Goal: Task Accomplishment & Management: Complete application form

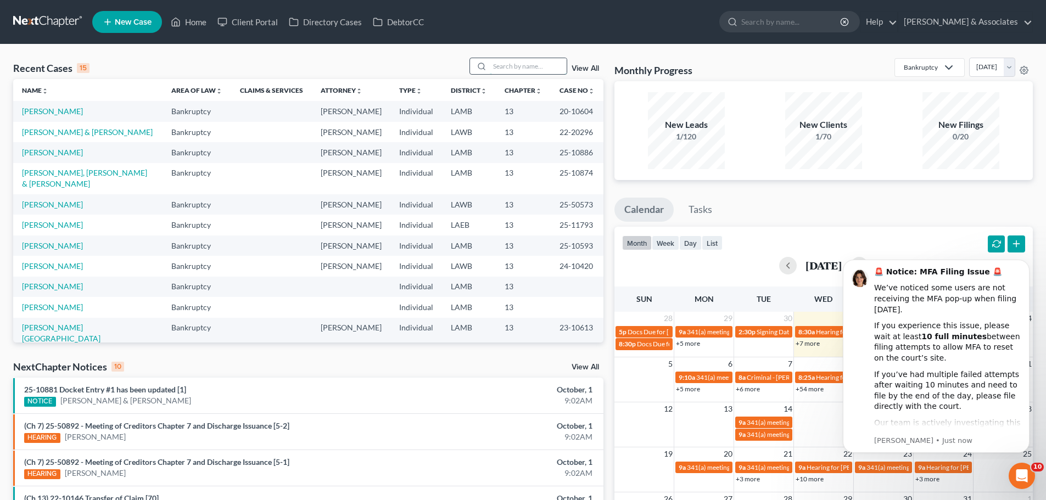
click at [507, 72] on input "search" at bounding box center [528, 66] width 77 height 16
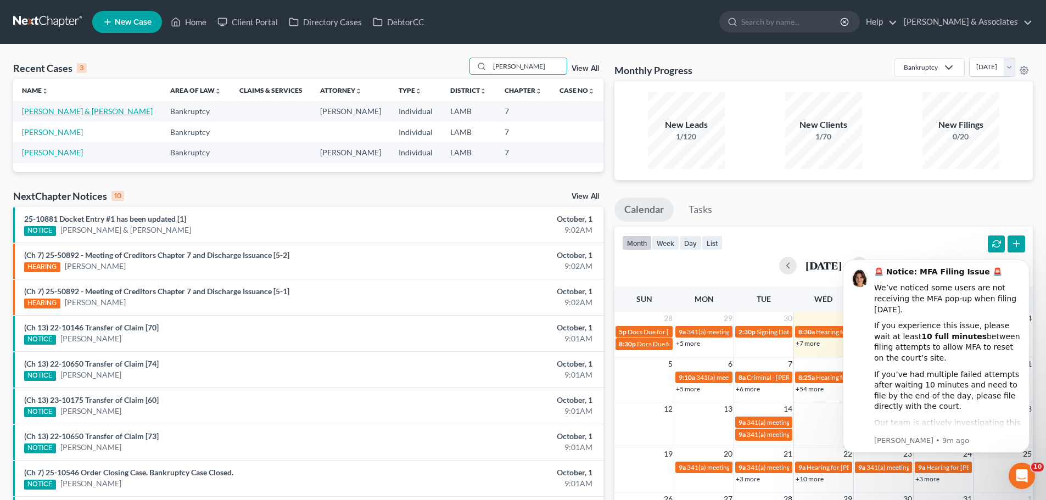
type input "bush"
click at [58, 116] on link "[PERSON_NAME] & [PERSON_NAME]" at bounding box center [87, 111] width 131 height 9
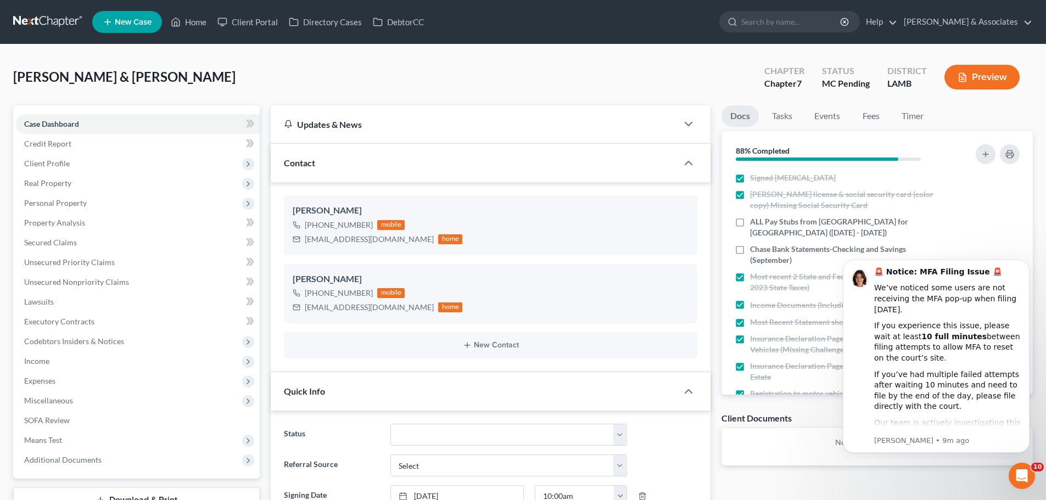
scroll to position [1992, 0]
click at [1025, 264] on icon "Dismiss notification" at bounding box center [1026, 263] width 4 height 4
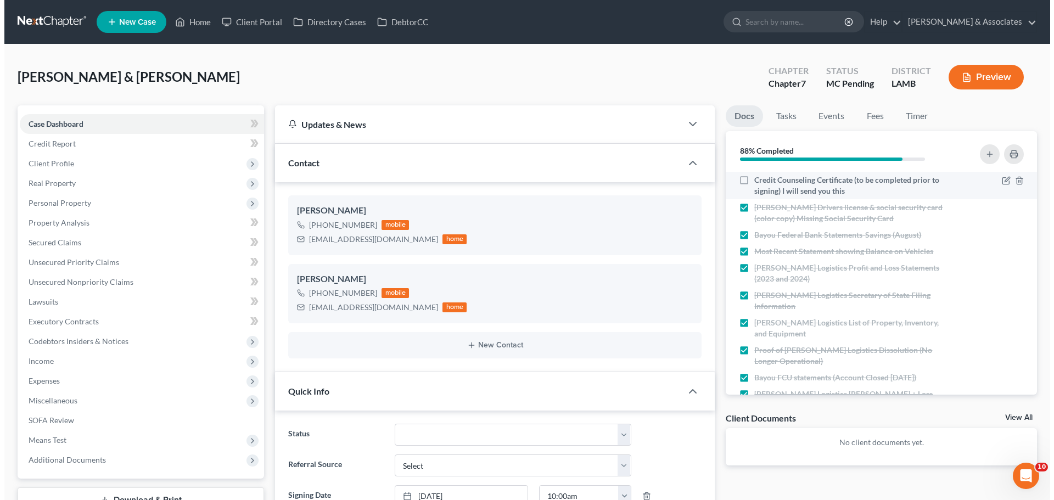
scroll to position [383, 0]
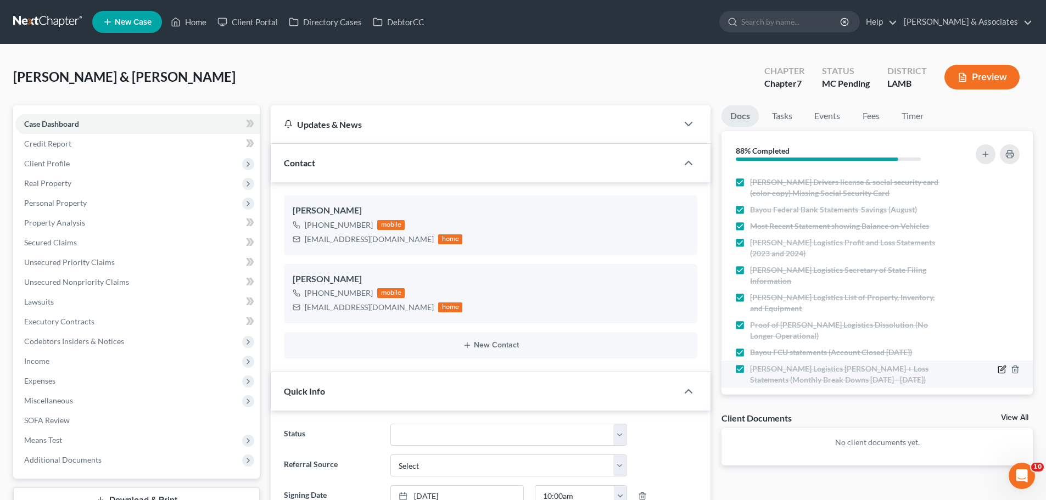
click at [998, 365] on icon "button" at bounding box center [1002, 369] width 9 height 9
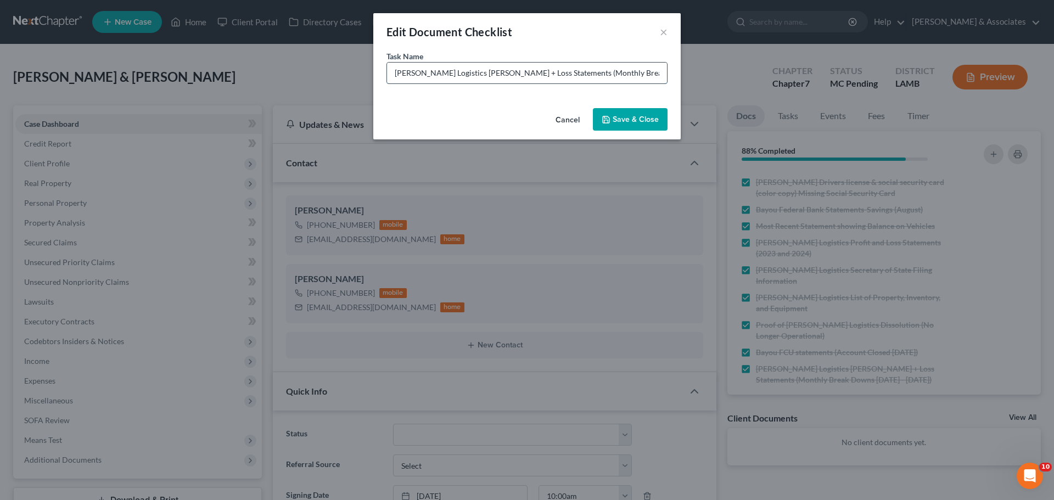
click at [619, 74] on input "Bush Logistics Proft + Loss Statements (Monthly Break Downs March - August of 2…" at bounding box center [527, 73] width 280 height 21
drag, startPoint x: 629, startPoint y: 76, endPoint x: 666, endPoint y: 75, distance: 36.8
click at [666, 75] on input "Bush Logistics Proft + Loss Statements (Monthly Break Downs March - August of 2…" at bounding box center [527, 73] width 280 height 21
click at [647, 71] on input "Bush Logistics Proft + Loss Statements (Monthly Break Downs March - August of 2…" at bounding box center [527, 73] width 280 height 21
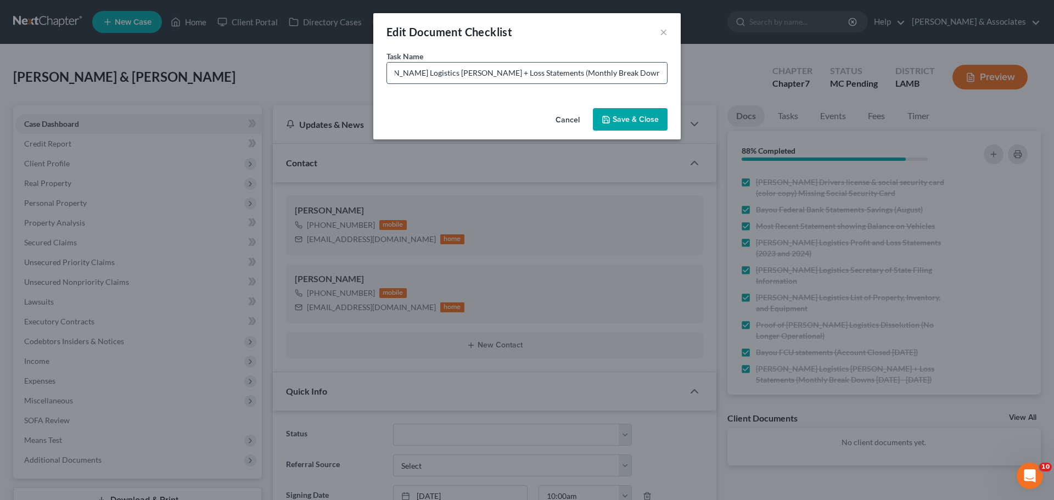
drag, startPoint x: 627, startPoint y: 72, endPoint x: 608, endPoint y: 74, distance: 19.3
click at [608, 74] on input "Bush Logistics Proft + Loss Statements (Monthly Break Downs March - August of 2…" at bounding box center [527, 73] width 280 height 21
click at [605, 75] on input "Bush Logistics Proft + Loss Statements (Monthly Break Downs March - August of 2…" at bounding box center [527, 73] width 280 height 21
drag, startPoint x: 605, startPoint y: 75, endPoint x: 613, endPoint y: 74, distance: 8.8
click at [613, 74] on input "Bush Logistics Proft + Loss Statements (Monthly Break Downs March - August of 2…" at bounding box center [527, 73] width 280 height 21
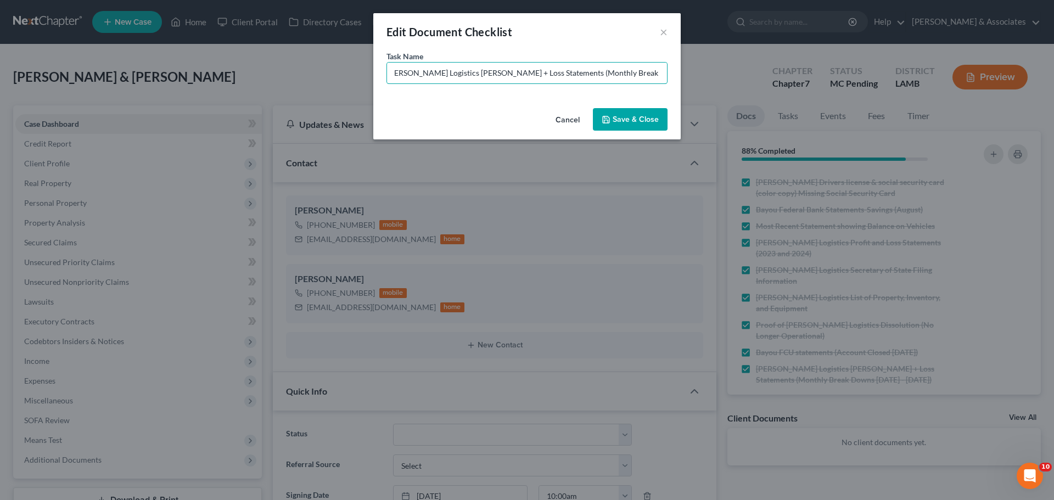
scroll to position [0, 9]
type input "Bush Logistics Proft + Loss Statements (Monthly Break Downs March - September o…"
click at [630, 123] on button "Save & Close" at bounding box center [630, 119] width 75 height 23
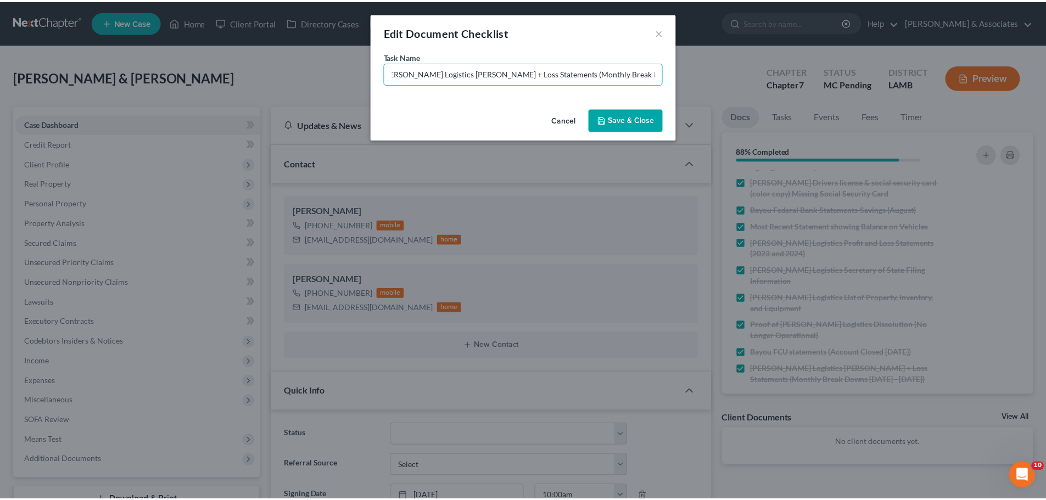
scroll to position [0, 0]
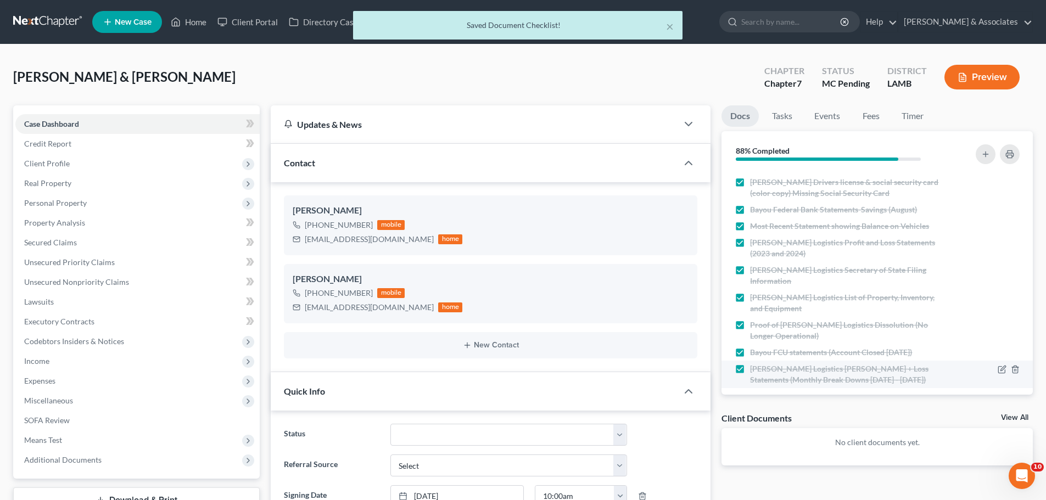
click at [750, 364] on label "Bush Logistics Proft + Loss Statements (Monthly Break Downs March - September o…" at bounding box center [847, 375] width 195 height 22
click at [755, 364] on input "Bush Logistics Proft + Loss Statements (Monthly Break Downs March - September o…" at bounding box center [758, 367] width 7 height 7
checkbox input "false"
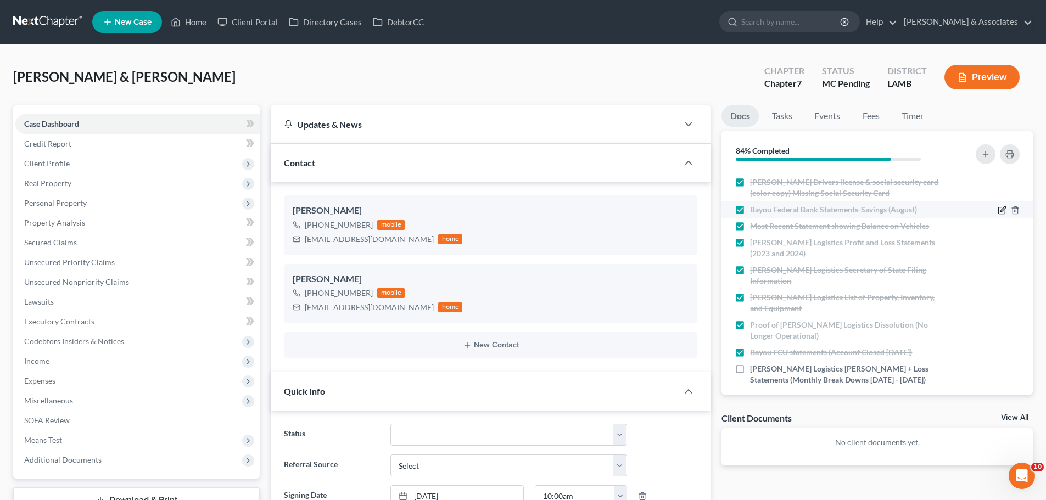
click at [998, 211] on icon "button" at bounding box center [1002, 210] width 9 height 9
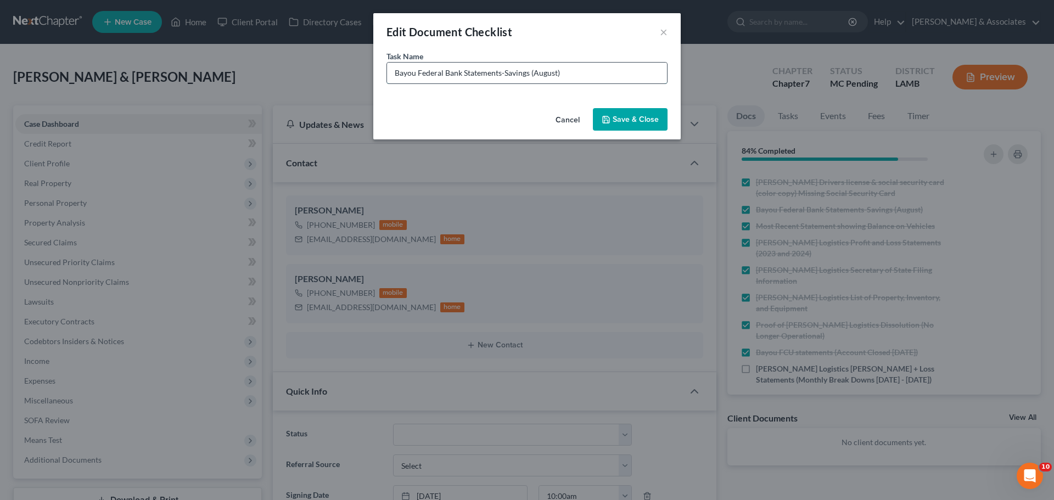
click at [552, 72] on input "Bayou Federal Bank Statements-Savings (August)" at bounding box center [527, 73] width 280 height 21
type input "Bayou Federal Bank Statements-Savings (September)"
click at [640, 120] on button "Save & Close" at bounding box center [630, 119] width 75 height 23
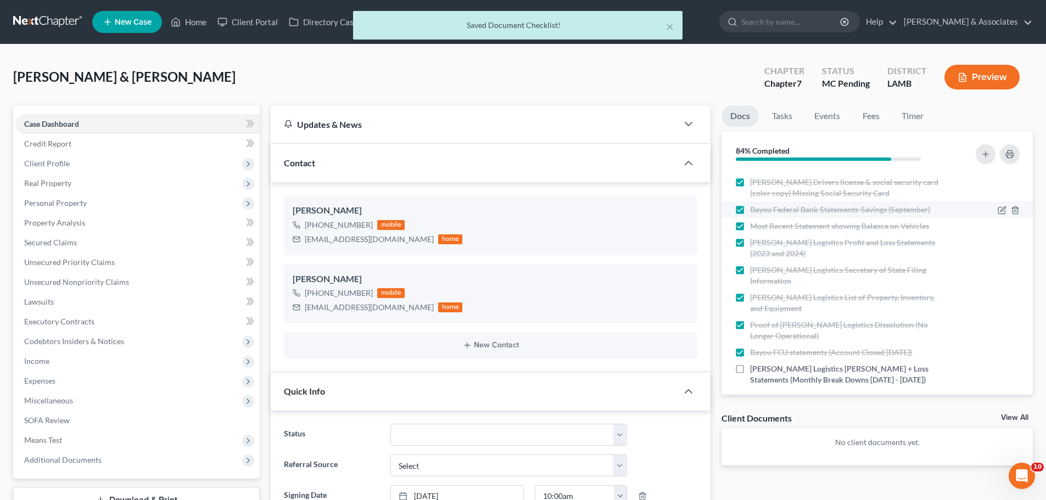
click at [750, 211] on label "Bayou Federal Bank Statements-Savings (September)" at bounding box center [840, 209] width 180 height 11
click at [755, 211] on input "Bayou Federal Bank Statements-Savings (September)" at bounding box center [758, 207] width 7 height 7
checkbox input "false"
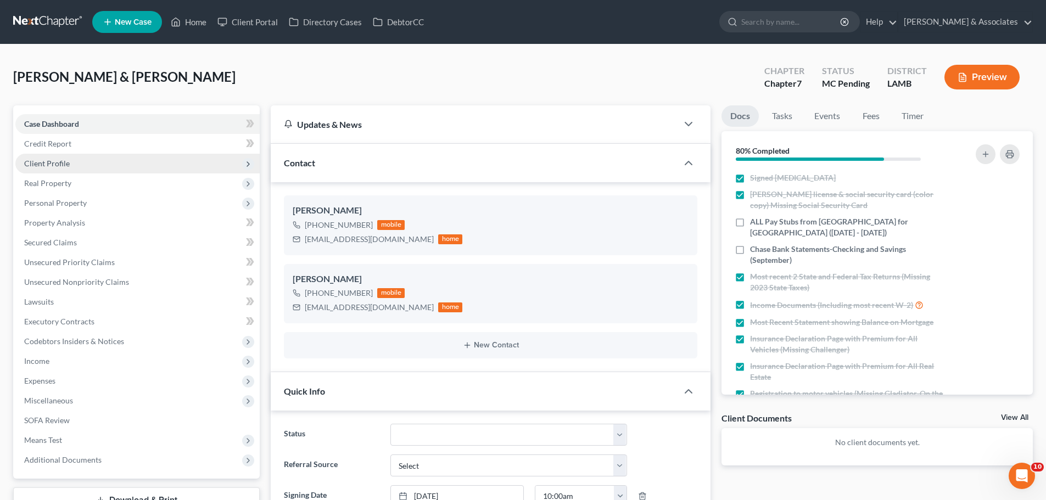
click at [104, 165] on span "Client Profile" at bounding box center [137, 164] width 244 height 20
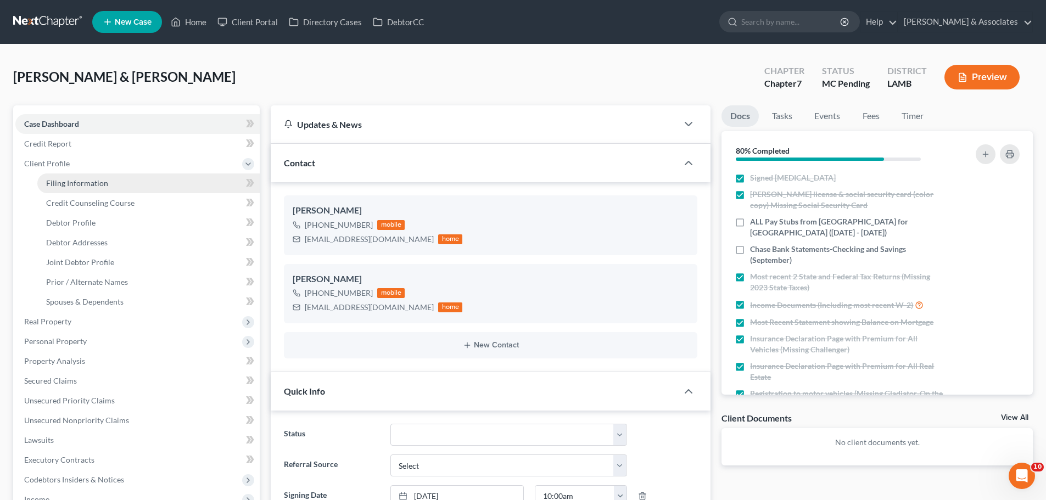
click at [110, 184] on link "Filing Information" at bounding box center [148, 184] width 222 height 20
select select "1"
select select "0"
select select "19"
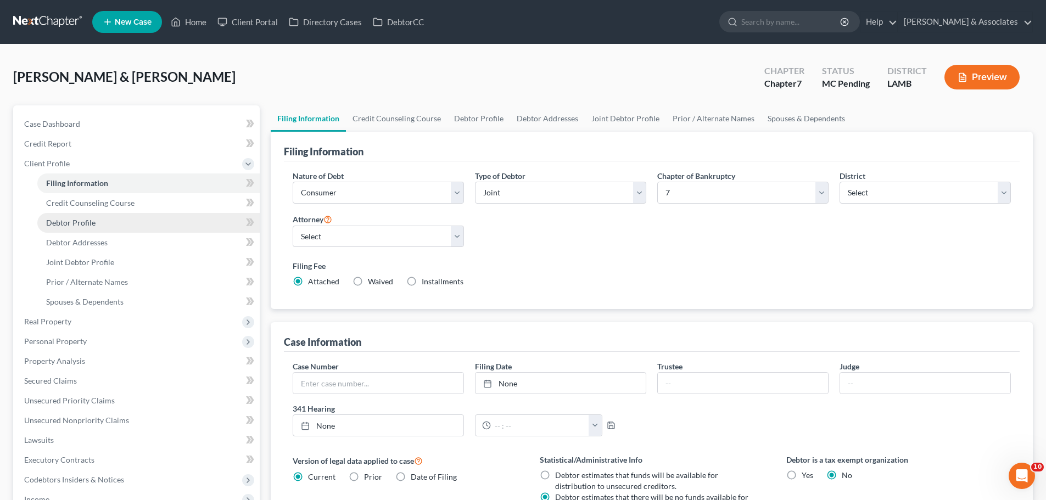
click at [107, 214] on link "Debtor Profile" at bounding box center [148, 223] width 222 height 20
select select "1"
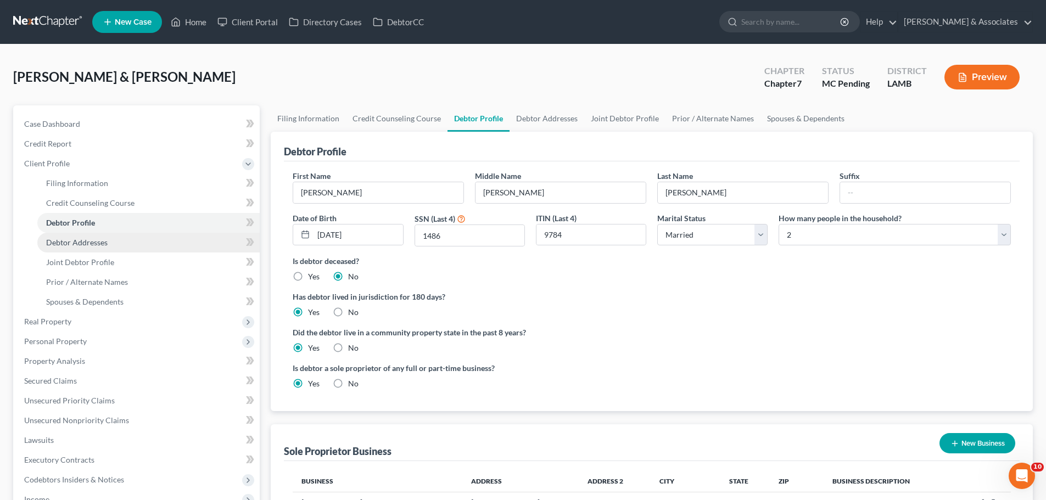
click at [194, 239] on link "Debtor Addresses" at bounding box center [148, 243] width 222 height 20
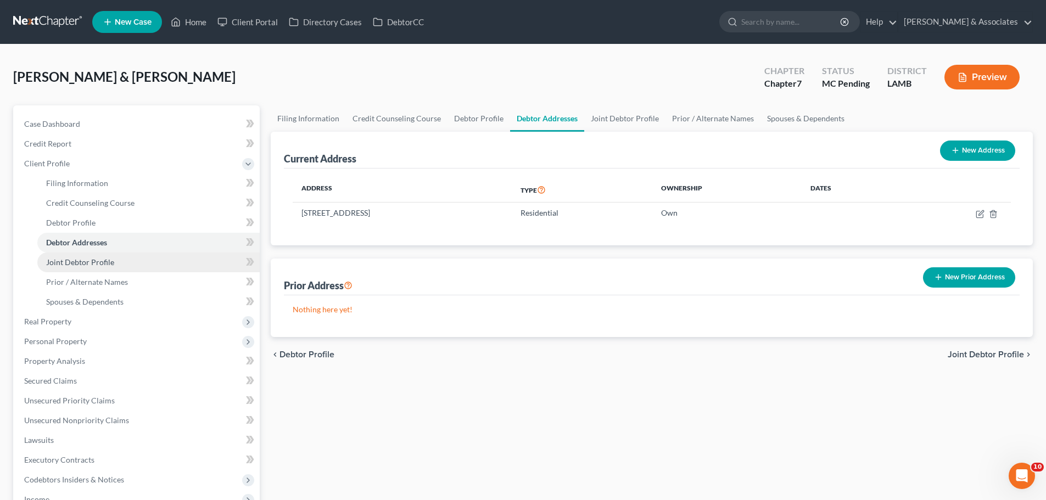
click at [118, 254] on link "Joint Debtor Profile" at bounding box center [148, 263] width 222 height 20
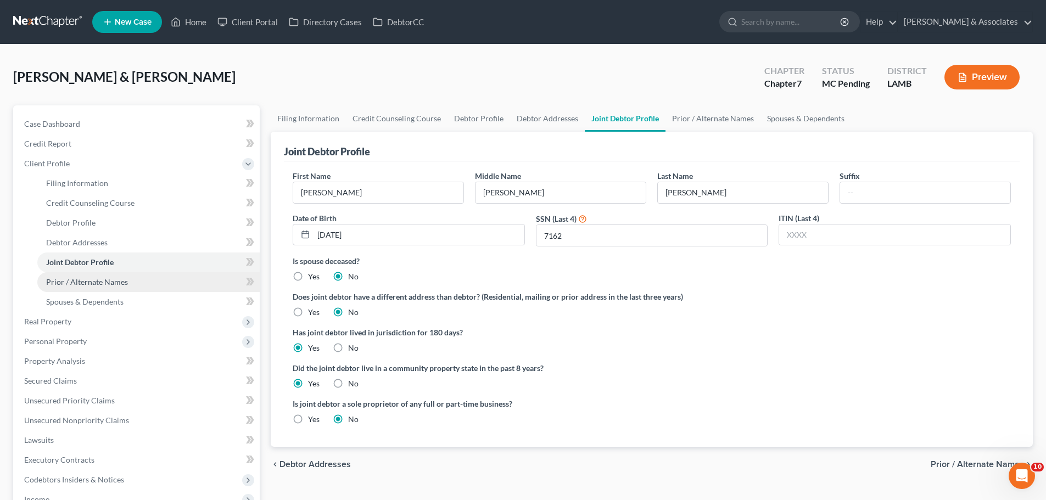
click at [98, 285] on span "Prior / Alternate Names" at bounding box center [87, 281] width 82 height 9
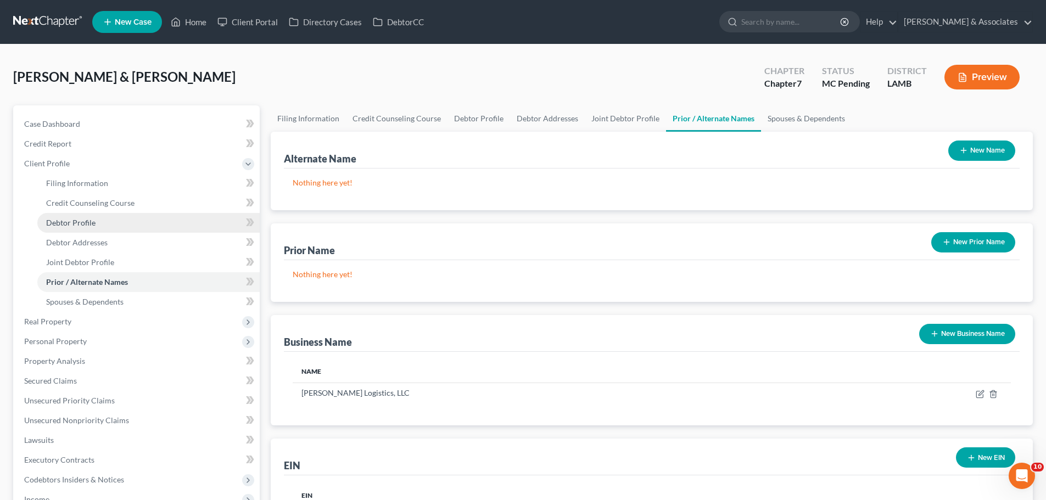
click at [100, 226] on link "Debtor Profile" at bounding box center [148, 223] width 222 height 20
select select "1"
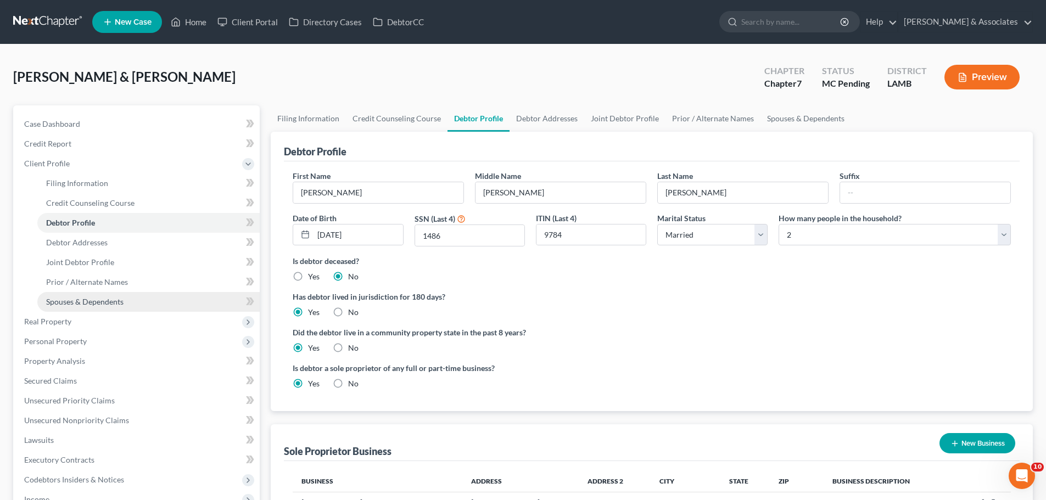
click at [76, 294] on link "Spouses & Dependents" at bounding box center [148, 302] width 222 height 20
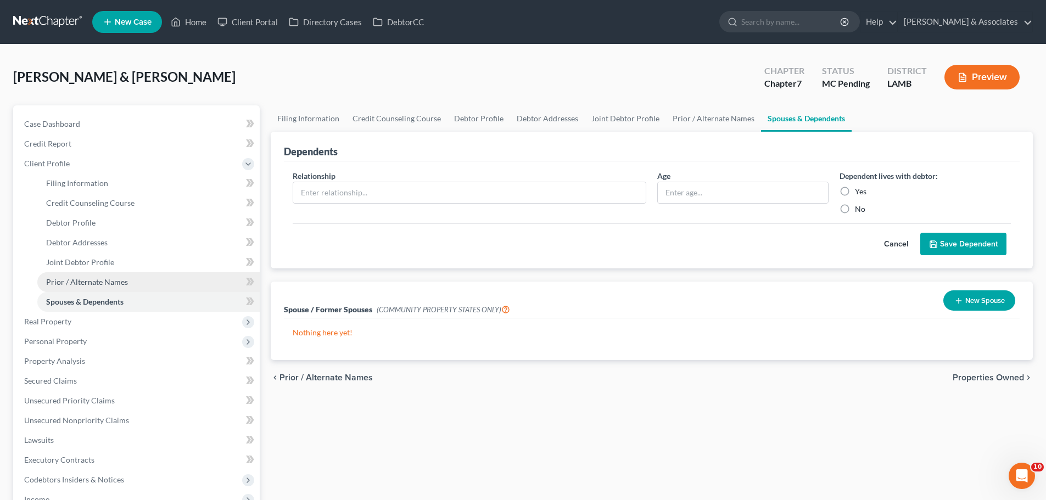
click at [57, 289] on link "Prior / Alternate Names" at bounding box center [148, 282] width 222 height 20
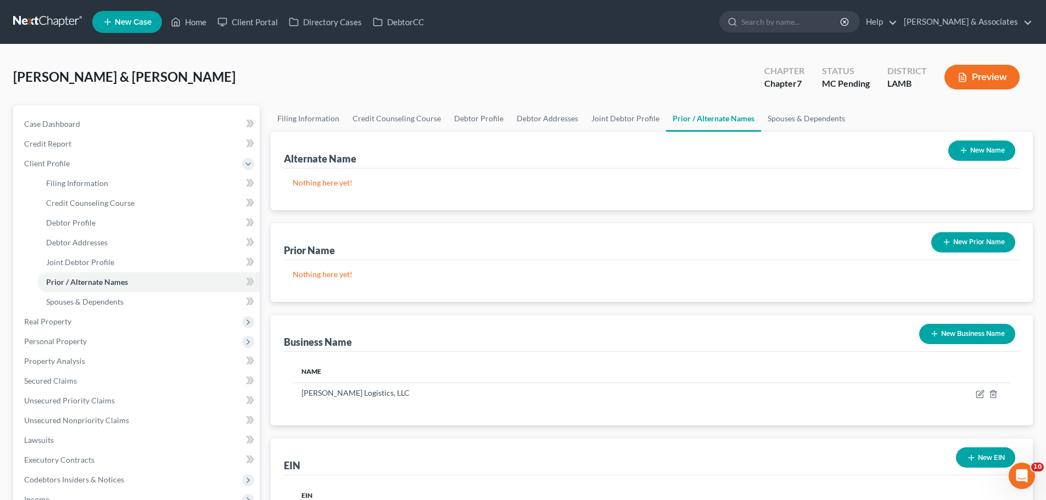
click at [1007, 152] on button "New Name" at bounding box center [981, 151] width 67 height 20
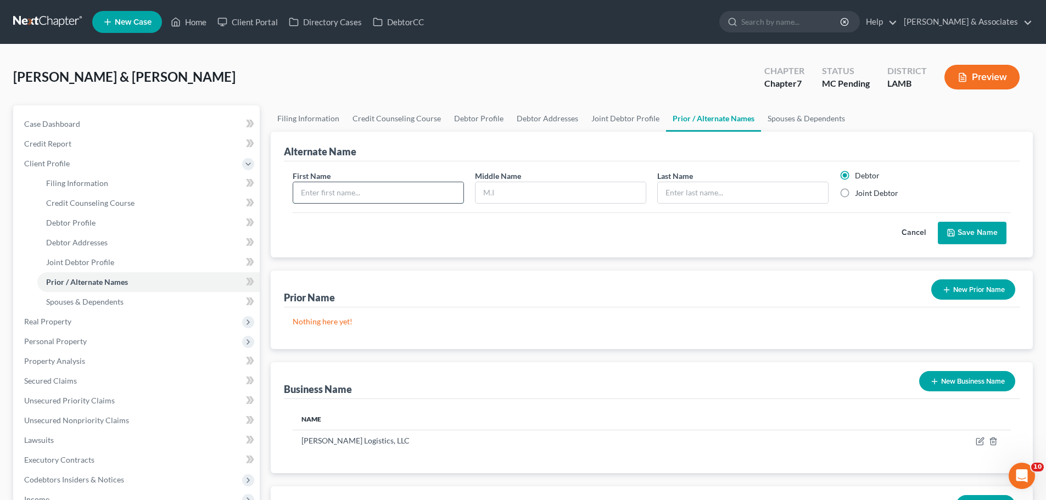
click at [341, 195] on input "text" at bounding box center [378, 192] width 170 height 21
type input "Christopher"
type input "G"
type input "Bush"
click at [971, 234] on button "Save Name" at bounding box center [972, 233] width 69 height 23
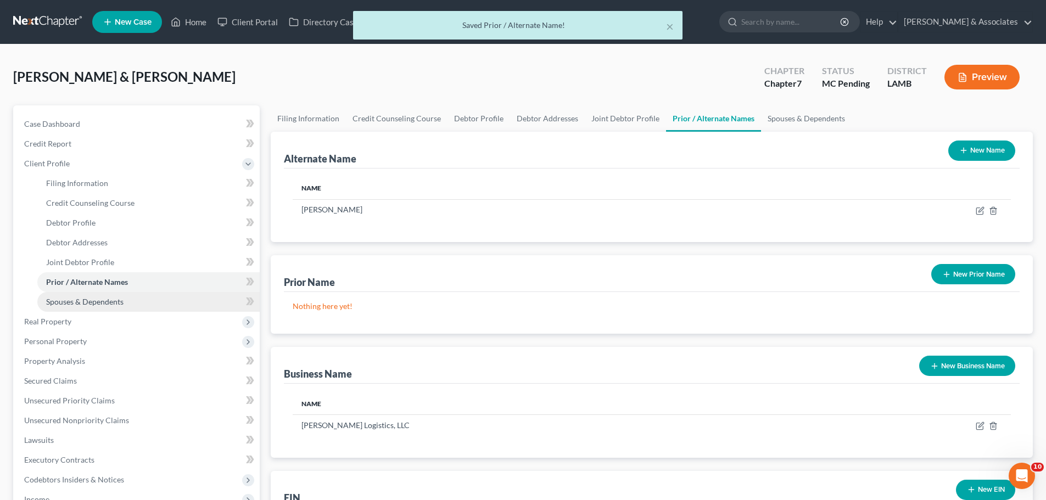
click at [124, 303] on link "Spouses & Dependents" at bounding box center [148, 302] width 222 height 20
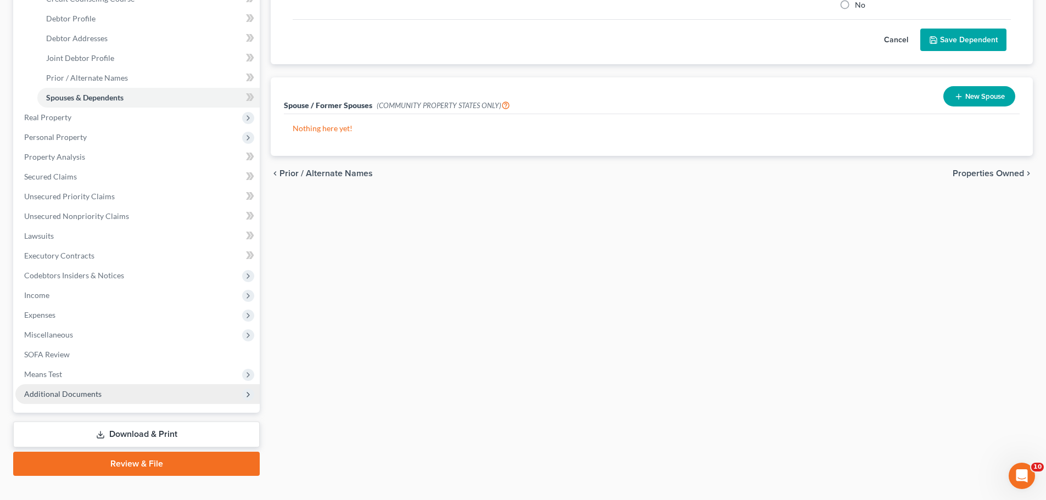
scroll to position [220, 0]
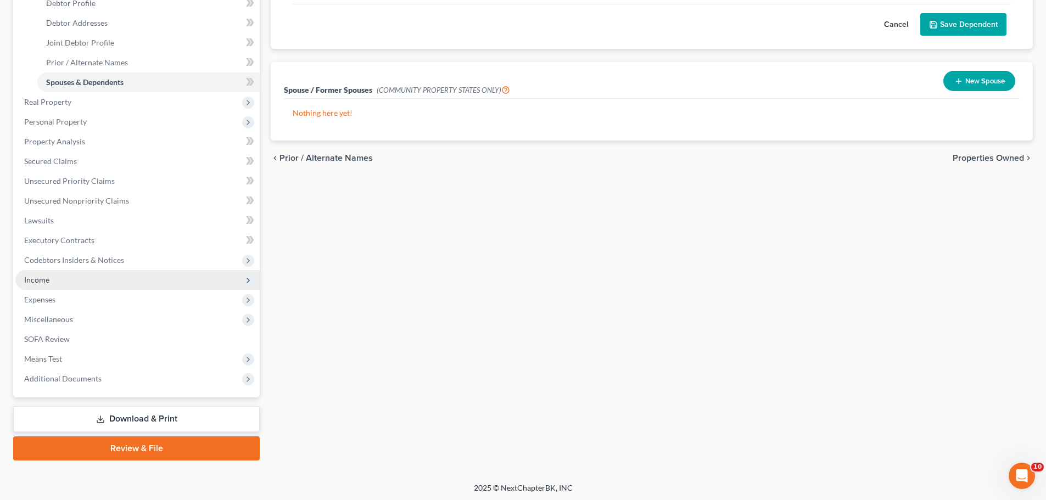
click at [86, 289] on span "Income" at bounding box center [137, 280] width 244 height 20
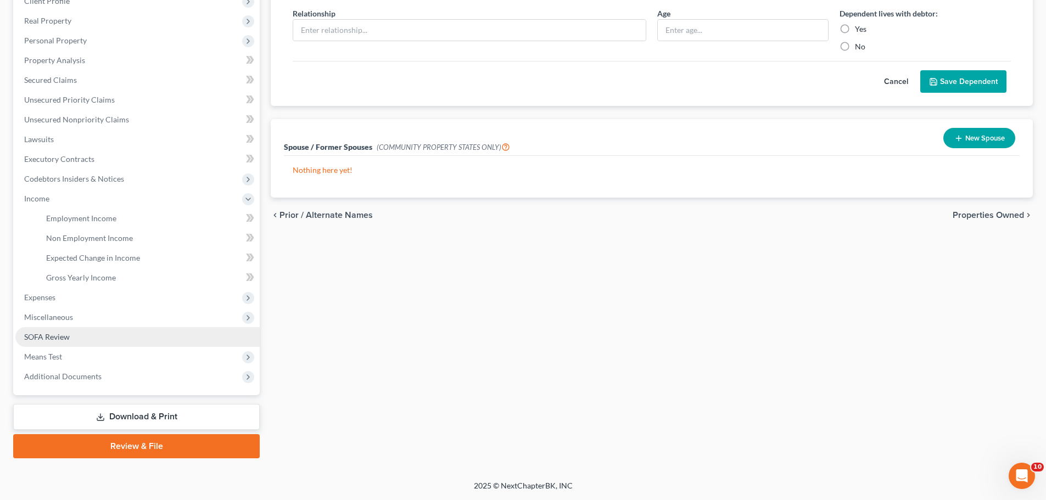
scroll to position [163, 0]
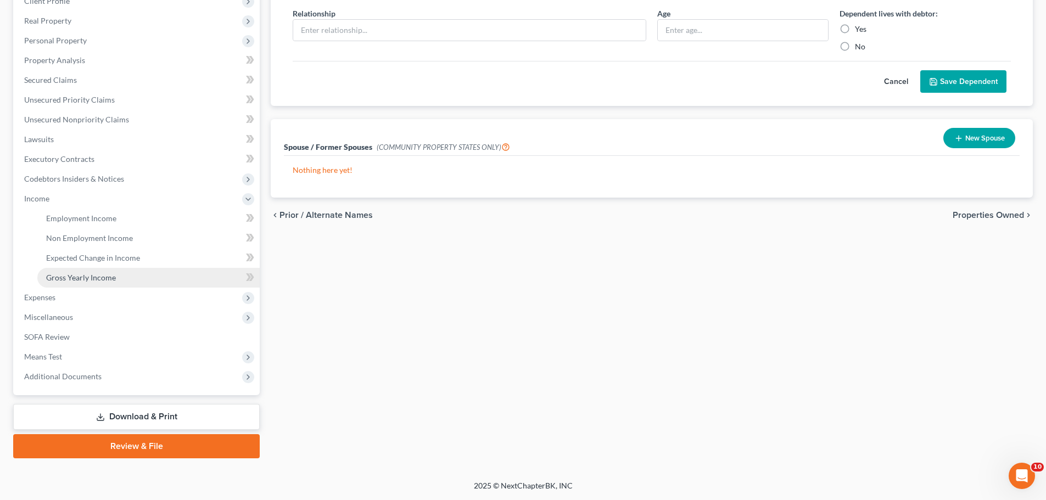
click at [99, 274] on span "Gross Yearly Income" at bounding box center [81, 277] width 70 height 9
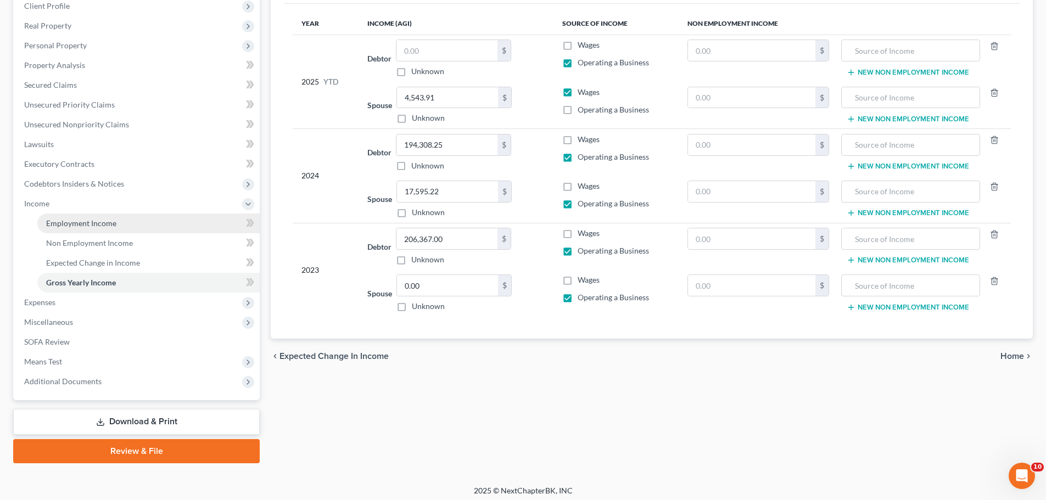
scroll to position [163, 0]
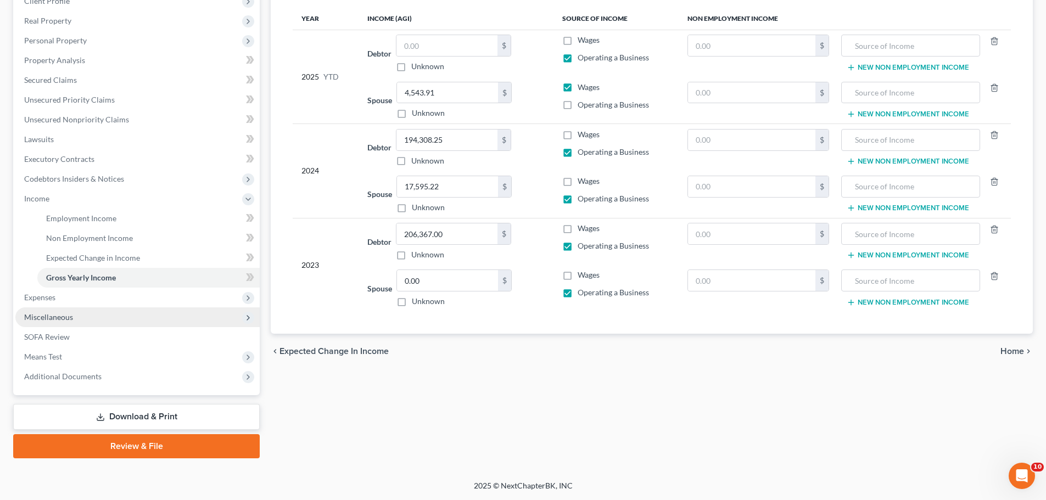
click at [83, 325] on span "Miscellaneous" at bounding box center [137, 318] width 244 height 20
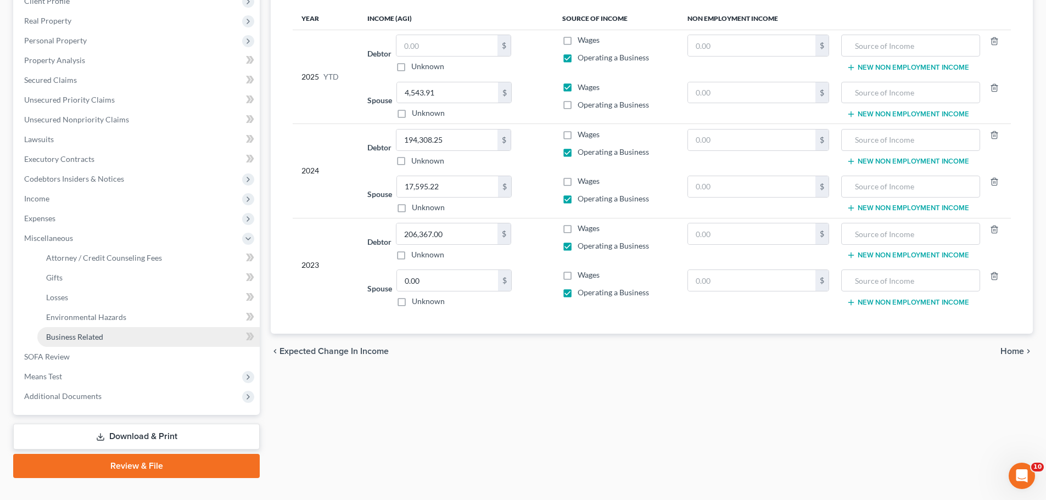
click at [123, 337] on link "Business Related" at bounding box center [148, 337] width 222 height 20
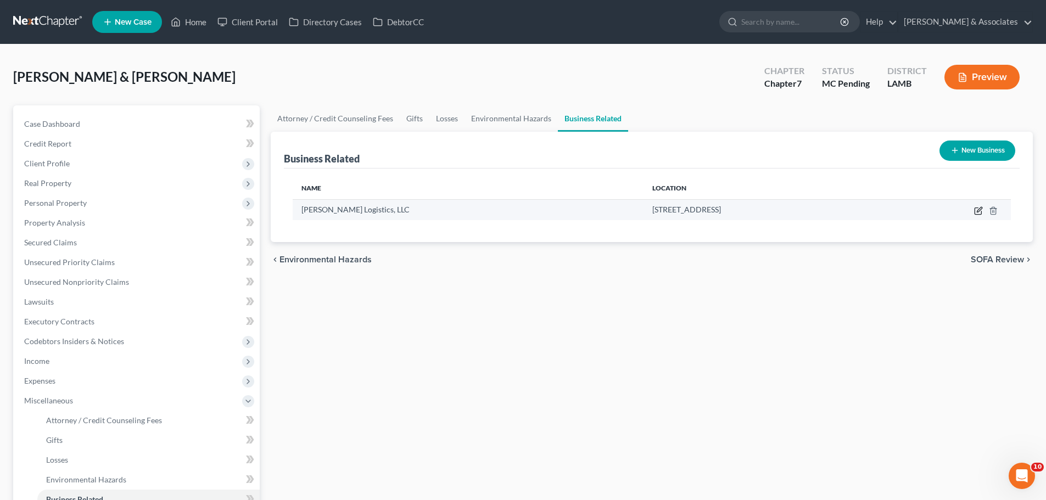
click at [981, 213] on icon "button" at bounding box center [978, 210] width 9 height 9
select select "sole_proprietor"
select select "19"
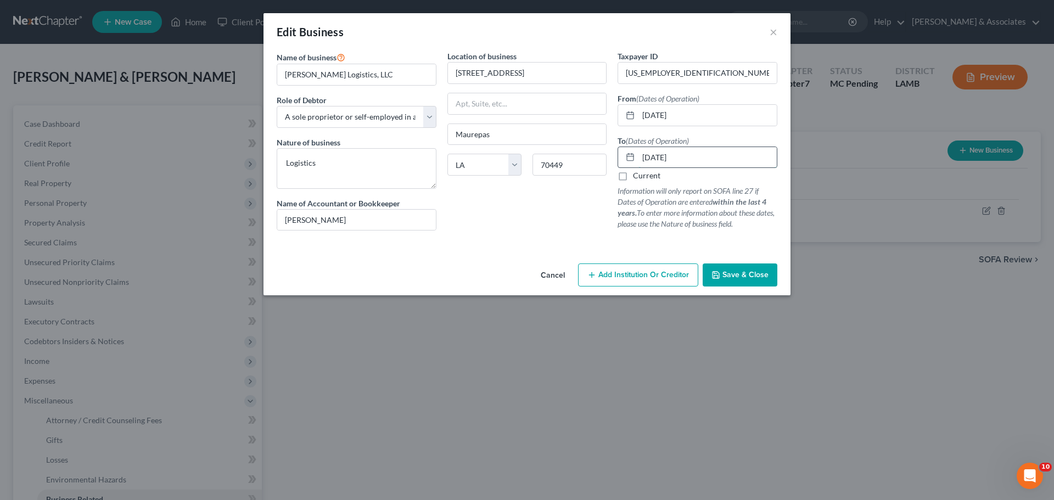
drag, startPoint x: 691, startPoint y: 158, endPoint x: 629, endPoint y: 159, distance: 61.5
click at [629, 159] on div "05/26/2025" at bounding box center [698, 158] width 160 height 22
click at [539, 213] on div "Location of business 22127 Waterfront East Drive Maurepas State AL AK AR AZ CA …" at bounding box center [527, 145] width 171 height 189
click at [752, 272] on span "Save & Close" at bounding box center [746, 274] width 46 height 9
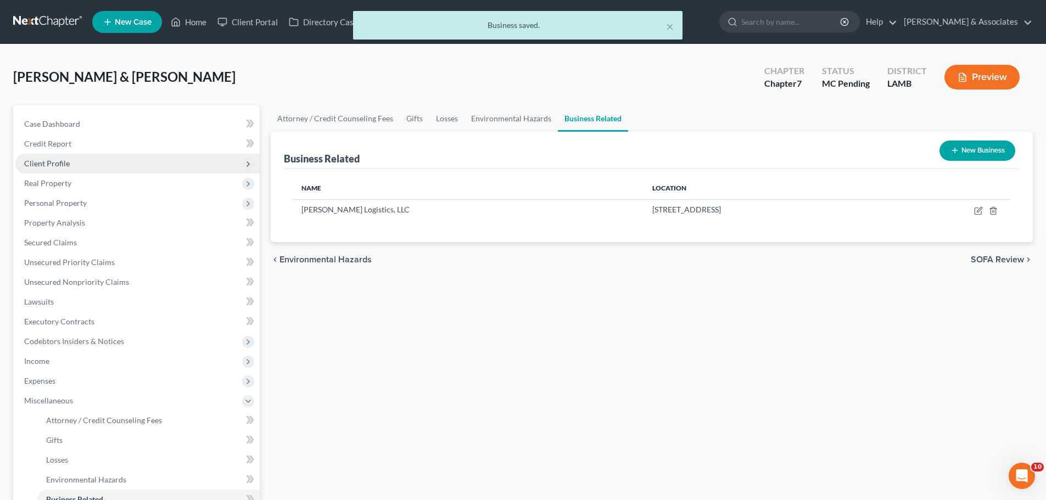
click at [54, 168] on span "Client Profile" at bounding box center [137, 164] width 244 height 20
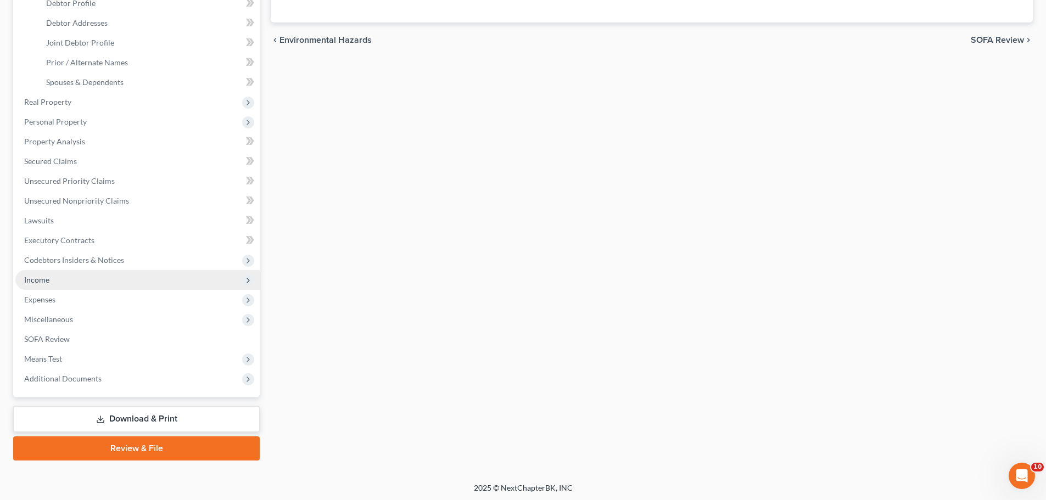
drag, startPoint x: 64, startPoint y: 272, endPoint x: 84, endPoint y: 277, distance: 20.9
click at [64, 272] on span "Income" at bounding box center [137, 280] width 244 height 20
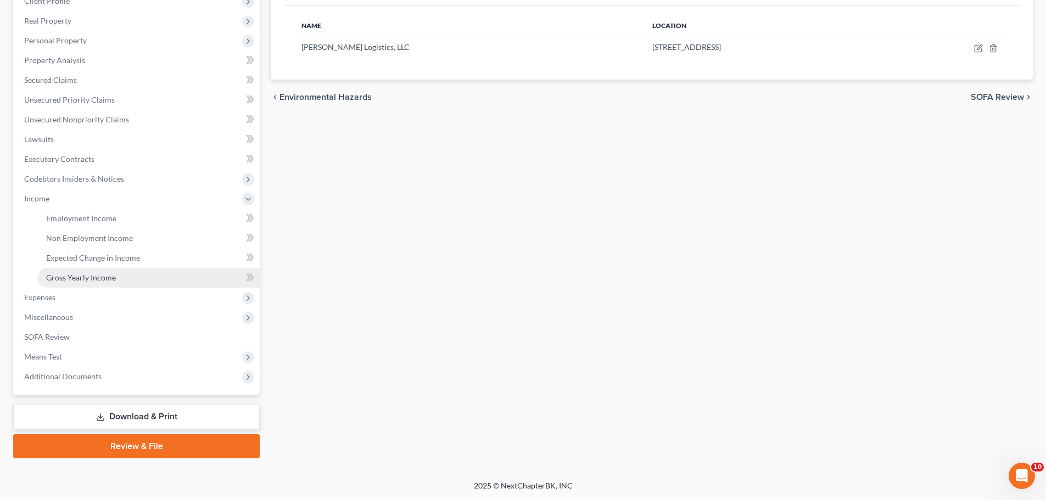
click at [117, 279] on link "Gross Yearly Income" at bounding box center [148, 278] width 222 height 20
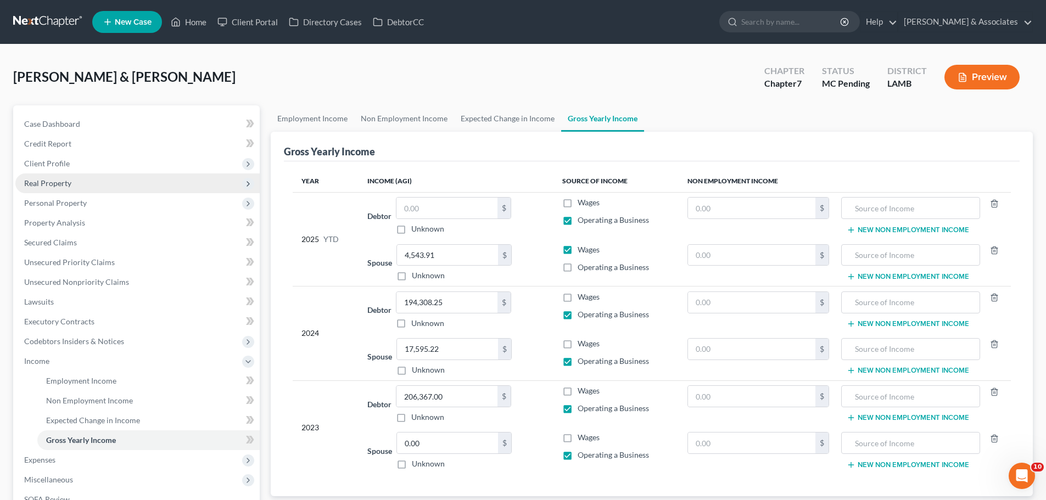
click at [56, 170] on span "Client Profile" at bounding box center [137, 164] width 244 height 20
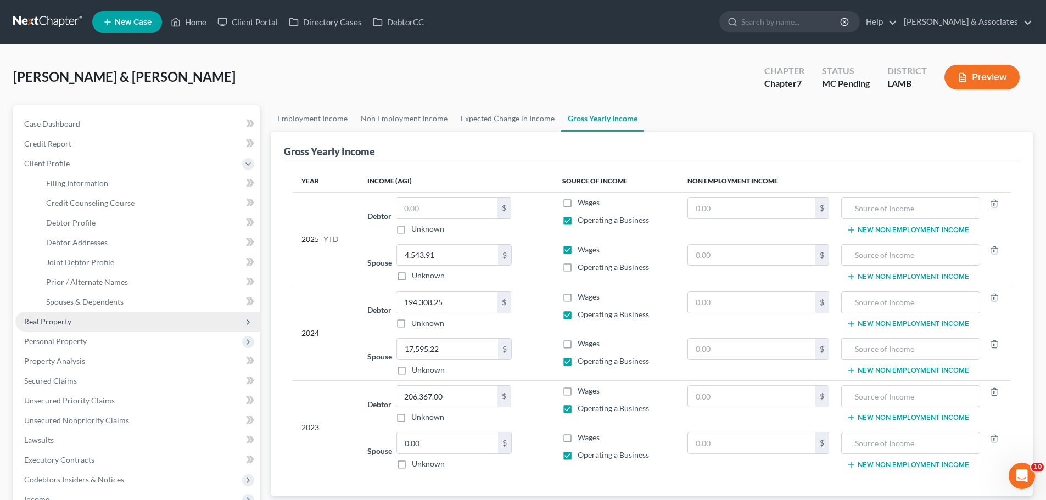
click at [81, 316] on span "Real Property" at bounding box center [137, 322] width 244 height 20
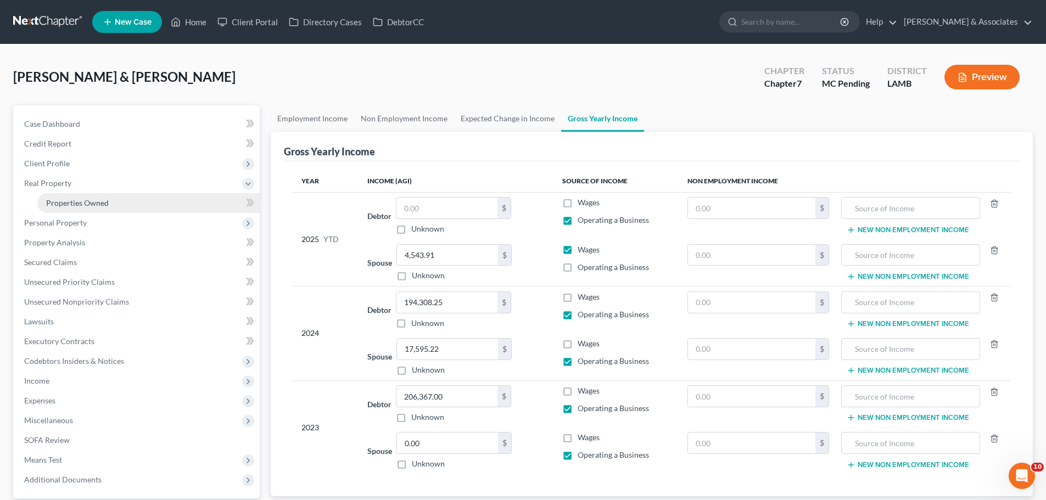
drag, startPoint x: 111, startPoint y: 206, endPoint x: 139, endPoint y: 203, distance: 28.7
click at [111, 206] on link "Properties Owned" at bounding box center [148, 203] width 222 height 20
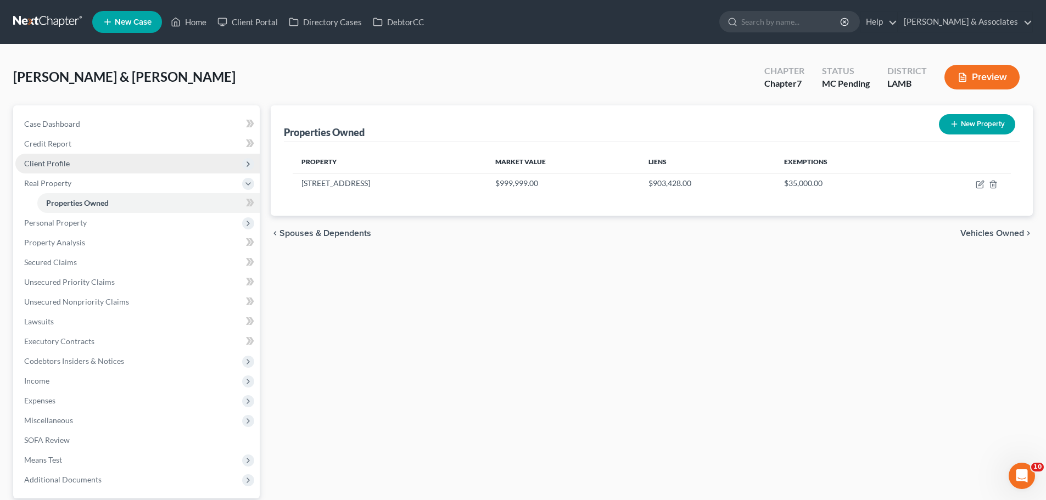
click at [42, 156] on span "Client Profile" at bounding box center [137, 164] width 244 height 20
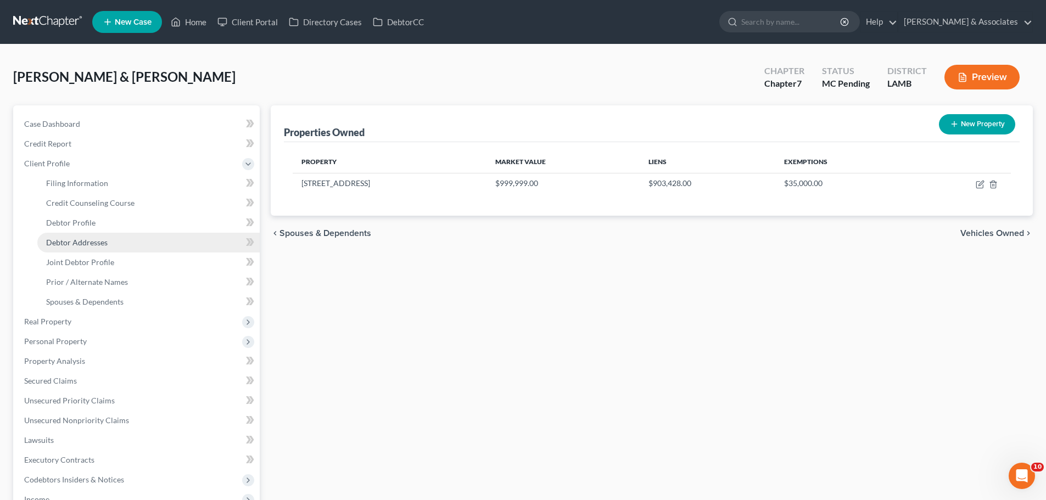
click at [121, 238] on link "Debtor Addresses" at bounding box center [148, 243] width 222 height 20
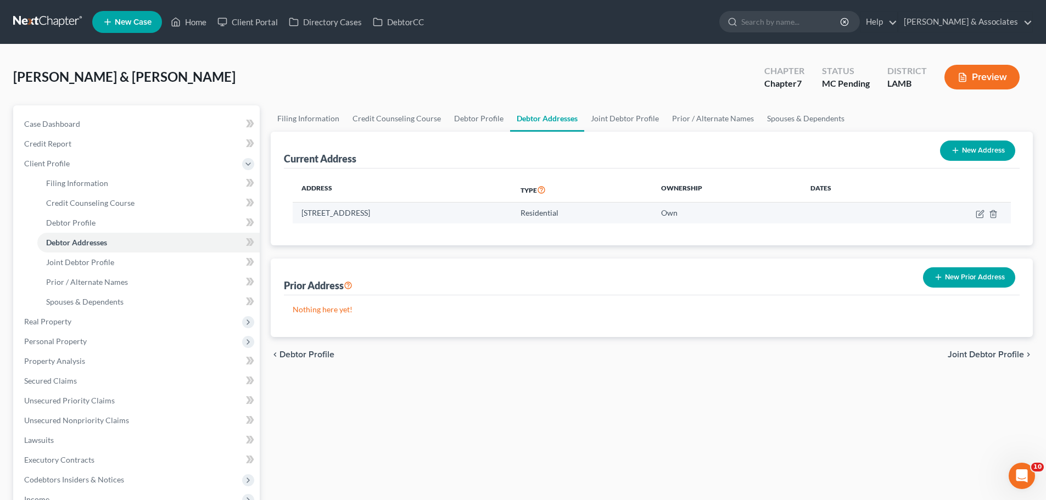
drag, startPoint x: 294, startPoint y: 209, endPoint x: 586, endPoint y: 210, distance: 292.1
click at [512, 210] on td "22127 Waterfront East Drive, Maurepas, LA 70449" at bounding box center [402, 213] width 219 height 21
copy td "22127 Waterfront East Drive, Maurepas, LA 70449"
click at [978, 213] on icon "button" at bounding box center [980, 214] width 9 height 9
select select "19"
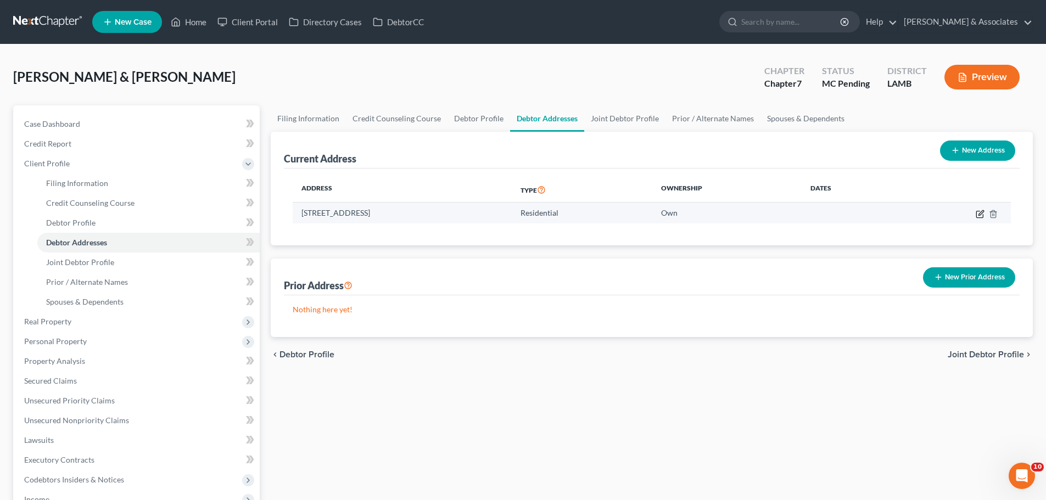
select select "0"
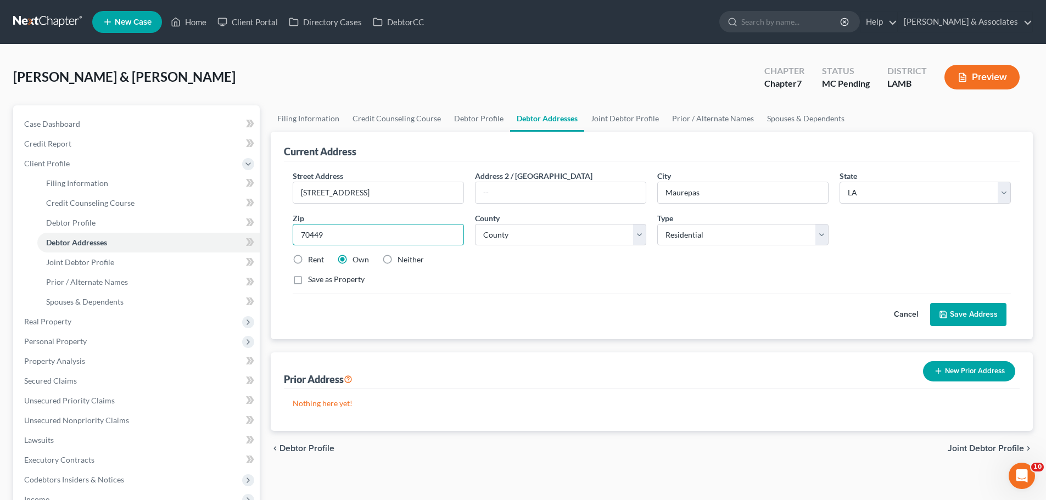
click at [362, 237] on input "70449" at bounding box center [378, 235] width 171 height 22
click at [538, 311] on div "Cancel Save Address" at bounding box center [652, 310] width 718 height 32
click at [91, 325] on span "Real Property" at bounding box center [137, 322] width 244 height 20
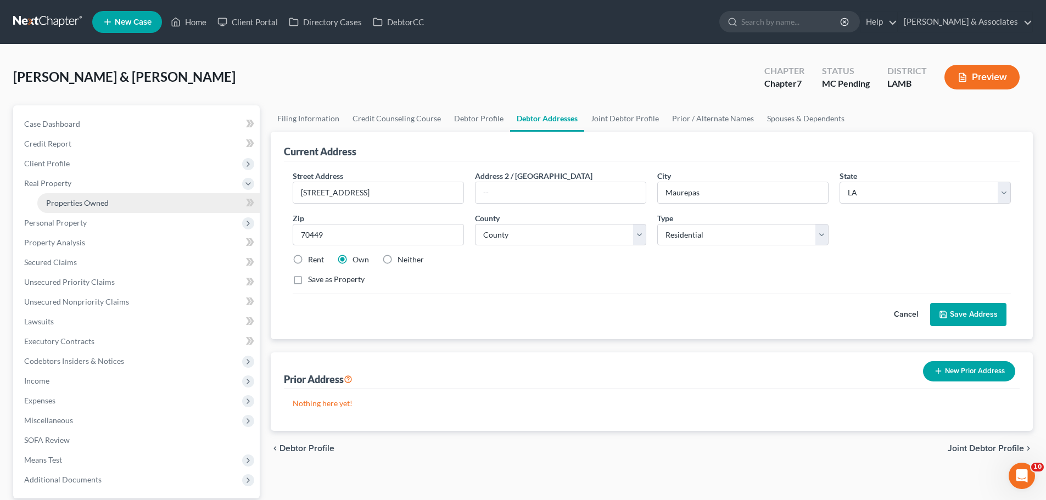
click at [116, 204] on link "Properties Owned" at bounding box center [148, 203] width 222 height 20
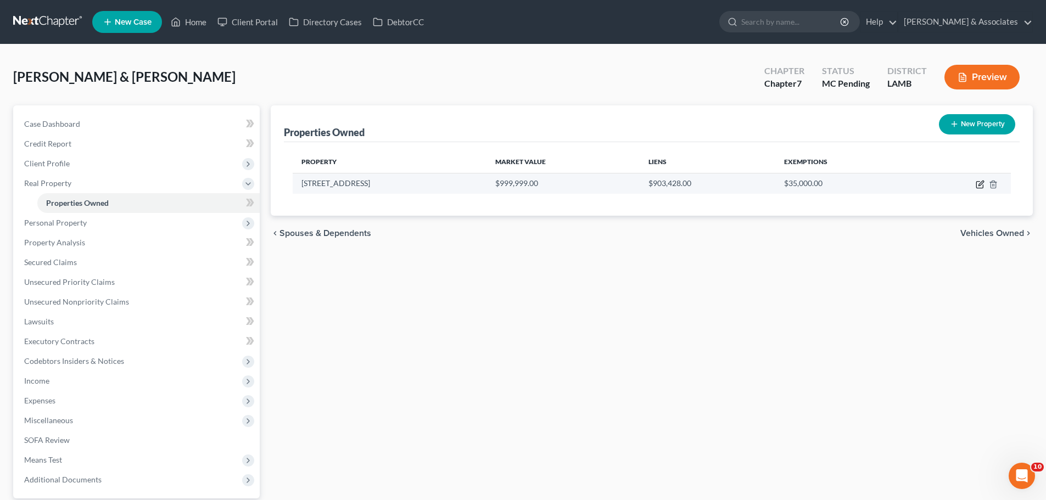
click at [981, 186] on icon "button" at bounding box center [980, 184] width 9 height 9
select select "19"
select select "31"
select select "4"
select select "0"
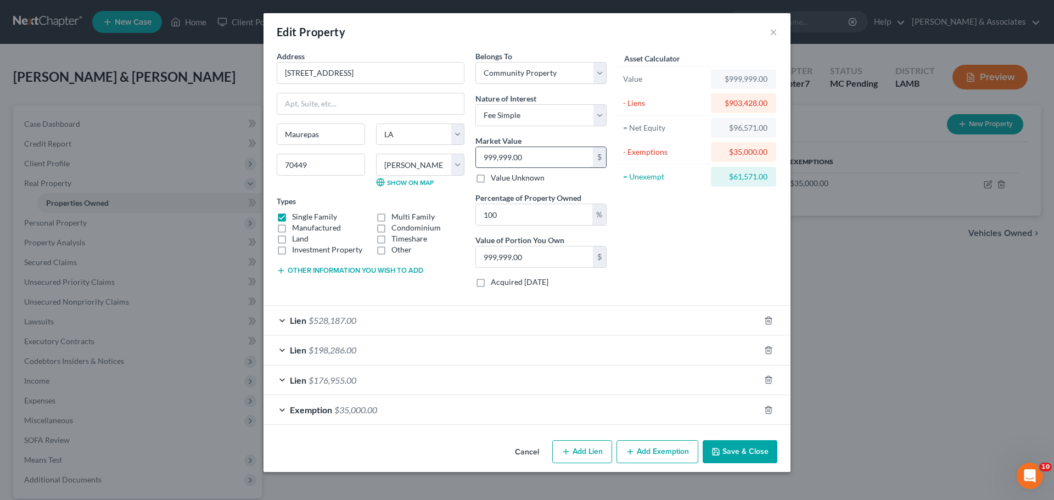
click at [547, 161] on input "999,999.00" at bounding box center [534, 157] width 117 height 21
type input "9"
type input "9.00"
type input "99"
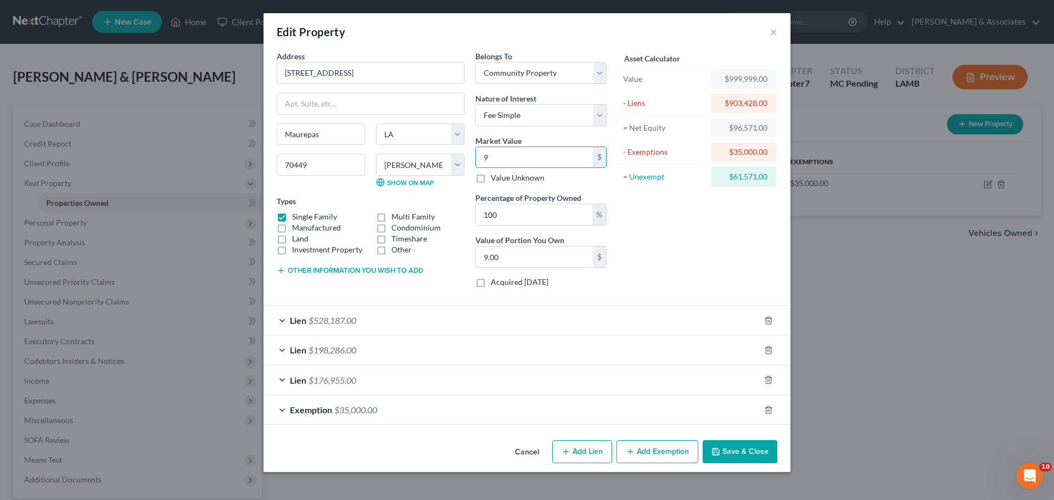
type input "99.00"
type input "990"
type input "990.00"
type input "9900"
type input "9,900.00"
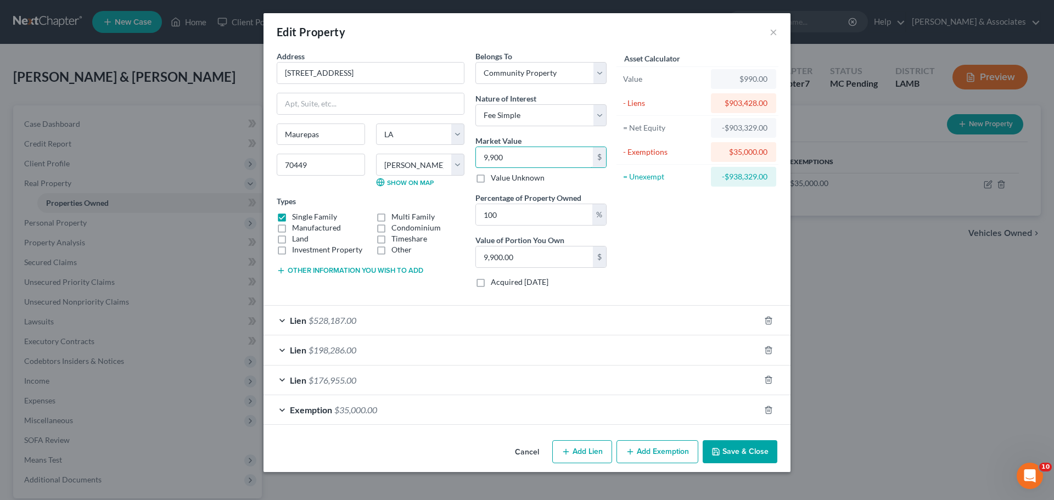
type input "9,9000"
type input "99,000.00"
type input "99,0000"
type input "990,000.00"
type input "990,000"
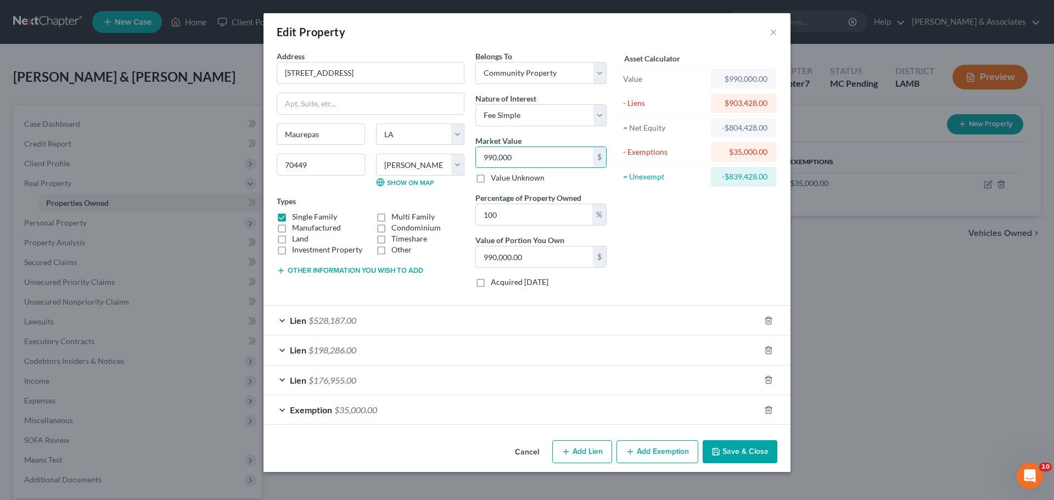
click at [755, 455] on button "Save & Close" at bounding box center [740, 451] width 75 height 23
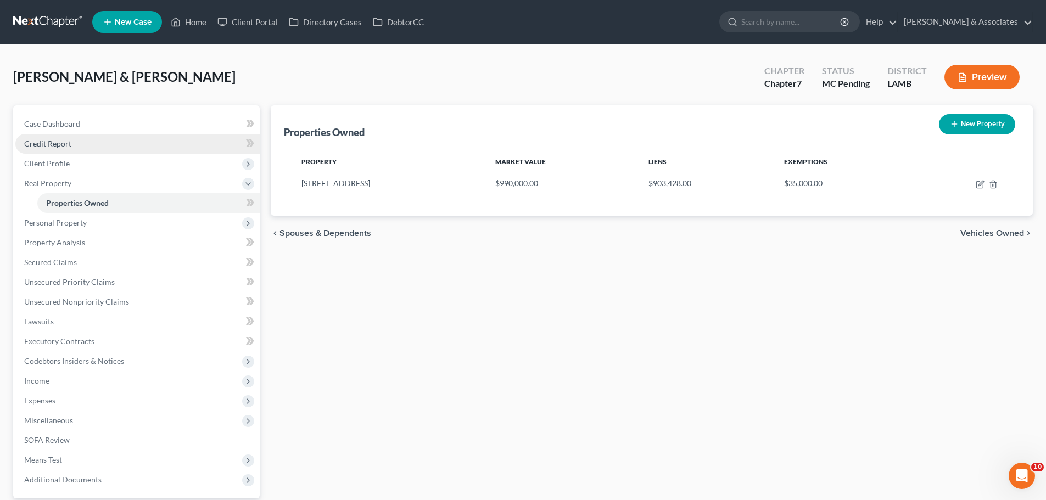
click at [92, 141] on link "Credit Report" at bounding box center [137, 144] width 244 height 20
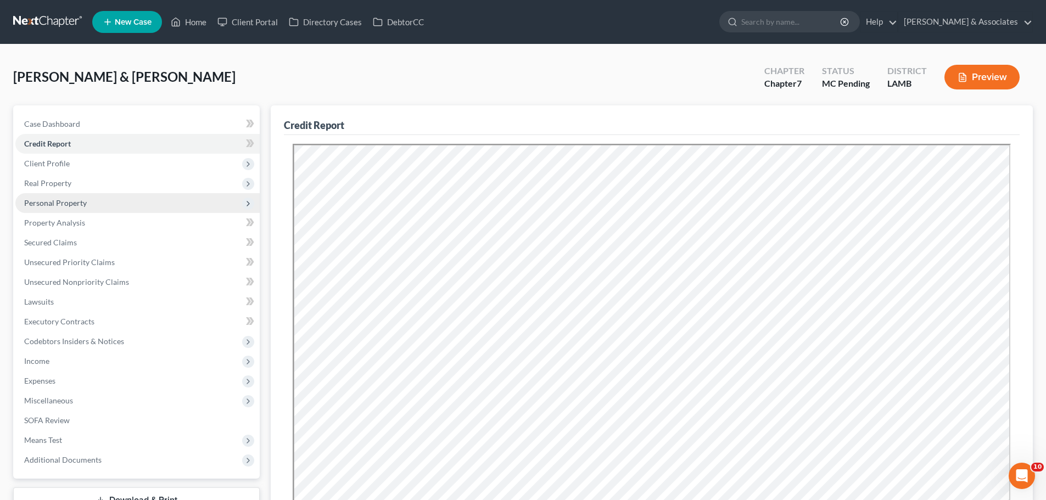
click at [66, 207] on span "Personal Property" at bounding box center [55, 202] width 63 height 9
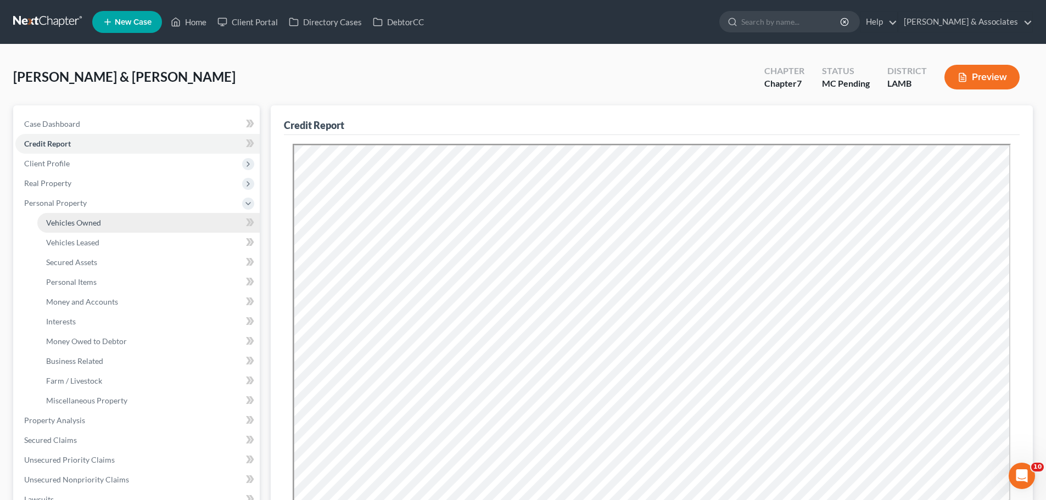
click at [72, 222] on span "Vehicles Owned" at bounding box center [73, 222] width 55 height 9
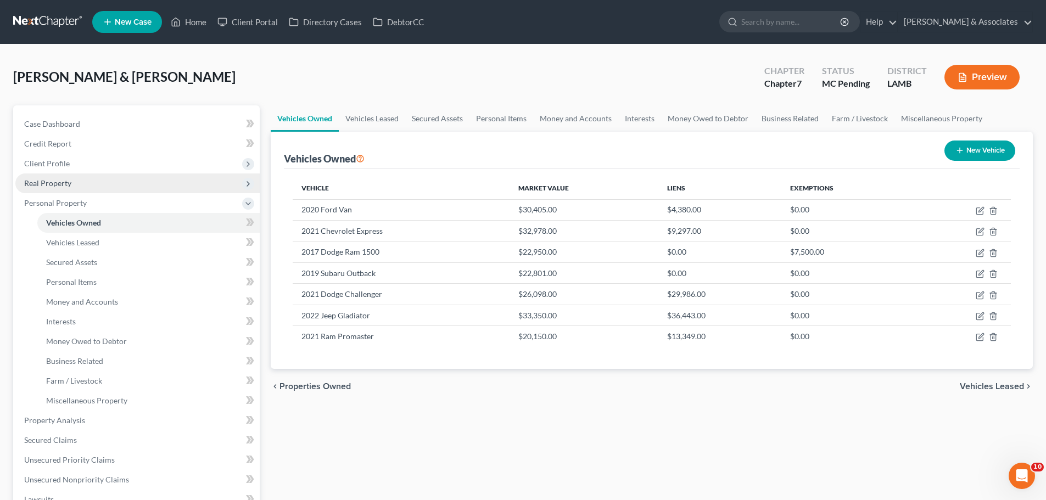
click at [62, 185] on span "Real Property" at bounding box center [47, 182] width 47 height 9
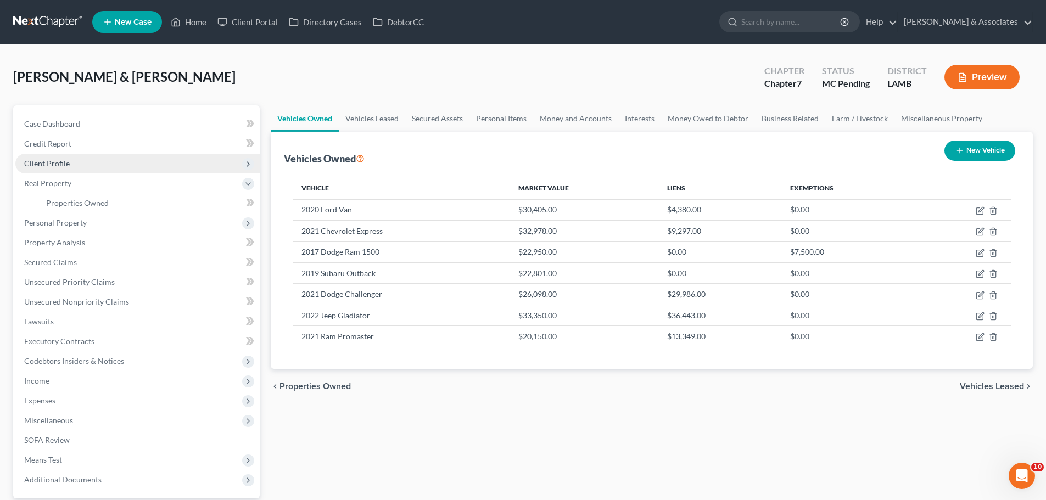
click at [53, 164] on span "Client Profile" at bounding box center [47, 163] width 46 height 9
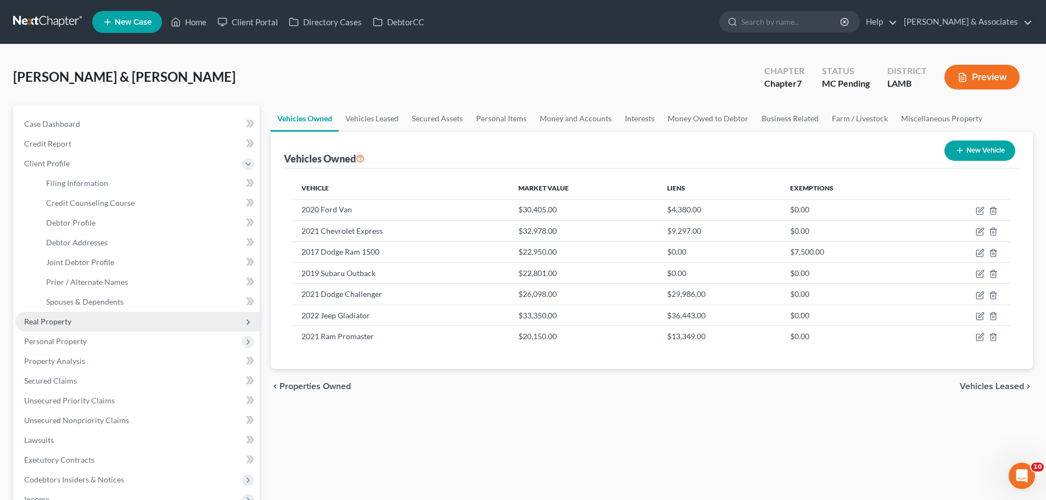
click at [48, 325] on span "Real Property" at bounding box center [47, 321] width 47 height 9
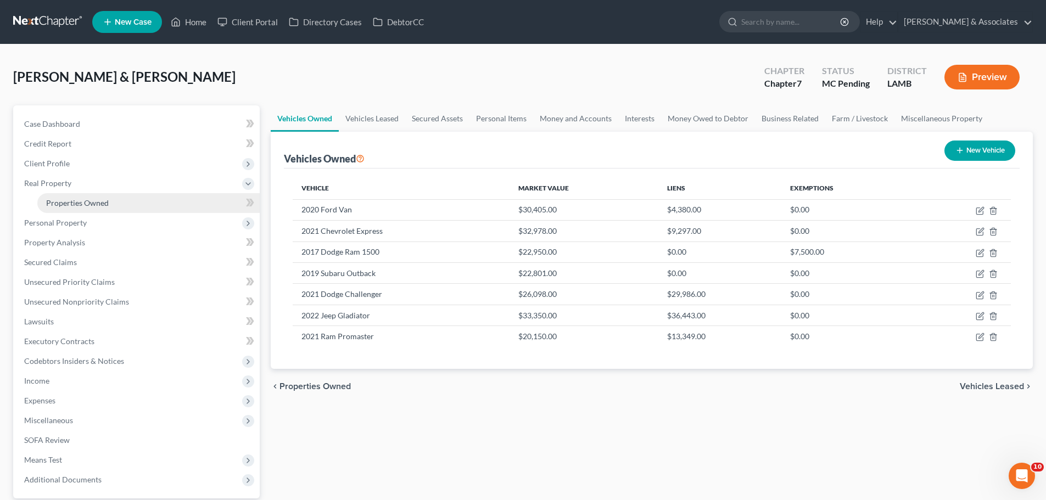
click at [63, 208] on link "Properties Owned" at bounding box center [148, 203] width 222 height 20
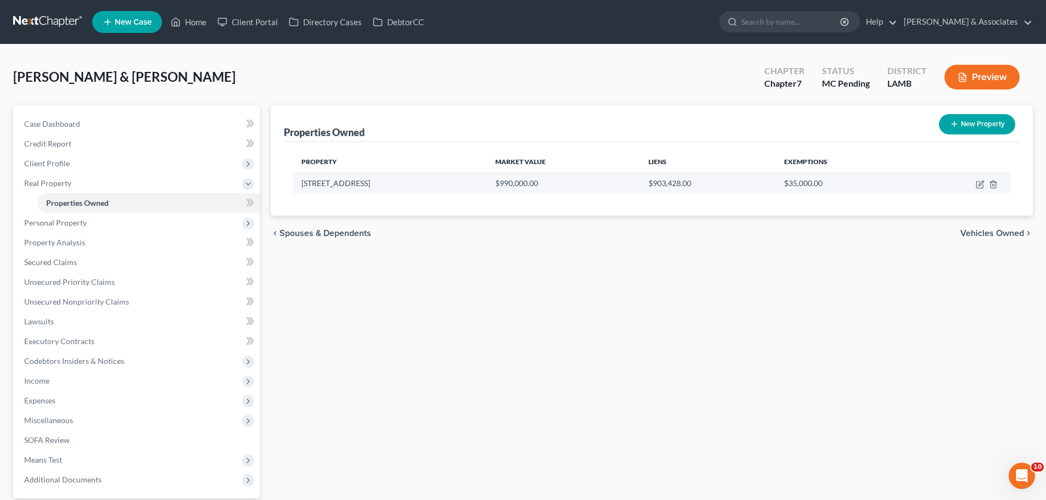
click at [973, 185] on td at bounding box center [961, 183] width 99 height 21
click at [976, 185] on icon "button" at bounding box center [980, 184] width 9 height 9
select select "19"
select select "31"
select select "4"
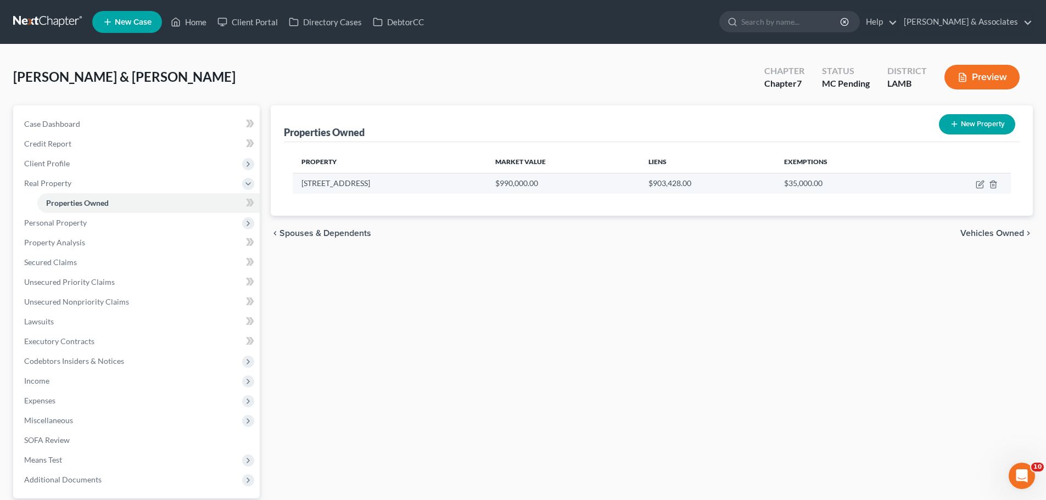
select select "0"
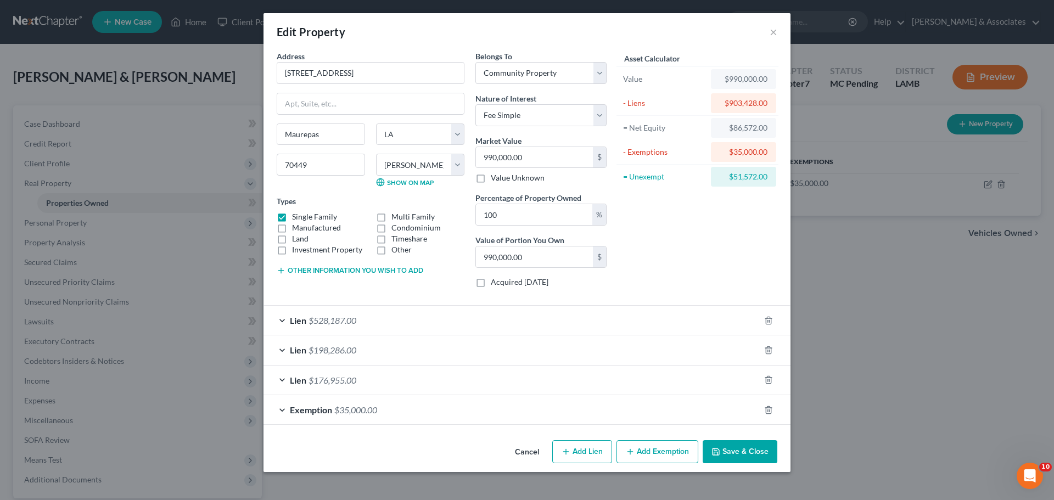
click at [420, 318] on div "Lien $528,187.00" at bounding box center [512, 320] width 496 height 29
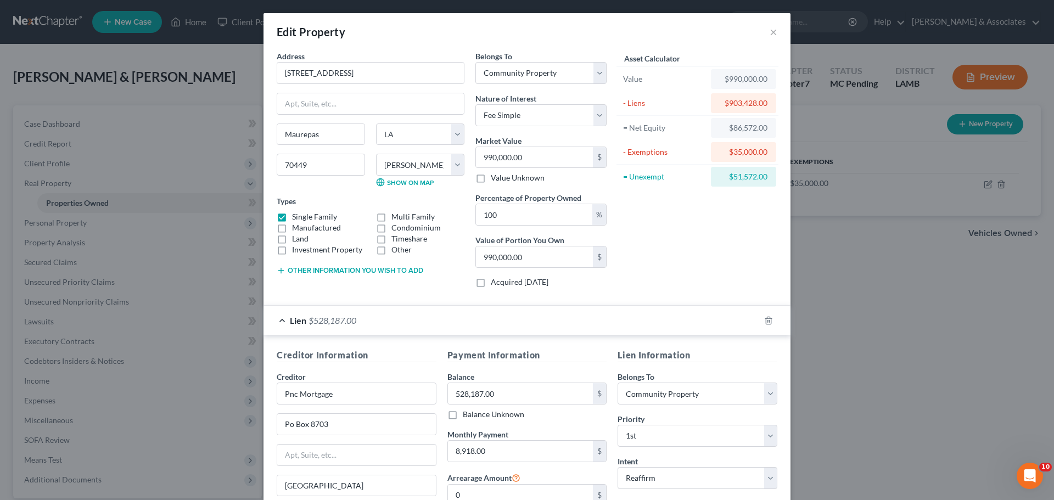
click at [426, 317] on div "Lien $528,187.00" at bounding box center [512, 320] width 496 height 29
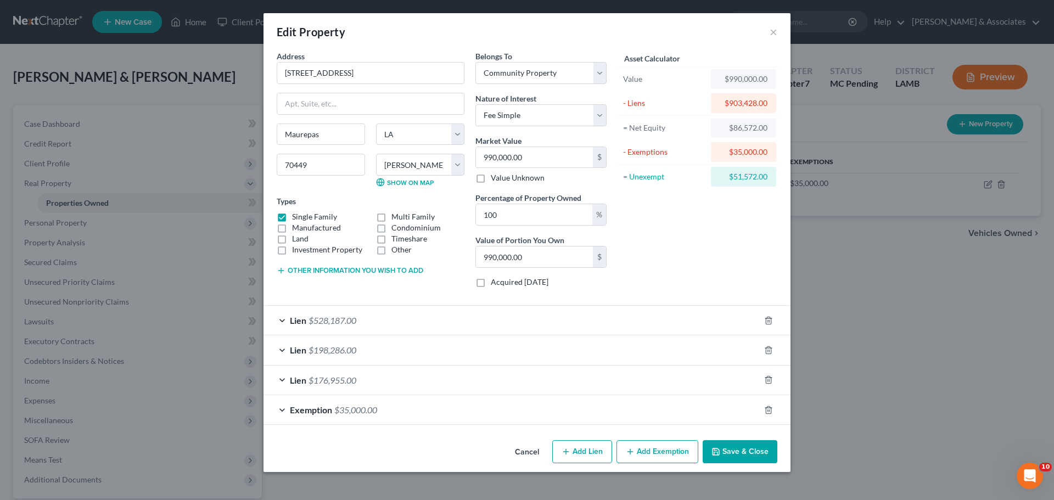
click at [401, 354] on div "Lien $198,286.00" at bounding box center [512, 350] width 496 height 29
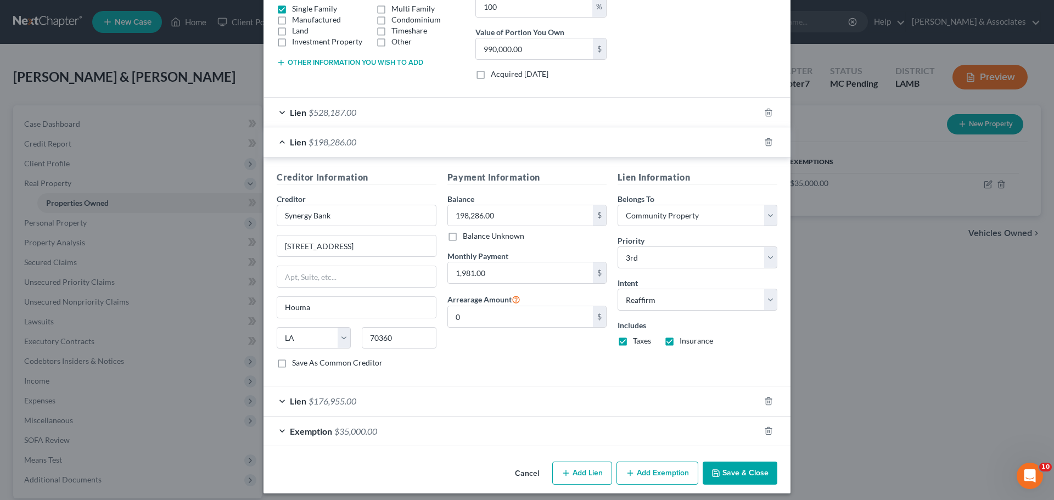
scroll to position [215, 0]
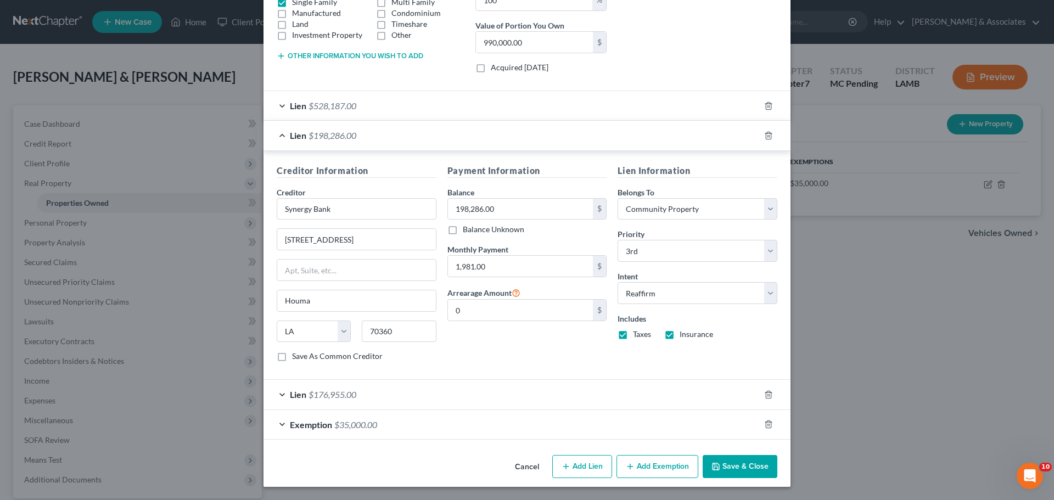
click at [312, 136] on span "$198,286.00" at bounding box center [333, 135] width 48 height 10
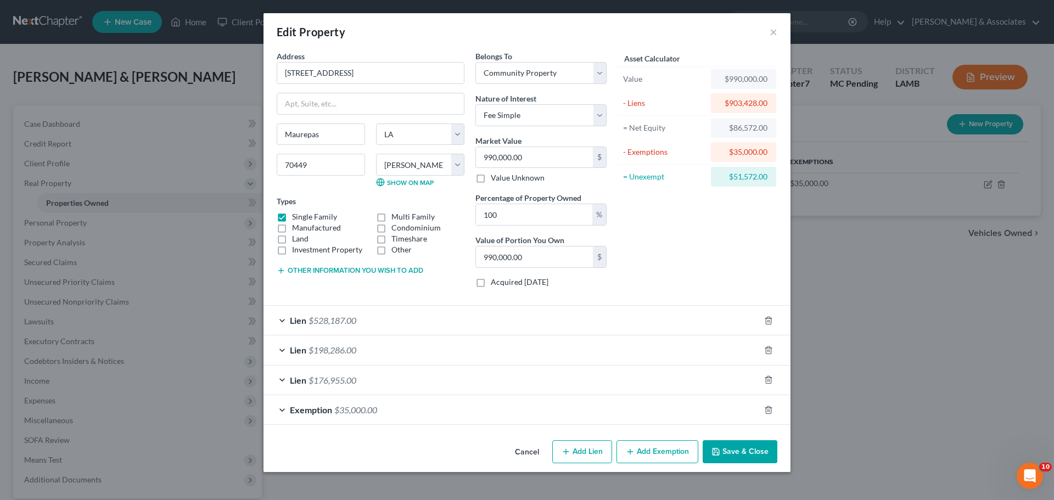
scroll to position [0, 0]
click at [301, 384] on span "Lien" at bounding box center [298, 380] width 16 height 10
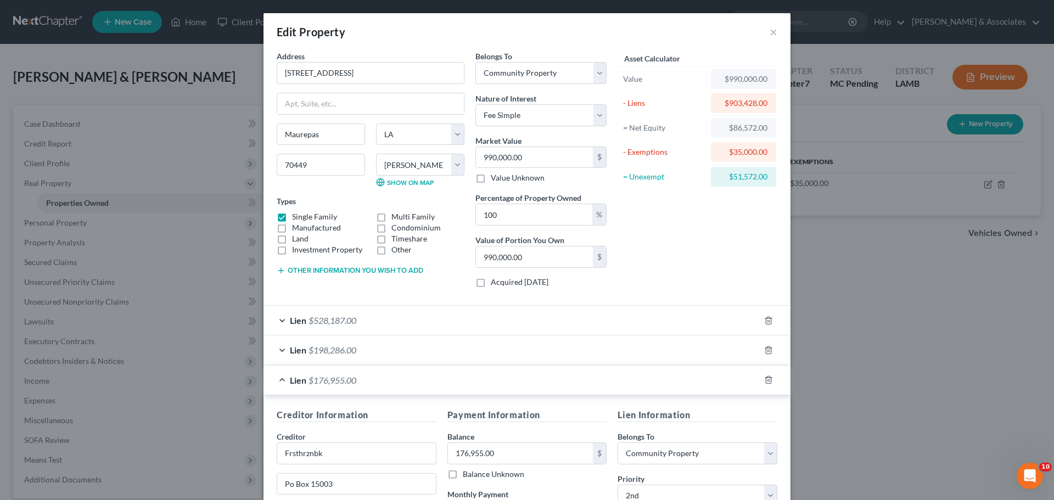
click at [354, 385] on div "Lien $176,955.00" at bounding box center [512, 380] width 496 height 29
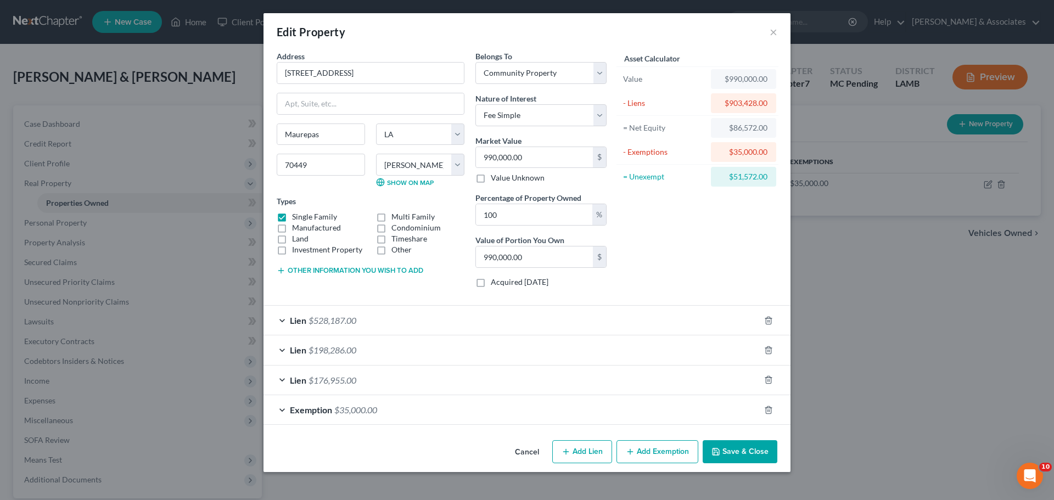
click at [747, 451] on button "Save & Close" at bounding box center [740, 451] width 75 height 23
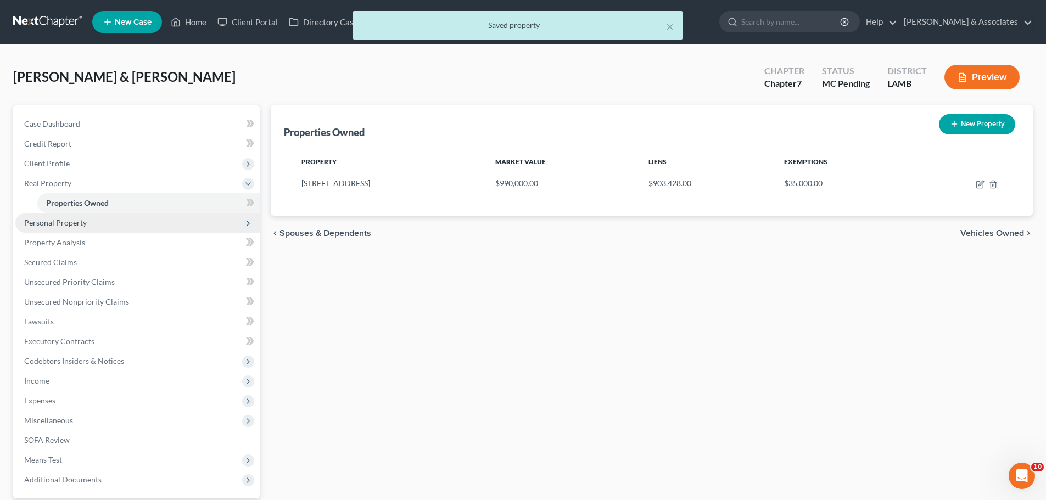
click at [130, 225] on span "Personal Property" at bounding box center [137, 223] width 244 height 20
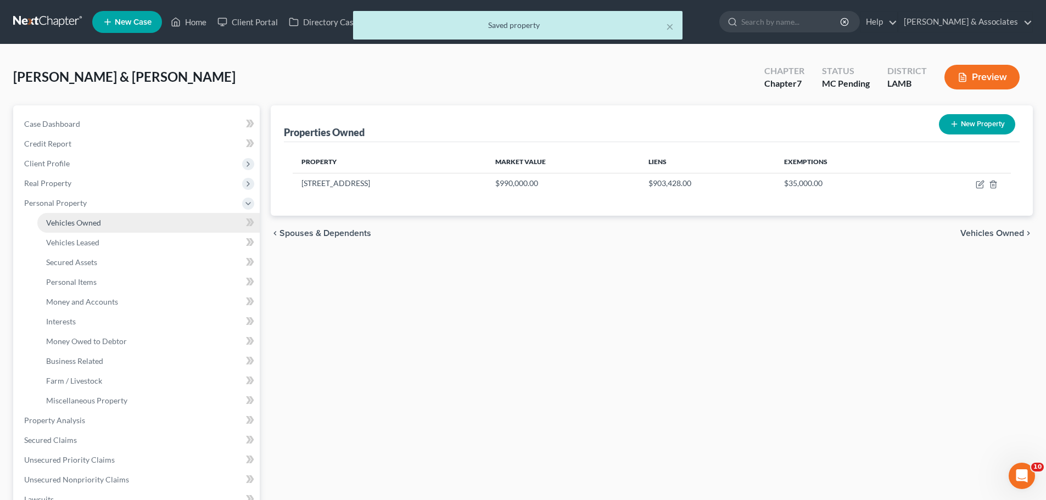
click at [125, 226] on link "Vehicles Owned" at bounding box center [148, 223] width 222 height 20
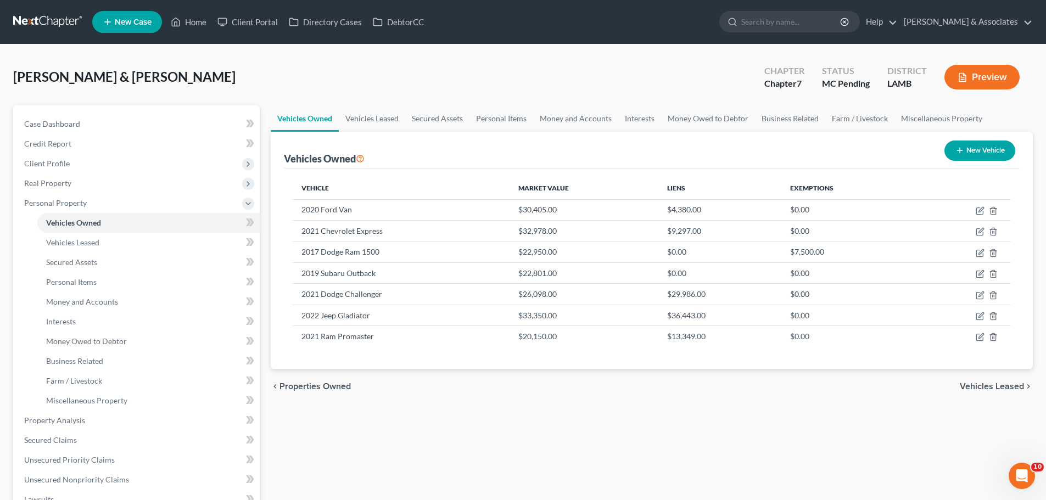
click at [561, 444] on div "Vehicles Owned Vehicles Leased Secured Assets Personal Items Money and Accounts…" at bounding box center [651, 422] width 773 height 634
click at [979, 212] on icon "button" at bounding box center [981, 209] width 5 height 5
select select "0"
select select "6"
select select "2"
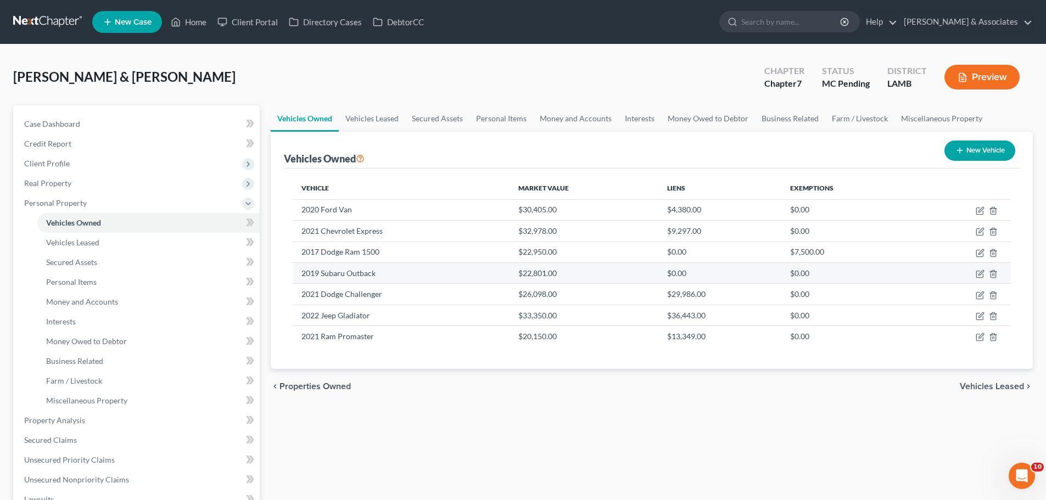
select select "4"
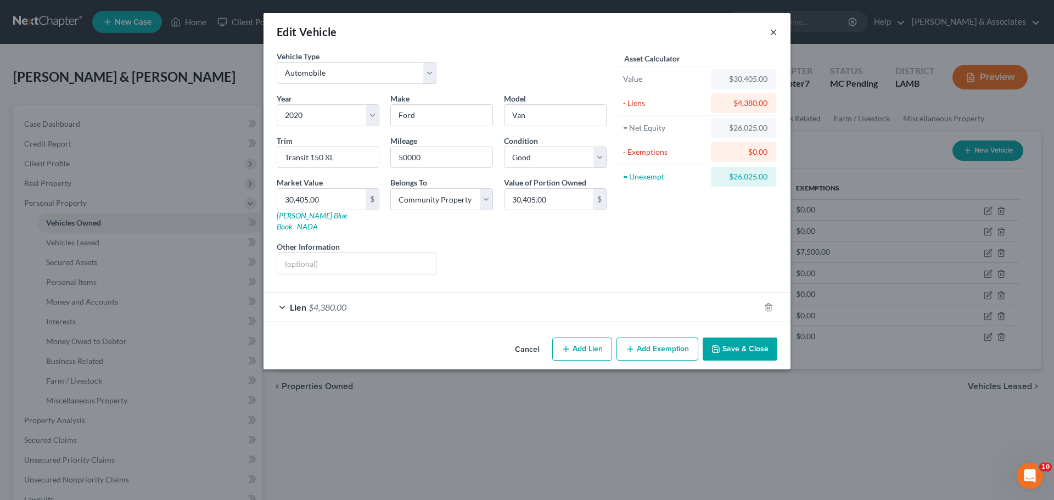
click at [775, 32] on button "×" at bounding box center [774, 31] width 8 height 13
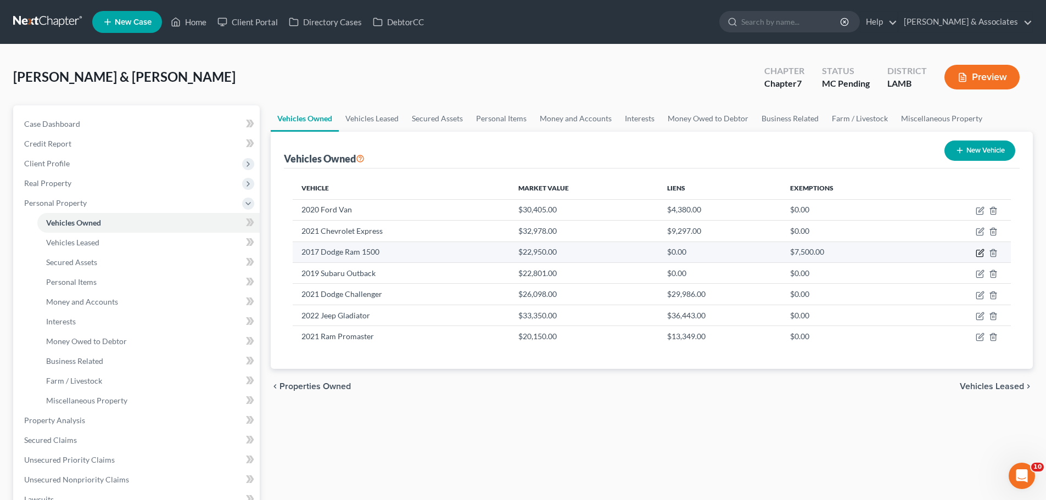
click at [980, 252] on icon "button" at bounding box center [981, 251] width 5 height 5
select select "0"
select select "9"
select select "2"
select select "4"
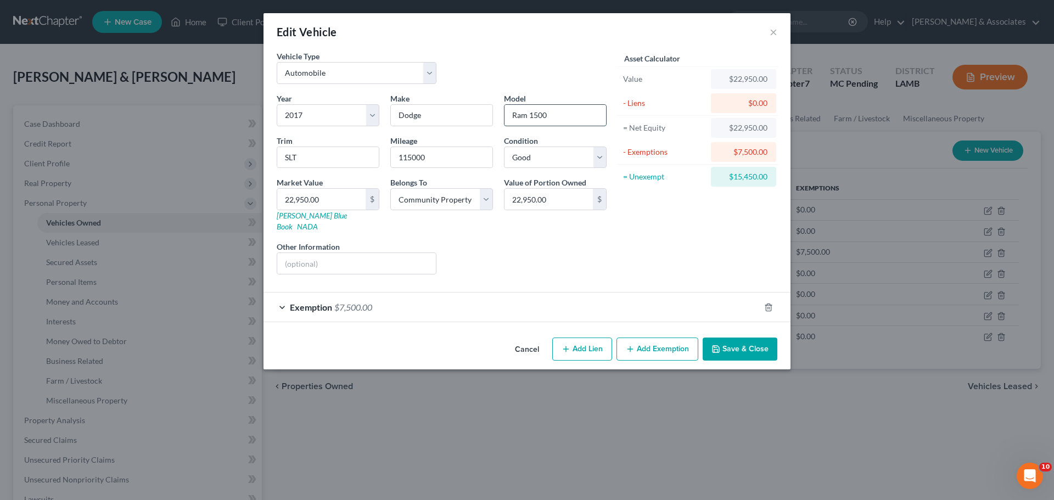
click at [586, 122] on input "Ram 1500" at bounding box center [556, 115] width 102 height 21
paste input "Pickup-V8"
type input "Ram 1500 Pickup-V8"
drag, startPoint x: 338, startPoint y: 164, endPoint x: 283, endPoint y: 163, distance: 55.5
click at [283, 163] on input "SLT" at bounding box center [328, 157] width 102 height 21
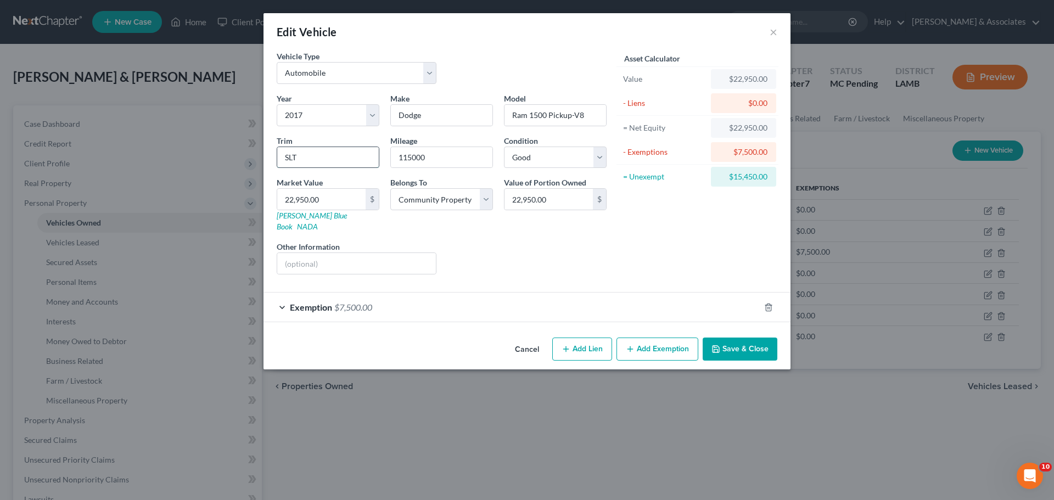
paste input "Crew Cab SLT 4WD"
type input "Crew Cab SLT 4WD"
click at [527, 262] on div "Liens Select" at bounding box center [527, 257] width 171 height 33
click at [340, 208] on input "22,950.00" at bounding box center [321, 199] width 88 height 21
paste input "14,65"
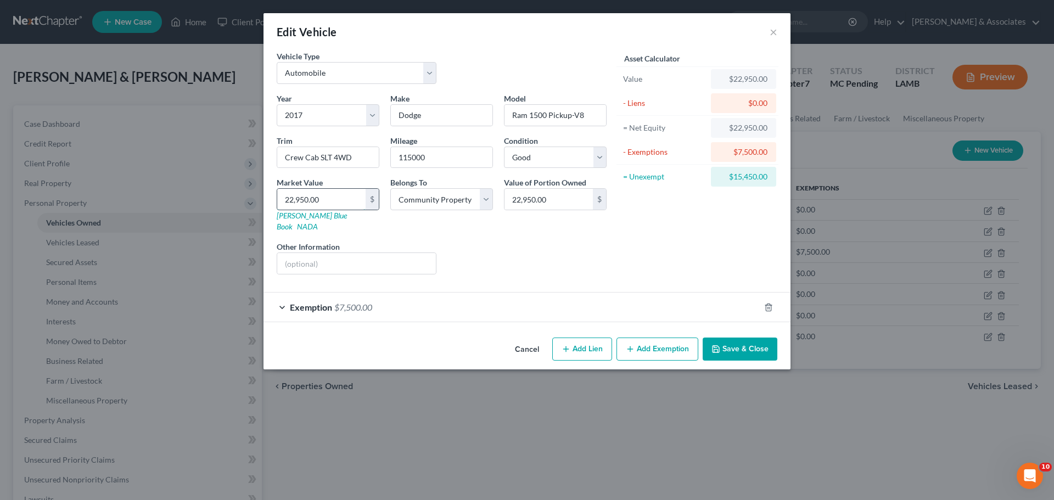
type input "14,650"
type input "14,650.00"
type input "14,650"
click at [539, 247] on div "Liens Select" at bounding box center [527, 257] width 171 height 33
click at [762, 342] on button "Save & Close" at bounding box center [740, 349] width 75 height 23
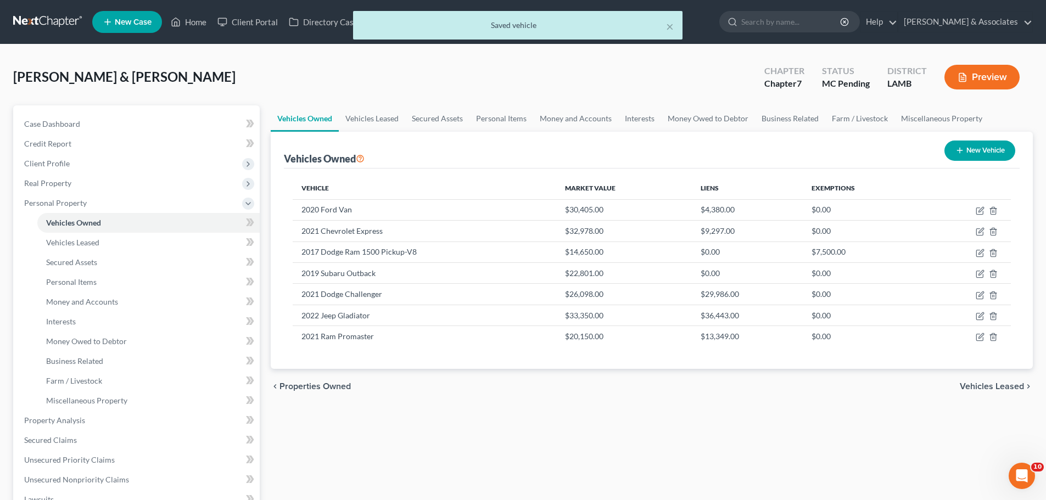
click at [822, 412] on div "Vehicles Owned Vehicles Leased Secured Assets Personal Items Money and Accounts…" at bounding box center [651, 422] width 773 height 634
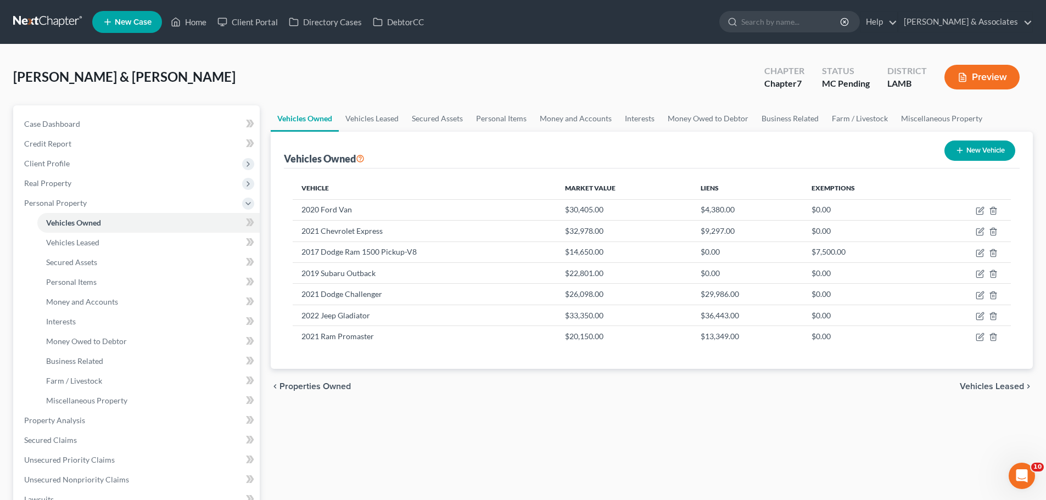
click at [416, 430] on div "Vehicles Owned Vehicles Leased Secured Assets Personal Items Money and Accounts…" at bounding box center [651, 422] width 773 height 634
click at [982, 272] on icon "button" at bounding box center [981, 272] width 5 height 5
select select "0"
select select "7"
select select "2"
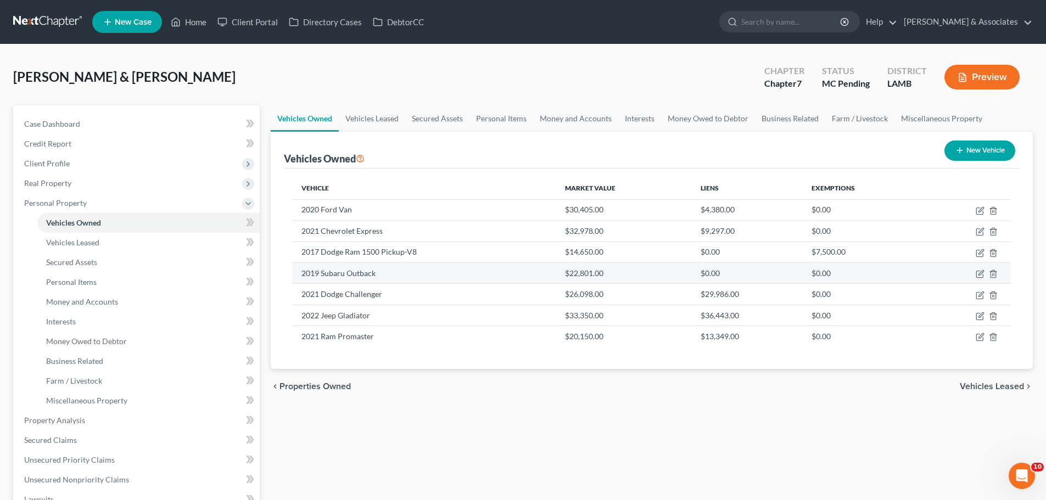
select select "4"
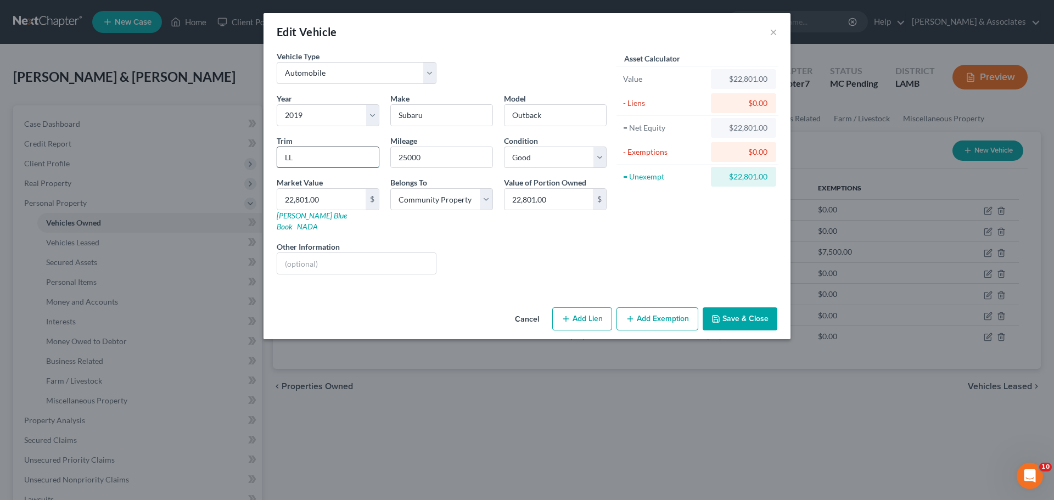
click at [370, 159] on input "LL" at bounding box center [328, 157] width 102 height 21
paste input "Wagon 5D R Limited AWD H6"
type input "Wagon 5D R Limited AWD H6"
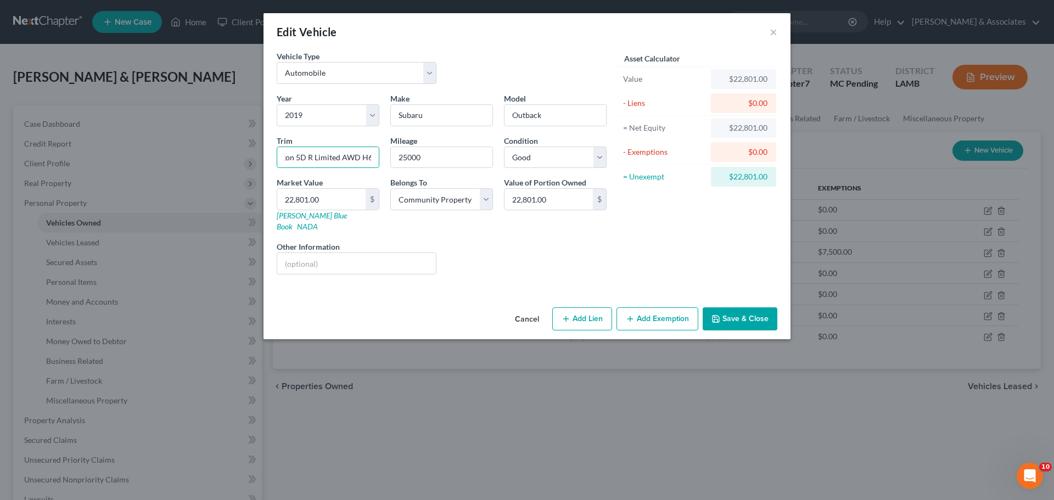
scroll to position [0, 0]
click at [509, 241] on div "Liens Select" at bounding box center [527, 257] width 171 height 33
click at [344, 202] on input "22,801.00" at bounding box center [321, 199] width 88 height 21
paste input "17,25"
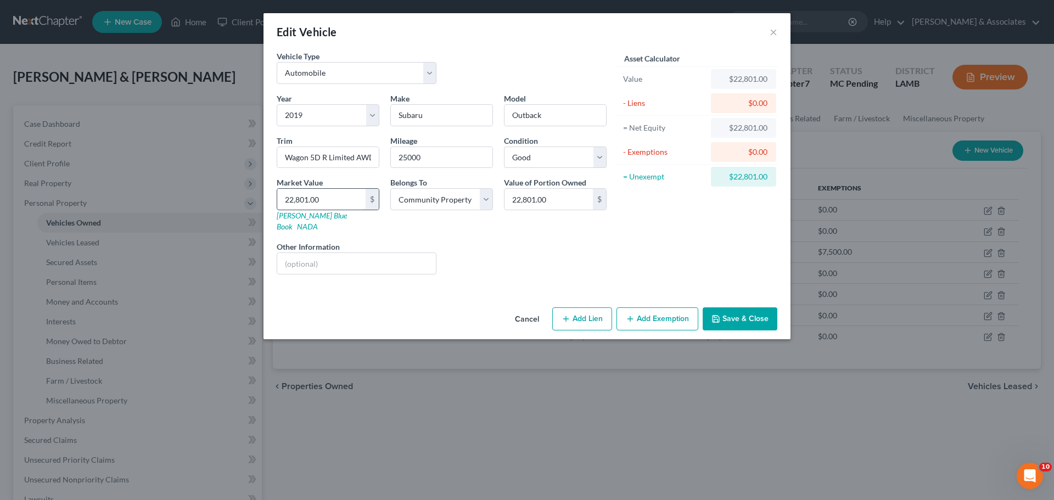
type input "17,250"
type input "17,250.00"
type input "17,250"
click at [538, 259] on div "Liens Select" at bounding box center [527, 257] width 171 height 33
click at [738, 309] on button "Save & Close" at bounding box center [740, 319] width 75 height 23
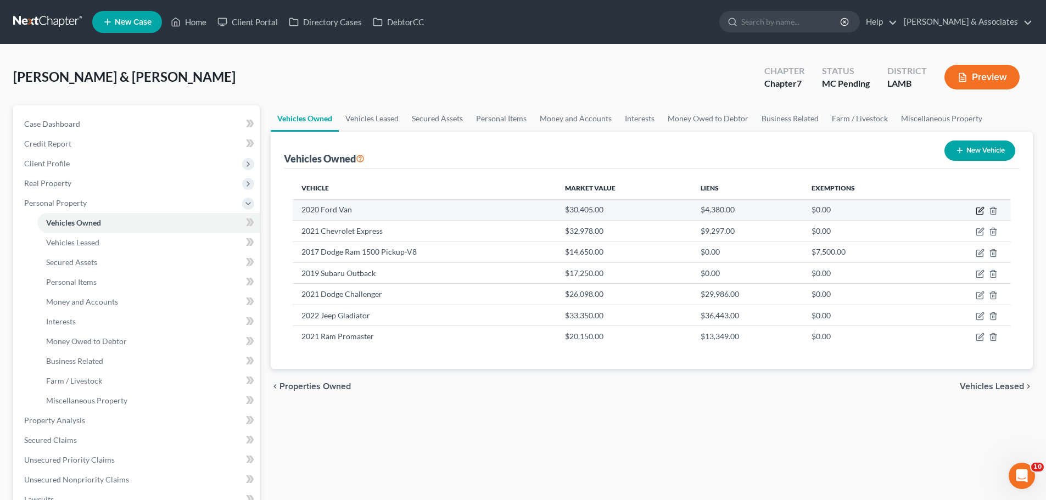
click at [981, 213] on icon "button" at bounding box center [980, 210] width 9 height 9
select select "0"
select select "6"
select select "2"
select select "4"
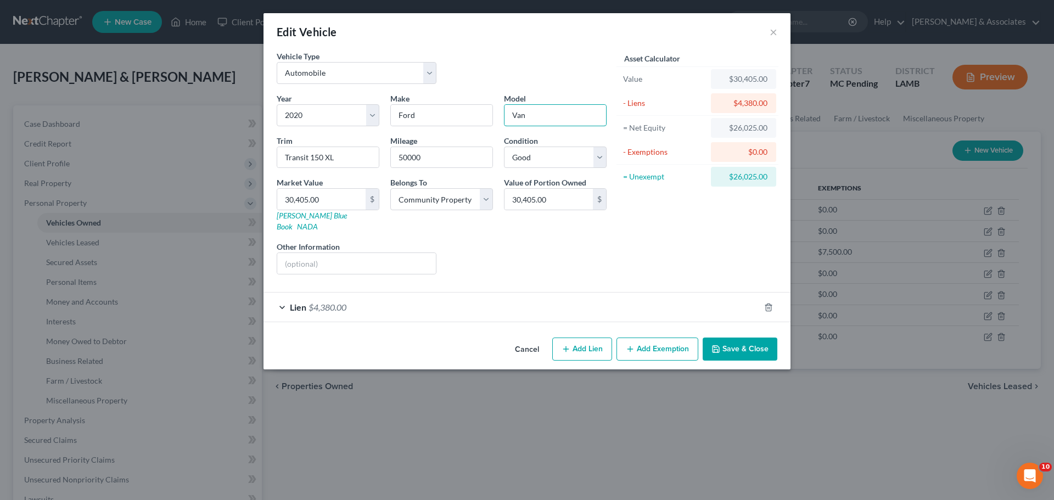
drag, startPoint x: 560, startPoint y: 121, endPoint x: 495, endPoint y: 122, distance: 64.8
click at [495, 122] on div "Year Select 2026 2025 2024 2023 2022 2021 2020 2019 2018 2017 2016 2015 2014 20…" at bounding box center [441, 188] width 341 height 191
paste input "Transit 150"
type input "Transit 150"
drag, startPoint x: 360, startPoint y: 158, endPoint x: 217, endPoint y: 155, distance: 142.8
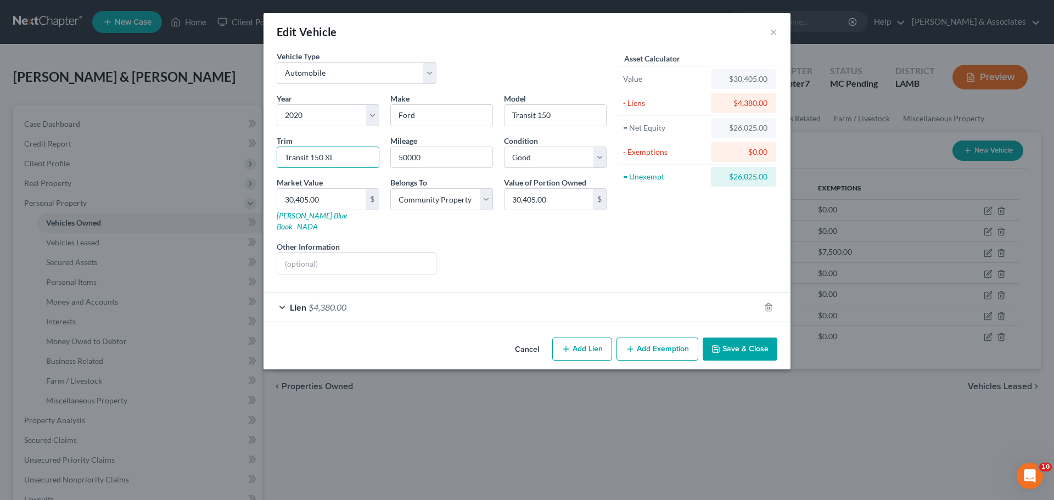
click at [217, 155] on div "Edit Vehicle × Vehicle Type Select Automobile Truck Trailer Watercraft Aircraft…" at bounding box center [527, 250] width 1054 height 500
paste input "Passenger Van XL Medium Roof"
type input "Passenger Van XL Medium Roof"
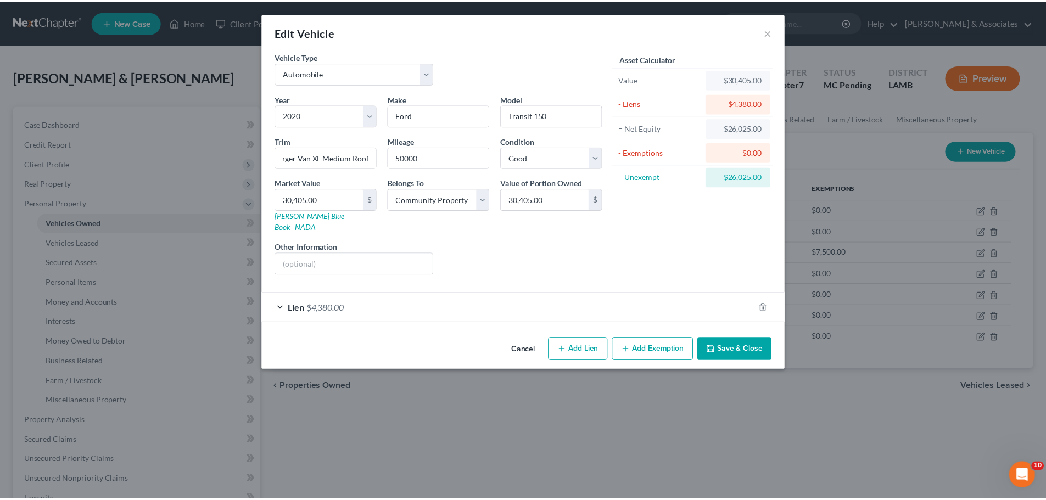
scroll to position [0, 0]
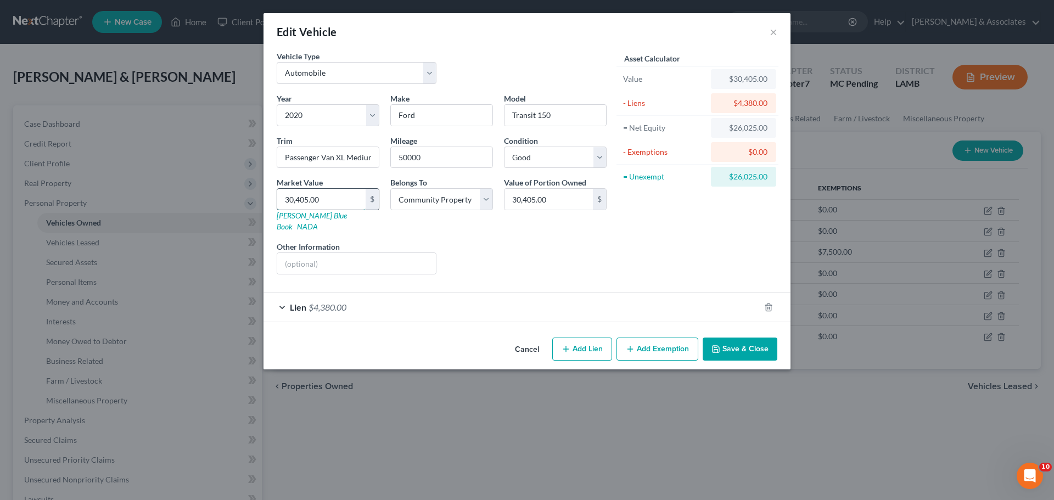
click at [334, 194] on input "30,405.00" at bounding box center [321, 199] width 88 height 21
paste input "25,15"
type input "25,150"
type input "25,150.00"
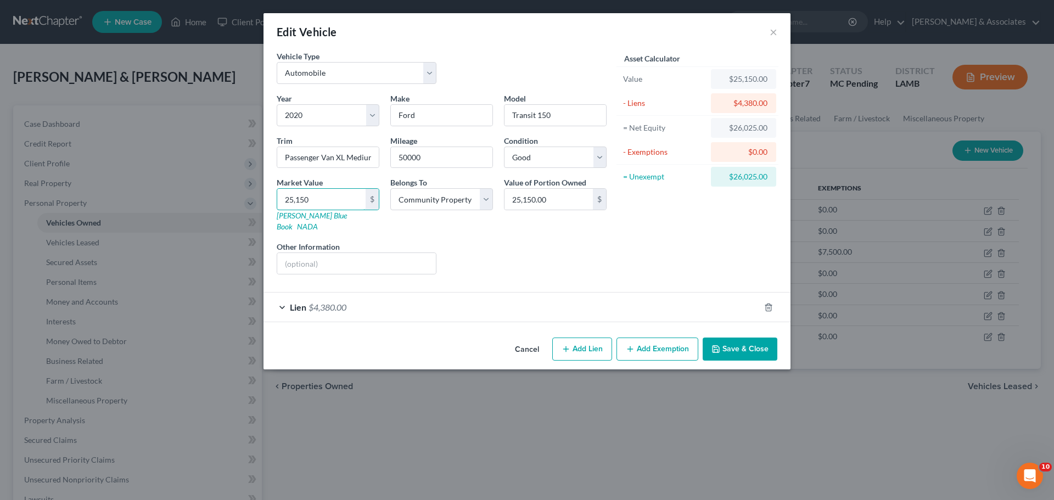
type input "25,150"
click at [555, 247] on div "Liens Select" at bounding box center [527, 257] width 171 height 33
click at [753, 341] on button "Save & Close" at bounding box center [740, 349] width 75 height 23
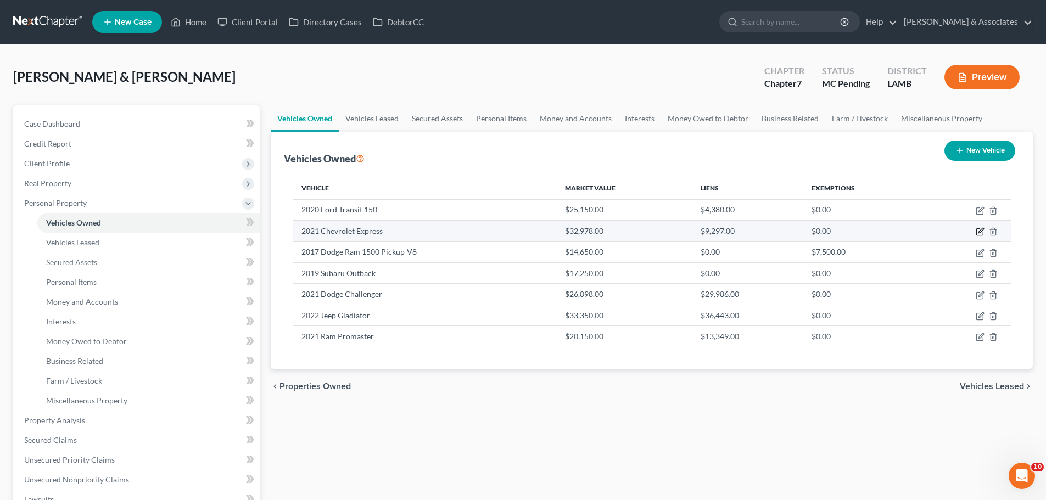
click at [979, 228] on icon "button" at bounding box center [980, 231] width 9 height 9
select select "0"
select select "5"
select select "2"
select select "4"
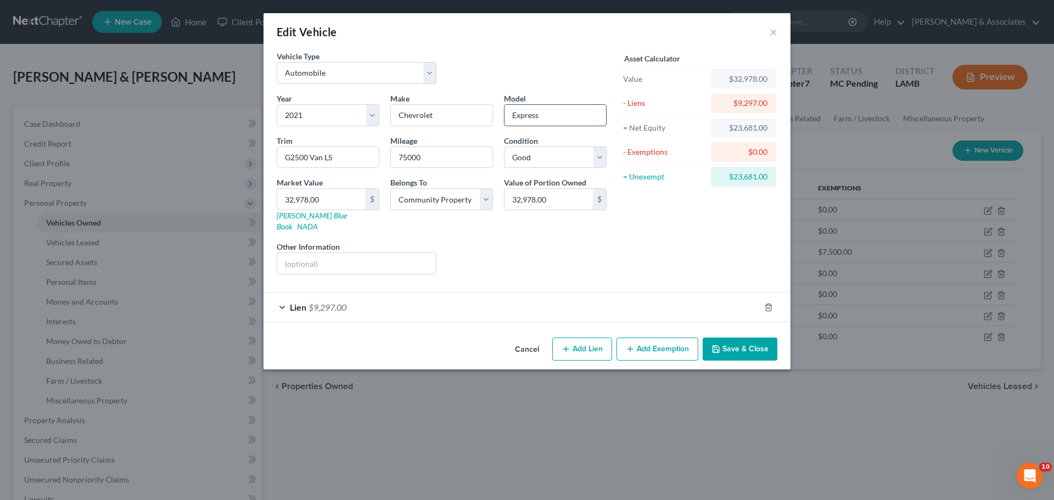
click at [557, 113] on input "Express" at bounding box center [556, 115] width 102 height 21
paste input "G2500 Van"
type input "G2500 Van"
click at [360, 152] on input "G2500 Van LS" at bounding box center [328, 157] width 102 height 21
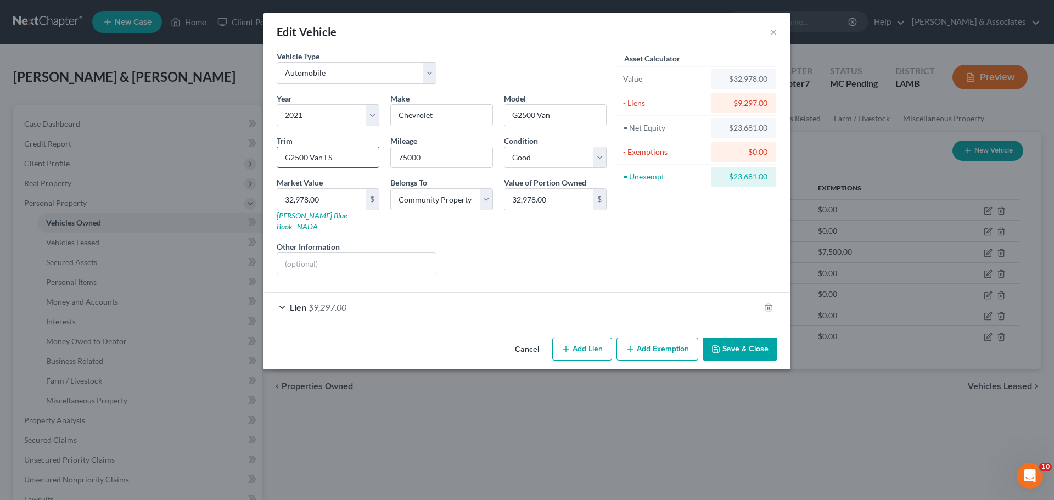
click at [360, 152] on input "G2500 Van LS" at bounding box center [328, 157] width 102 height 21
paste input "Express Van LS 135""
type input "Express Van LS 135""
click at [330, 202] on input "32,978.00" at bounding box center [321, 199] width 88 height 21
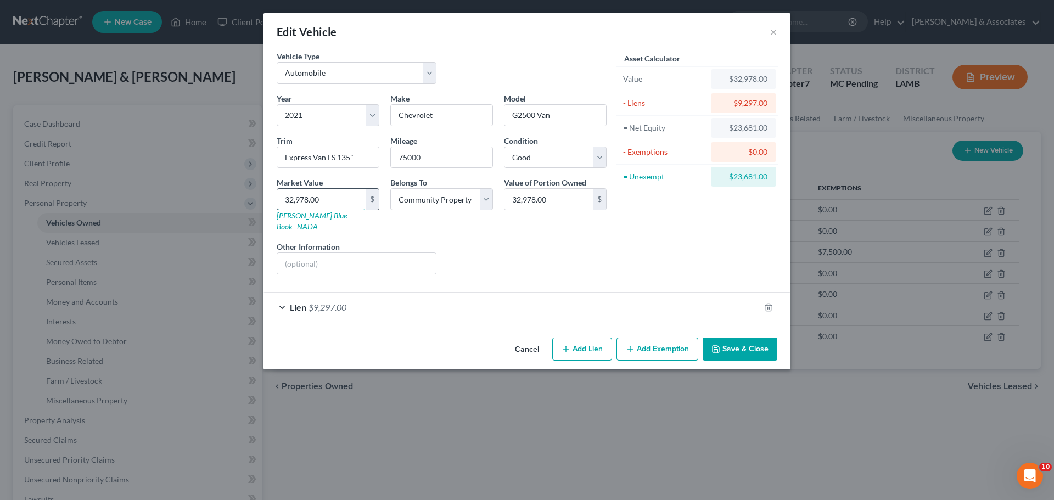
click at [330, 202] on input "32,978.00" at bounding box center [321, 199] width 88 height 21
paste input "22,45"
type input "22,450"
type input "22,450.00"
type input "22,450"
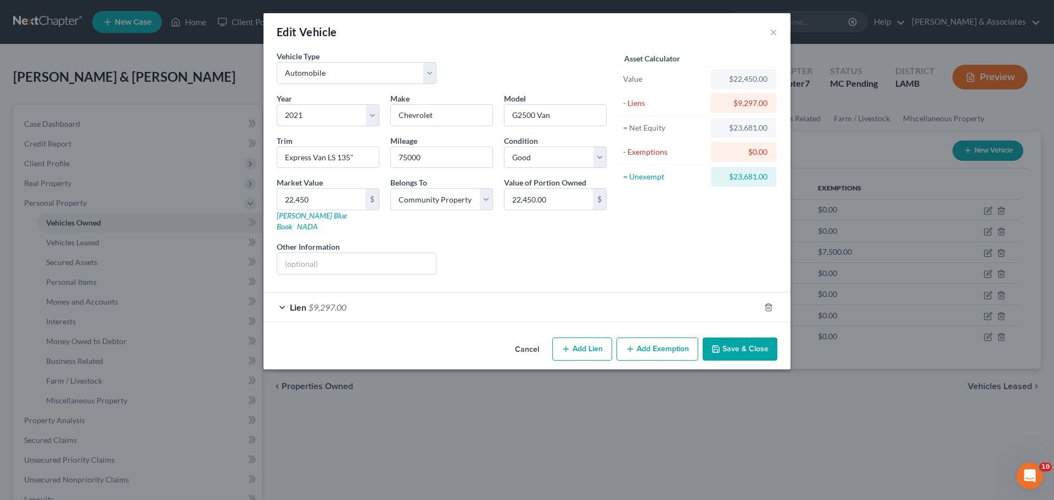
drag, startPoint x: 753, startPoint y: 331, endPoint x: 760, endPoint y: 329, distance: 6.8
click at [753, 338] on button "Save & Close" at bounding box center [740, 349] width 75 height 23
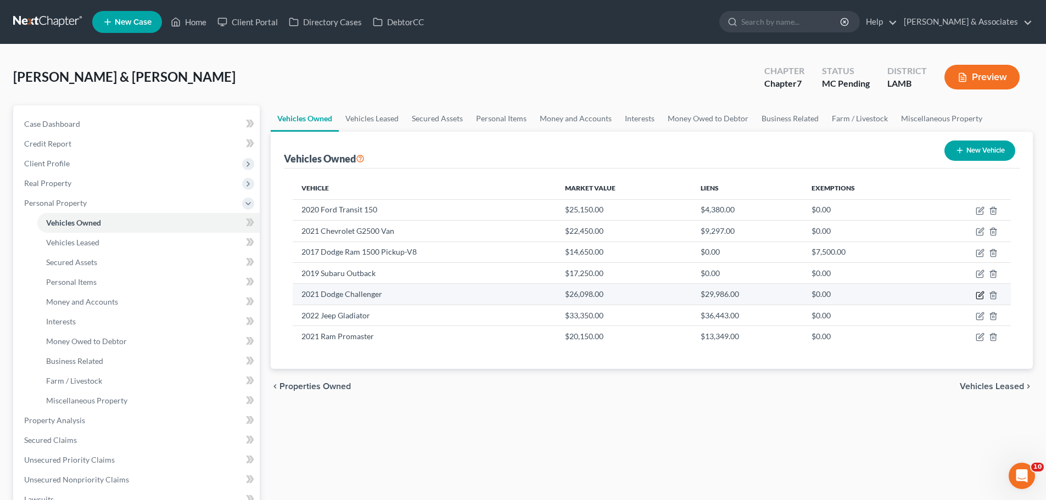
click at [983, 297] on icon "button" at bounding box center [979, 295] width 7 height 7
select select "0"
select select "5"
select select "2"
select select "4"
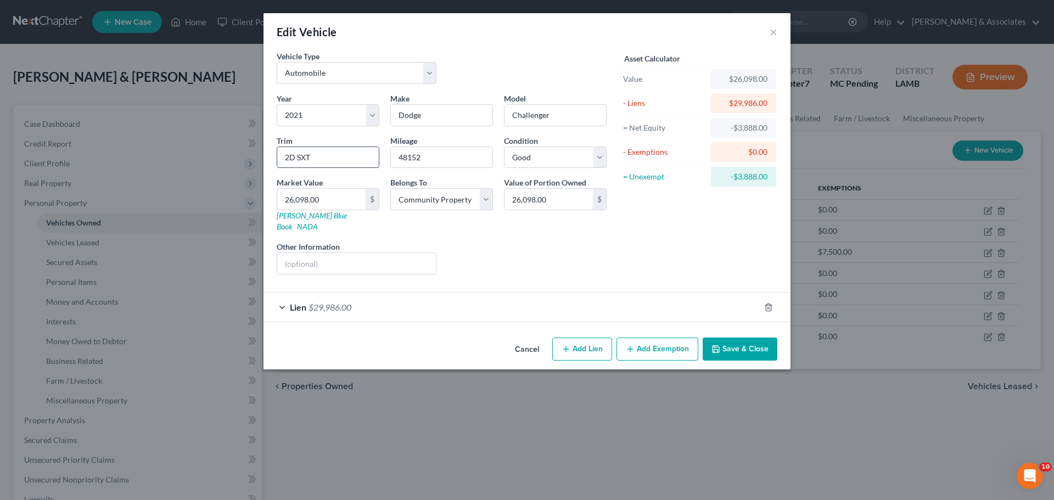
click at [348, 165] on input "2D SXT" at bounding box center [328, 157] width 102 height 21
click at [347, 163] on input "2D SXT" at bounding box center [328, 157] width 102 height 21
paste input "Coupe 2D SXT"
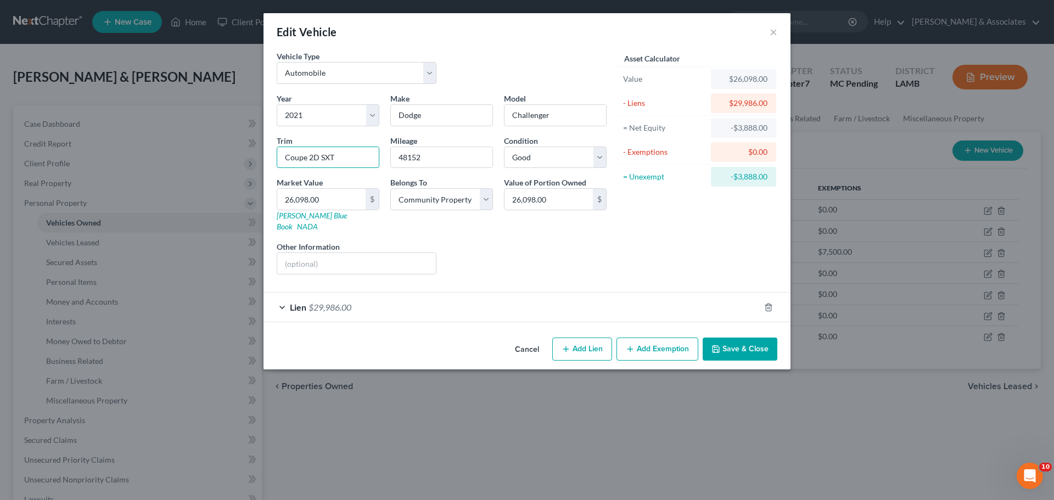
type input "Coupe 2D SXT"
click at [324, 198] on input "26,098.00" at bounding box center [321, 199] width 88 height 21
paste input "19,4"
type input "19,400"
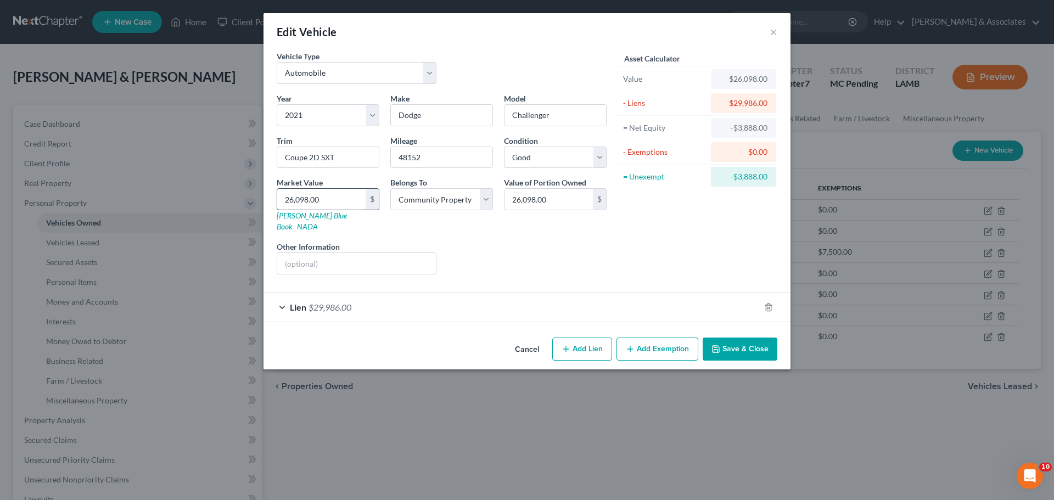
type input "19,400.00"
type input "19,400"
click at [758, 338] on button "Save & Close" at bounding box center [740, 349] width 75 height 23
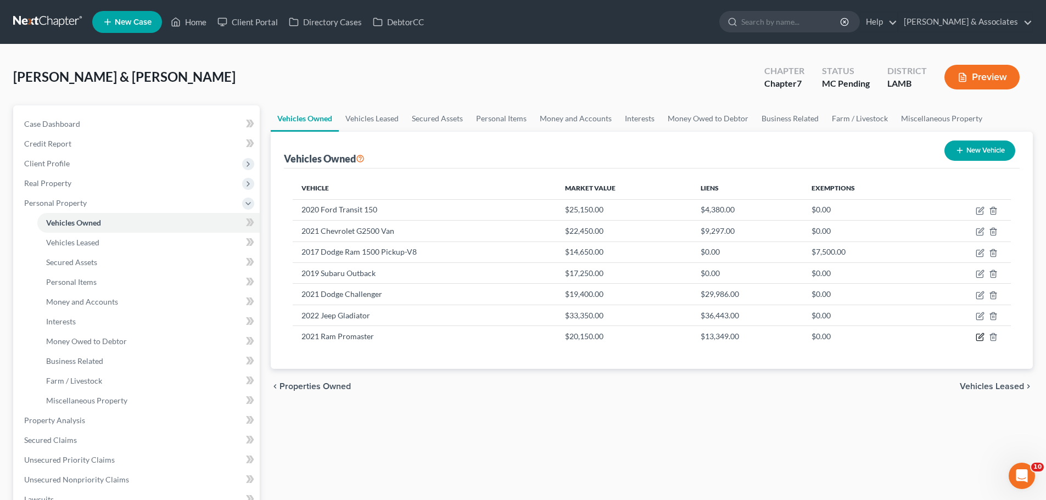
drag, startPoint x: 981, startPoint y: 339, endPoint x: 1031, endPoint y: 325, distance: 51.3
click at [981, 339] on icon "button" at bounding box center [980, 337] width 9 height 9
select select "0"
select select "5"
select select "2"
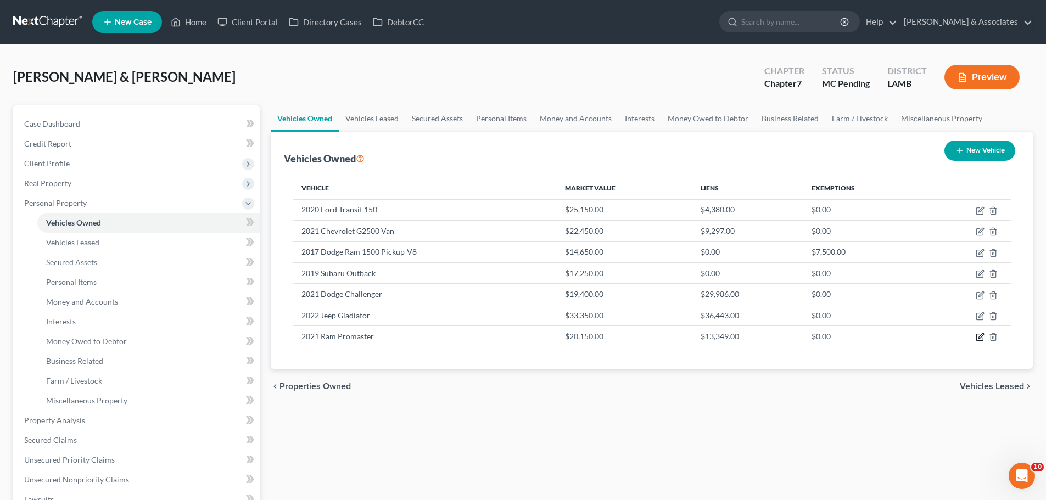
select select "4"
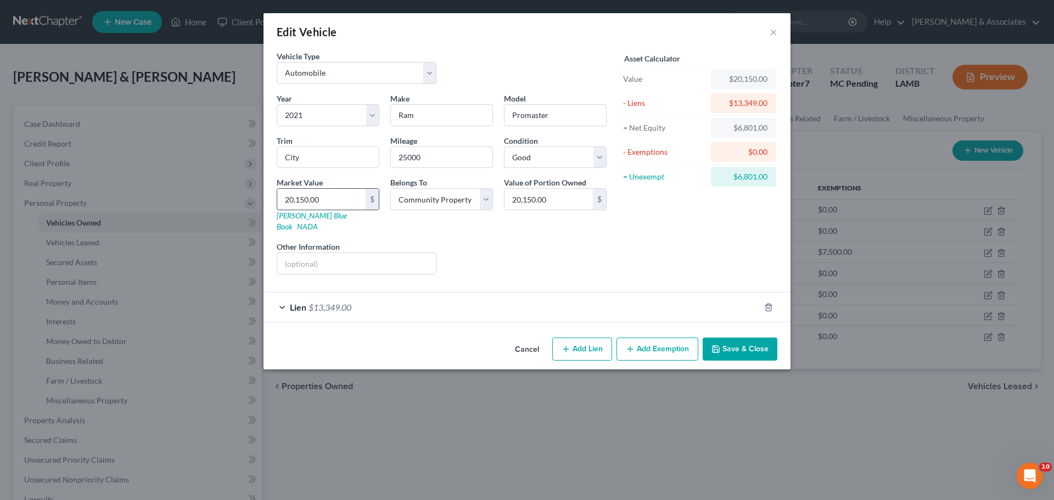
click at [340, 205] on input "20,150.00" at bounding box center [321, 199] width 88 height 21
paste input "14,5"
type input "14,500"
type input "14,500.00"
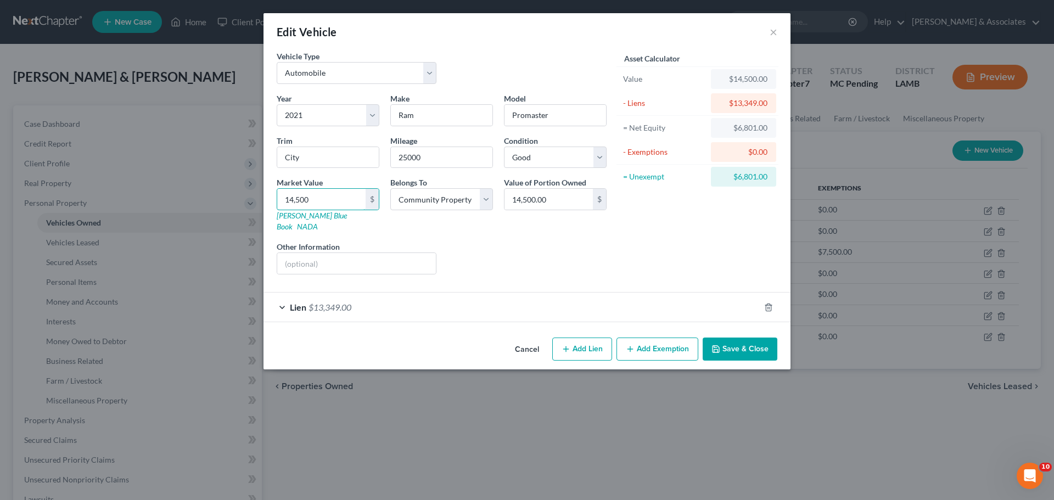
type input "14,500"
click at [776, 32] on button "×" at bounding box center [774, 31] width 8 height 13
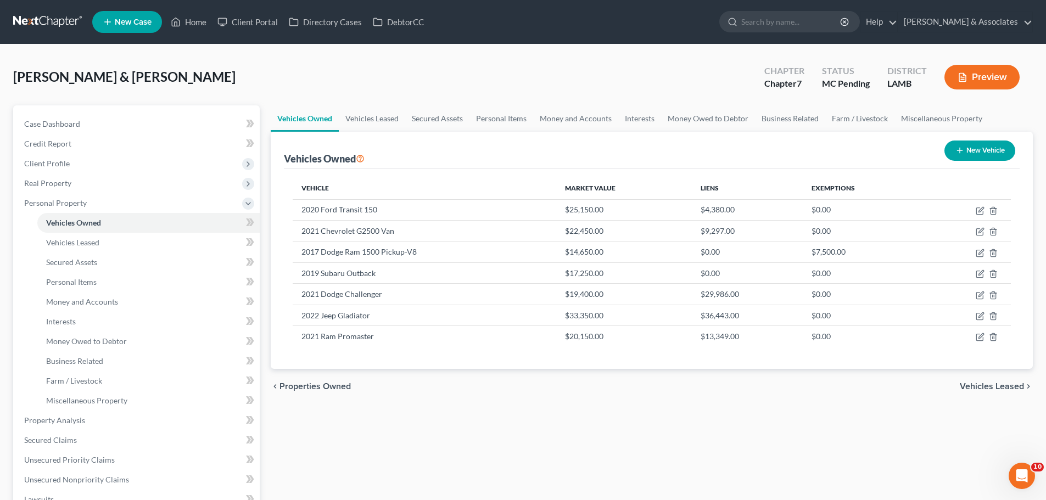
click at [816, 447] on div "Vehicles Owned Vehicles Leased Secured Assets Personal Items Money and Accounts…" at bounding box center [651, 422] width 773 height 634
click at [980, 315] on icon "button" at bounding box center [980, 316] width 9 height 9
select select "0"
select select "4"
select select "2"
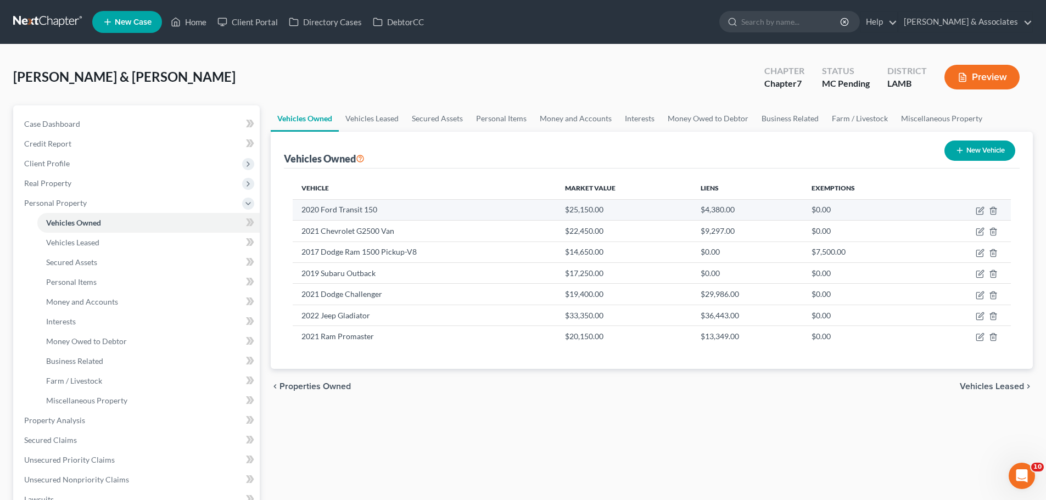
select select "4"
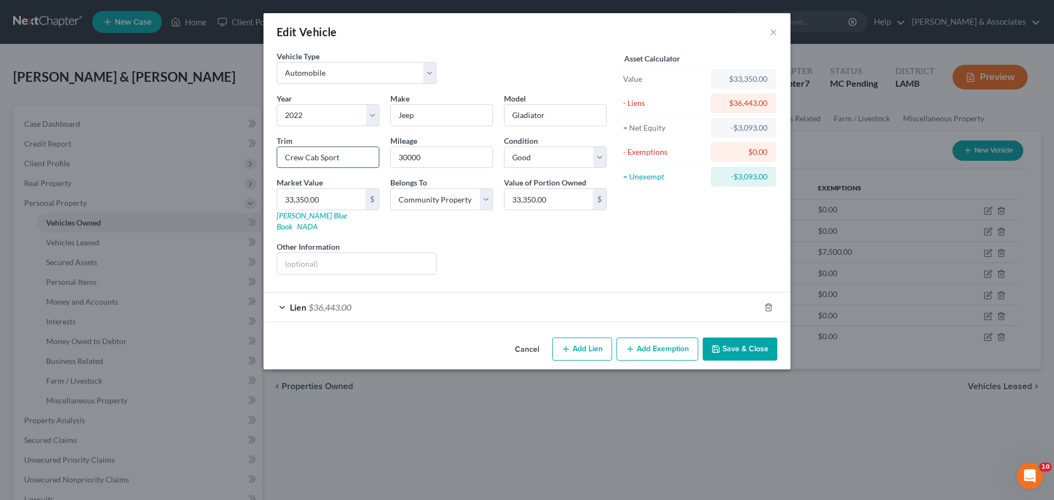
click at [337, 159] on input "Crew Cab Sport" at bounding box center [328, 157] width 102 height 21
paste input "4WD"
type input "Crew Cab Sport 4WD"
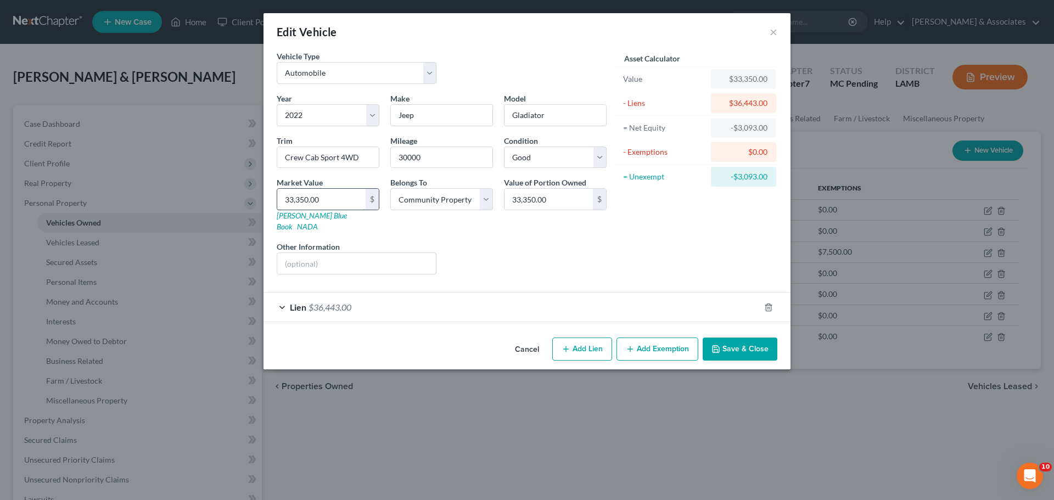
click at [345, 196] on input "33,350.00" at bounding box center [321, 199] width 88 height 21
paste input "25,4"
type input "25,400"
type input "25,400.00"
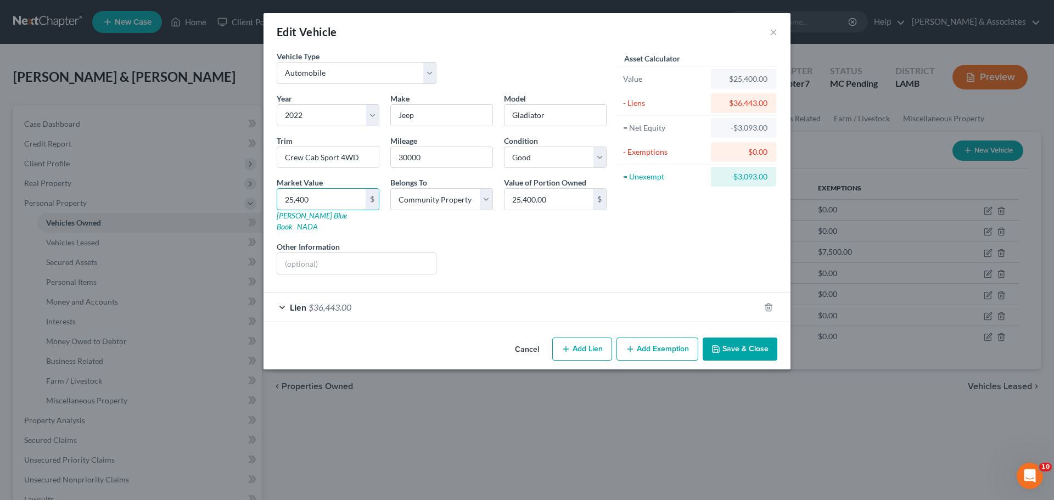
type input "25,400"
click at [751, 338] on button "Save & Close" at bounding box center [740, 349] width 75 height 23
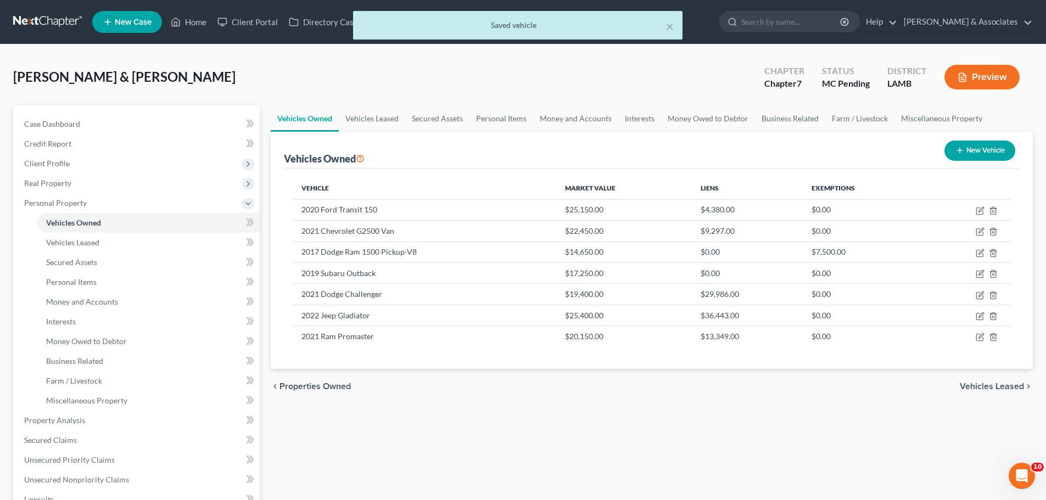
click at [748, 396] on div "chevron_left Properties Owned Vehicles Leased chevron_right" at bounding box center [652, 386] width 762 height 35
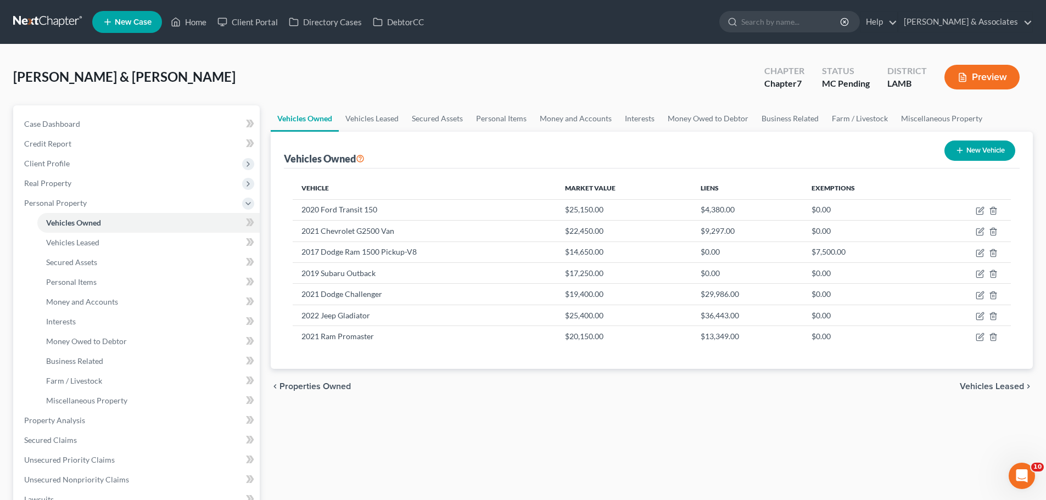
click at [526, 413] on div "Vehicles Owned Vehicles Leased Secured Assets Personal Items Money and Accounts…" at bounding box center [651, 422] width 773 height 634
click at [429, 449] on div "Vehicles Owned Vehicles Leased Secured Assets Personal Items Money and Accounts…" at bounding box center [651, 422] width 773 height 634
click at [980, 211] on icon "button" at bounding box center [980, 210] width 9 height 9
select select "0"
select select "6"
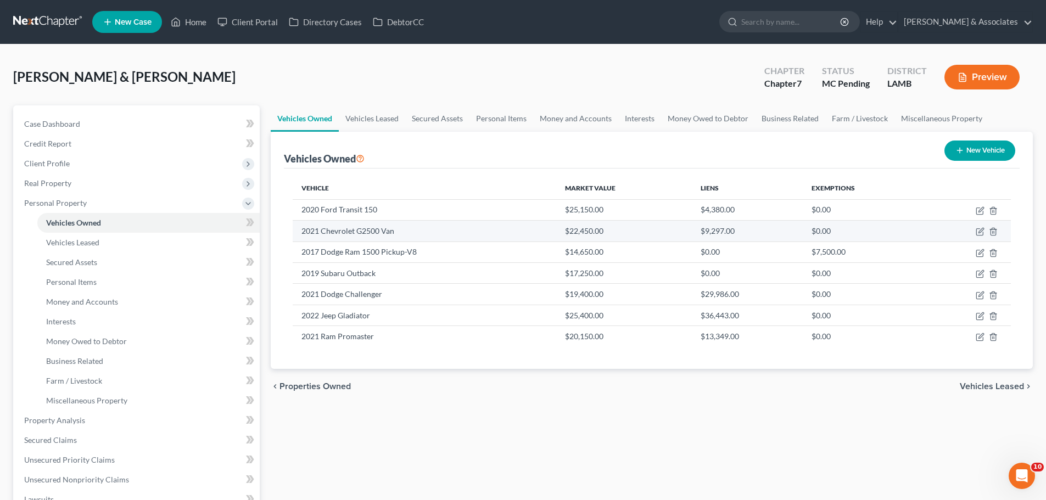
select select "2"
select select "4"
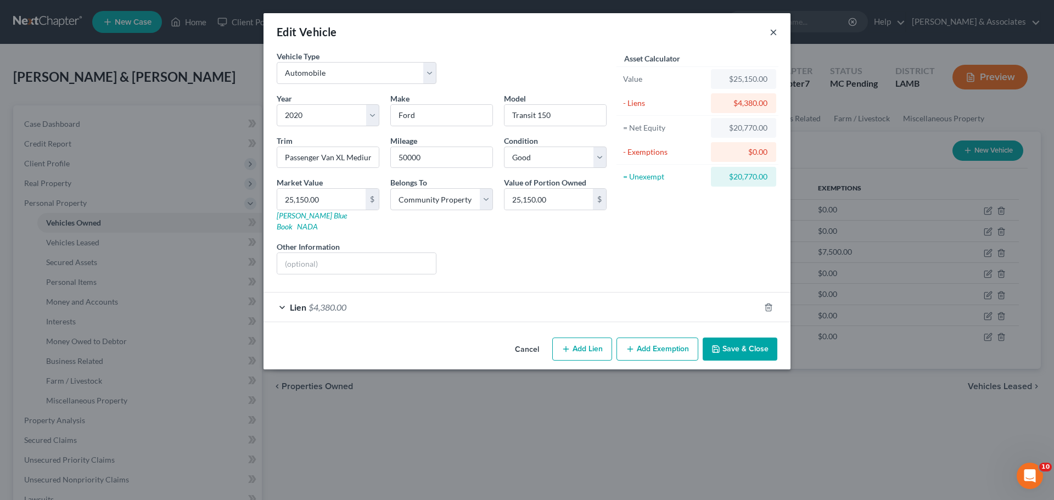
click at [774, 31] on button "×" at bounding box center [774, 31] width 8 height 13
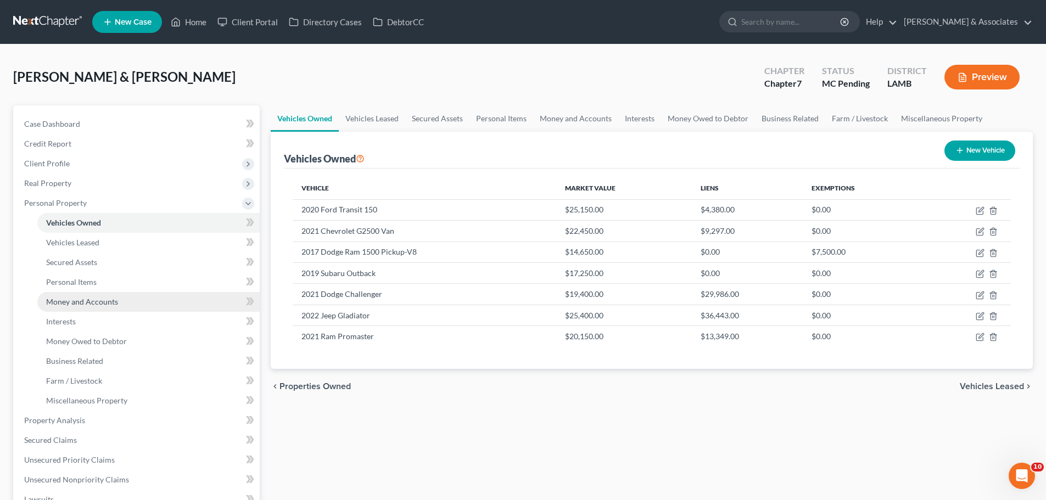
click at [90, 306] on span "Money and Accounts" at bounding box center [82, 301] width 72 height 9
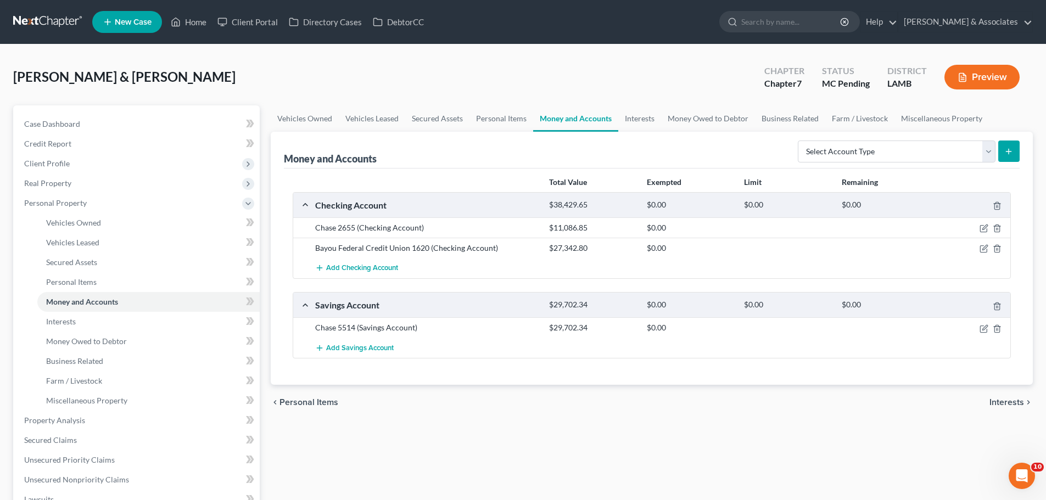
click at [361, 438] on div "Vehicles Owned Vehicles Leased Secured Assets Personal Items Money and Accounts…" at bounding box center [651, 422] width 773 height 634
click at [104, 321] on link "Interests" at bounding box center [148, 322] width 222 height 20
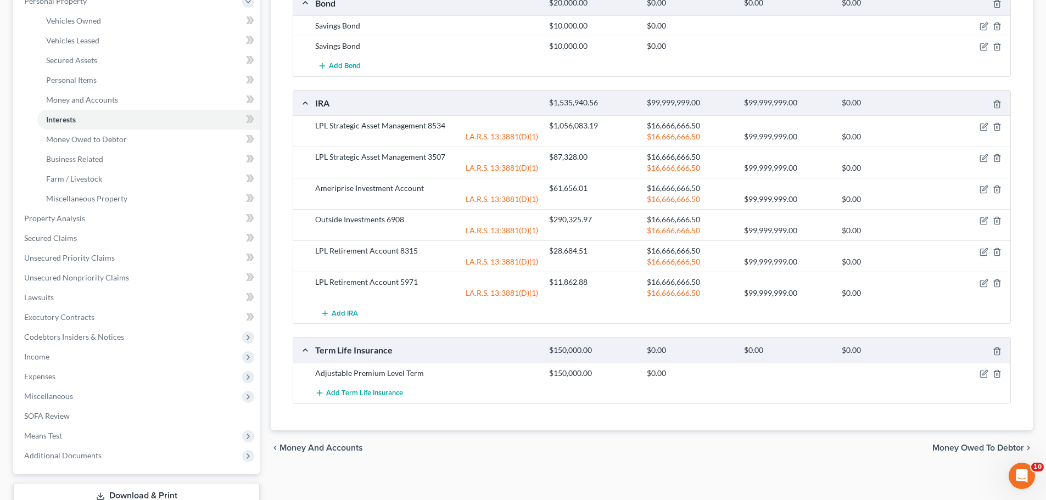
scroll to position [226, 0]
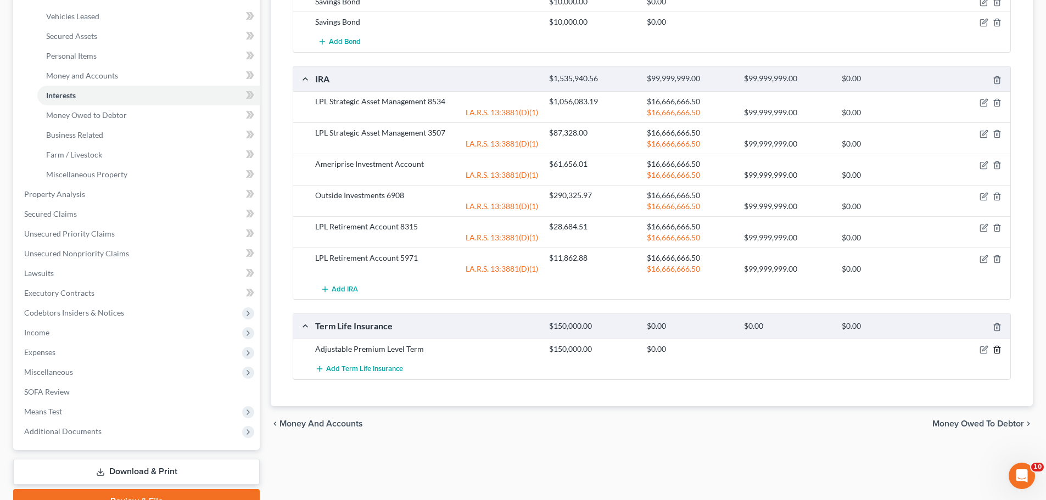
click at [997, 346] on icon "button" at bounding box center [996, 349] width 5 height 7
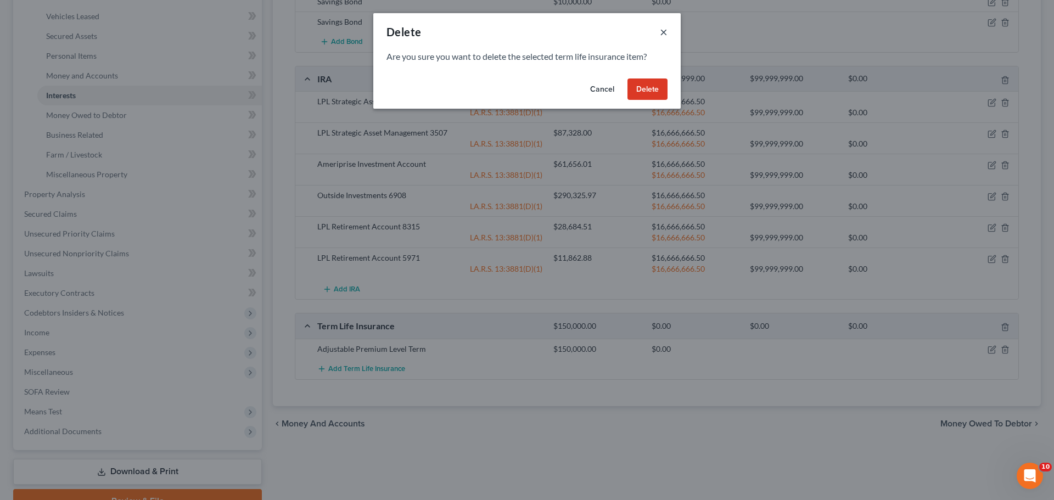
click at [663, 26] on button "×" at bounding box center [664, 31] width 8 height 13
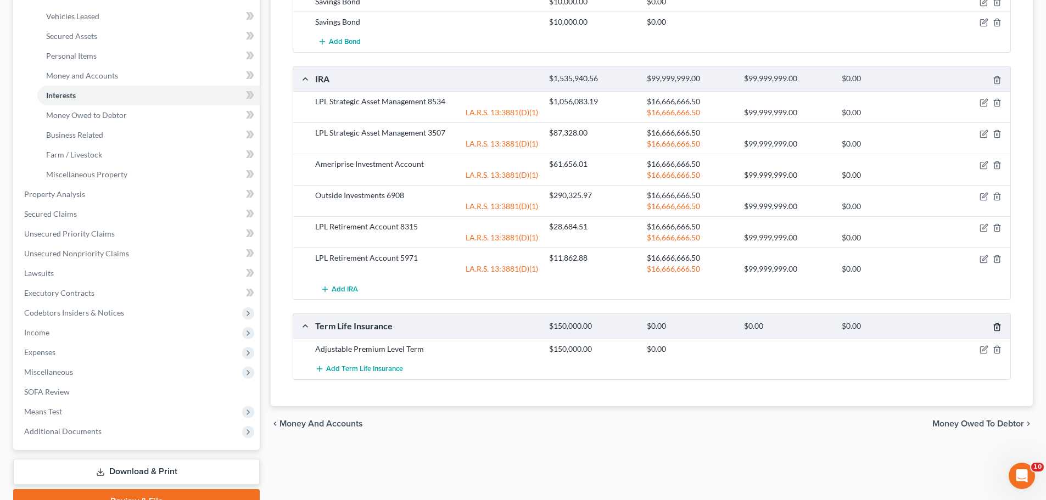
click at [997, 325] on icon "button" at bounding box center [997, 327] width 9 height 9
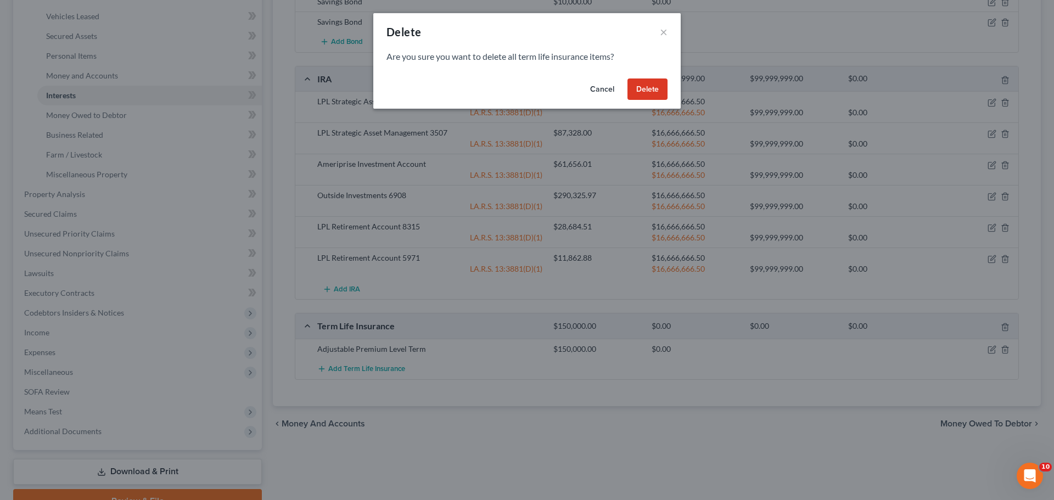
click at [641, 85] on button "Delete" at bounding box center [648, 90] width 40 height 22
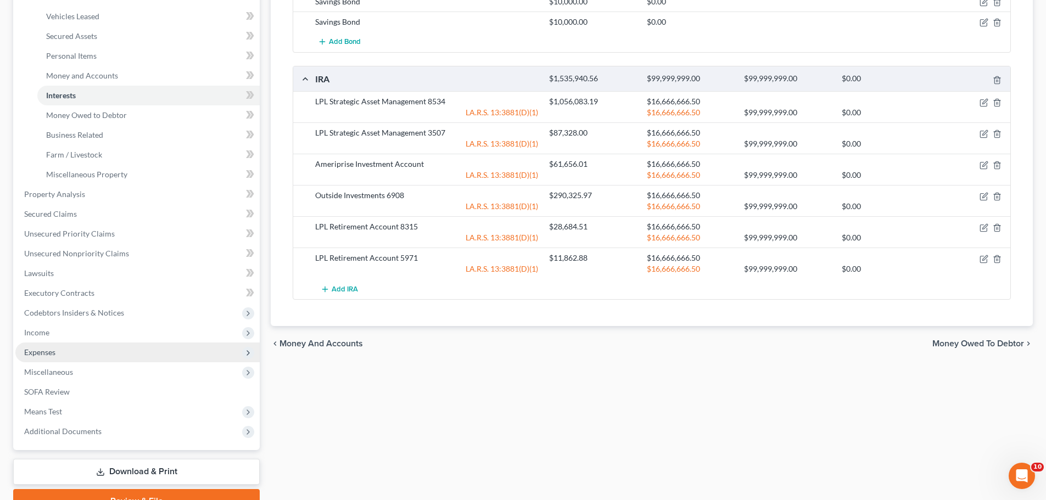
click at [54, 348] on span "Expenses" at bounding box center [39, 352] width 31 height 9
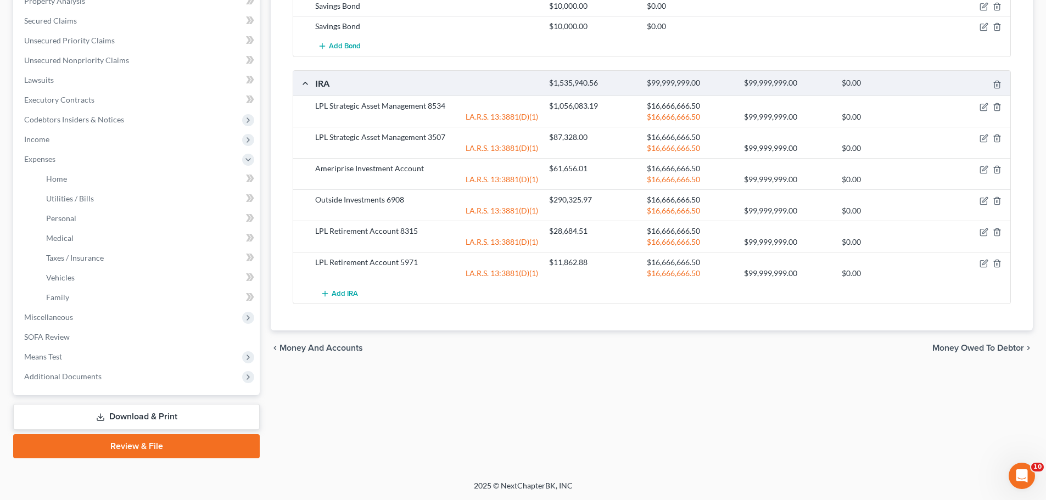
scroll to position [222, 0]
click at [87, 253] on span "Taxes / Insurance" at bounding box center [75, 257] width 58 height 9
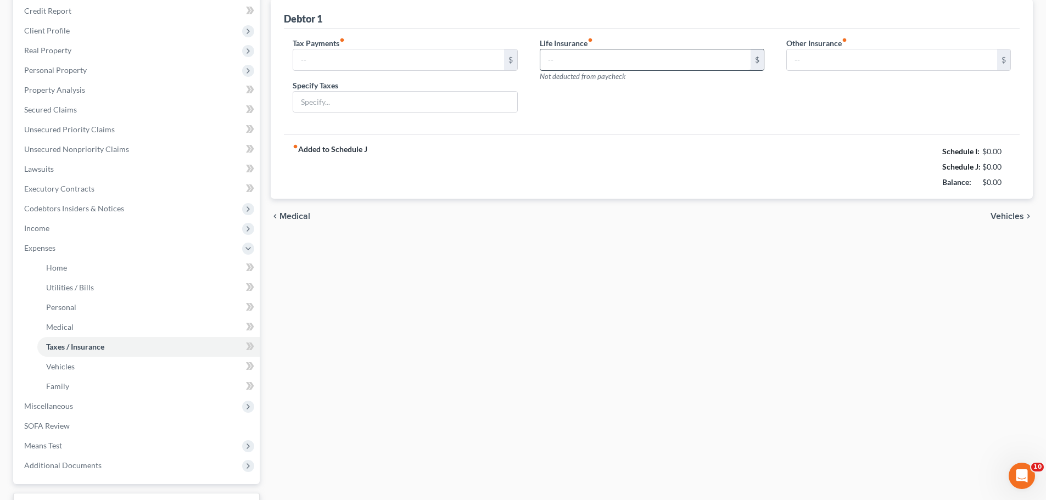
type input "0.00"
type input "121.37"
type input "0.00"
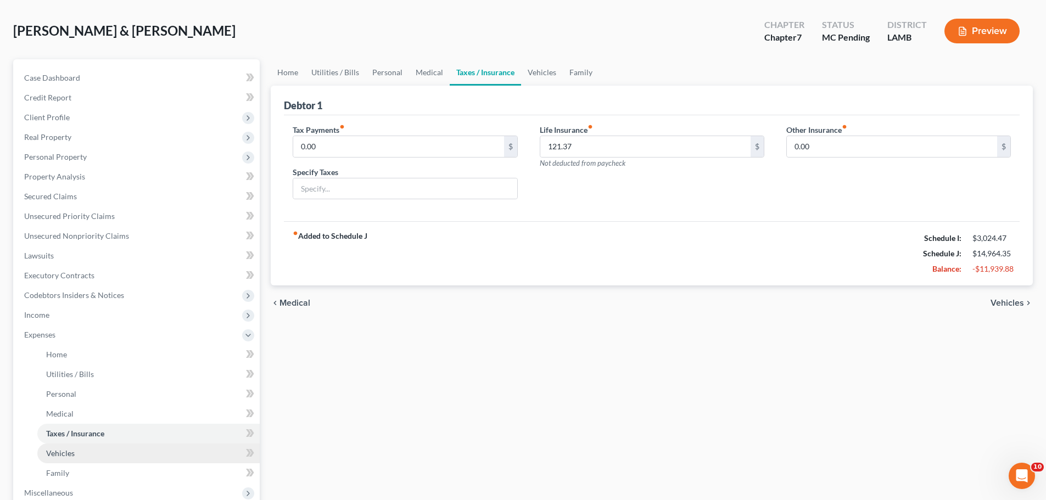
scroll to position [165, 0]
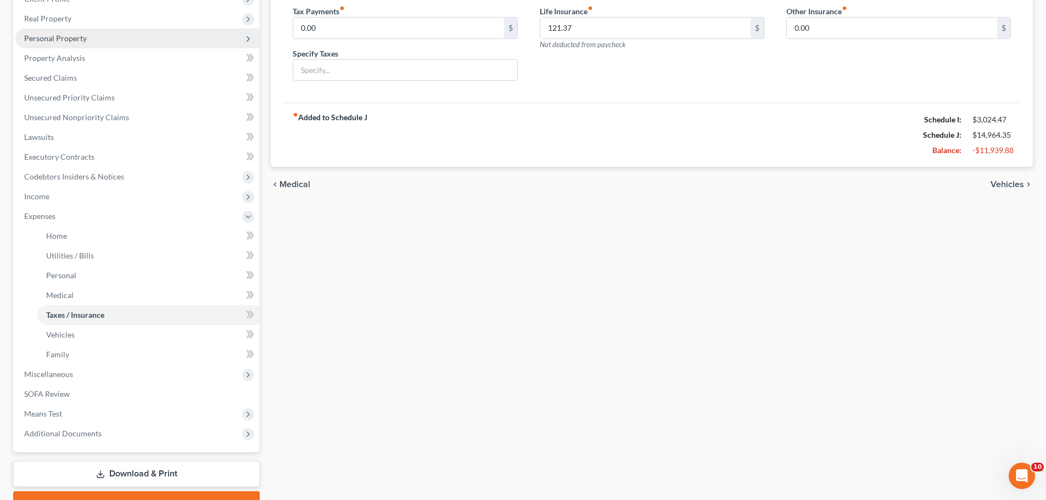
click at [54, 39] on span "Personal Property" at bounding box center [55, 37] width 63 height 9
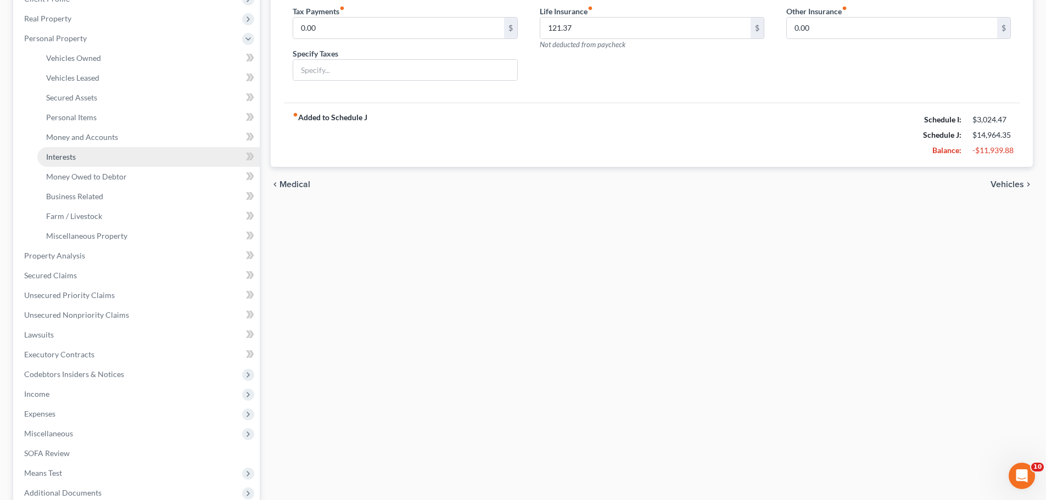
click at [105, 164] on link "Interests" at bounding box center [148, 157] width 222 height 20
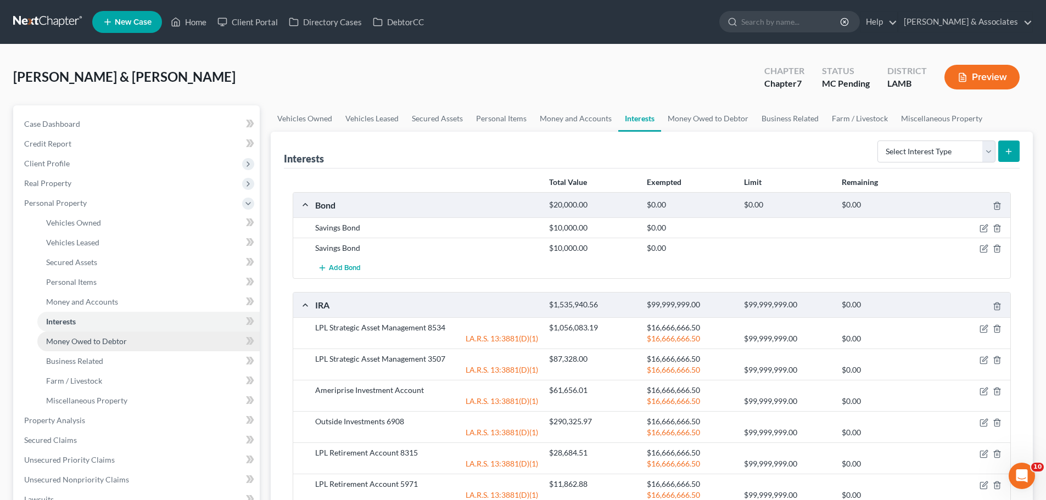
click at [102, 338] on span "Money Owed to Debtor" at bounding box center [86, 341] width 81 height 9
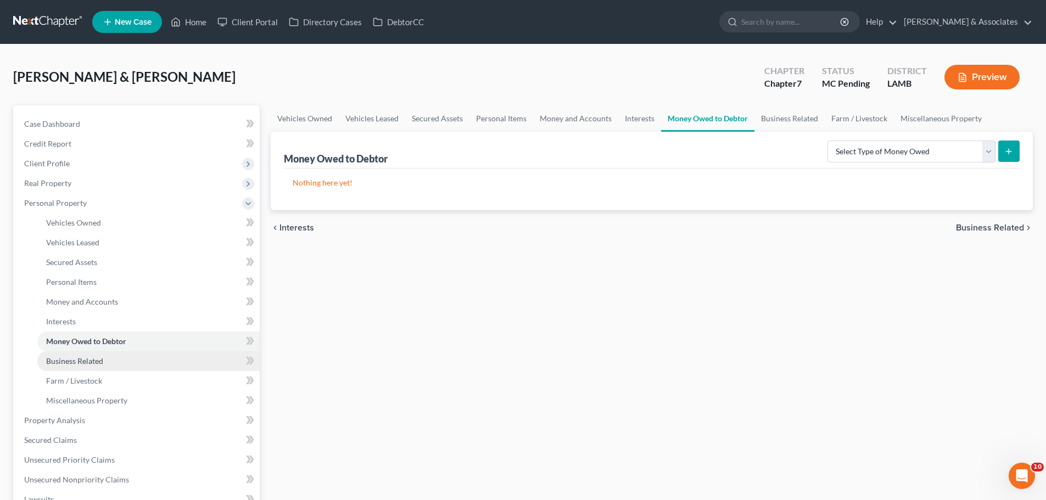
click at [92, 364] on span "Business Related" at bounding box center [74, 360] width 57 height 9
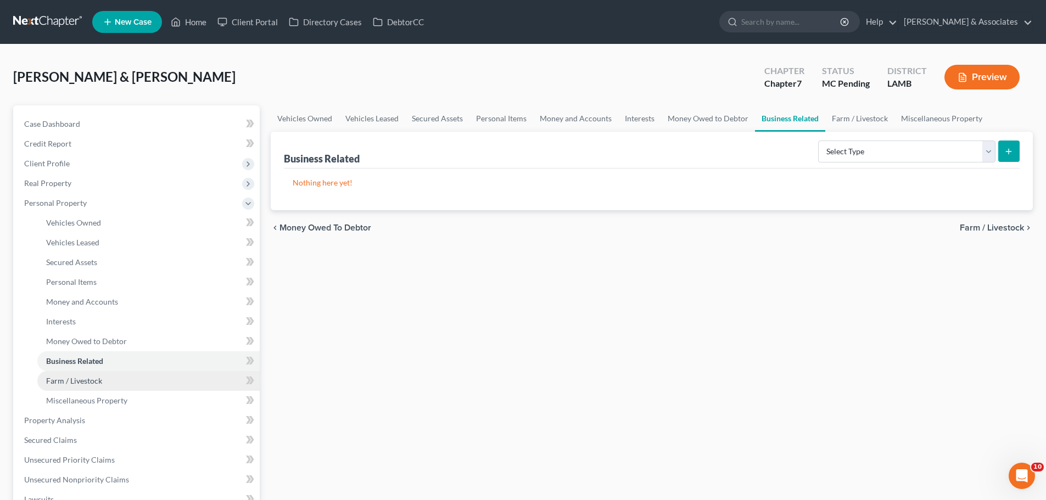
click at [106, 381] on link "Farm / Livestock" at bounding box center [148, 381] width 222 height 20
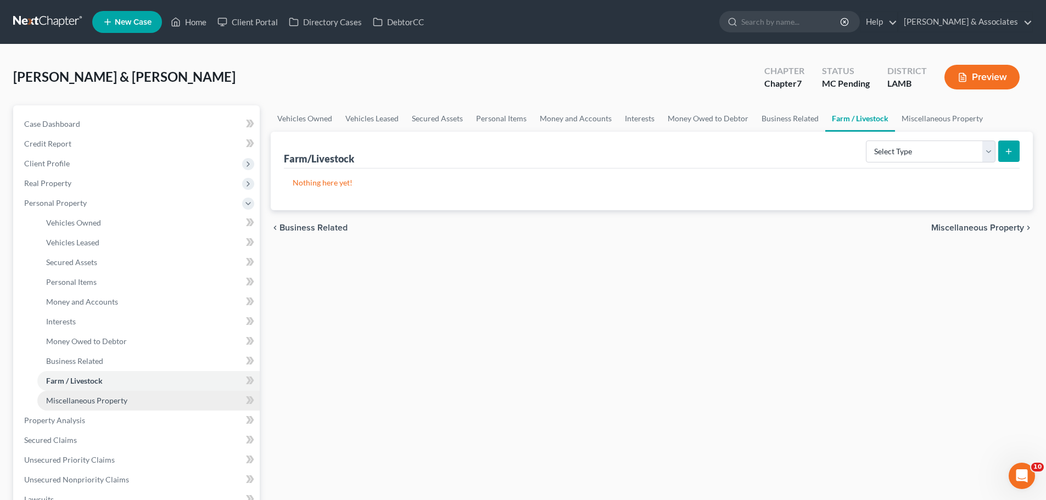
click at [143, 398] on link "Miscellaneous Property" at bounding box center [148, 401] width 222 height 20
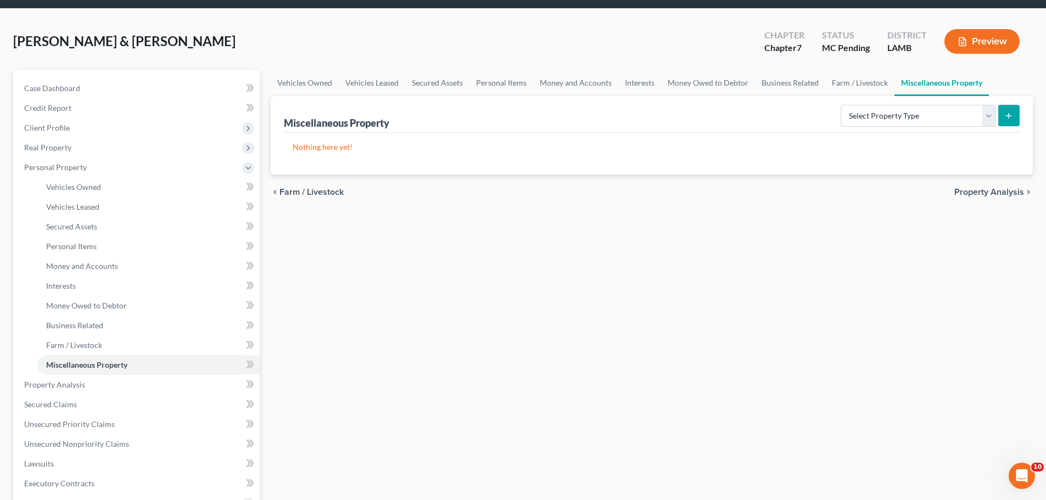
scroll to position [55, 0]
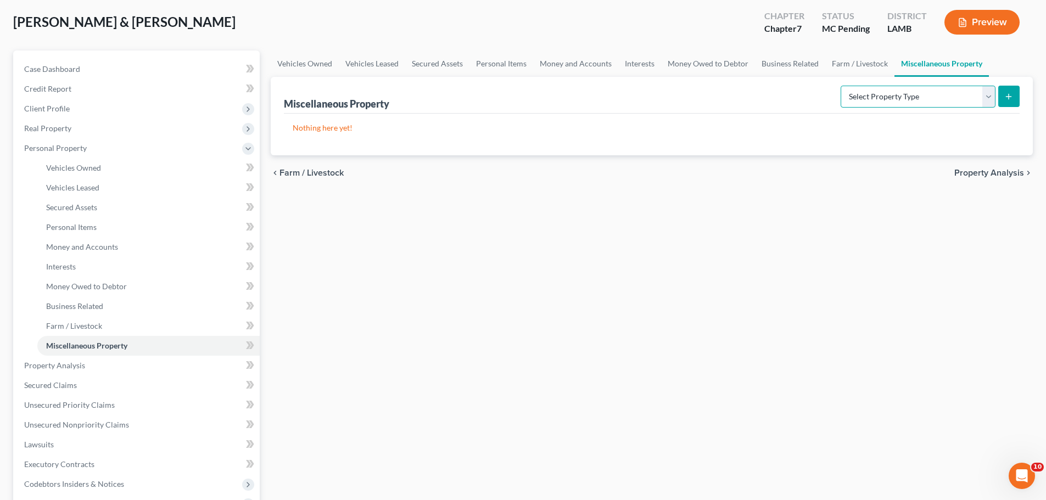
click at [871, 105] on select "Select Property Type Assigned for Creditor Benefit Within 1 Year Holding for An…" at bounding box center [918, 97] width 155 height 22
select select "stored_within_1_year"
click at [841, 86] on select "Select Property Type Assigned for Creditor Benefit Within 1 Year Holding for An…" at bounding box center [918, 97] width 155 height 22
click at [1007, 92] on icon "submit" at bounding box center [1008, 96] width 9 height 9
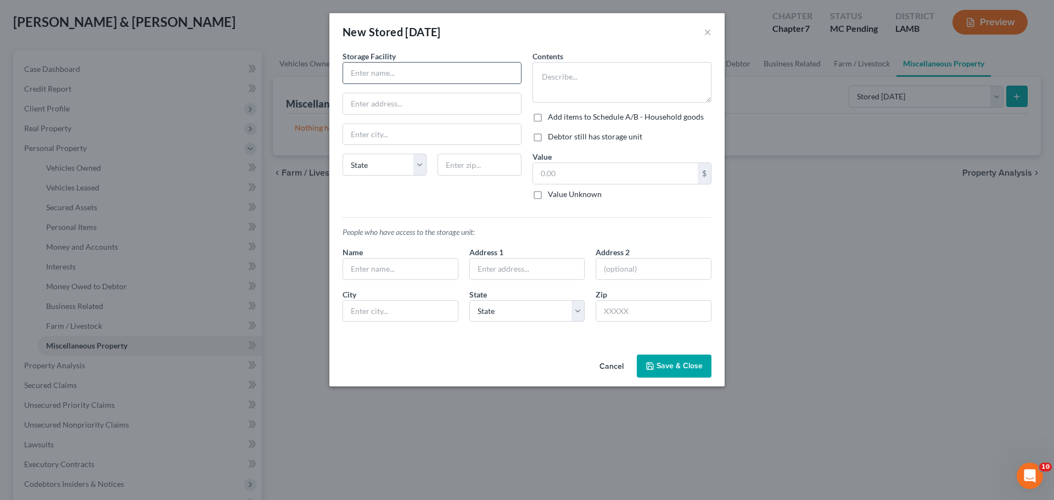
click at [429, 75] on input "text" at bounding box center [432, 73] width 178 height 21
type input "Crown Storage & RV #1"
type input "38068 Post Office Road"
type input "70769"
type input "Prairieville"
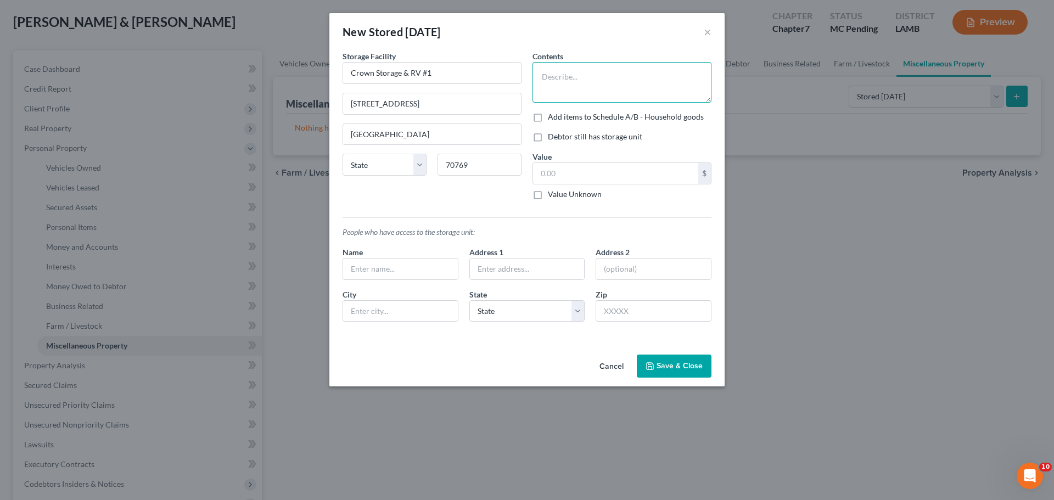
select select "19"
click at [661, 365] on button "Save & Close" at bounding box center [674, 366] width 75 height 23
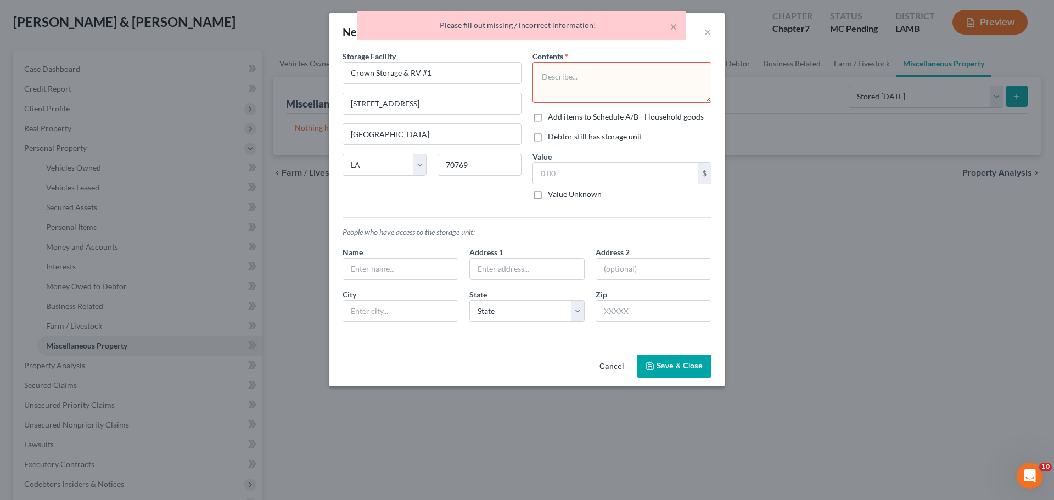
click at [628, 79] on textarea at bounding box center [622, 82] width 179 height 41
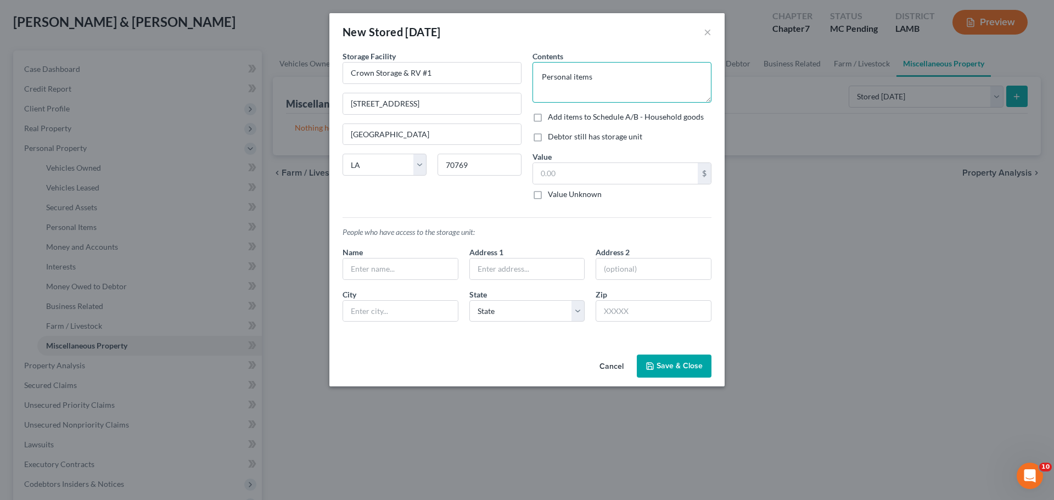
type textarea "Personal items"
click at [675, 359] on button "Save & Close" at bounding box center [674, 366] width 75 height 23
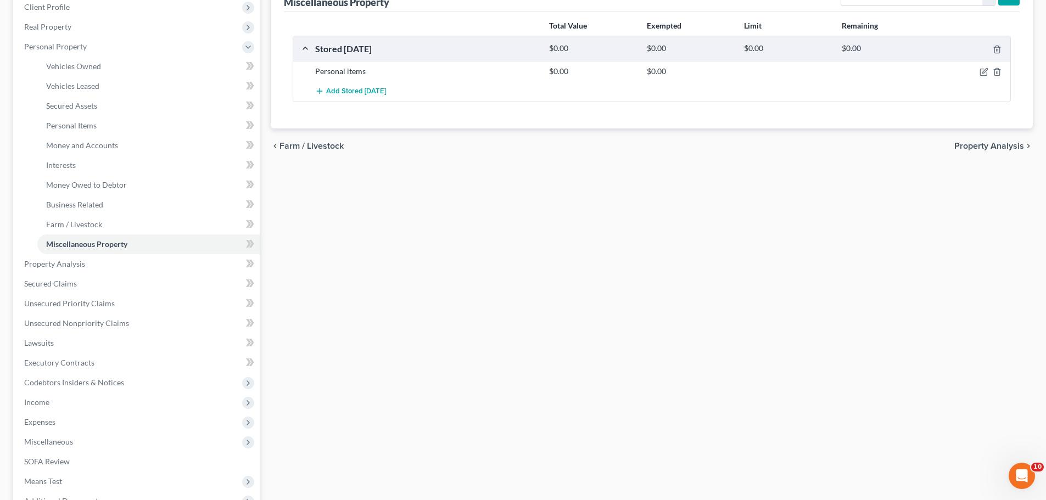
scroll to position [275, 0]
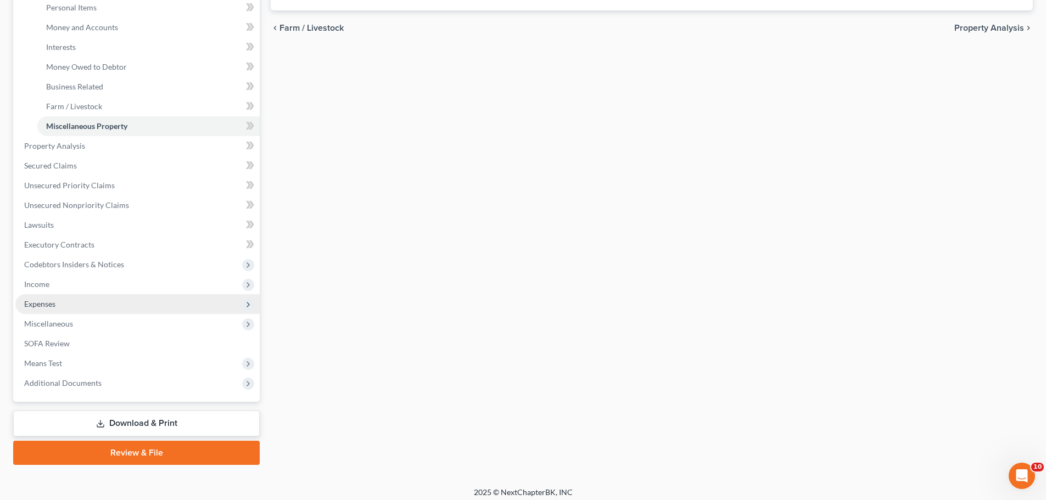
click at [53, 303] on span "Expenses" at bounding box center [39, 303] width 31 height 9
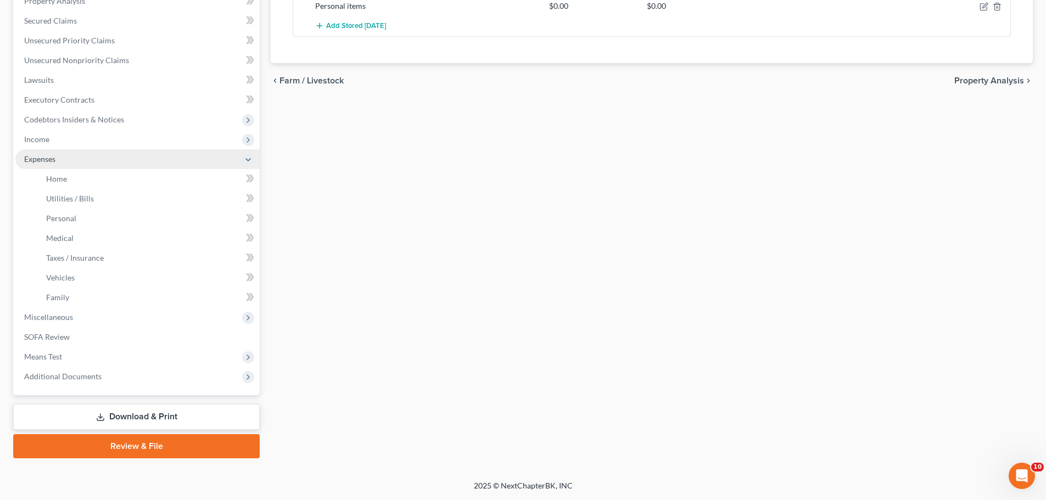
scroll to position [222, 0]
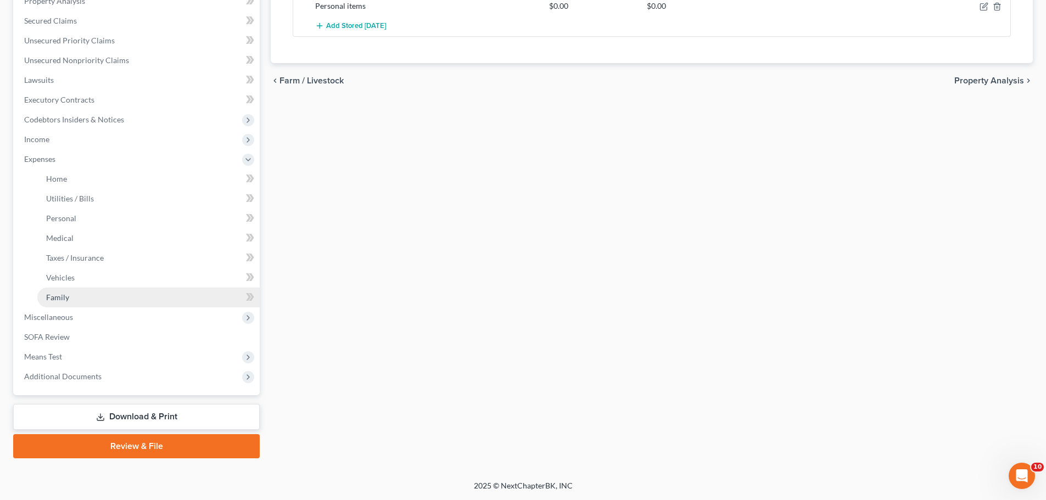
click at [73, 298] on link "Family" at bounding box center [148, 298] width 222 height 20
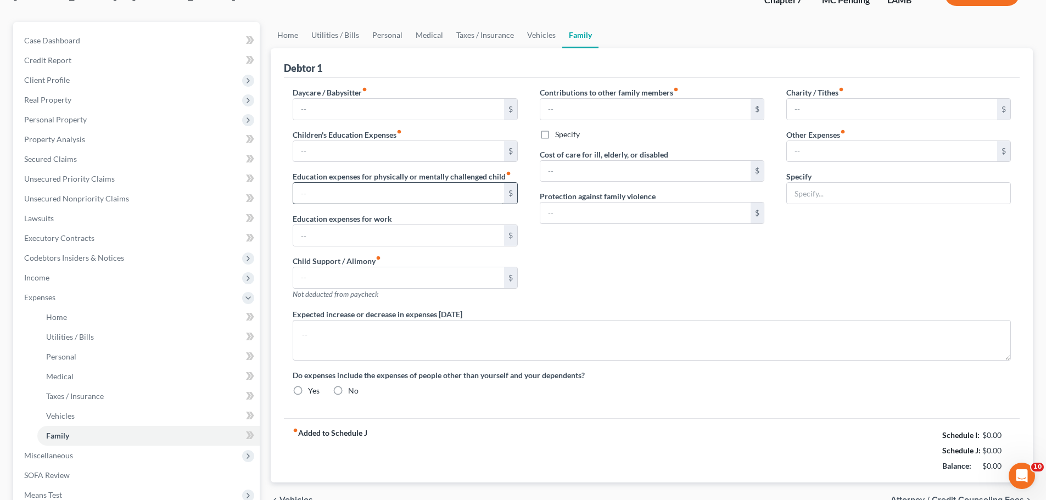
type input "0.00"
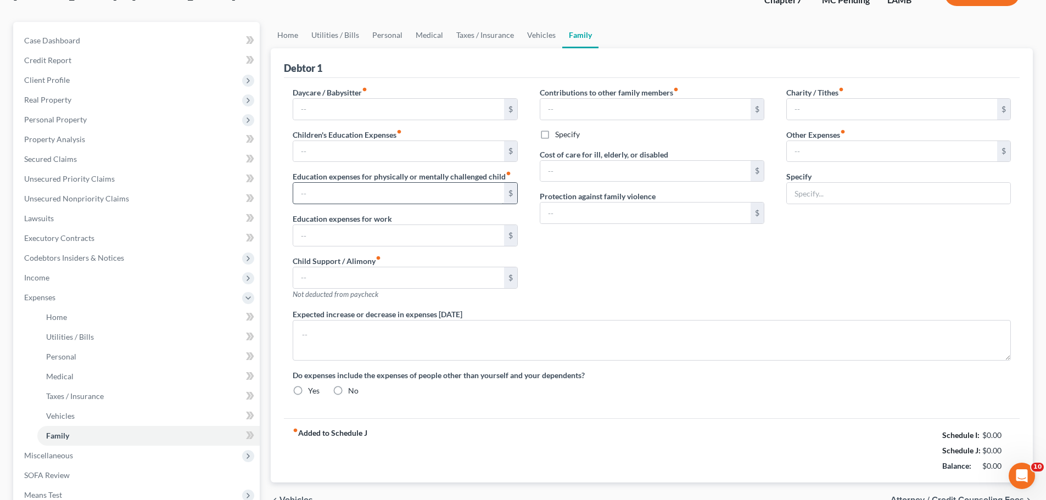
type input "0.00"
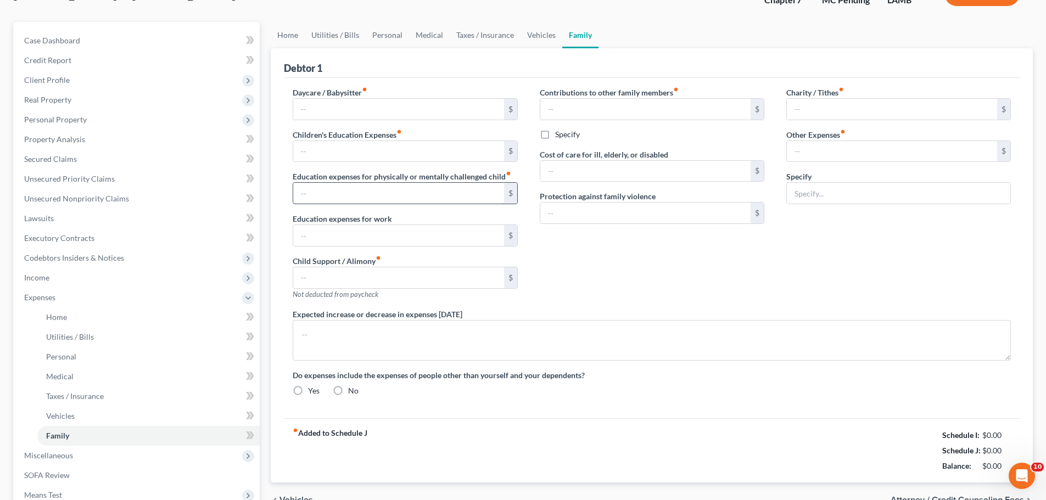
radio input "true"
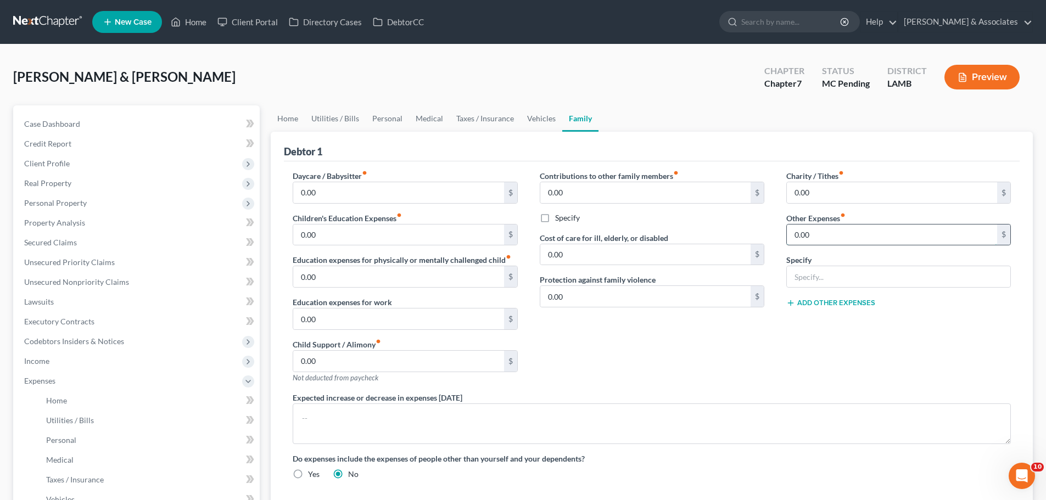
click at [829, 237] on input "0.00" at bounding box center [892, 235] width 210 height 21
type input "128.00"
type input "Storage unit"
click at [89, 326] on link "Executory Contracts" at bounding box center [137, 322] width 244 height 20
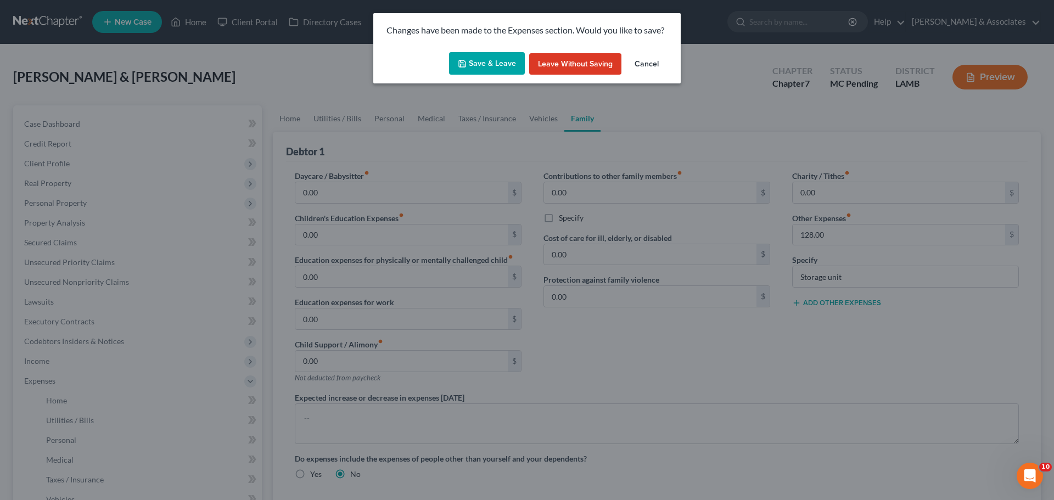
click at [496, 68] on button "Save & Leave" at bounding box center [487, 63] width 76 height 23
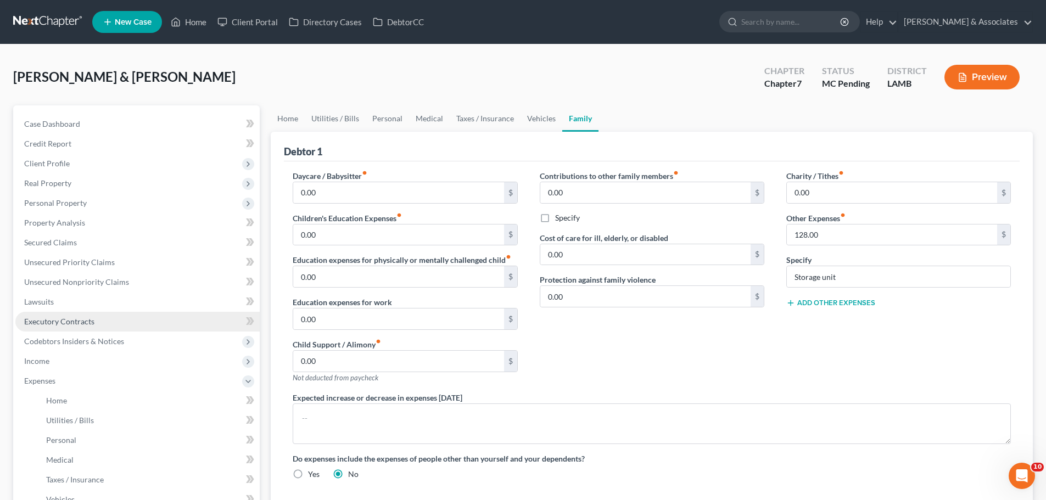
click at [114, 322] on link "Executory Contracts" at bounding box center [137, 322] width 244 height 20
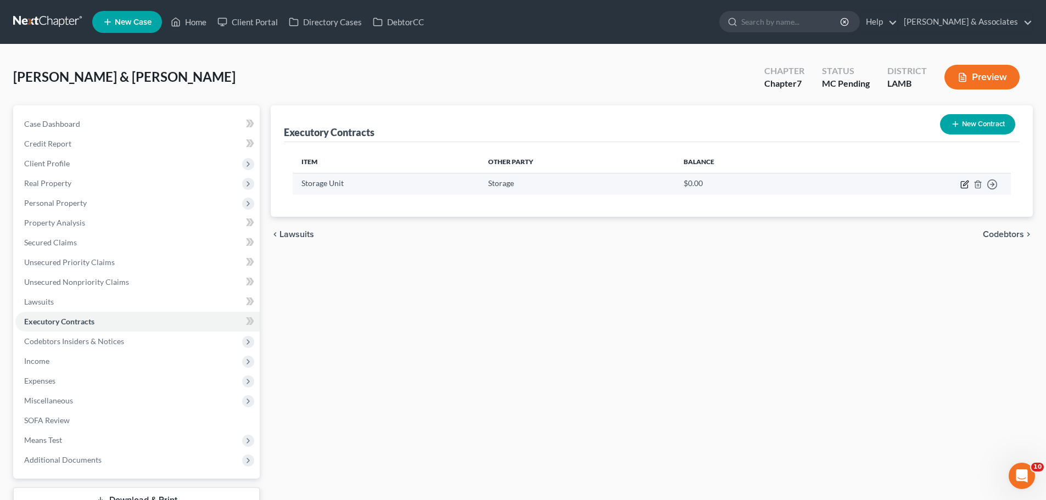
click at [965, 185] on icon "button" at bounding box center [965, 183] width 5 height 5
select select "3"
select select "4"
select select "2"
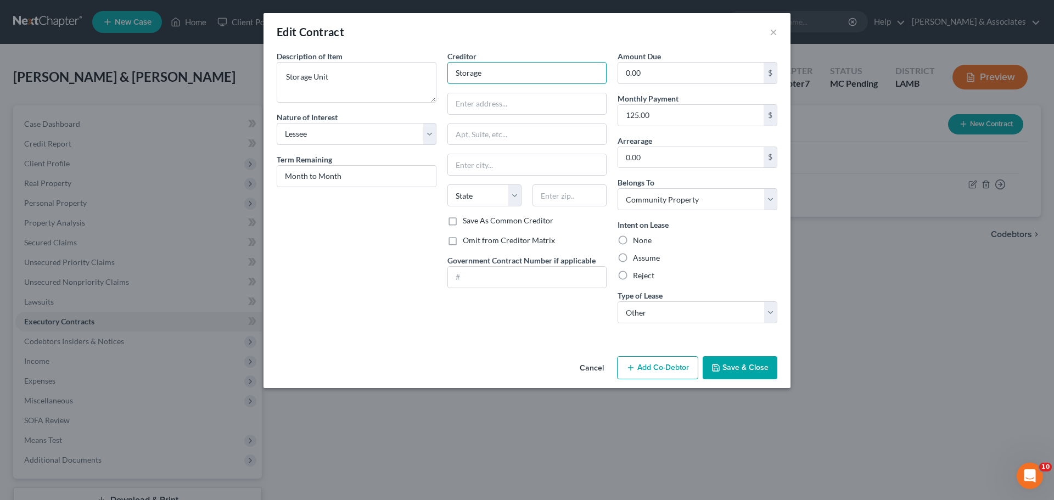
click at [513, 74] on input "Storage" at bounding box center [528, 73] width 160 height 22
type input "S"
type input "Crown Storage & RV #1"
type input "38068 Post Office Rd"
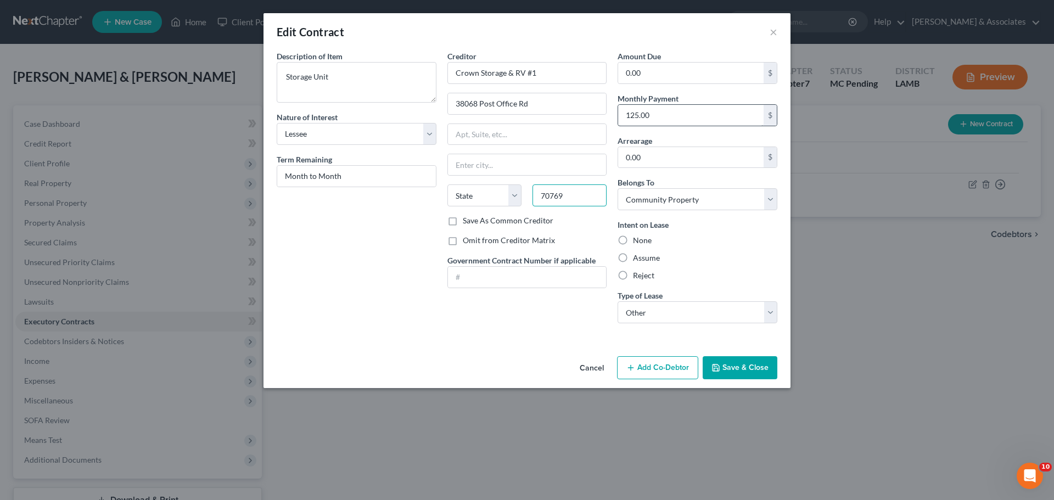
type input "70769"
type input "Prairieville"
select select "19"
click at [668, 108] on input "125.00" at bounding box center [691, 115] width 146 height 21
type input "129.00"
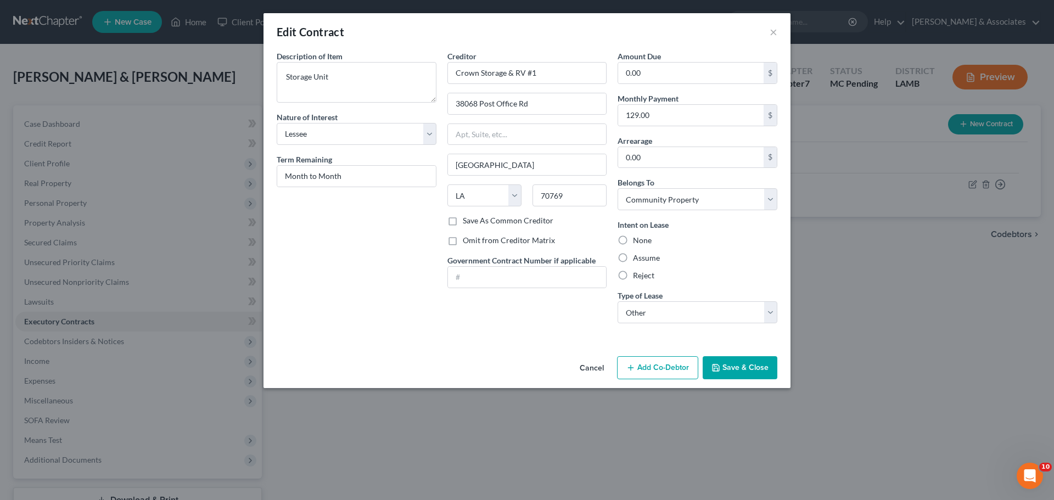
click at [658, 253] on label "Assume" at bounding box center [646, 258] width 27 height 11
click at [645, 253] on input "Assume" at bounding box center [641, 256] width 7 height 7
radio input "true"
click at [657, 258] on label "Assume" at bounding box center [646, 258] width 27 height 11
click at [645, 258] on input "Assume" at bounding box center [641, 256] width 7 height 7
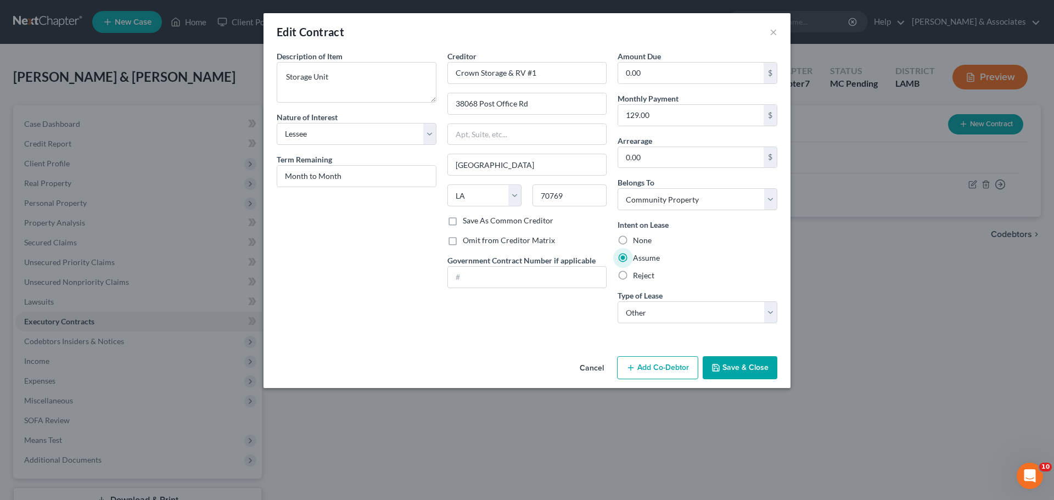
click at [742, 359] on button "Save & Close" at bounding box center [740, 367] width 75 height 23
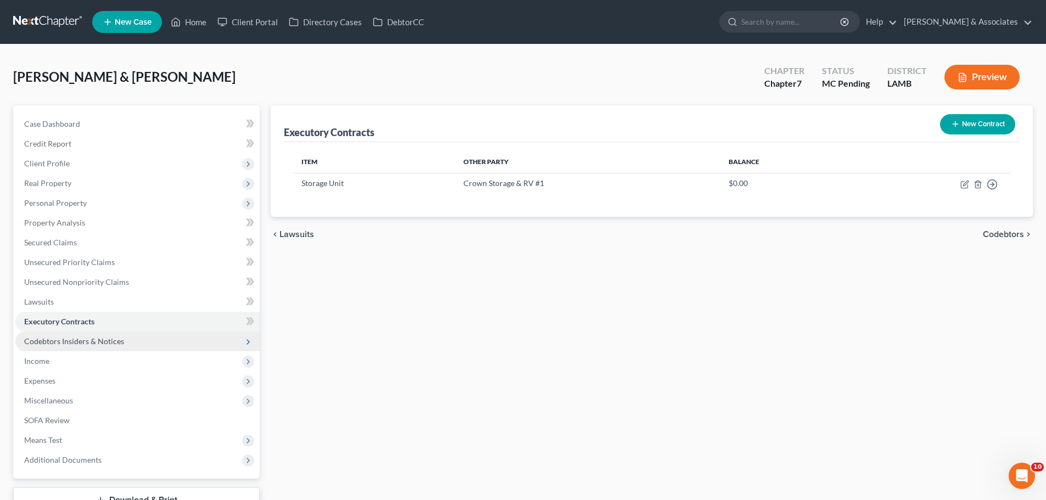
click at [157, 340] on span "Codebtors Insiders & Notices" at bounding box center [137, 342] width 244 height 20
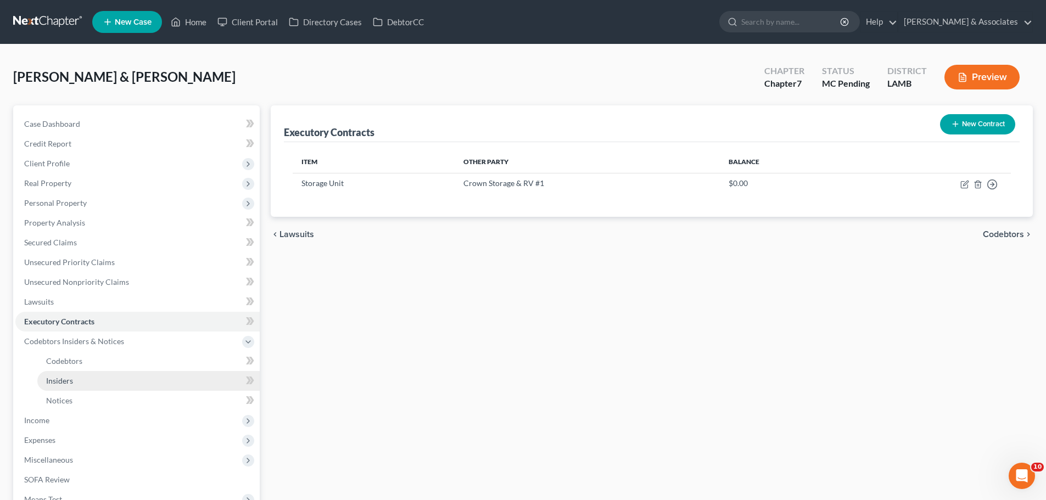
click at [172, 384] on link "Insiders" at bounding box center [148, 381] width 222 height 20
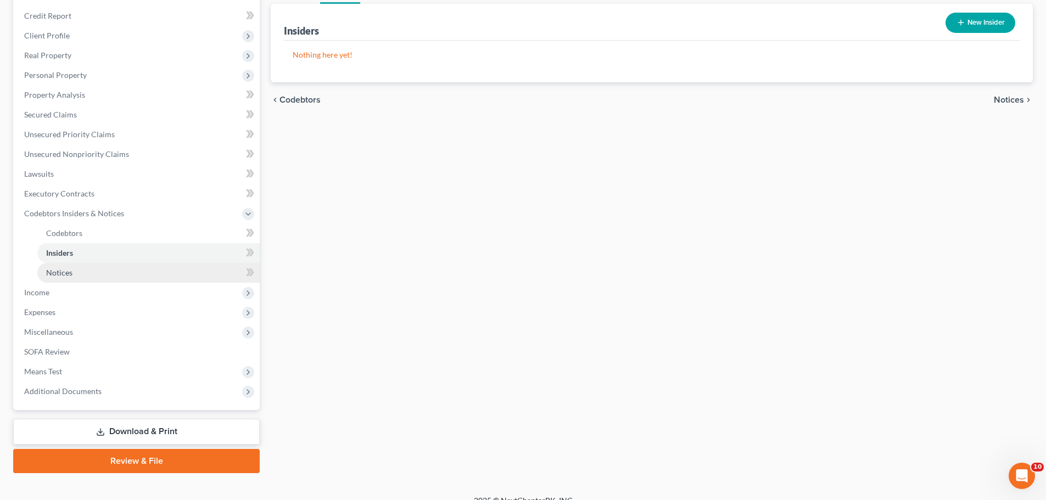
scroll to position [143, 0]
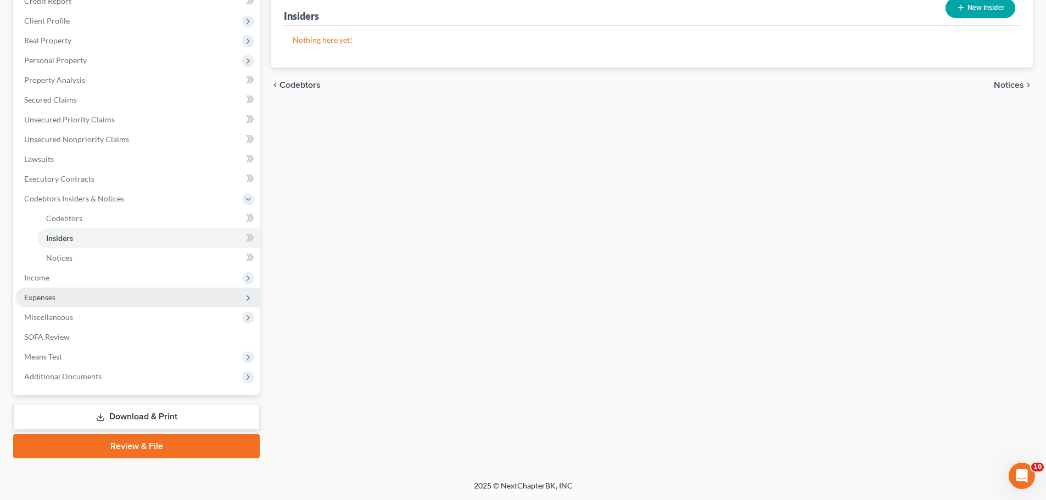
click at [74, 290] on span "Expenses" at bounding box center [137, 298] width 244 height 20
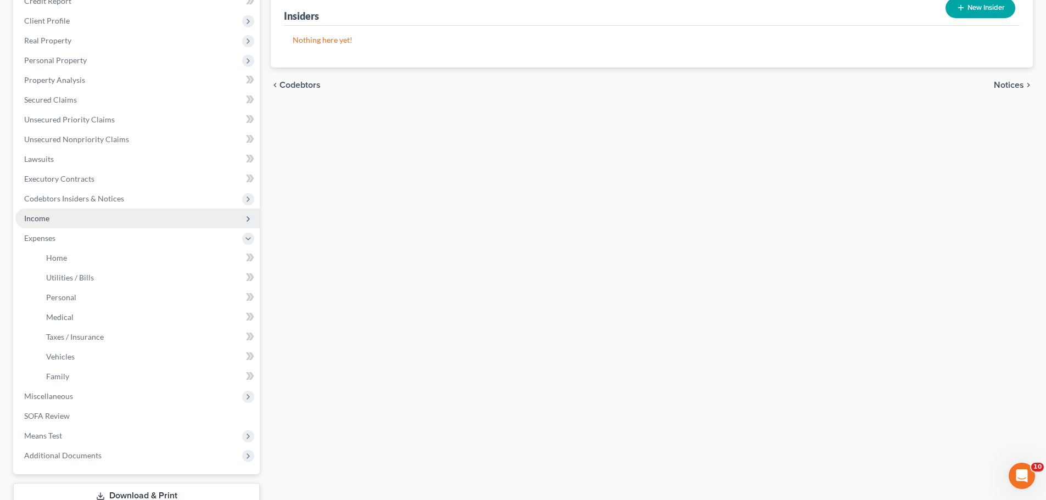
click at [82, 223] on span "Income" at bounding box center [137, 219] width 244 height 20
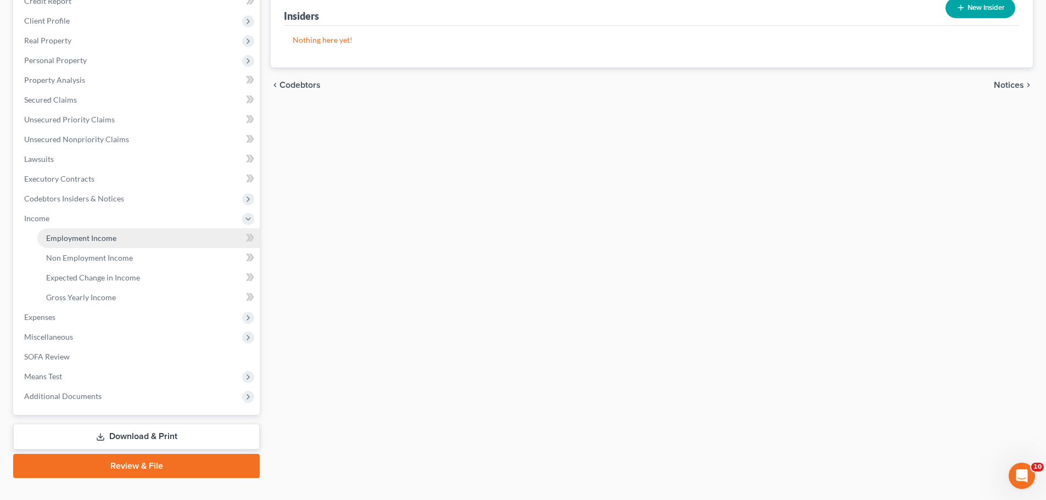
click at [84, 231] on link "Employment Income" at bounding box center [148, 238] width 222 height 20
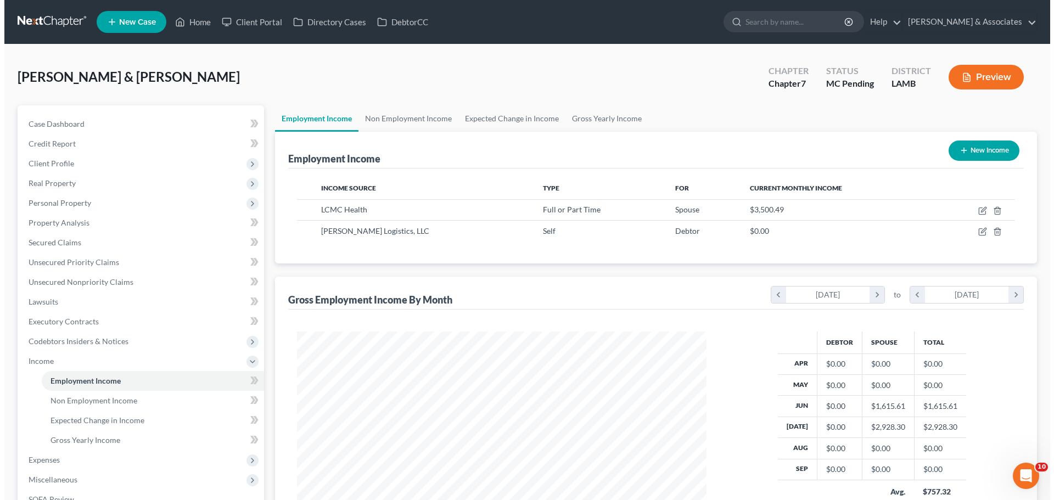
scroll to position [205, 432]
click at [963, 155] on button "New Income" at bounding box center [980, 151] width 71 height 20
select select "0"
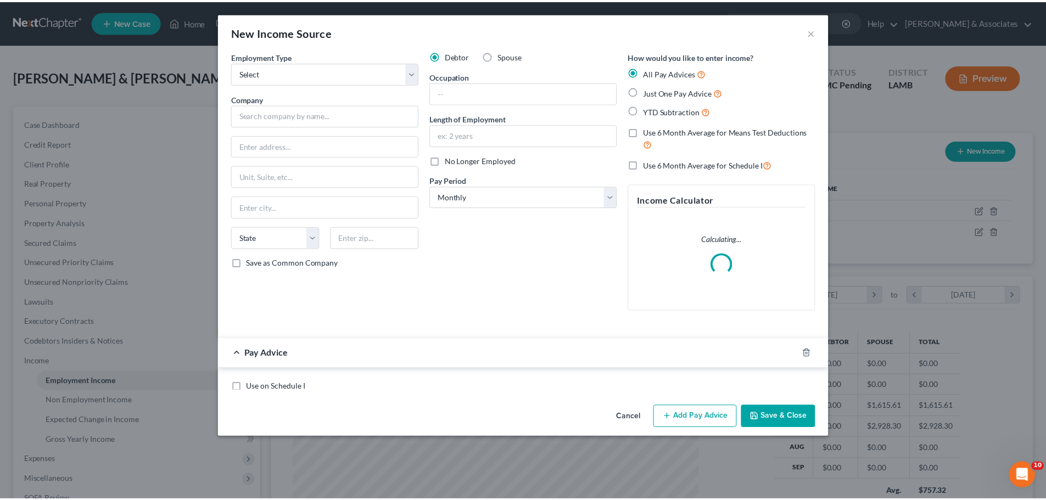
scroll to position [206, 435]
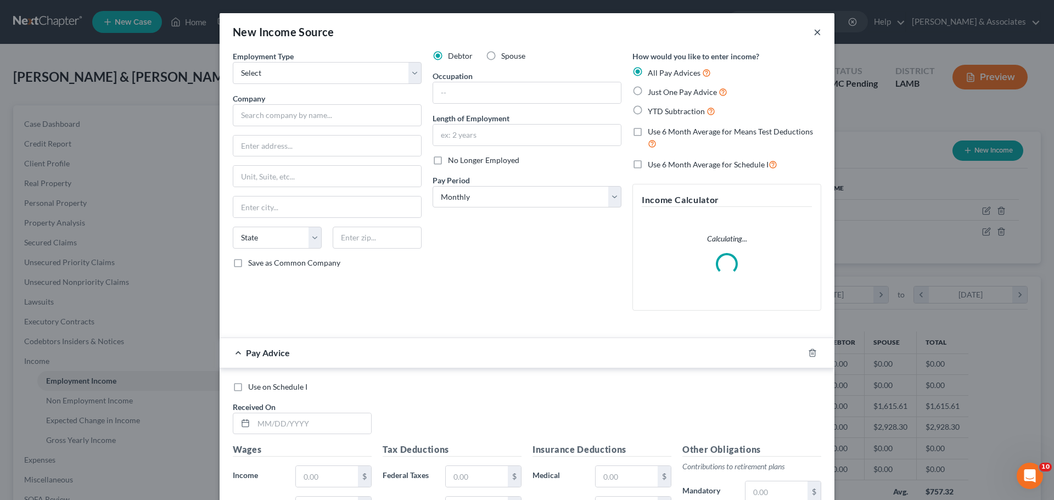
click at [817, 35] on button "×" at bounding box center [818, 31] width 8 height 13
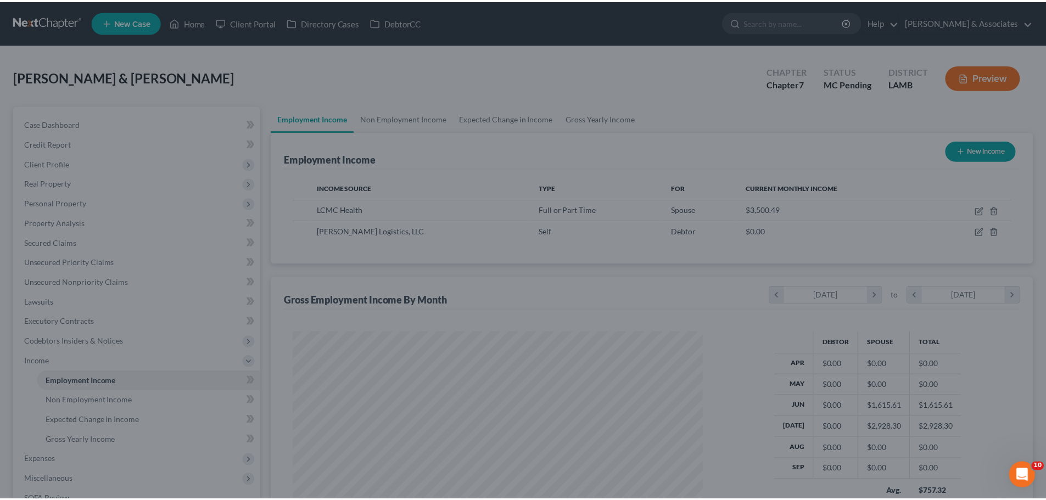
scroll to position [548925, 548698]
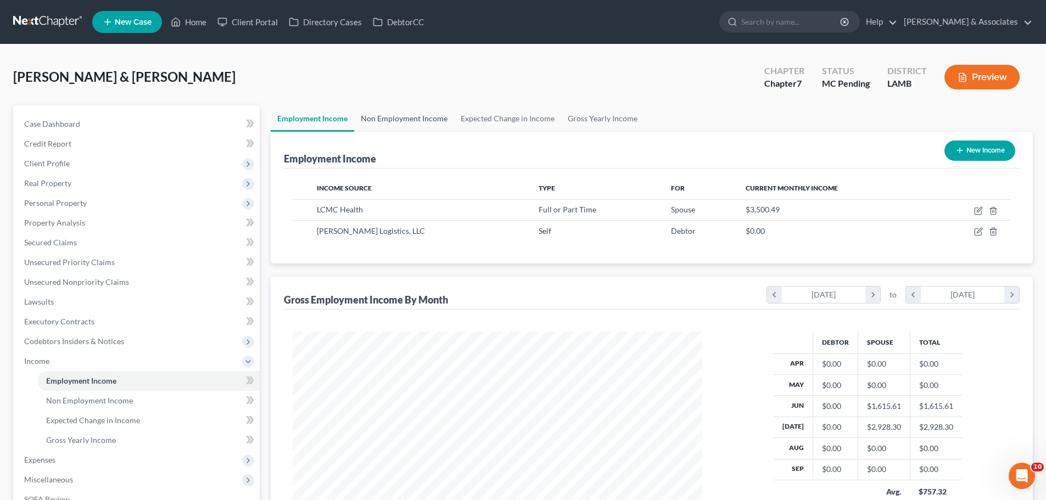
click at [443, 124] on link "Non Employment Income" at bounding box center [404, 118] width 100 height 26
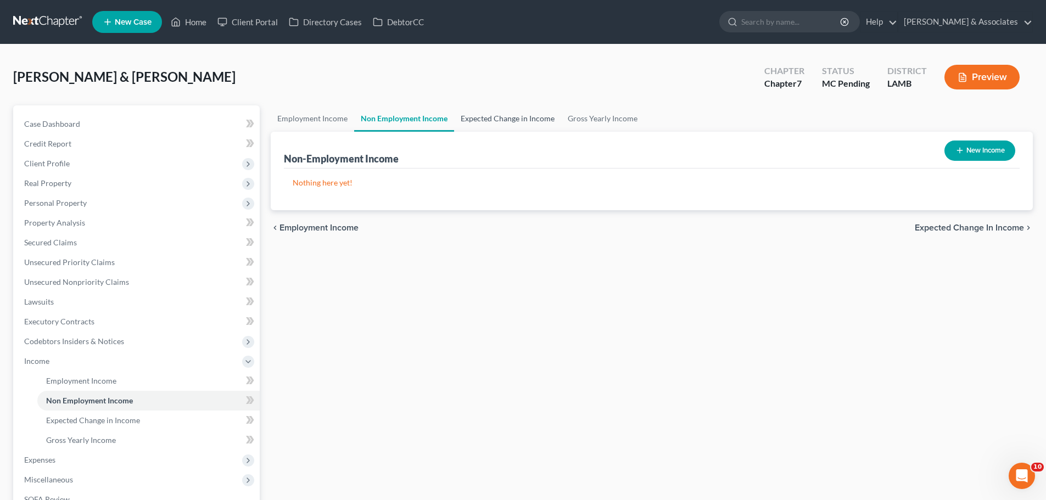
click at [486, 122] on link "Expected Change in Income" at bounding box center [507, 118] width 107 height 26
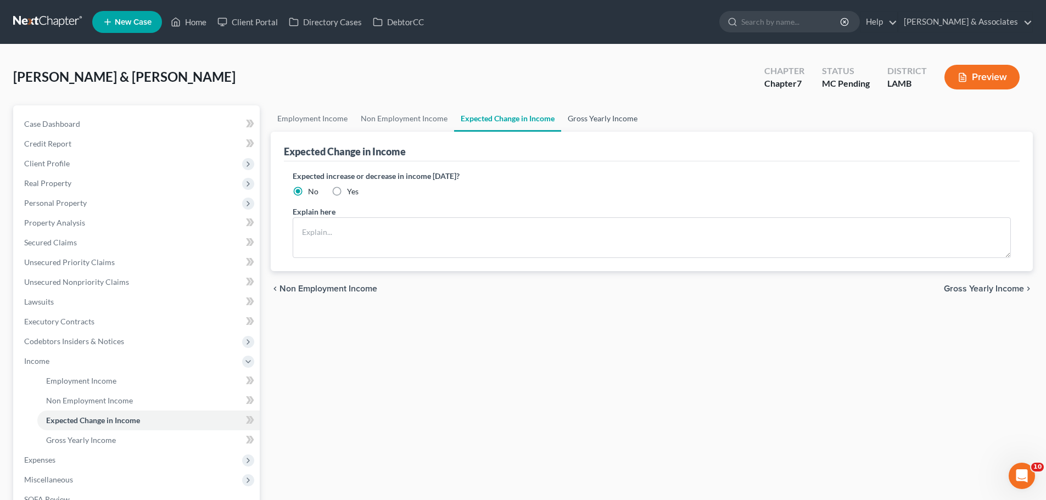
click at [585, 119] on link "Gross Yearly Income" at bounding box center [602, 118] width 83 height 26
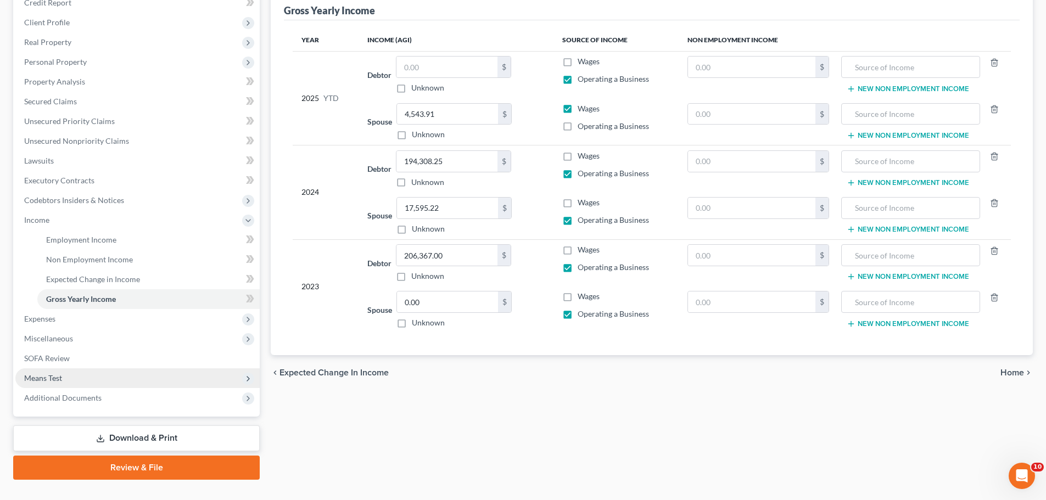
scroll to position [163, 0]
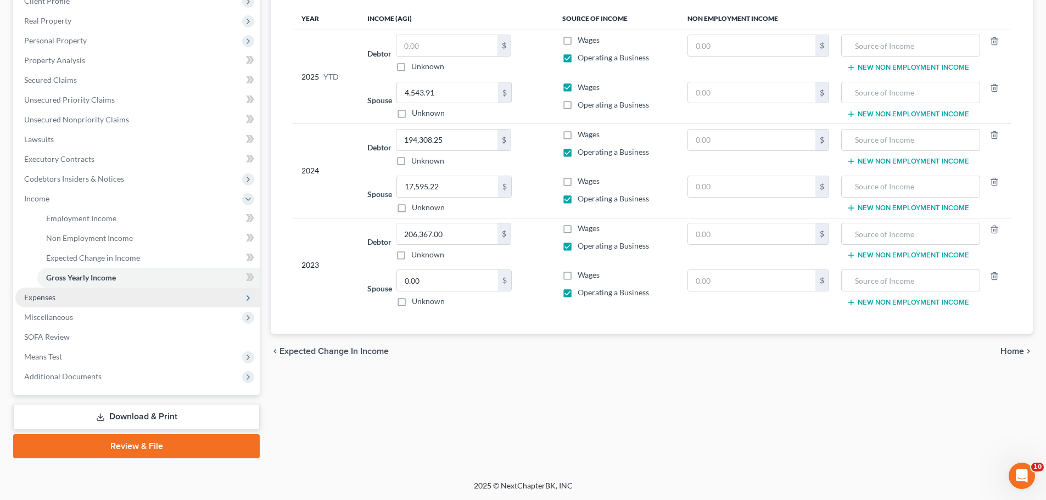
click at [74, 297] on span "Expenses" at bounding box center [137, 298] width 244 height 20
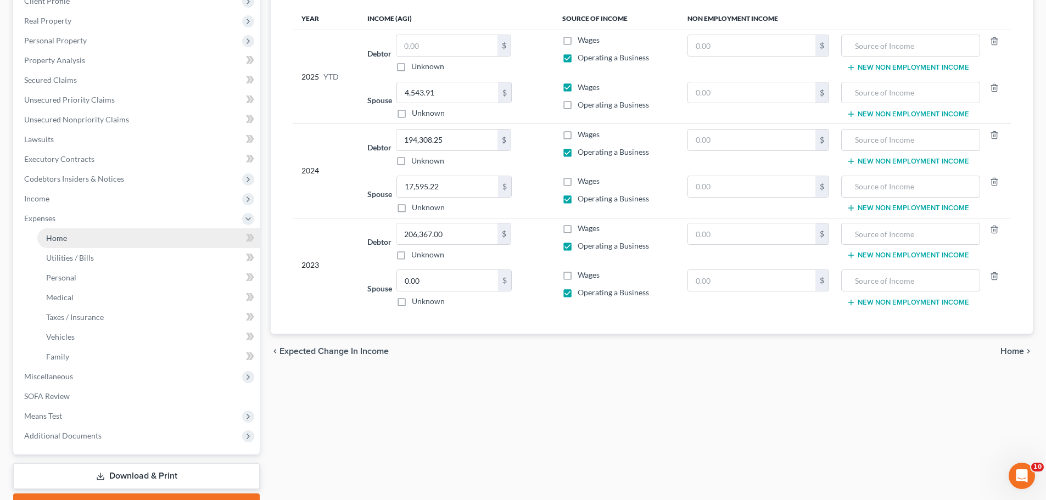
click at [91, 236] on link "Home" at bounding box center [148, 238] width 222 height 20
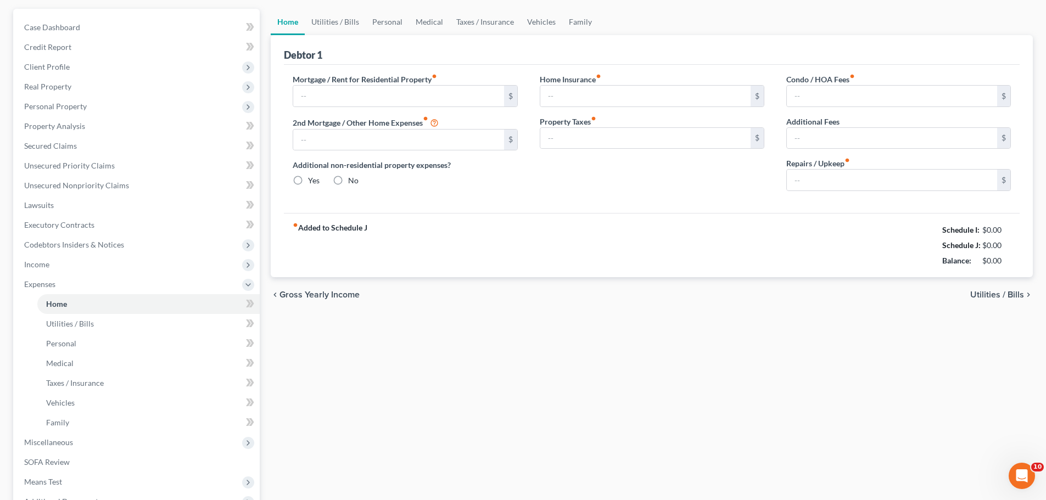
type input "8,918.00"
type input "1,208.00"
radio input "true"
type input "70.50"
type input "0.00"
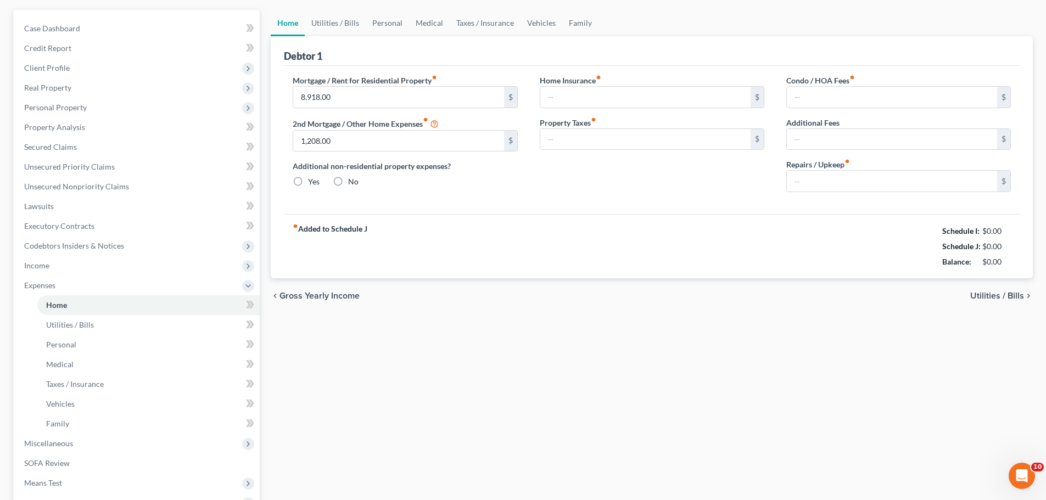
type input "0.00"
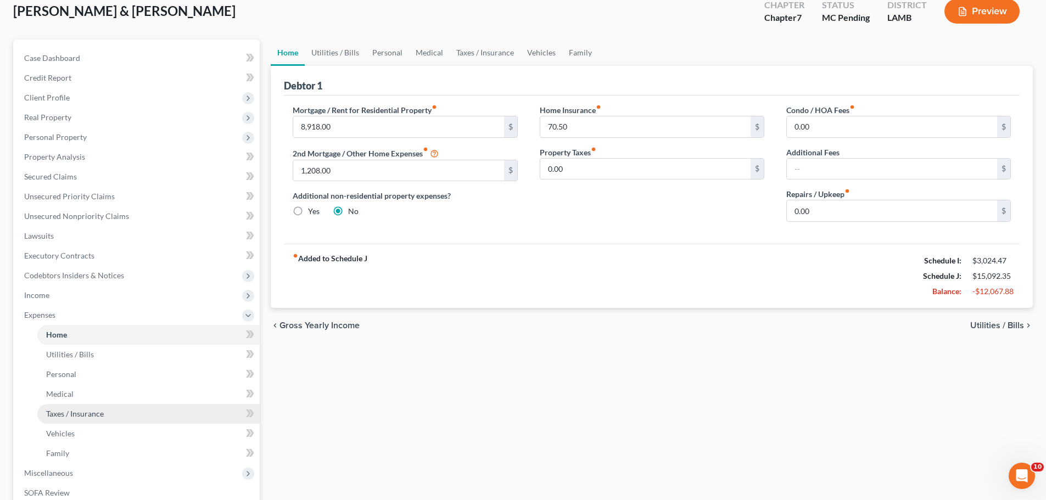
scroll to position [110, 0]
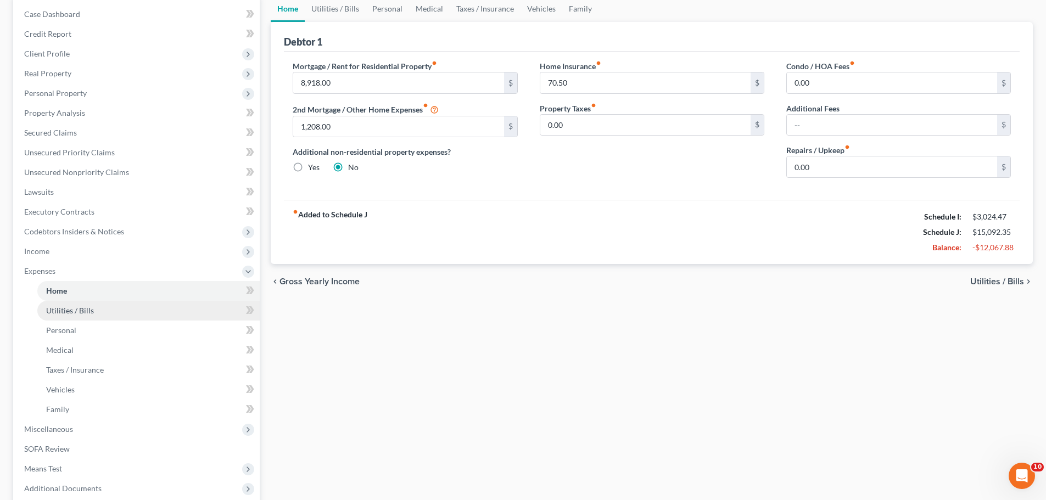
click at [100, 316] on link "Utilities / Bills" at bounding box center [148, 311] width 222 height 20
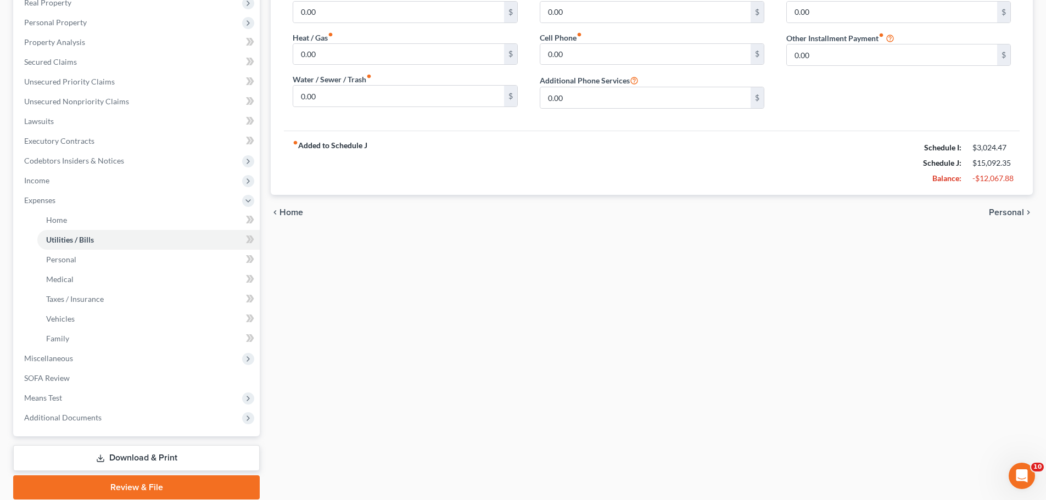
scroll to position [220, 0]
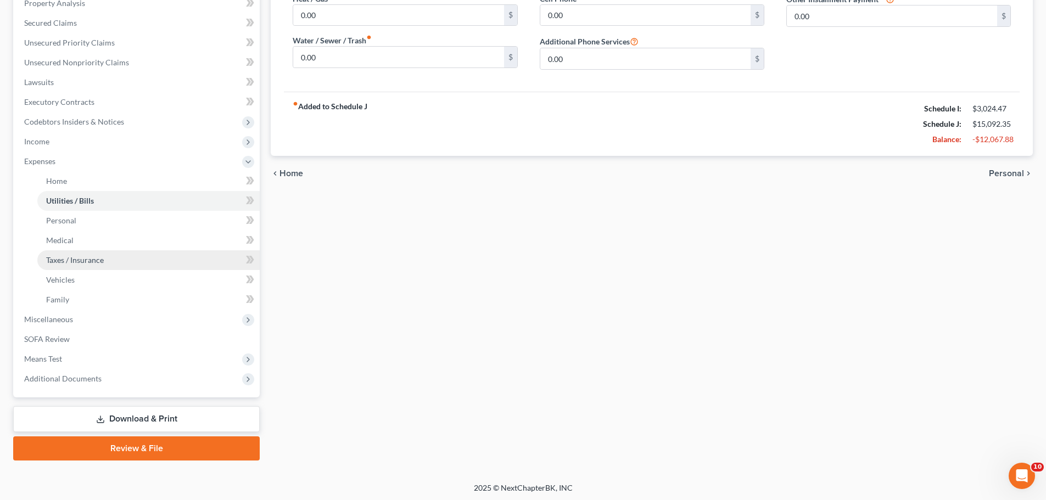
click at [111, 262] on link "Taxes / Insurance" at bounding box center [148, 260] width 222 height 20
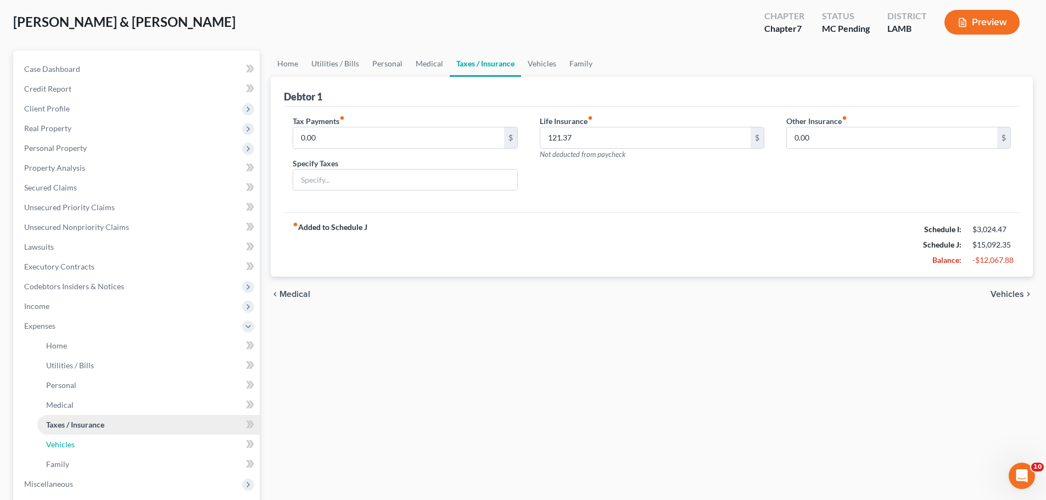
drag, startPoint x: 80, startPoint y: 445, endPoint x: 111, endPoint y: 429, distance: 35.4
click at [80, 445] on link "Vehicles" at bounding box center [148, 445] width 222 height 20
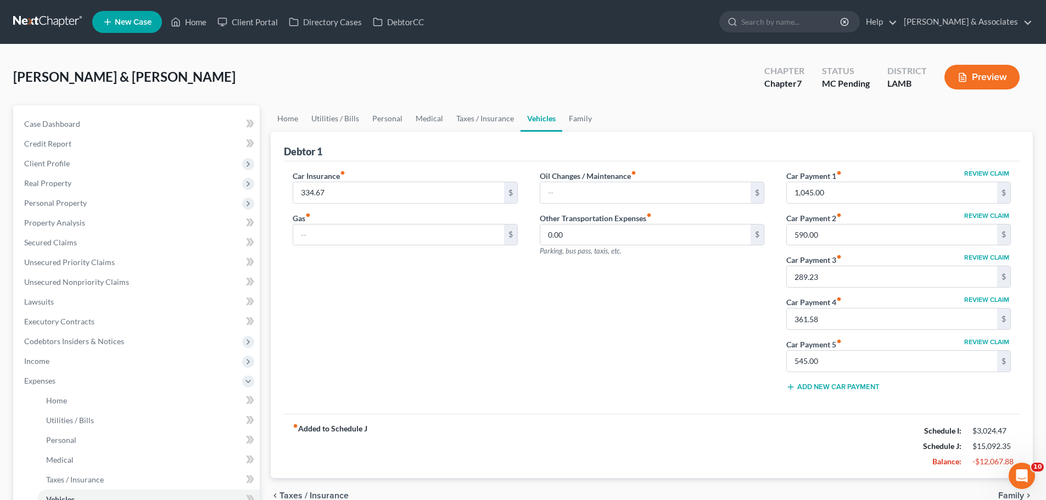
drag, startPoint x: 288, startPoint y: 326, endPoint x: 324, endPoint y: 232, distance: 101.2
click at [288, 326] on div "Car Insurance fiber_manual_record 334.67 $ Gas fiber_manual_record $" at bounding box center [405, 285] width 247 height 231
click at [342, 198] on input "334.67" at bounding box center [398, 192] width 210 height 21
paste input "596"
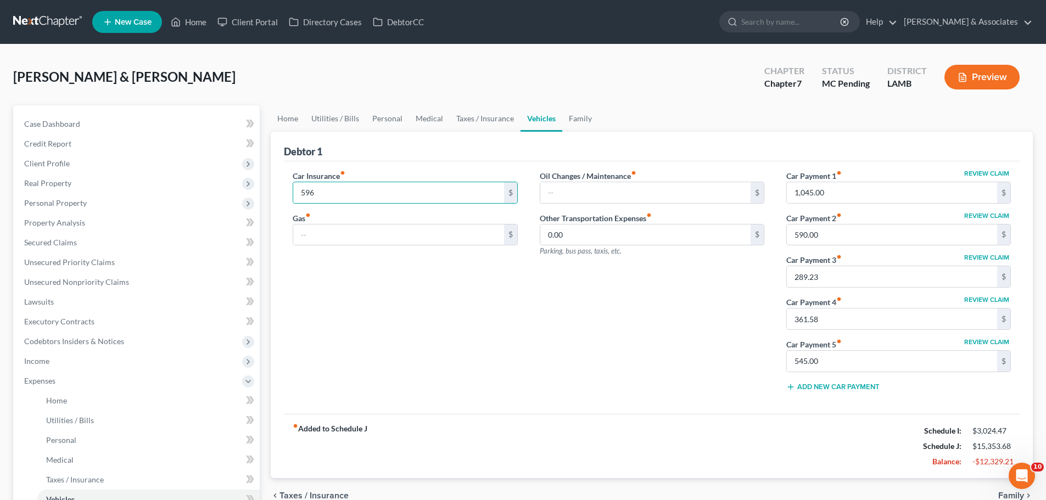
click at [375, 267] on div "Car Insurance fiber_manual_record 596 $ Gas fiber_manual_record $" at bounding box center [405, 285] width 247 height 231
click at [785, 465] on div "fiber_manual_record Added to Schedule J Schedule I: $3,024.47 Schedule J: $15,3…" at bounding box center [652, 446] width 736 height 64
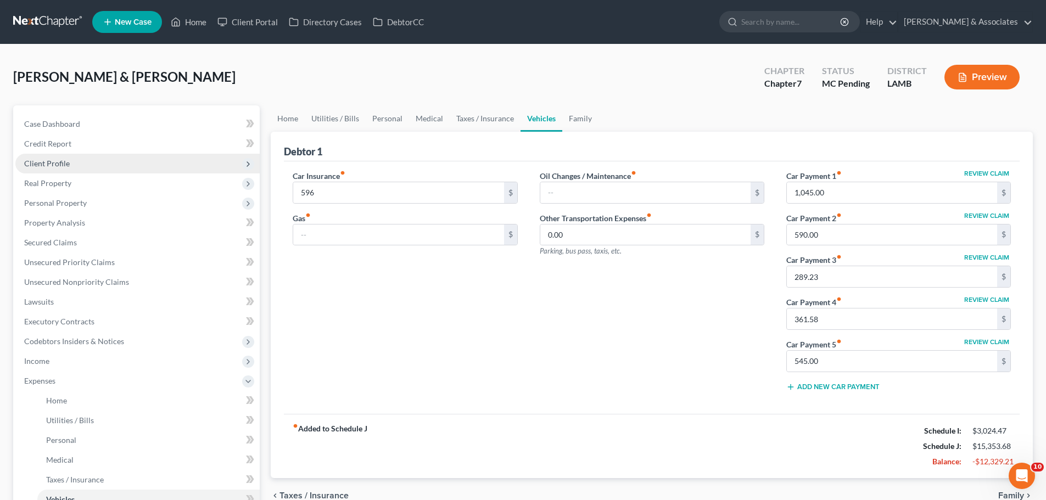
drag, startPoint x: 73, startPoint y: 163, endPoint x: 71, endPoint y: 157, distance: 5.9
click at [73, 163] on span "Client Profile" at bounding box center [137, 164] width 244 height 20
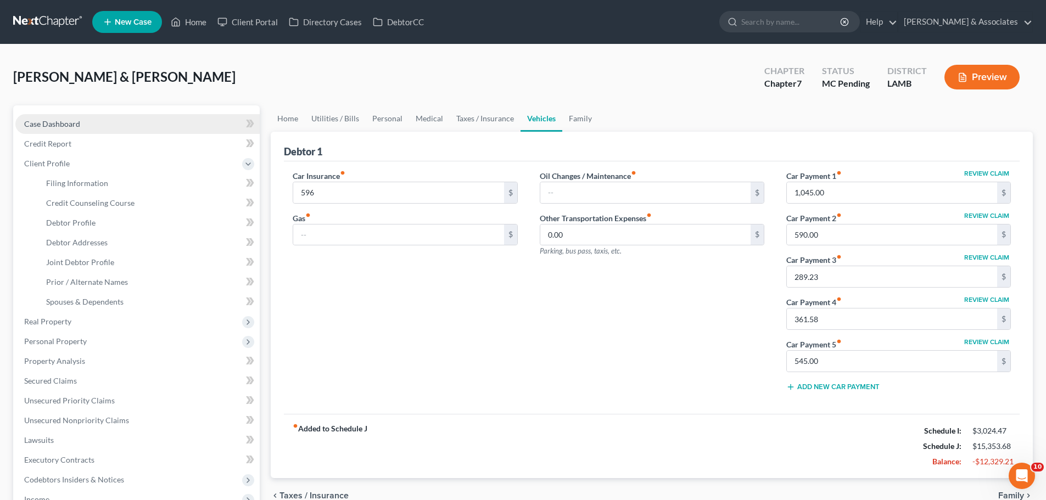
drag, startPoint x: 64, startPoint y: 104, endPoint x: 53, endPoint y: 124, distance: 23.1
click at [63, 105] on div "Bush, Christopher & Darcy Upgraded Chapter Chapter 7 Status MC Pending District…" at bounding box center [523, 373] width 1020 height 631
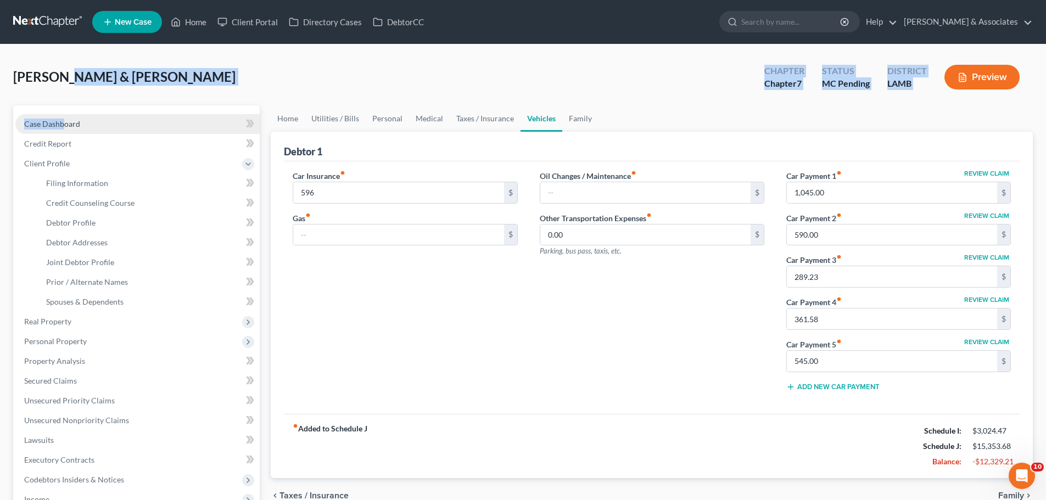
click at [52, 127] on span "Case Dashboard" at bounding box center [52, 123] width 56 height 9
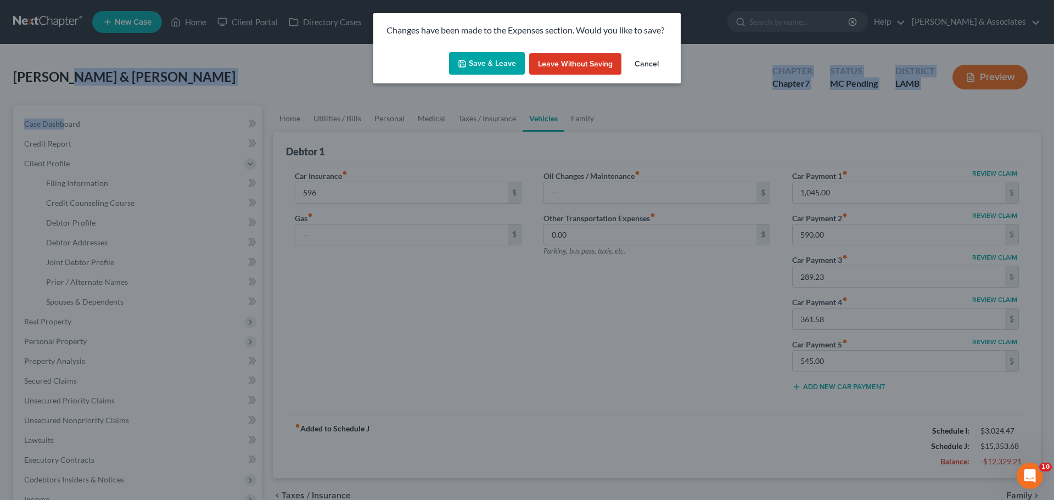
click at [467, 63] on icon "button" at bounding box center [462, 63] width 9 height 9
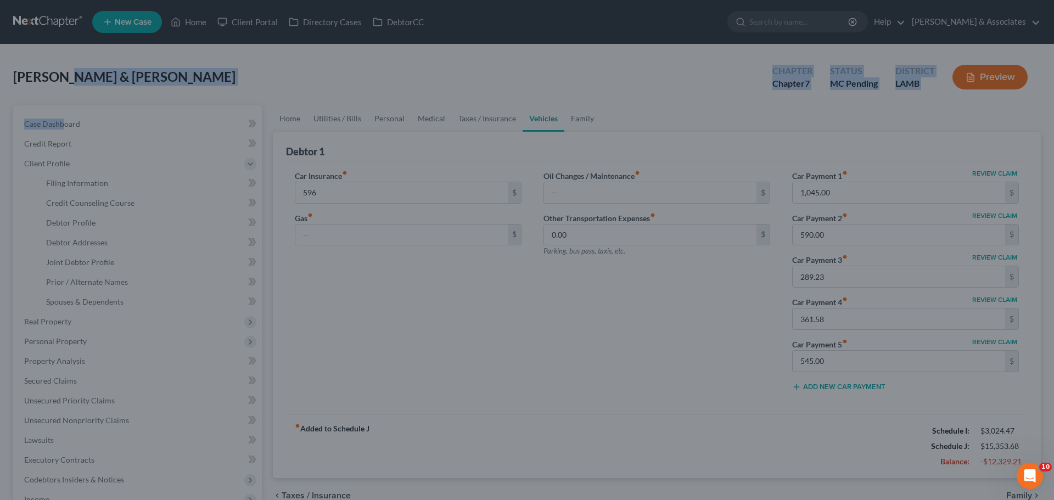
type input "596.00"
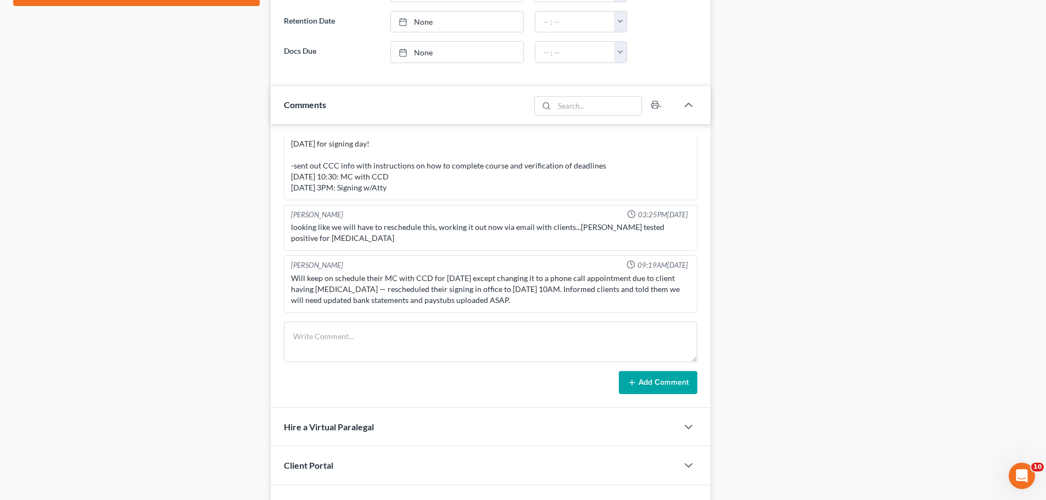
scroll to position [640, 0]
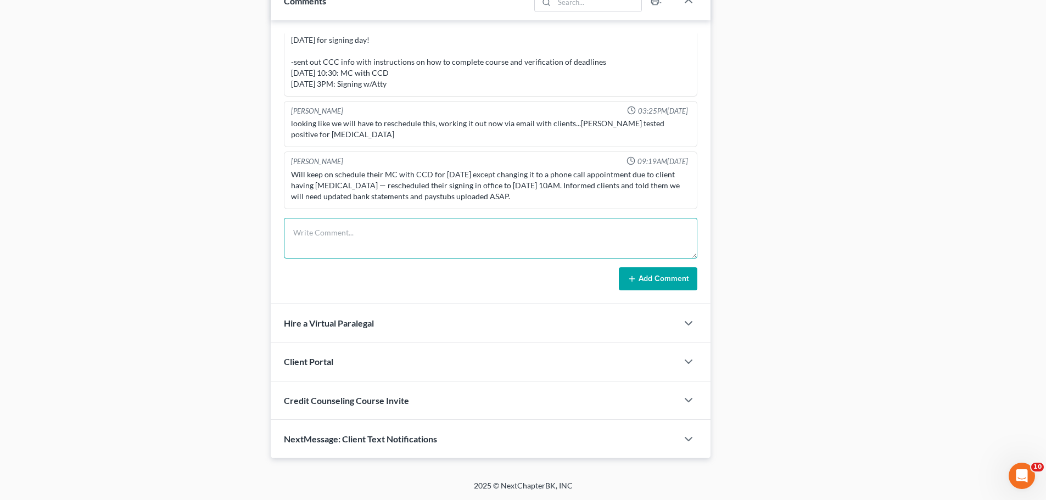
click at [471, 227] on textarea at bounding box center [490, 238] width 413 height 41
type textarea "call to client, NA, LM -MC .1"
click at [664, 278] on button "Add Comment" at bounding box center [658, 278] width 79 height 23
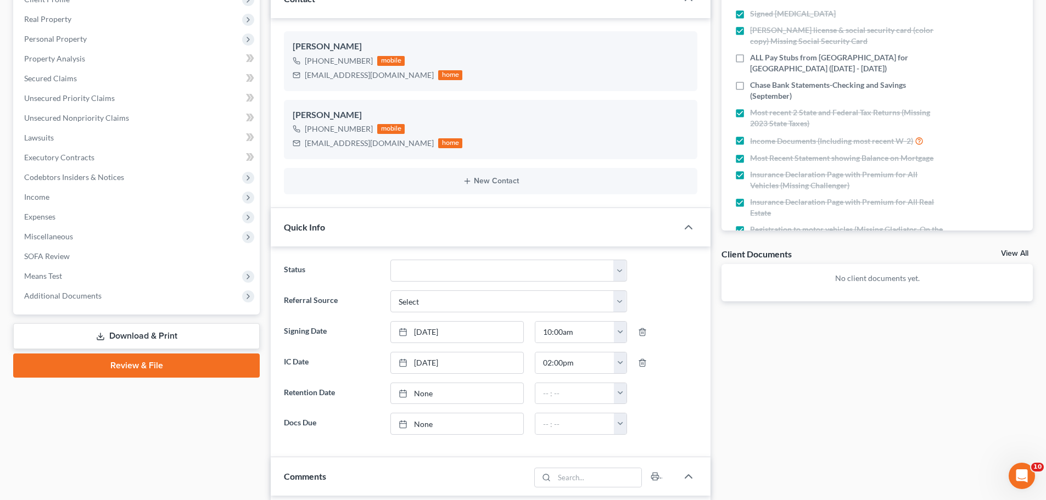
scroll to position [0, 0]
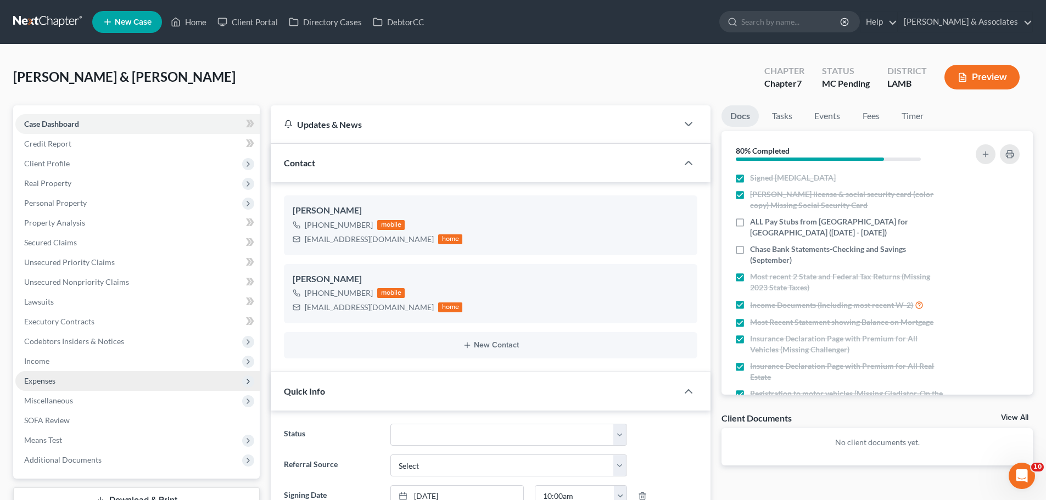
click at [74, 387] on span "Expenses" at bounding box center [137, 381] width 244 height 20
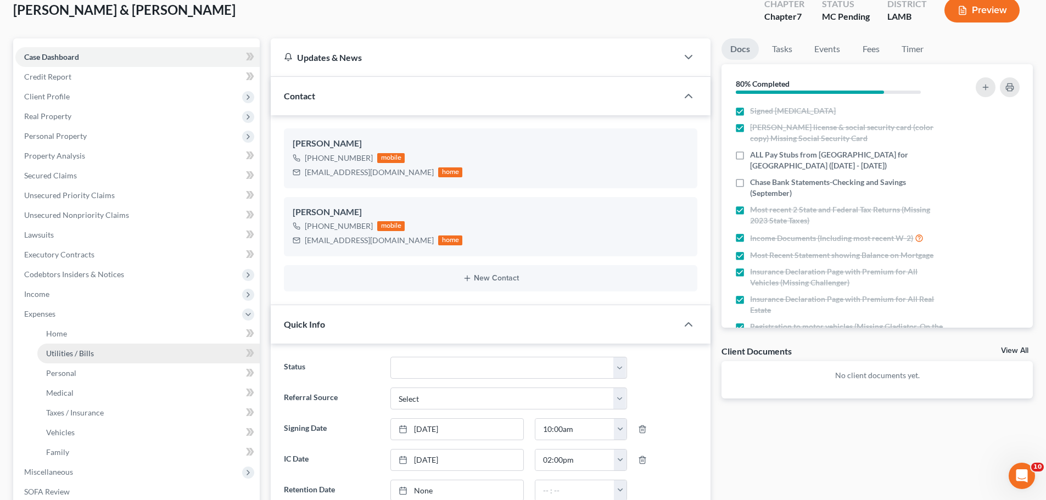
scroll to position [220, 0]
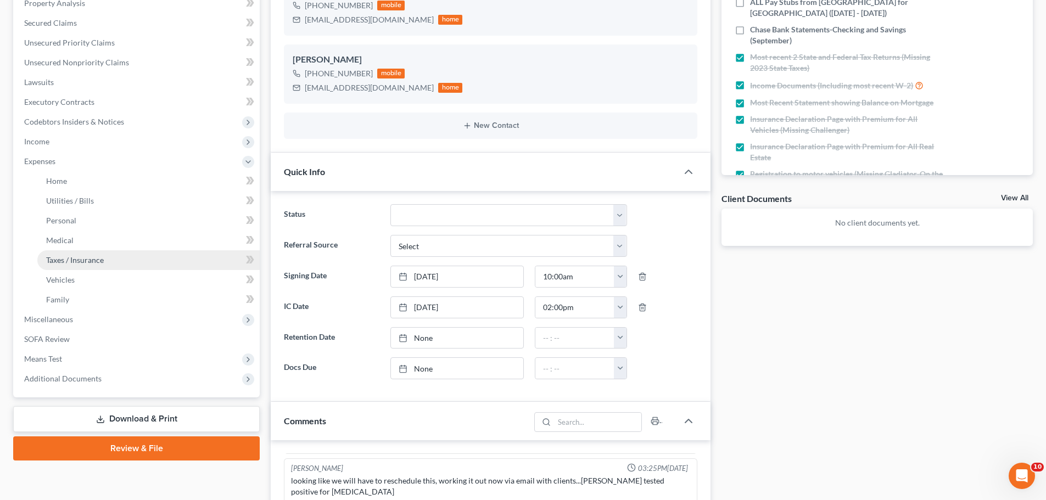
click at [98, 258] on span "Taxes / Insurance" at bounding box center [75, 259] width 58 height 9
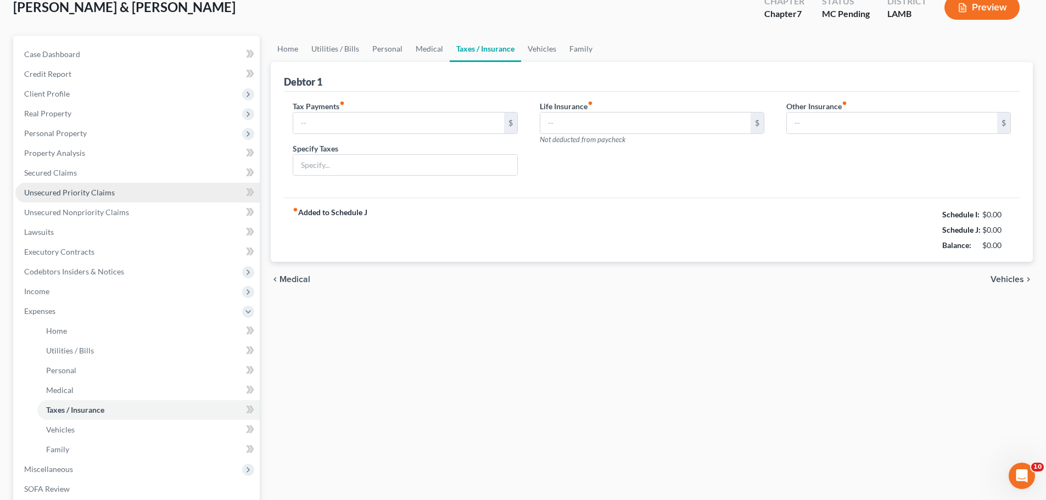
type input "0.00"
type input "121.37"
type input "0.00"
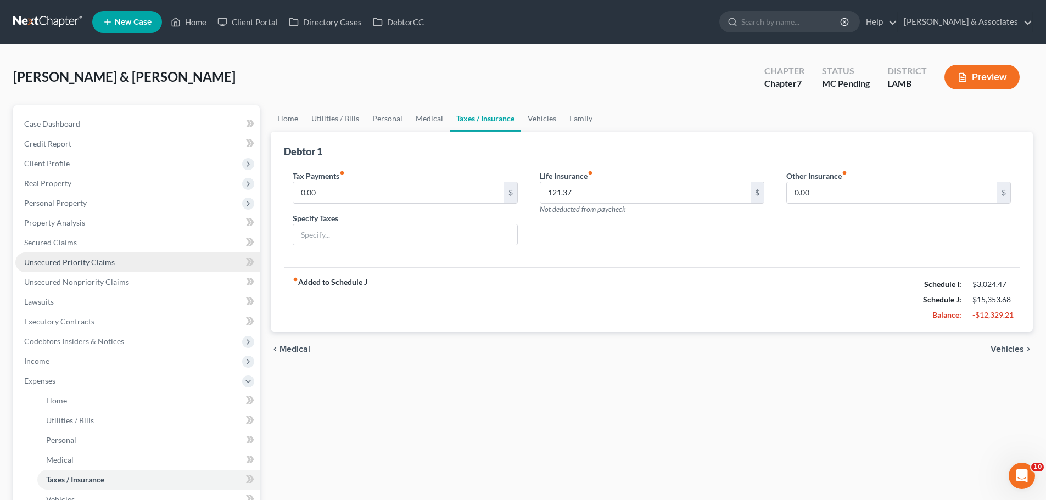
click at [66, 263] on span "Unsecured Priority Claims" at bounding box center [69, 262] width 91 height 9
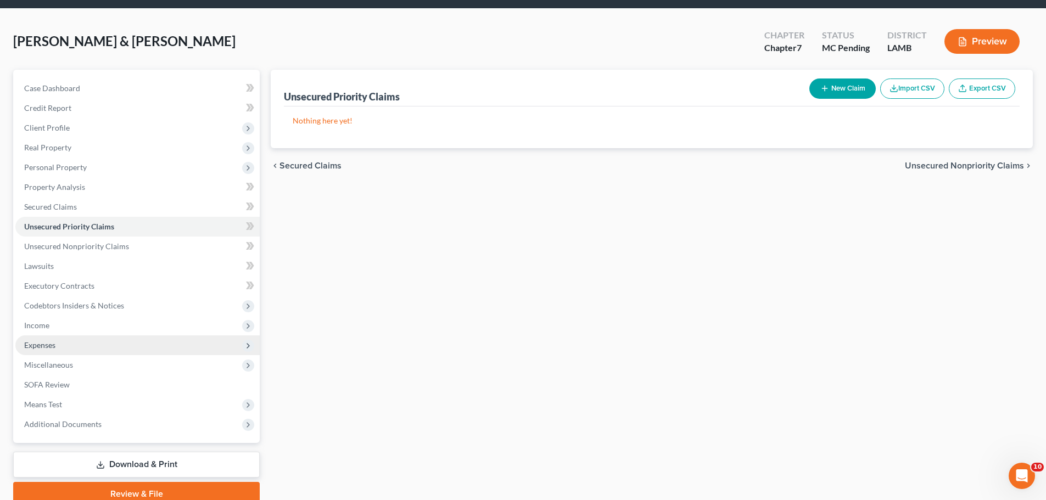
scroll to position [55, 0]
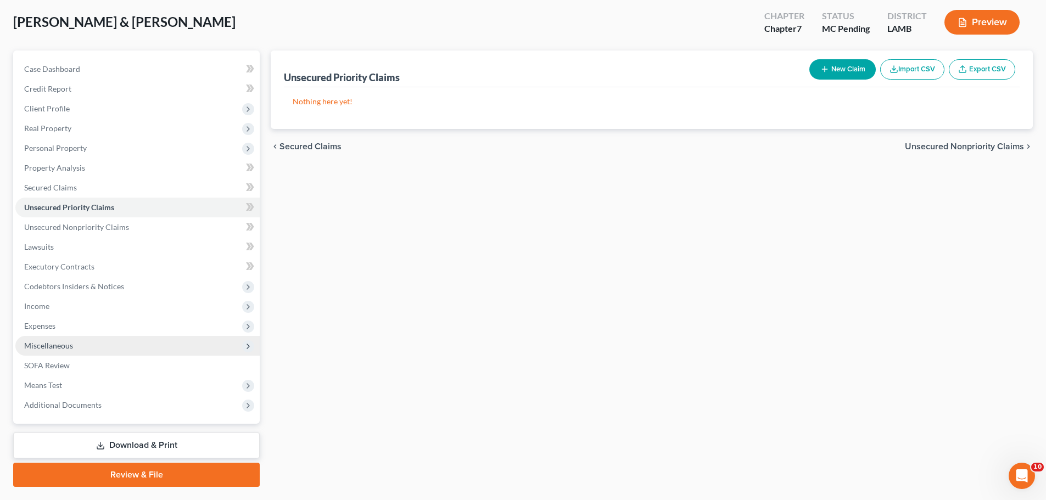
click at [100, 342] on span "Miscellaneous" at bounding box center [137, 346] width 244 height 20
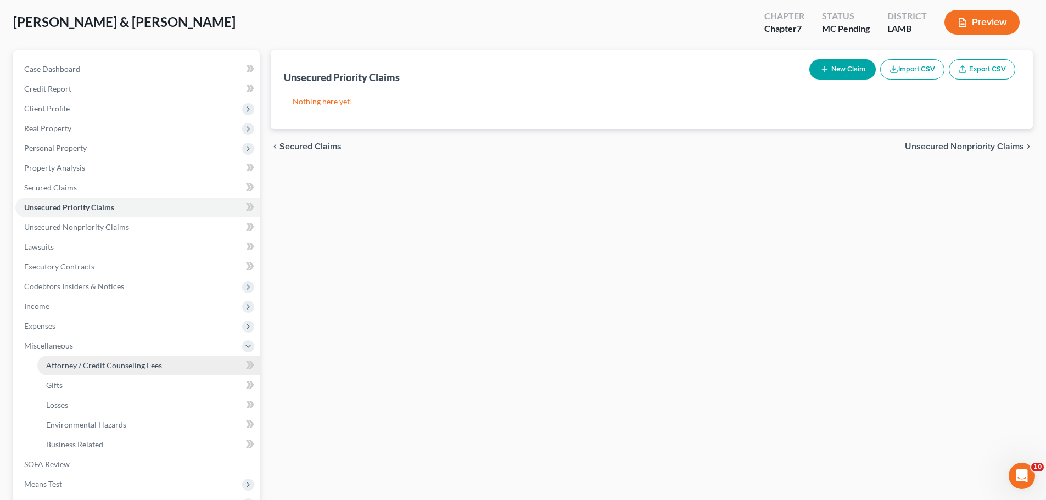
click at [115, 368] on span "Attorney / Credit Counseling Fees" at bounding box center [104, 365] width 116 height 9
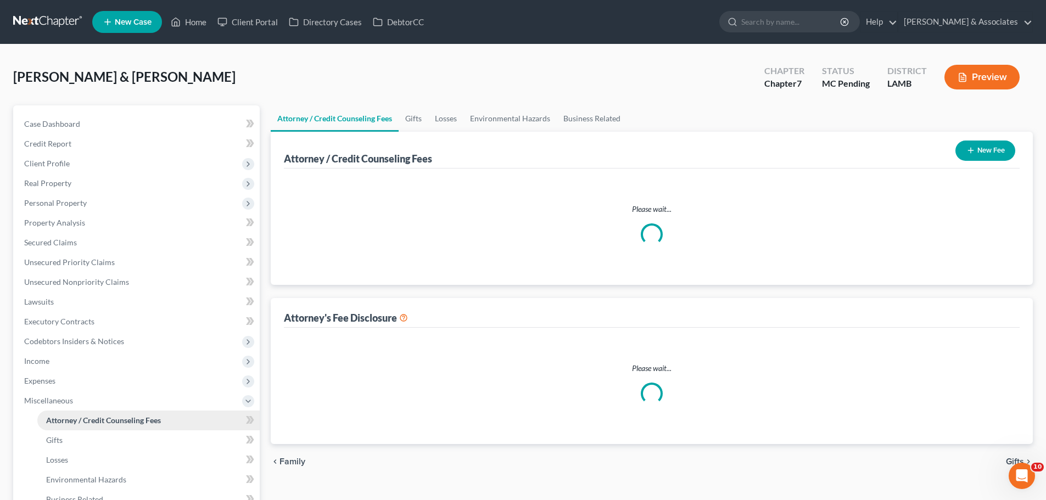
select select "4"
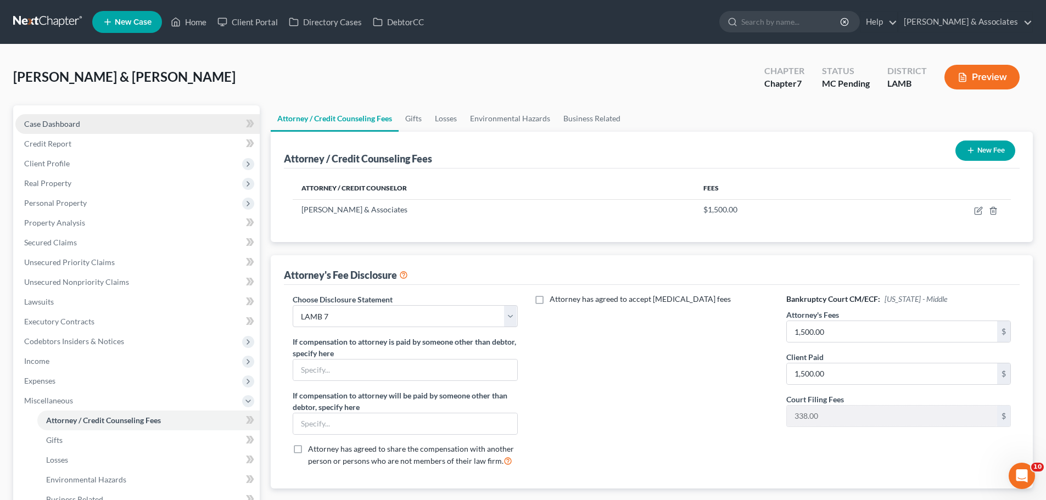
click at [148, 115] on link "Case Dashboard" at bounding box center [137, 124] width 244 height 20
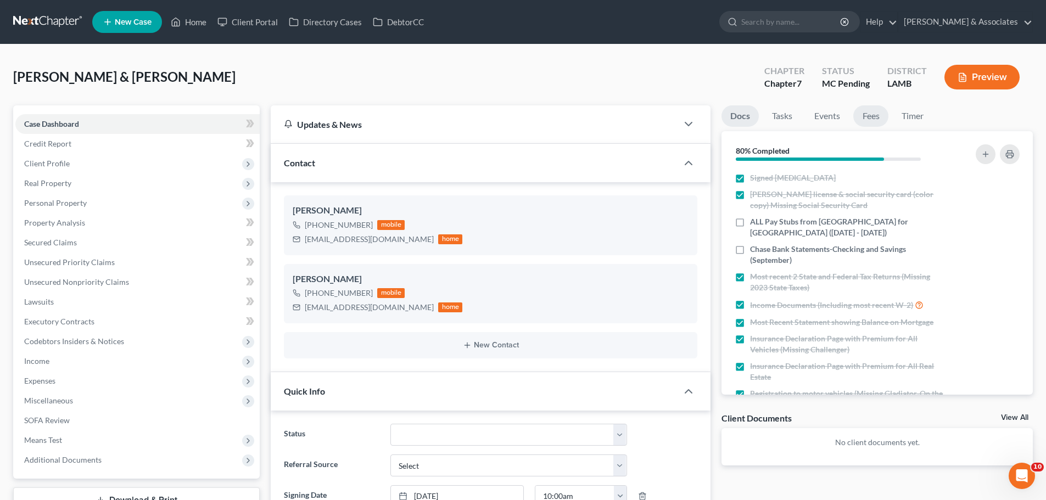
scroll to position [2055, 0]
click at [874, 116] on link "Fees" at bounding box center [870, 115] width 35 height 21
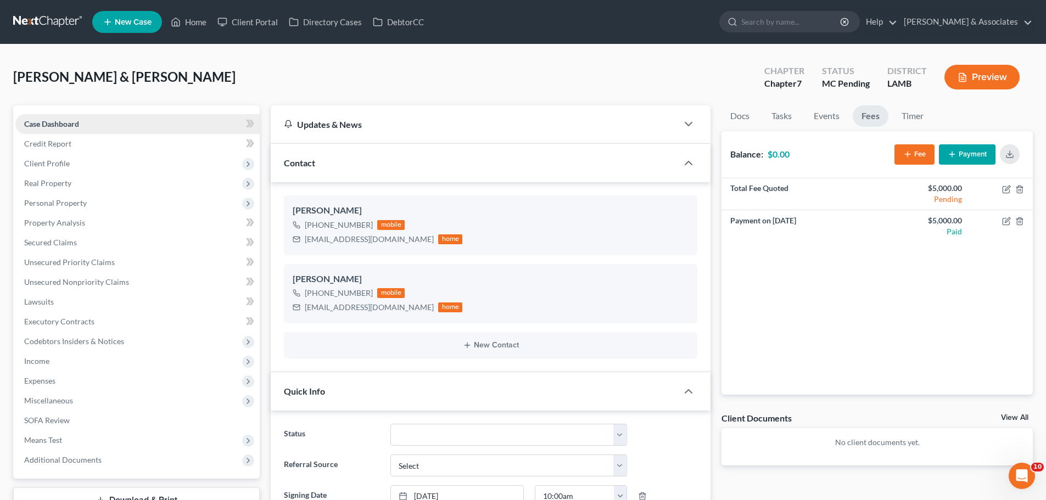
click at [68, 127] on span "Case Dashboard" at bounding box center [51, 123] width 55 height 9
click at [552, 65] on div "Bush, Christopher & Darcy Upgraded Chapter Chapter 7 Status MC Pending District…" at bounding box center [523, 82] width 1020 height 48
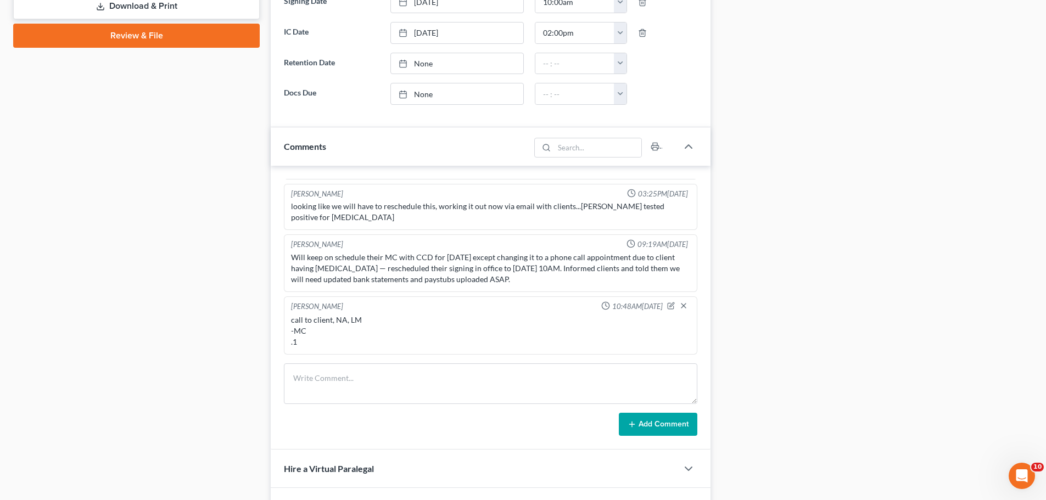
drag, startPoint x: 288, startPoint y: 258, endPoint x: 512, endPoint y: 277, distance: 225.4
click at [512, 277] on div "Alayna Harper 09:19AM, 09/30/2025 Will keep on schedule their MC with CCD for t…" at bounding box center [490, 263] width 413 height 58
click at [512, 277] on div "Will keep on schedule their MC with CCD for tomorrow except changing it to a ph…" at bounding box center [490, 268] width 399 height 33
drag, startPoint x: 506, startPoint y: 278, endPoint x: 291, endPoint y: 262, distance: 215.8
click at [291, 262] on div "Will keep on schedule their MC with CCD for tomorrow except changing it to a ph…" at bounding box center [490, 268] width 399 height 33
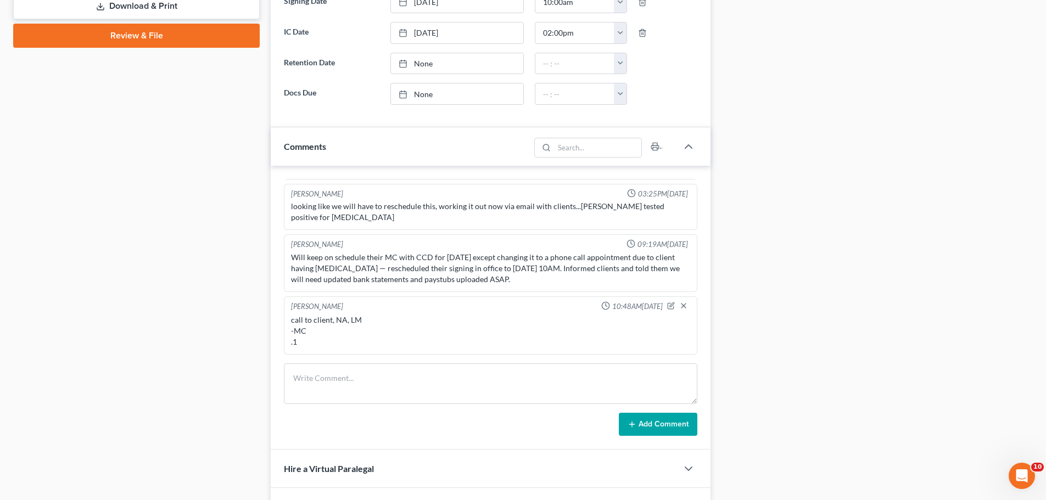
click at [291, 262] on div "Will keep on schedule their MC with CCD for tomorrow except changing it to a ph…" at bounding box center [490, 268] width 399 height 33
click at [197, 143] on div "Case Dashboard Payments Invoices Payments Payments Credit Report Client Profile" at bounding box center [137, 107] width 258 height 993
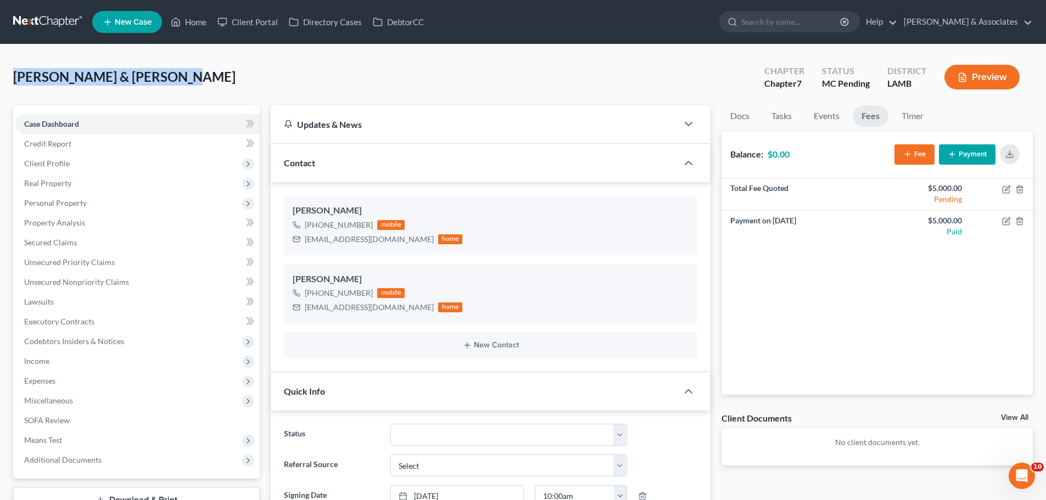
drag, startPoint x: 210, startPoint y: 77, endPoint x: 0, endPoint y: 77, distance: 209.8
click at [13, 75] on span "[PERSON_NAME] & [PERSON_NAME]" at bounding box center [124, 77] width 222 height 16
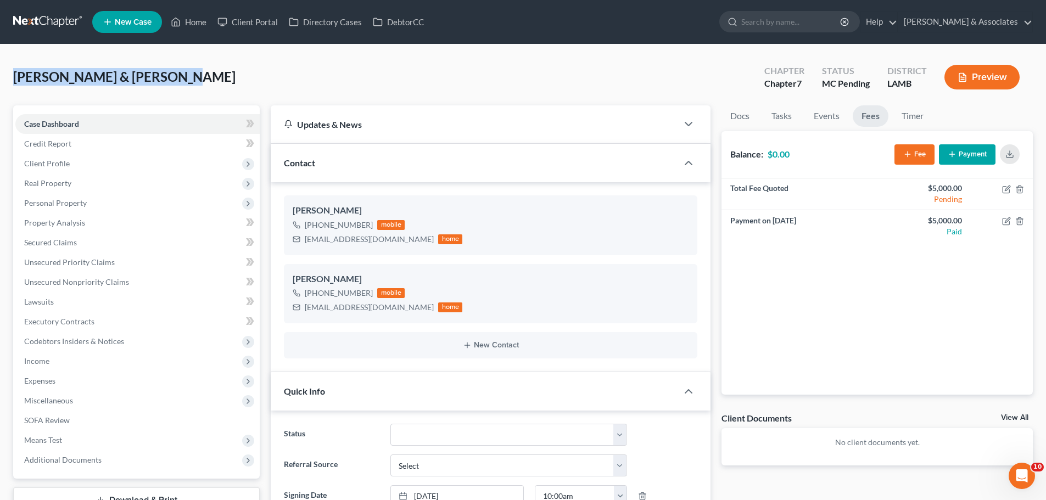
drag, startPoint x: 13, startPoint y: 75, endPoint x: 179, endPoint y: 74, distance: 165.8
click at [37, 73] on span "[PERSON_NAME] & [PERSON_NAME]" at bounding box center [124, 77] width 222 height 16
click at [169, 71] on div "Bush, Christopher & Darcy Upgraded Chapter Chapter 7 Status MC Pending District…" at bounding box center [523, 82] width 1020 height 48
click at [338, 88] on div "Bush, Christopher & Darcy Upgraded Chapter Chapter 7 Status MC Pending District…" at bounding box center [523, 82] width 1020 height 48
click at [327, 81] on div "Bush, Christopher & Darcy Upgraded Chapter Chapter 7 Status MC Pending District…" at bounding box center [523, 82] width 1020 height 48
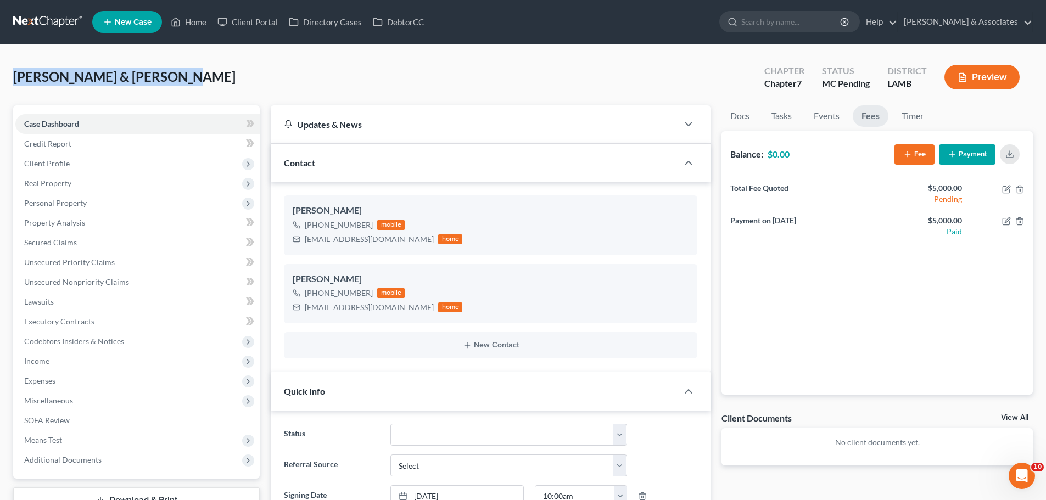
click at [314, 76] on div "Bush, Christopher & Darcy Upgraded Chapter Chapter 7 Status MC Pending District…" at bounding box center [523, 82] width 1020 height 48
click at [210, 81] on div "Bush, Christopher & Darcy Upgraded Chapter Chapter 7 Status MC Pending District…" at bounding box center [523, 82] width 1020 height 48
drag, startPoint x: 179, startPoint y: 74, endPoint x: 0, endPoint y: 69, distance: 179.1
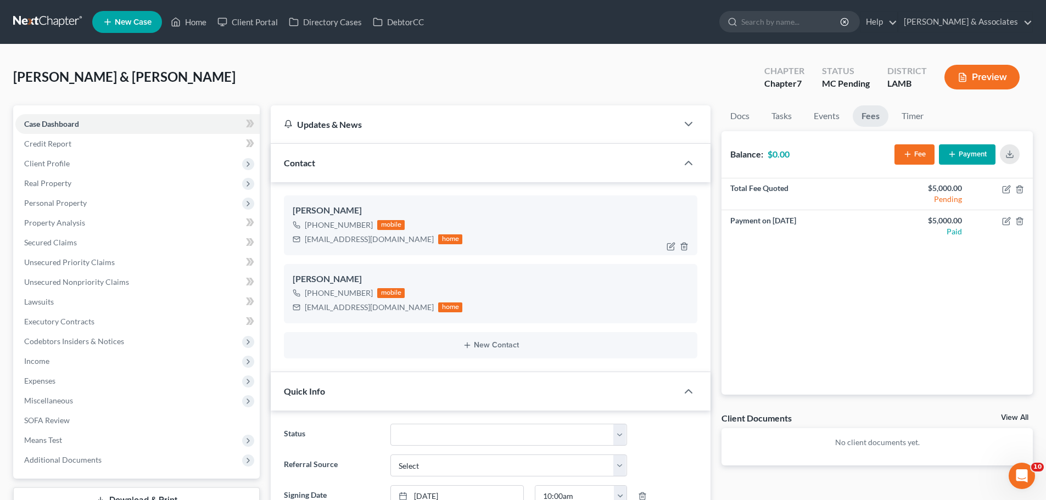
click at [344, 239] on div "bushdarcy@yahoo.com" at bounding box center [369, 239] width 129 height 11
copy div "bushdarcy@yahoo.com"
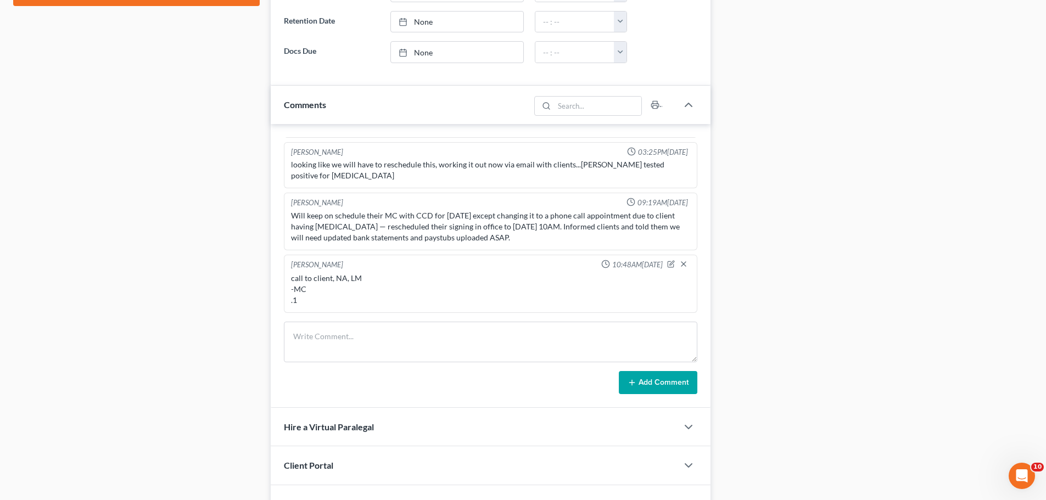
scroll to position [640, 0]
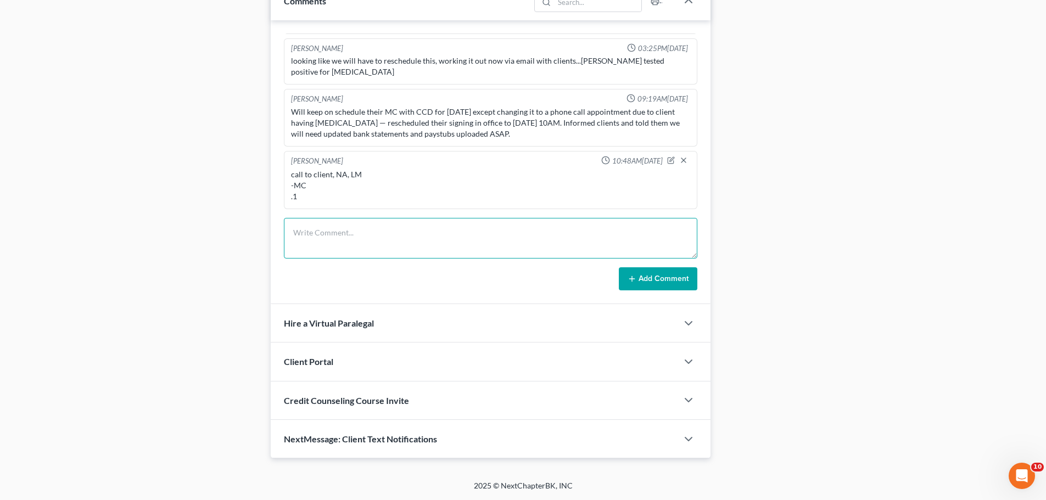
click at [625, 227] on textarea at bounding box center [490, 238] width 413 height 41
type textarea "call to Christopher -Darcy is really not feeling well today, will reach out lat…"
click at [668, 278] on button "Add Comment" at bounding box center [658, 278] width 79 height 23
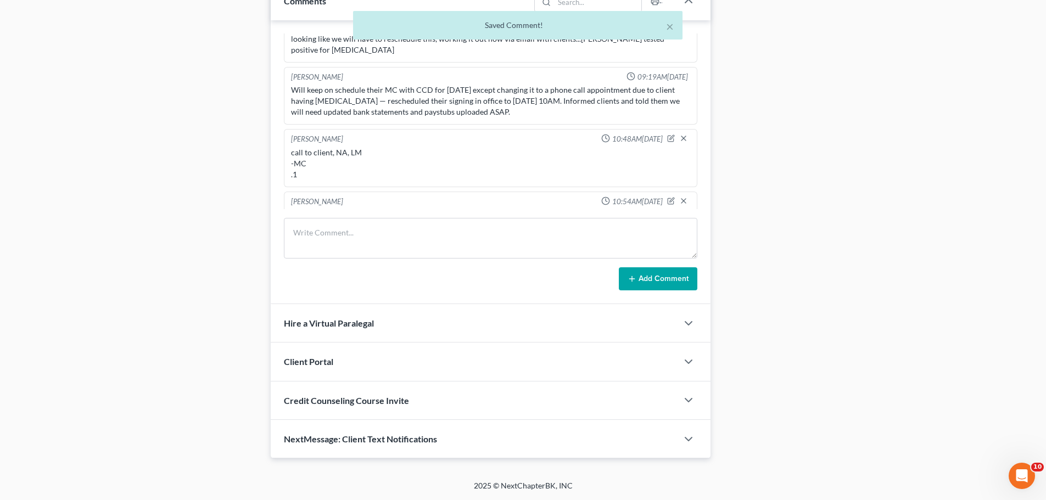
scroll to position [2117, 0]
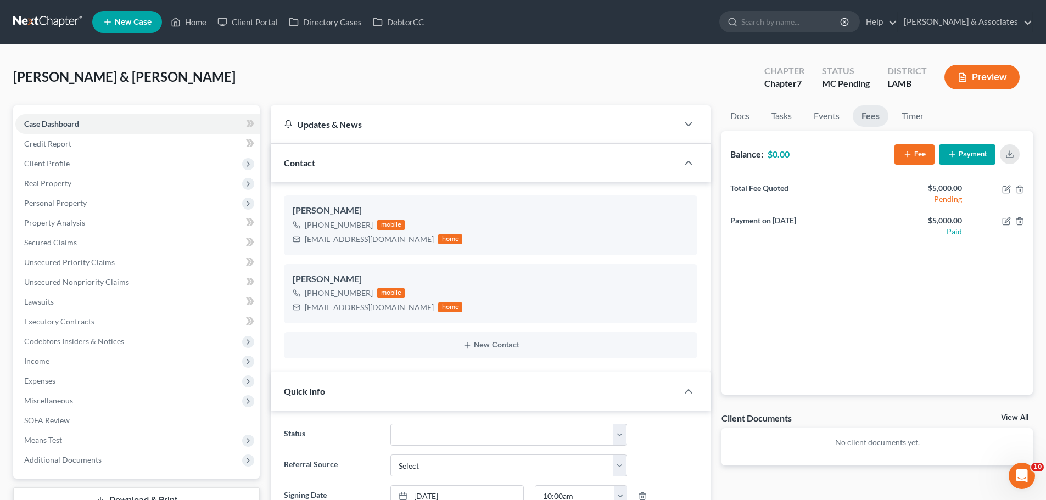
click at [60, 17] on link at bounding box center [48, 22] width 70 height 20
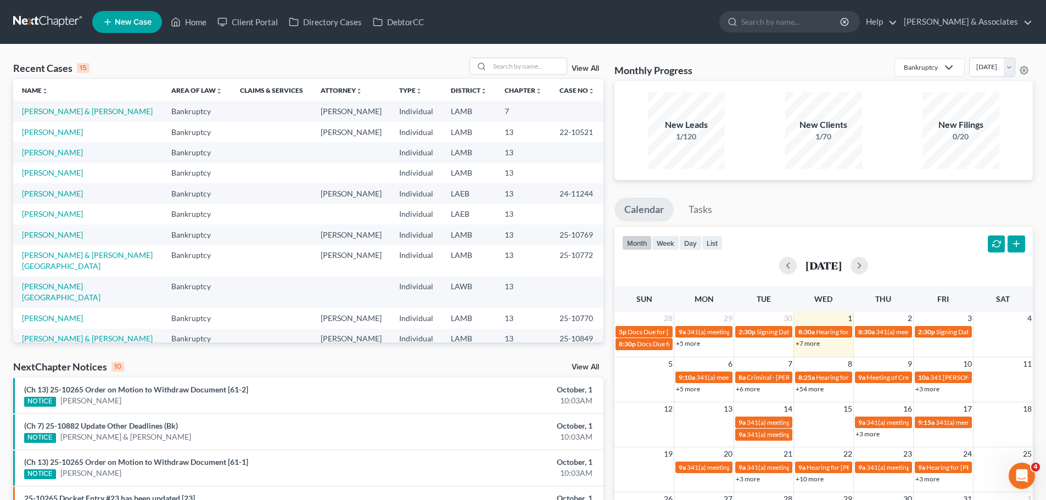
click at [513, 76] on div "Recent Cases 15 View All" at bounding box center [308, 68] width 590 height 21
click at [515, 70] on input "search" at bounding box center [528, 66] width 77 height 16
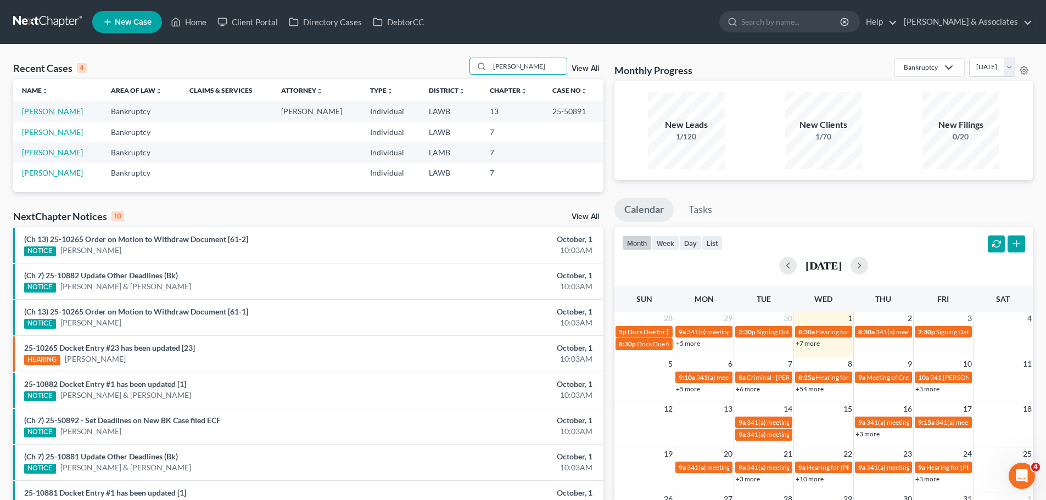
type input "stelly"
click at [39, 107] on link "Stelly, Brittney" at bounding box center [52, 111] width 61 height 9
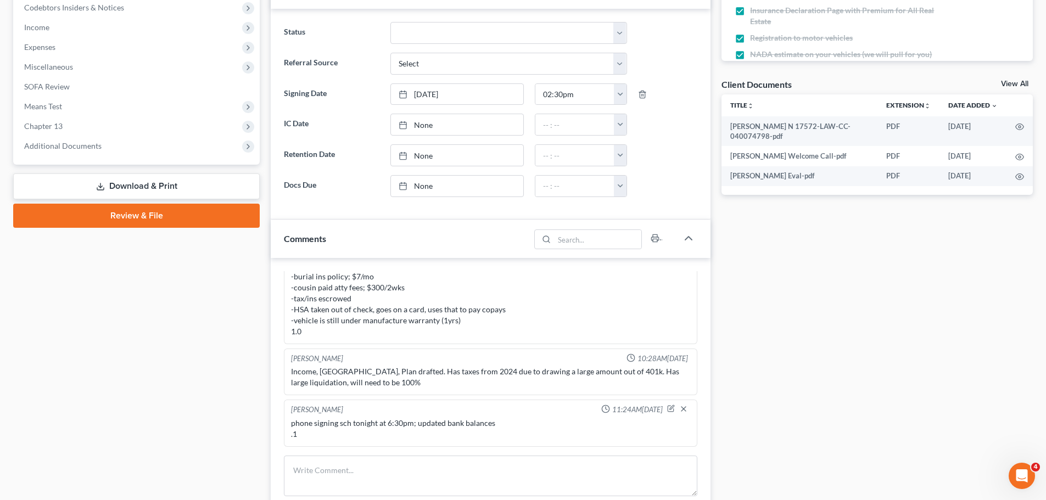
scroll to position [439, 0]
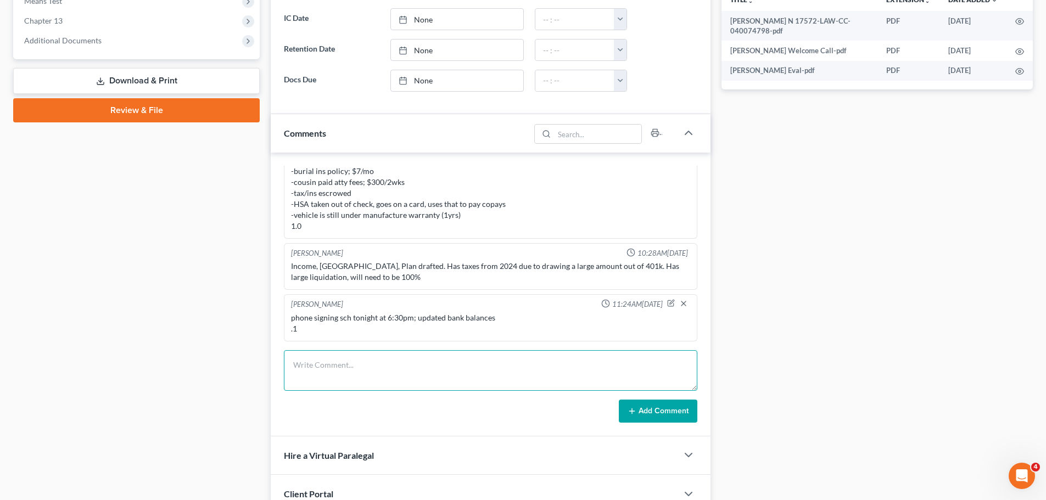
click at [327, 363] on textarea at bounding box center [490, 370] width 413 height 41
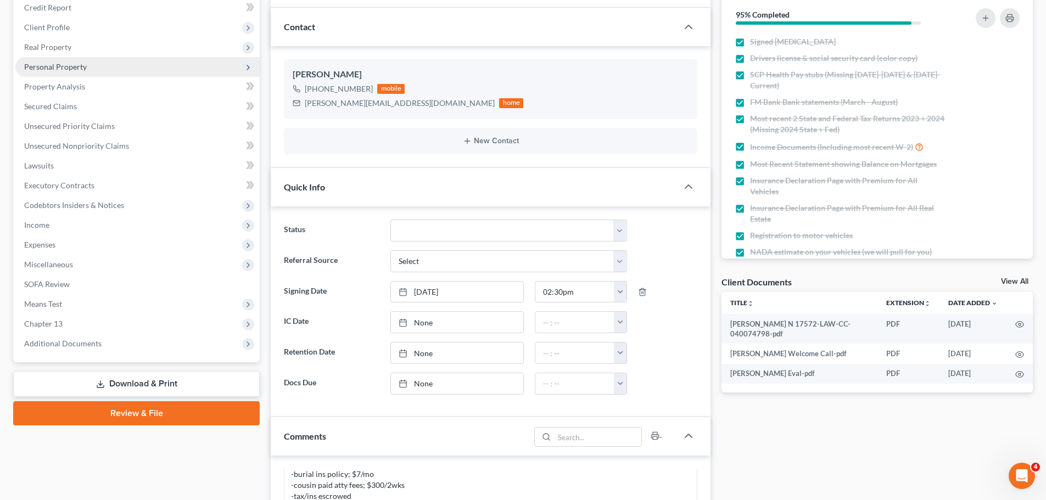
scroll to position [0, 0]
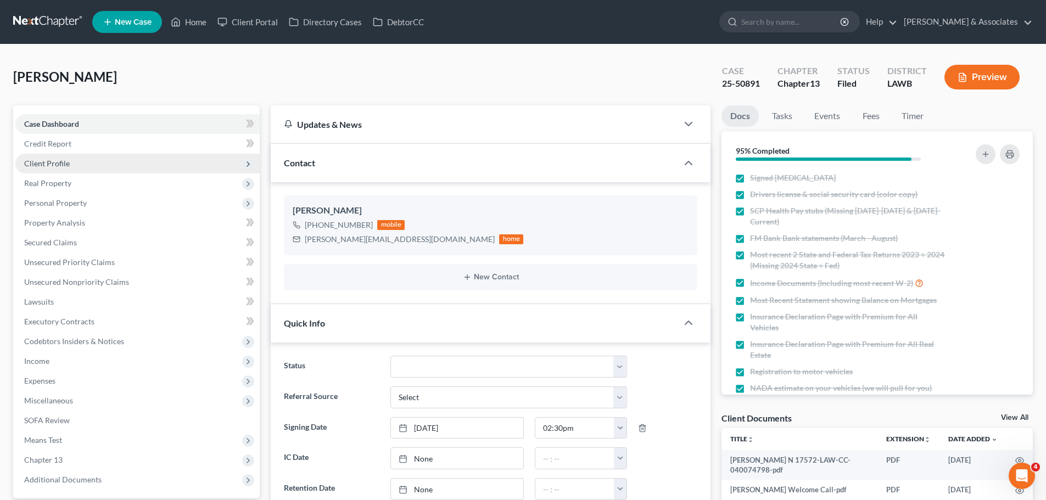
click at [59, 161] on span "Client Profile" at bounding box center [47, 163] width 46 height 9
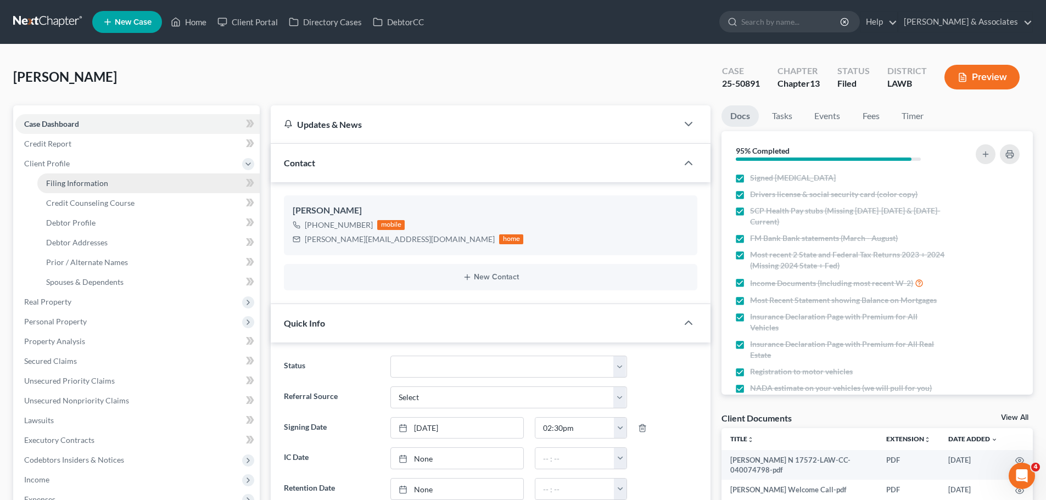
click at [82, 185] on span "Filing Information" at bounding box center [77, 182] width 62 height 9
select select "1"
select select "0"
select select "3"
select select "19"
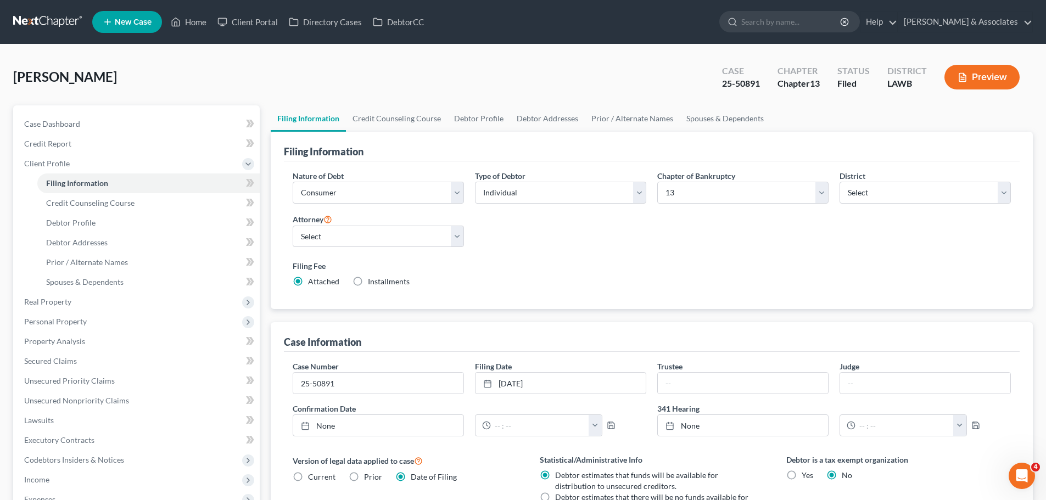
click at [51, 15] on link at bounding box center [48, 22] width 70 height 20
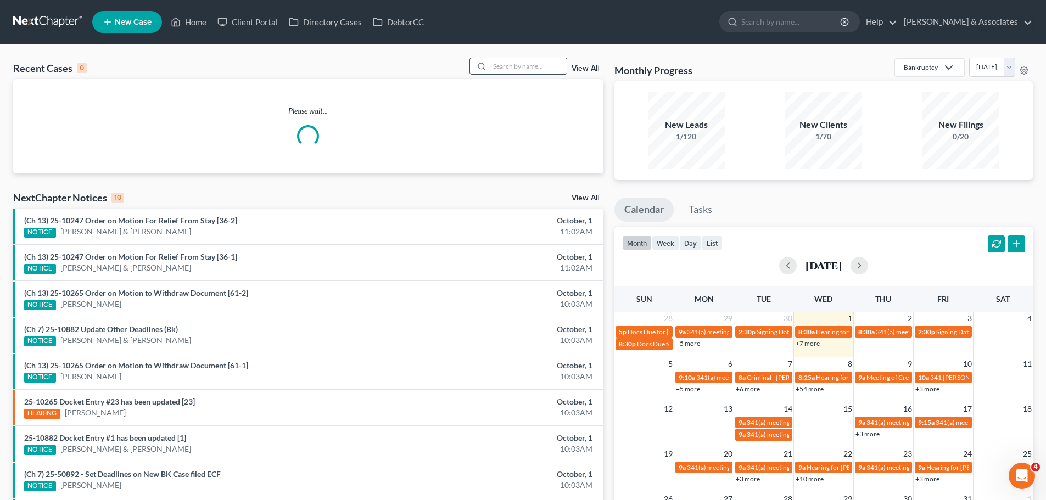
click at [523, 71] on input "search" at bounding box center [528, 66] width 77 height 16
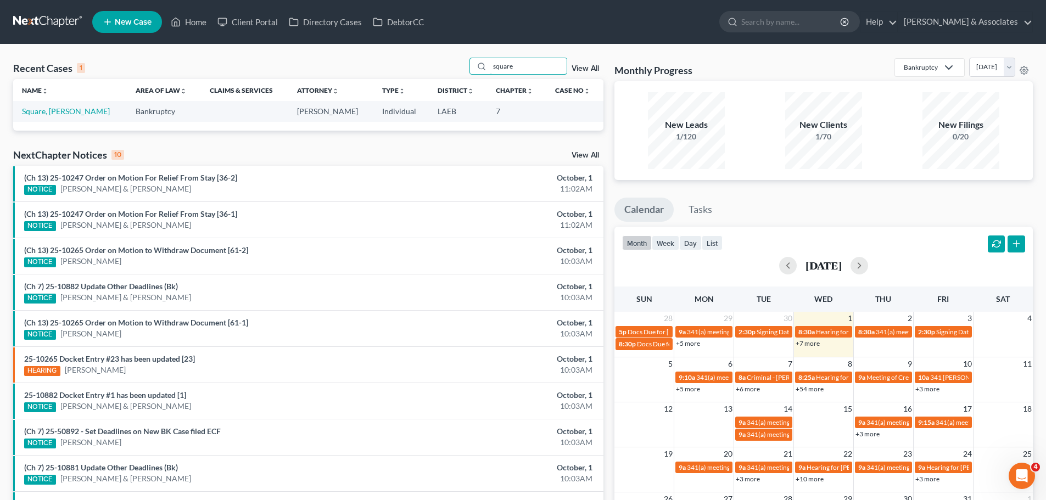
type input "square"
drag, startPoint x: 527, startPoint y: 66, endPoint x: 476, endPoint y: 67, distance: 51.1
click at [476, 67] on div "square" at bounding box center [519, 66] width 98 height 17
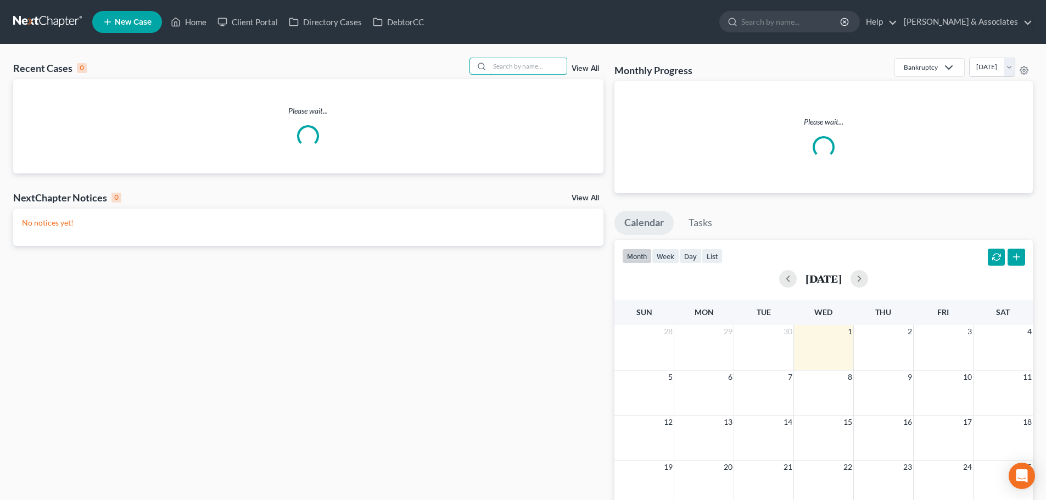
click at [550, 74] on input "search" at bounding box center [528, 66] width 77 height 16
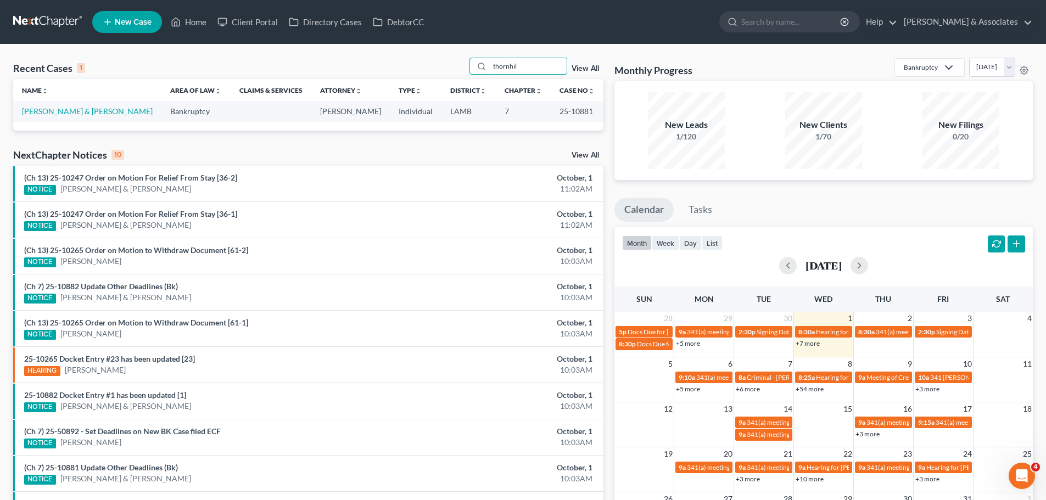
type input "thornhil"
click at [76, 115] on link "Thornhill, Edwin & Maggie" at bounding box center [87, 111] width 131 height 9
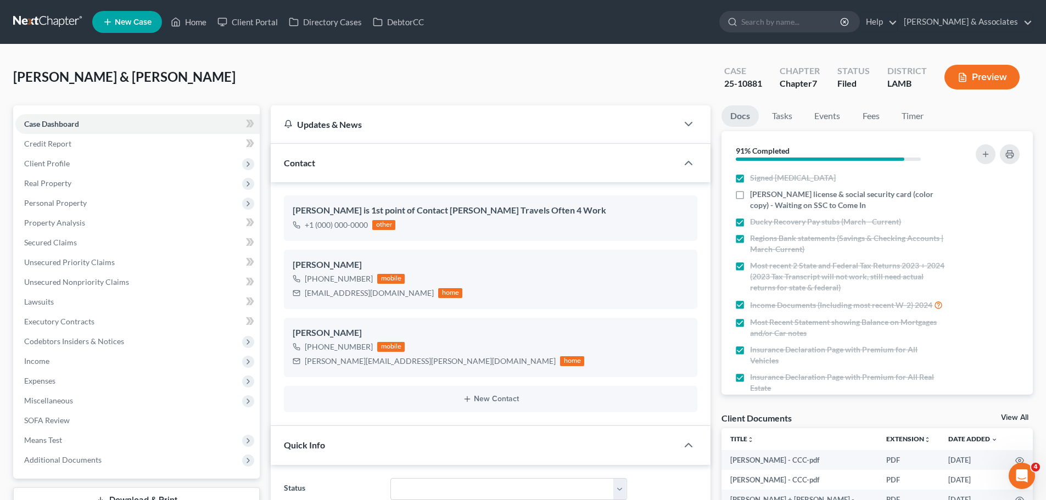
scroll to position [941, 0]
click at [59, 22] on link at bounding box center [48, 22] width 70 height 20
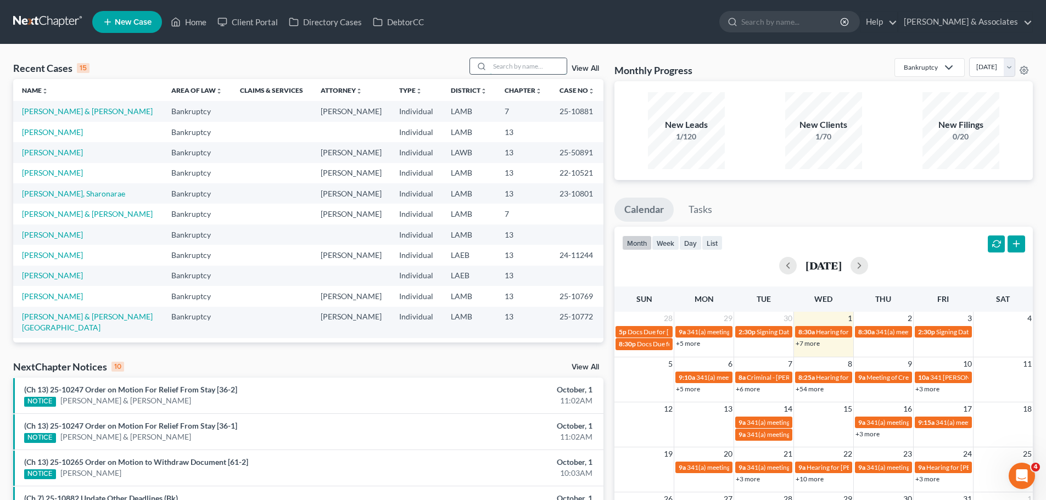
click at [517, 66] on input "search" at bounding box center [528, 66] width 77 height 16
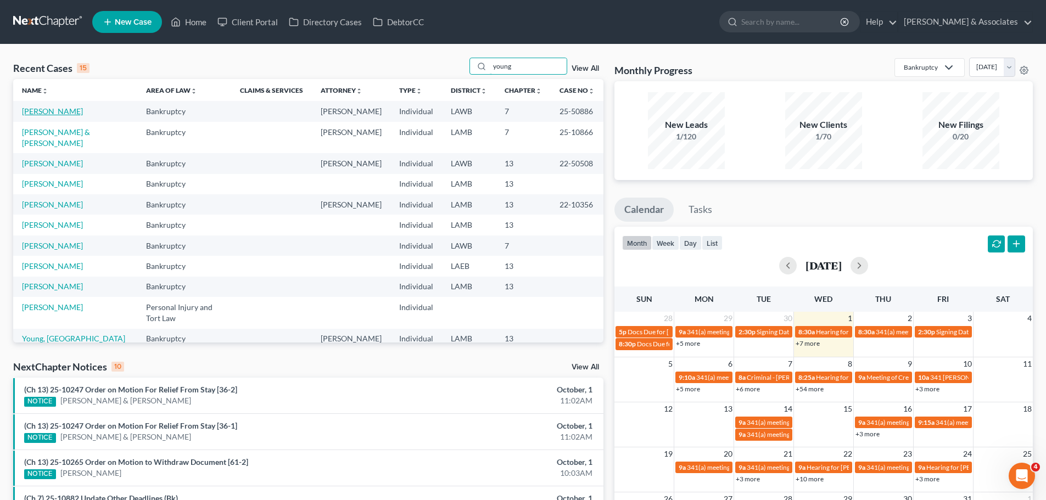
type input "young"
click at [54, 111] on link "[PERSON_NAME]" at bounding box center [52, 111] width 61 height 9
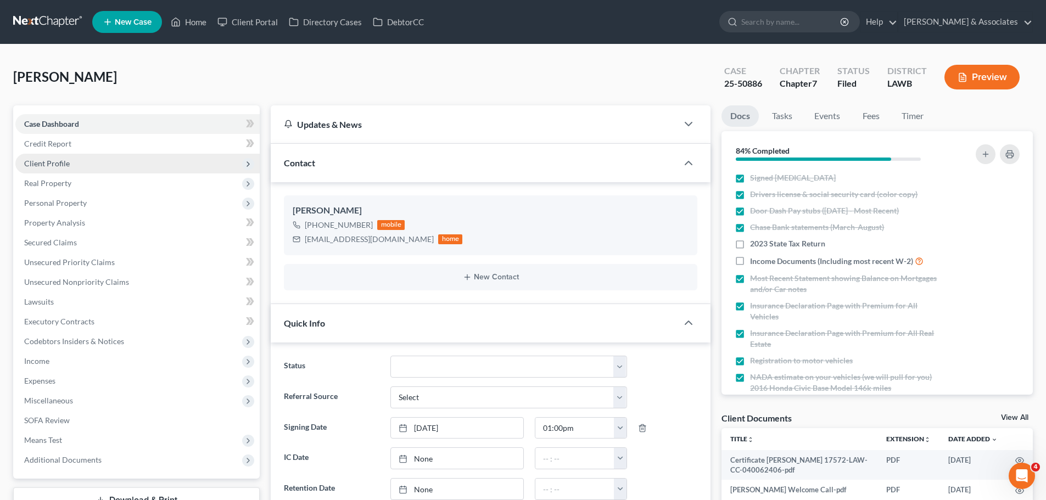
scroll to position [1130, 0]
click at [49, 170] on span "Client Profile" at bounding box center [137, 164] width 244 height 20
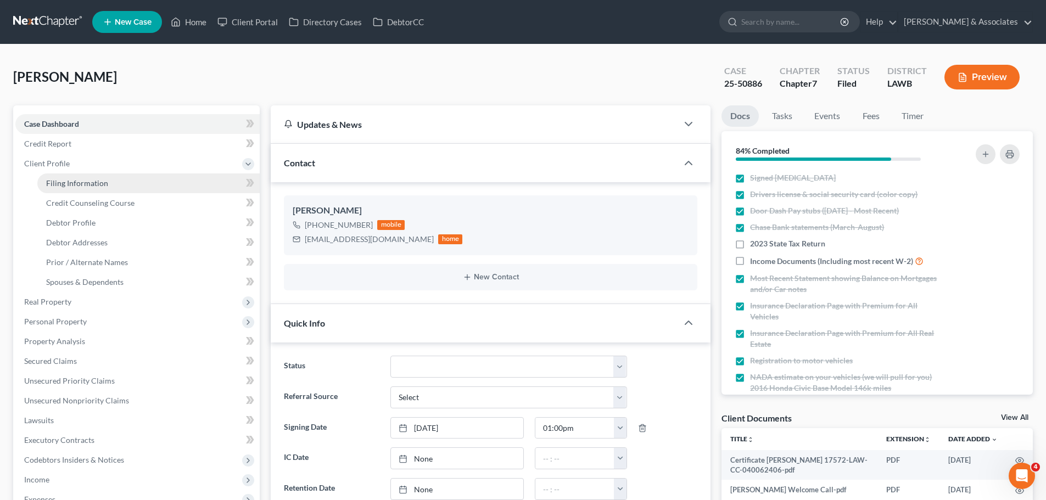
click at [54, 180] on span "Filing Information" at bounding box center [77, 182] width 62 height 9
select select "1"
select select "0"
select select "19"
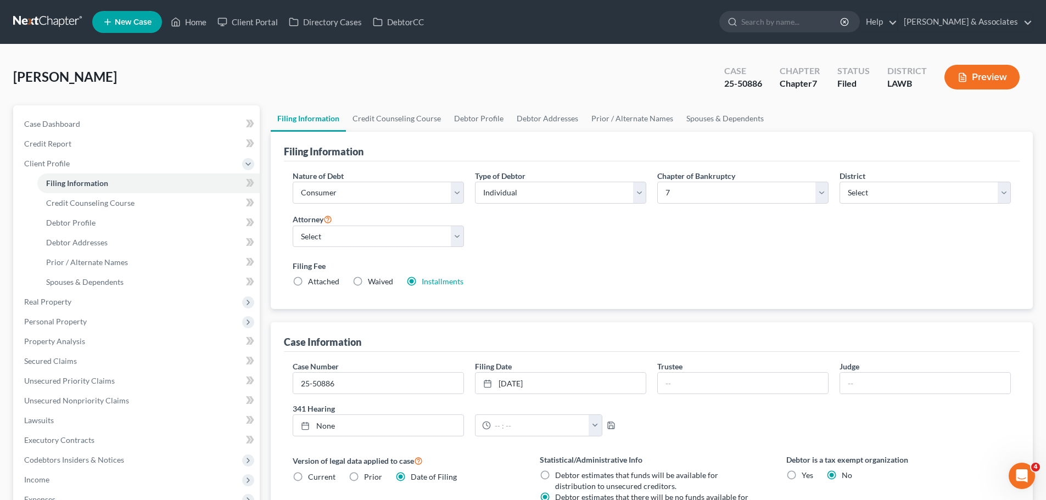
click at [47, 29] on link at bounding box center [48, 22] width 70 height 20
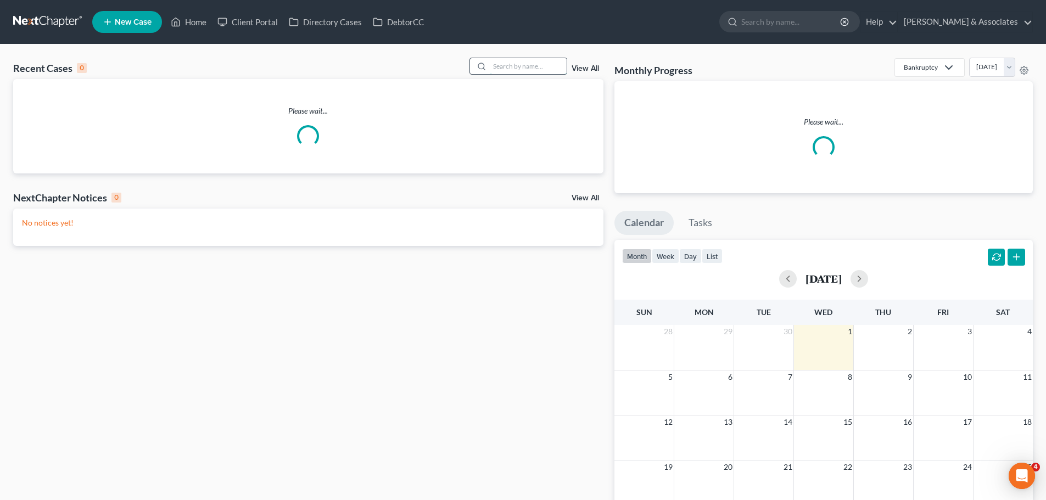
click at [532, 65] on input "search" at bounding box center [528, 66] width 77 height 16
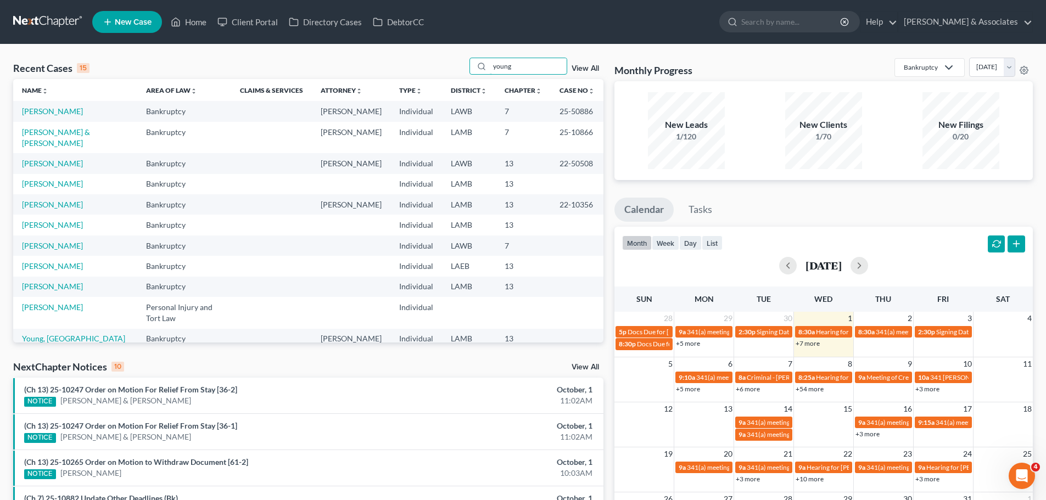
type input "young"
click at [56, 138] on td "[PERSON_NAME] & [PERSON_NAME]" at bounding box center [75, 137] width 124 height 31
click at [60, 131] on link "[PERSON_NAME] & [PERSON_NAME]" at bounding box center [56, 137] width 68 height 20
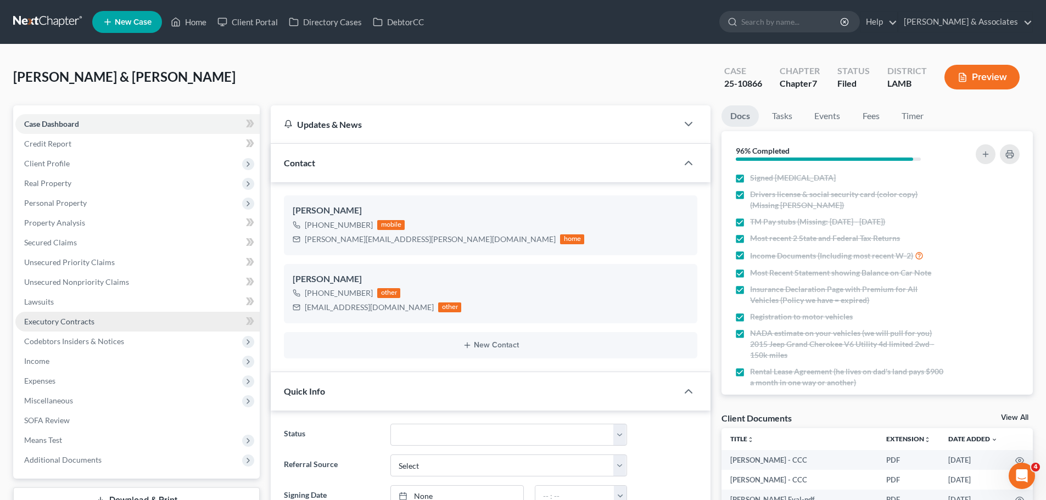
scroll to position [2869, 0]
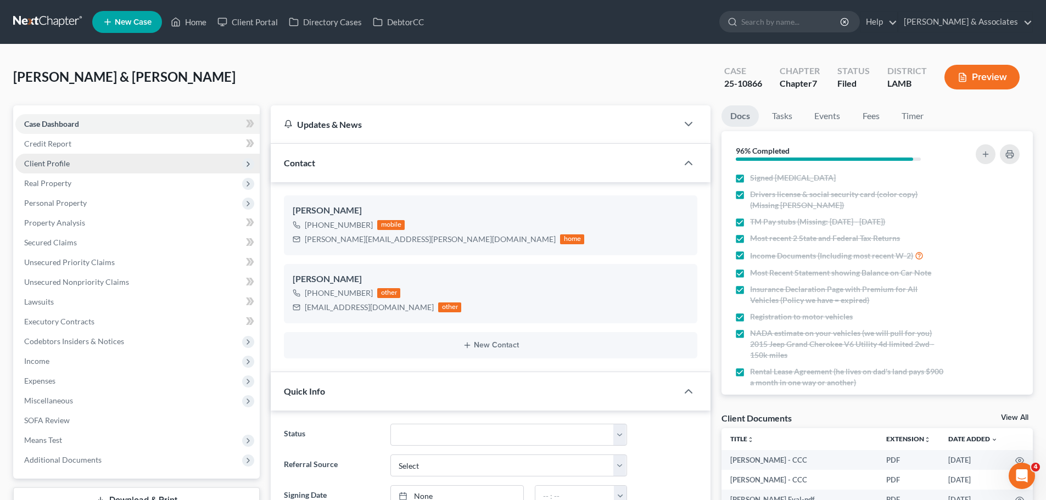
click at [65, 159] on span "Client Profile" at bounding box center [47, 163] width 46 height 9
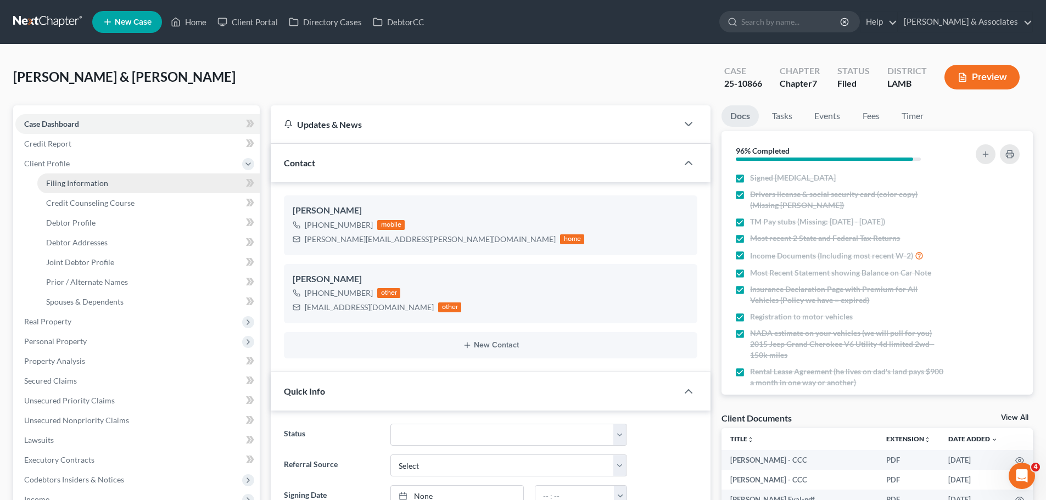
click at [107, 184] on link "Filing Information" at bounding box center [148, 184] width 222 height 20
select select "1"
select select "0"
select select "19"
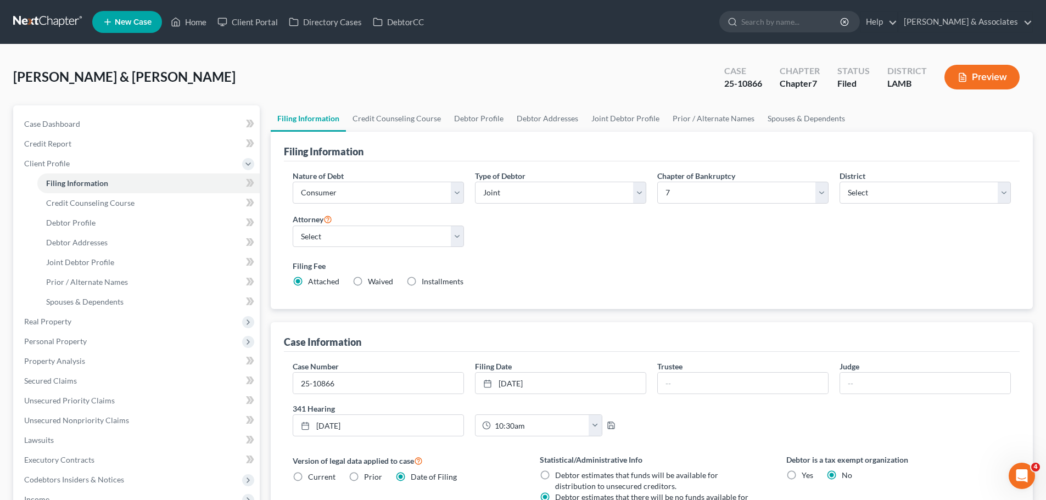
click at [35, 26] on link at bounding box center [48, 22] width 70 height 20
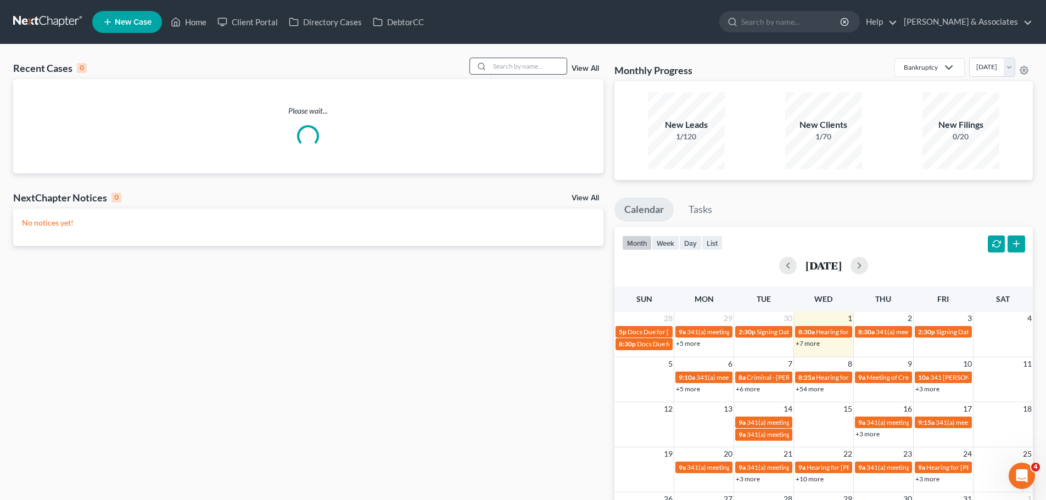
click at [543, 63] on input "search" at bounding box center [528, 66] width 77 height 16
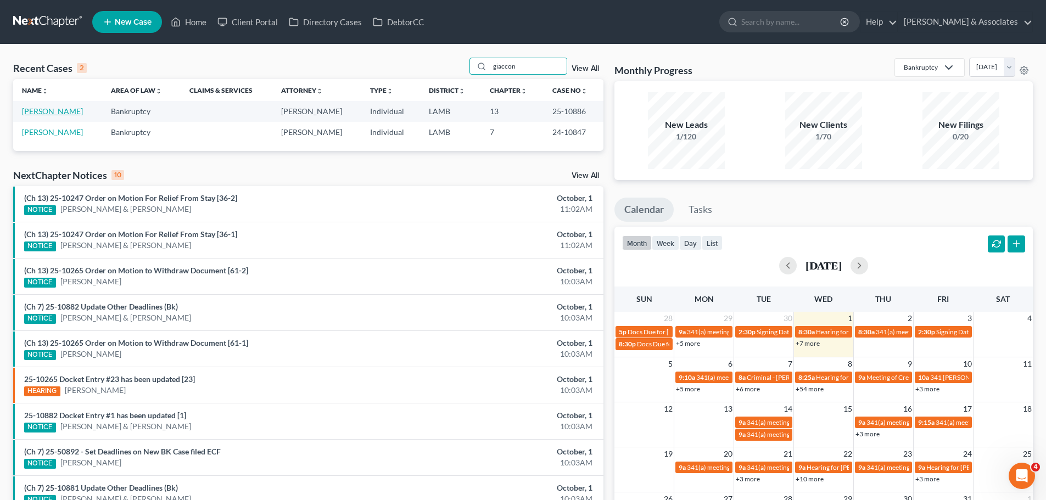
type input "giaccon"
click at [49, 106] on td "[PERSON_NAME]" at bounding box center [57, 111] width 89 height 20
click at [53, 111] on link "[PERSON_NAME]" at bounding box center [52, 111] width 61 height 9
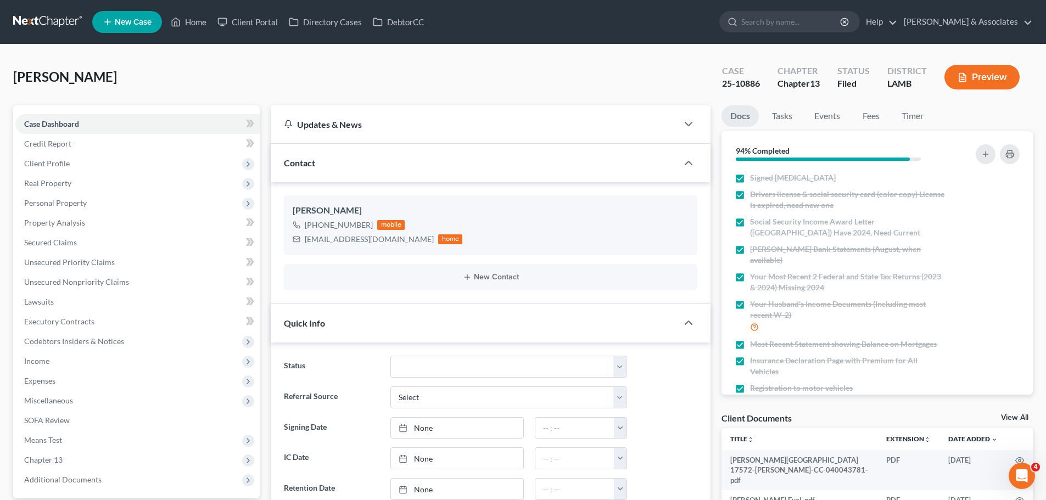
scroll to position [2298, 0]
click at [98, 163] on span "Client Profile" at bounding box center [137, 164] width 244 height 20
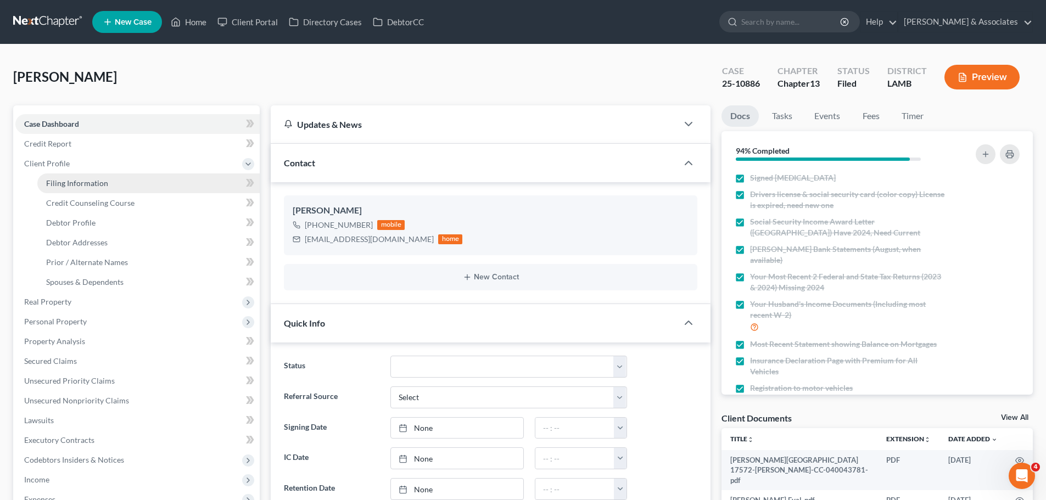
click at [216, 184] on link "Filing Information" at bounding box center [148, 184] width 222 height 20
select select "1"
select select "0"
select select "3"
select select "19"
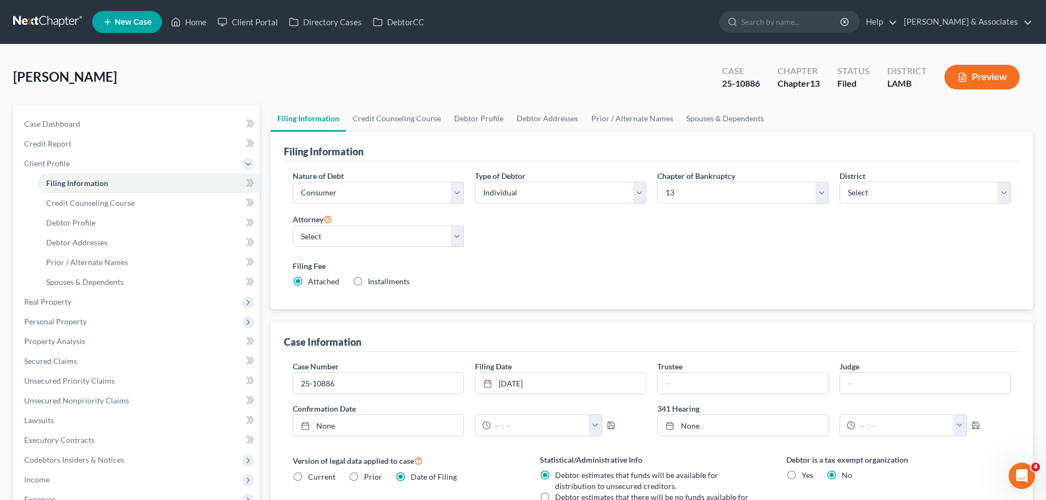
click at [59, 19] on link at bounding box center [48, 22] width 70 height 20
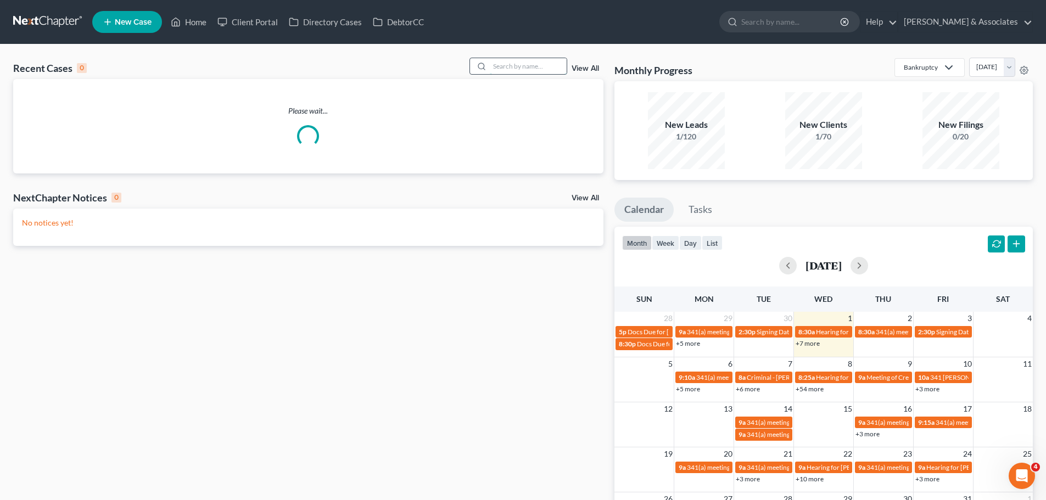
click at [507, 70] on input "search" at bounding box center [528, 66] width 77 height 16
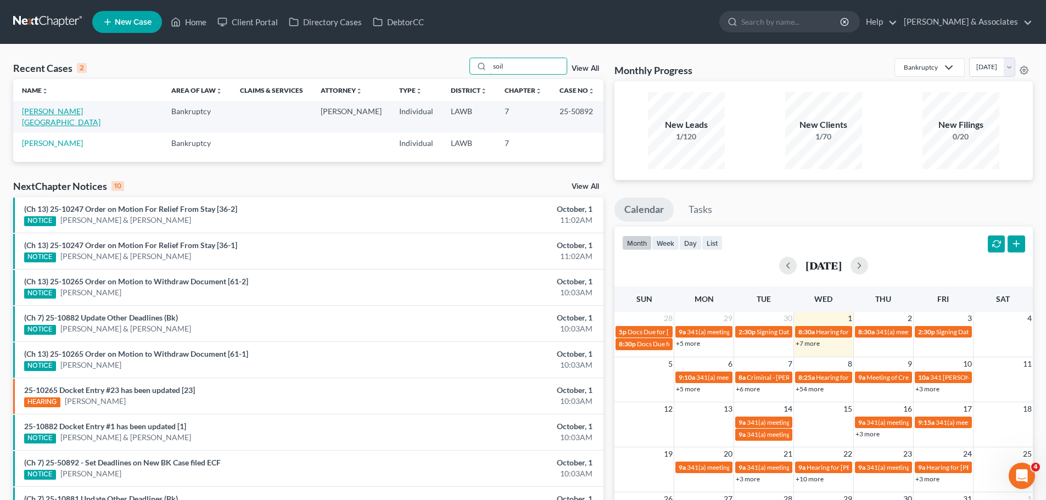
type input "soil"
click at [53, 109] on link "[PERSON_NAME][GEOGRAPHIC_DATA]" at bounding box center [61, 117] width 79 height 20
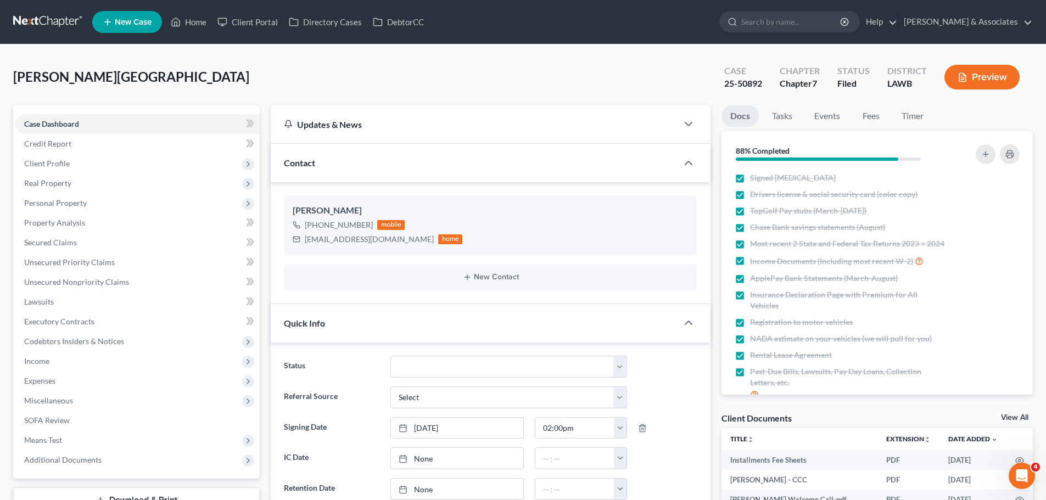
scroll to position [919, 0]
click at [83, 166] on span "Client Profile" at bounding box center [137, 164] width 244 height 20
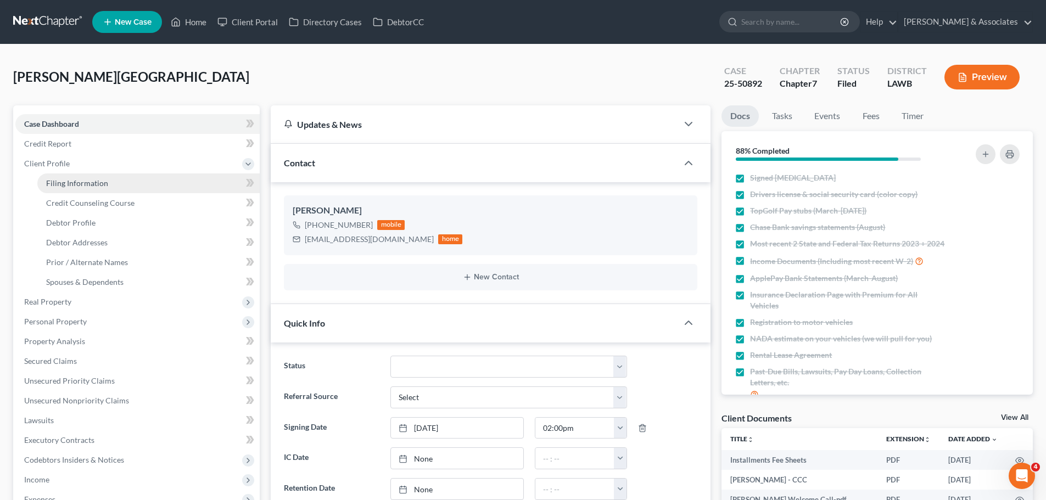
drag, startPoint x: 83, startPoint y: 183, endPoint x: 61, endPoint y: 187, distance: 22.8
click at [83, 183] on span "Filing Information" at bounding box center [77, 182] width 62 height 9
select select "1"
select select "0"
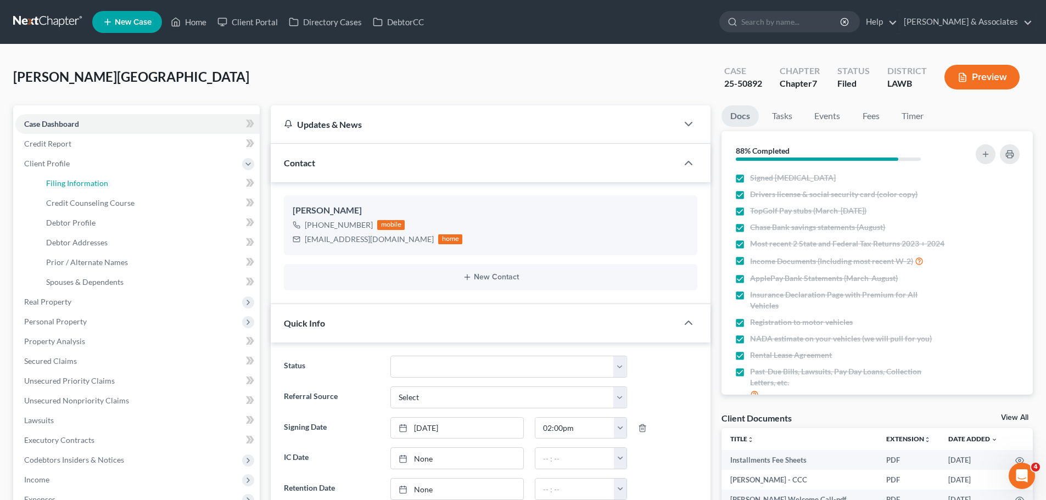
select select "19"
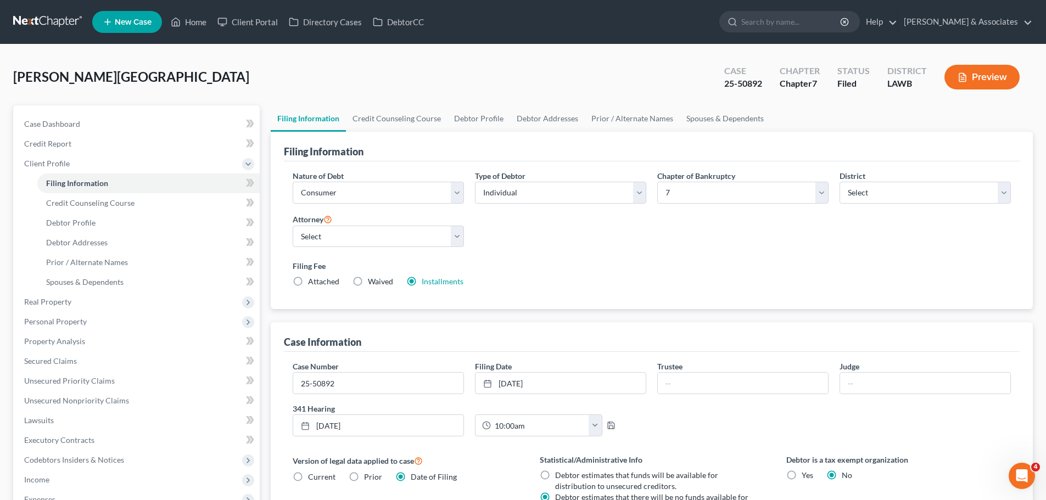
click at [37, 20] on link at bounding box center [48, 22] width 70 height 20
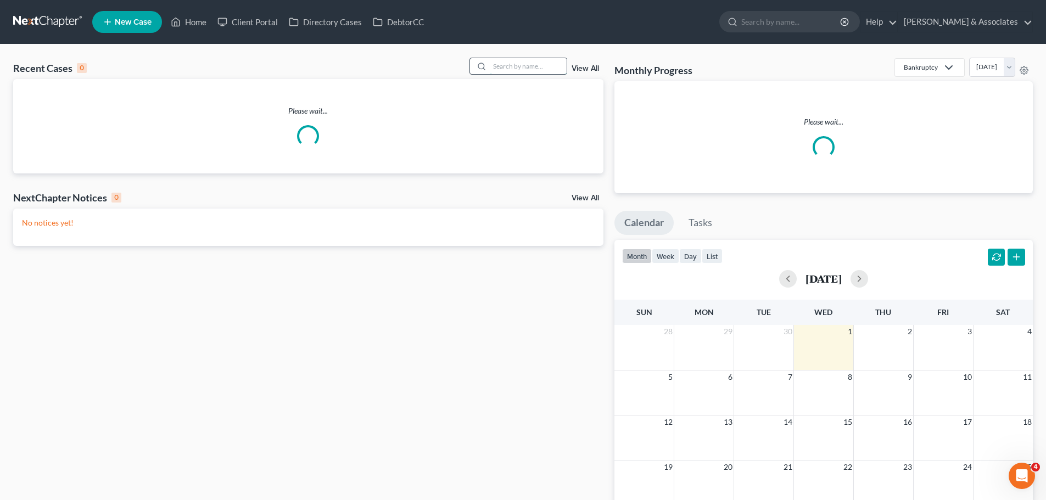
click at [501, 60] on input "search" at bounding box center [528, 66] width 77 height 16
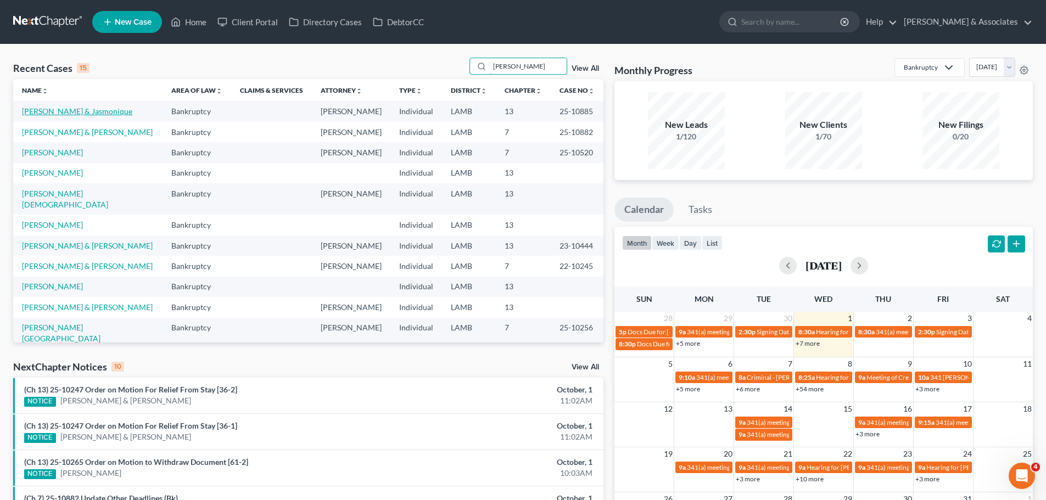
type input "[PERSON_NAME]"
click at [59, 109] on link "[PERSON_NAME] & Jasmonique" at bounding box center [77, 111] width 110 height 9
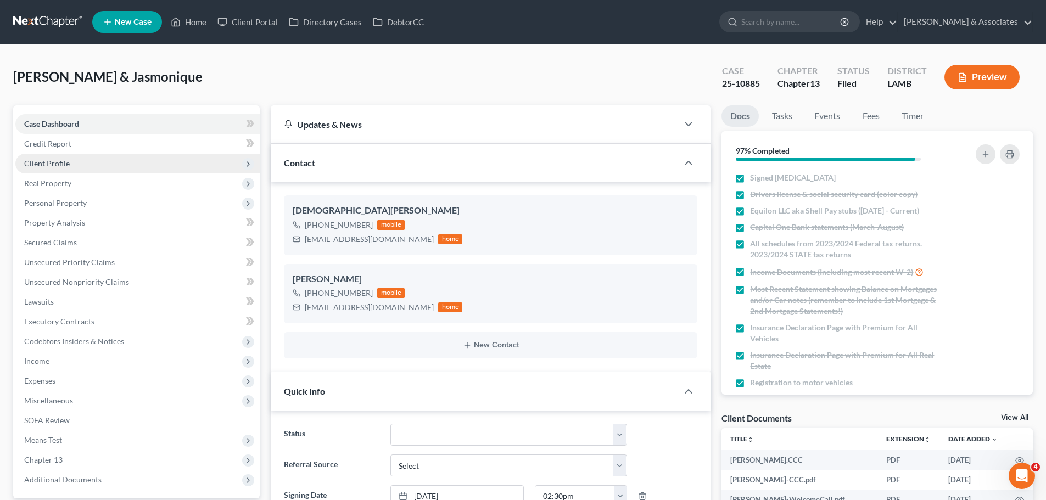
scroll to position [1569, 0]
click at [60, 161] on span "Client Profile" at bounding box center [47, 163] width 46 height 9
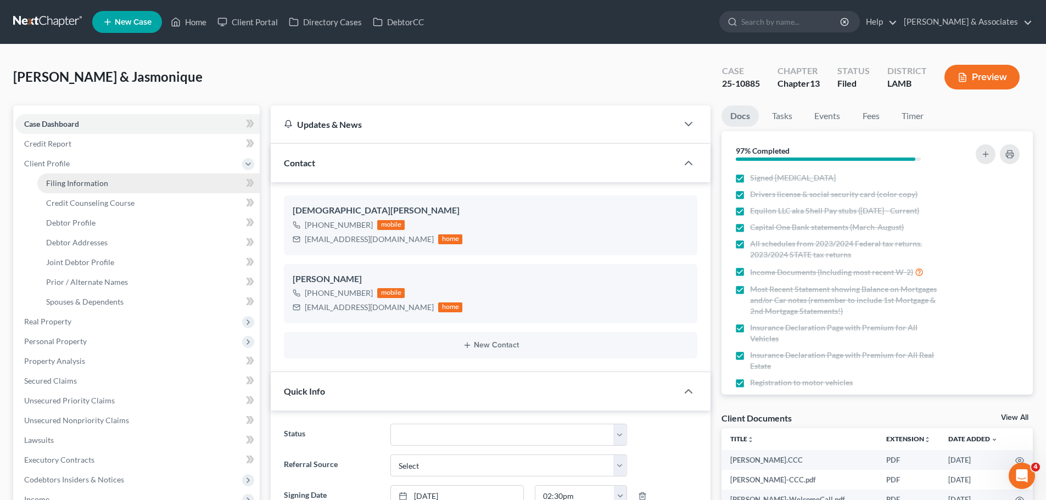
click at [77, 180] on span "Filing Information" at bounding box center [77, 182] width 62 height 9
select select "1"
select select "3"
select select "19"
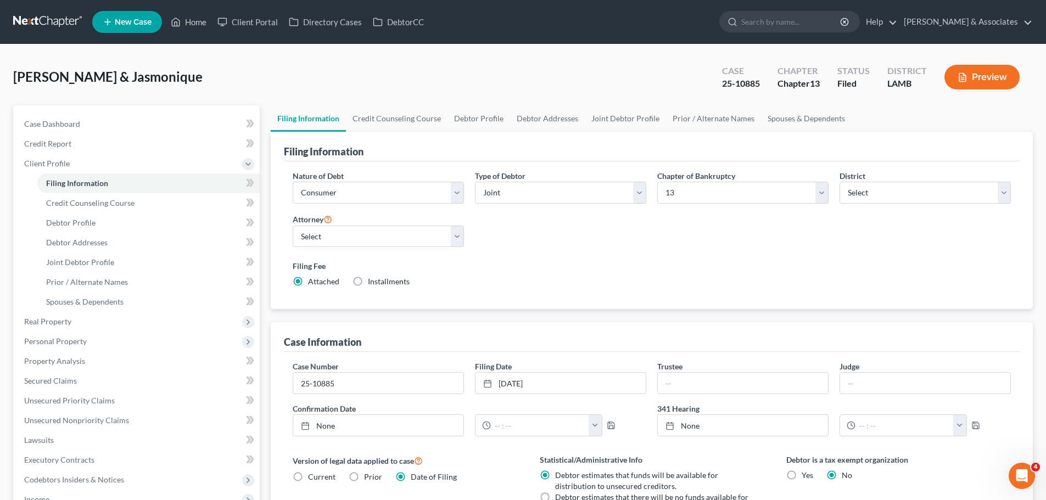
drag, startPoint x: 56, startPoint y: 21, endPoint x: 63, endPoint y: 21, distance: 7.1
click at [56, 21] on link at bounding box center [48, 22] width 70 height 20
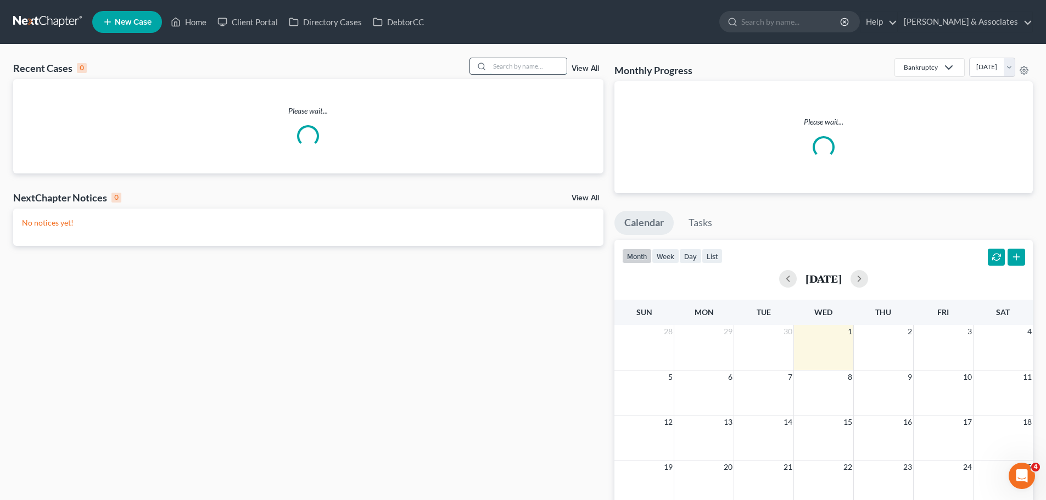
click at [536, 69] on input "search" at bounding box center [528, 66] width 77 height 16
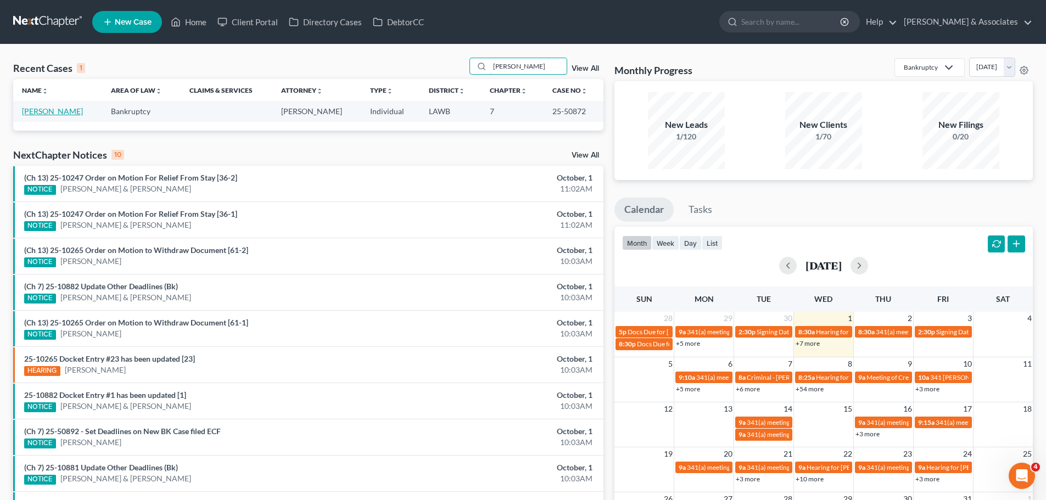
type input "[PERSON_NAME]"
click at [62, 114] on link "[PERSON_NAME]" at bounding box center [52, 111] width 61 height 9
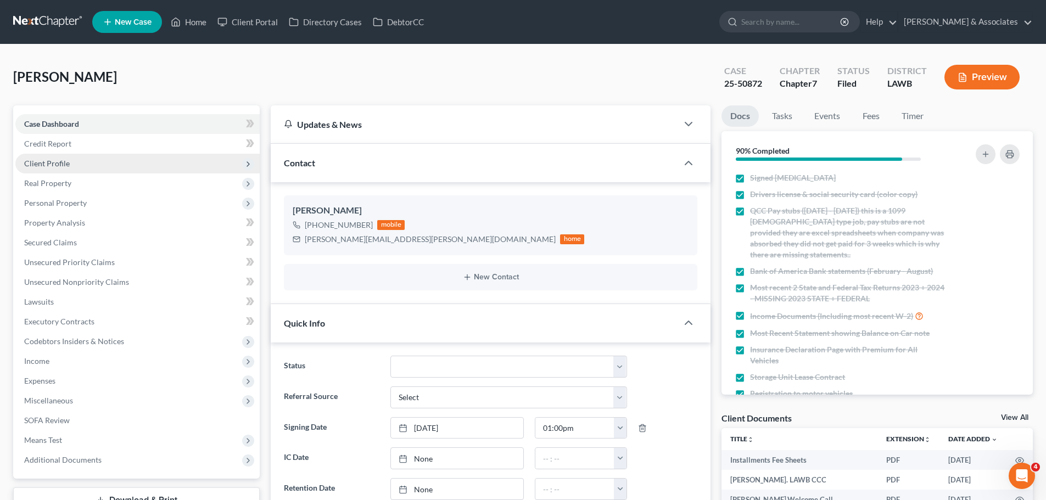
scroll to position [1350, 0]
click at [51, 167] on span "Client Profile" at bounding box center [47, 163] width 46 height 9
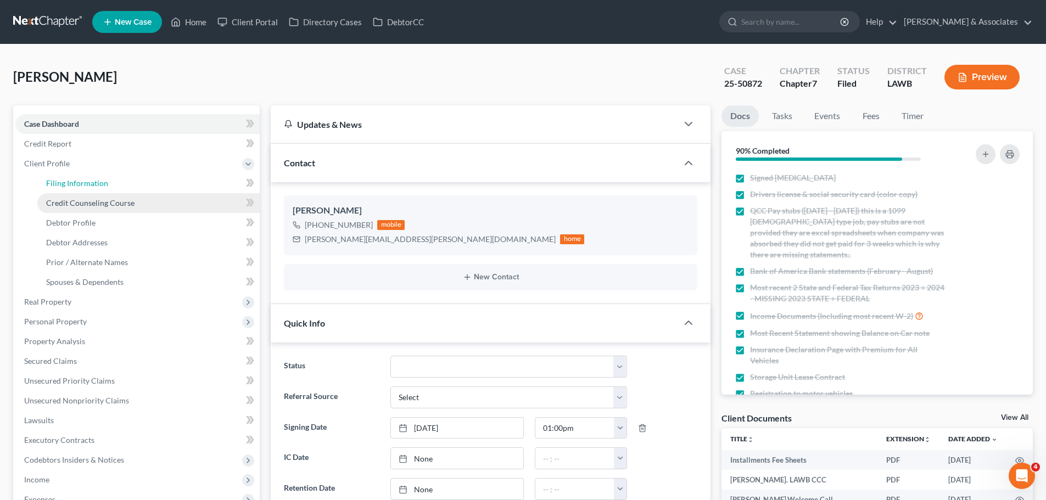
click at [105, 187] on span "Filing Information" at bounding box center [77, 182] width 62 height 9
select select "1"
select select "0"
select select "19"
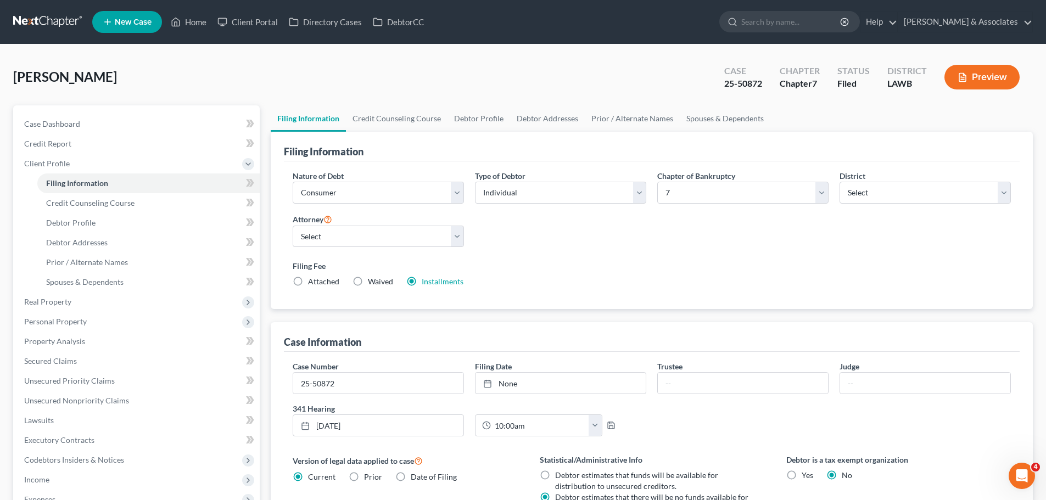
click at [71, 21] on link at bounding box center [48, 22] width 70 height 20
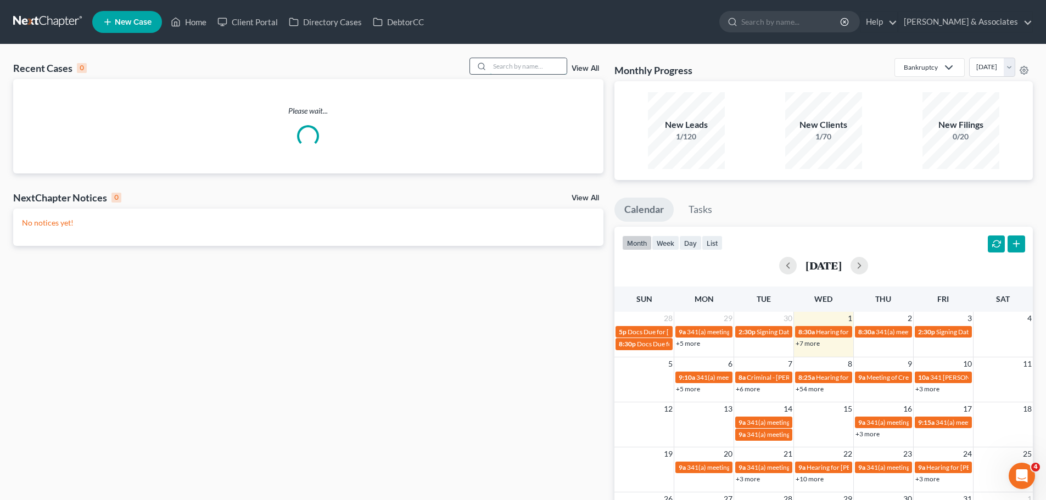
click at [523, 68] on input "search" at bounding box center [528, 66] width 77 height 16
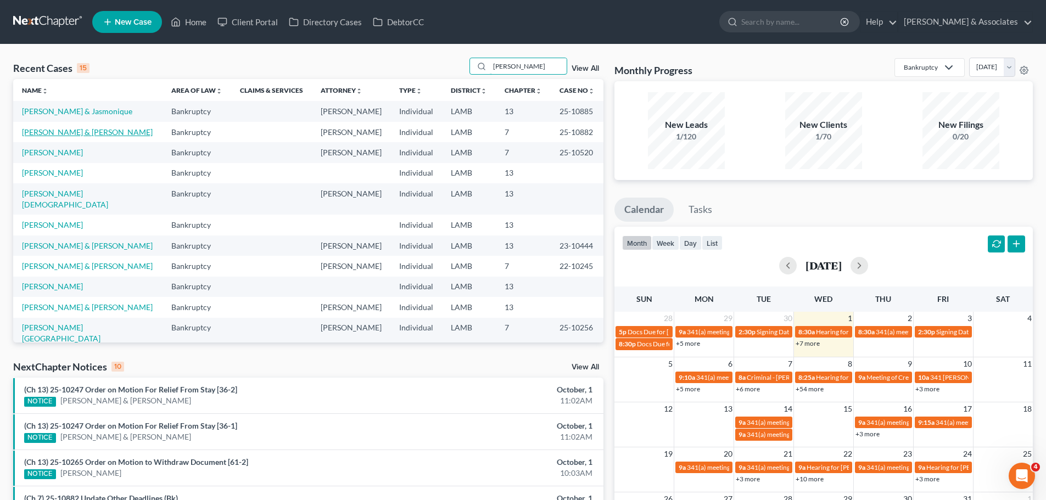
type input "[PERSON_NAME]"
click at [37, 132] on link "[PERSON_NAME] & [PERSON_NAME]" at bounding box center [87, 131] width 131 height 9
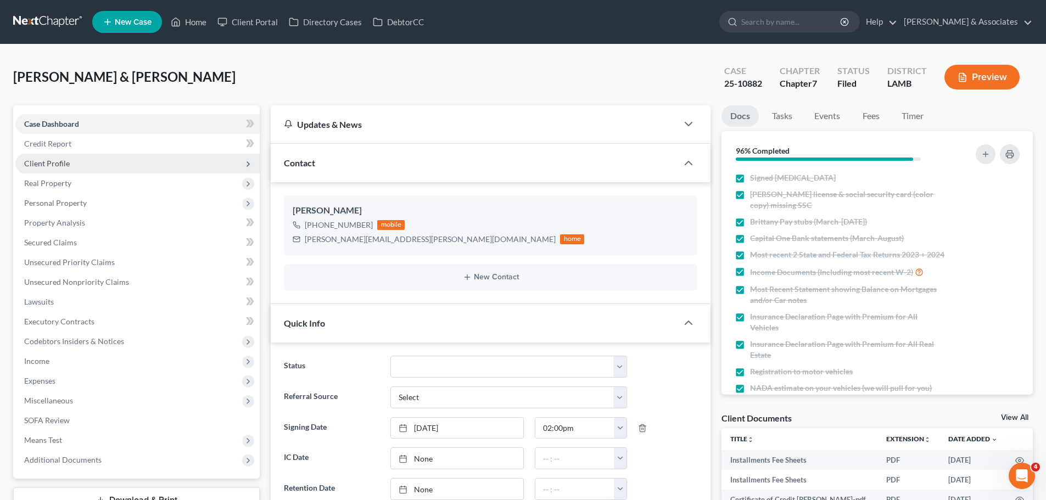
scroll to position [115, 0]
click at [69, 163] on span "Client Profile" at bounding box center [137, 164] width 244 height 20
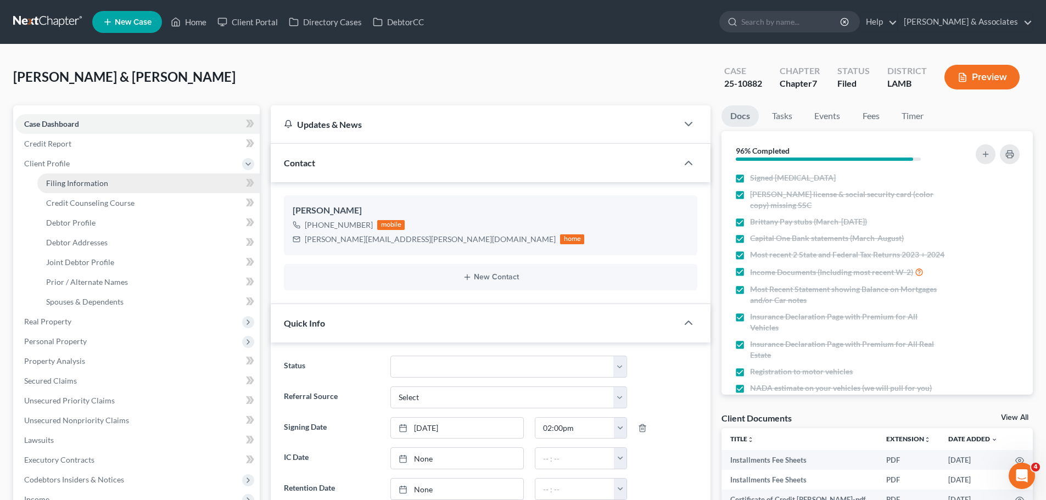
click at [88, 185] on span "Filing Information" at bounding box center [77, 182] width 62 height 9
select select "1"
select select "0"
select select "19"
